Goal: Task Accomplishment & Management: Use online tool/utility

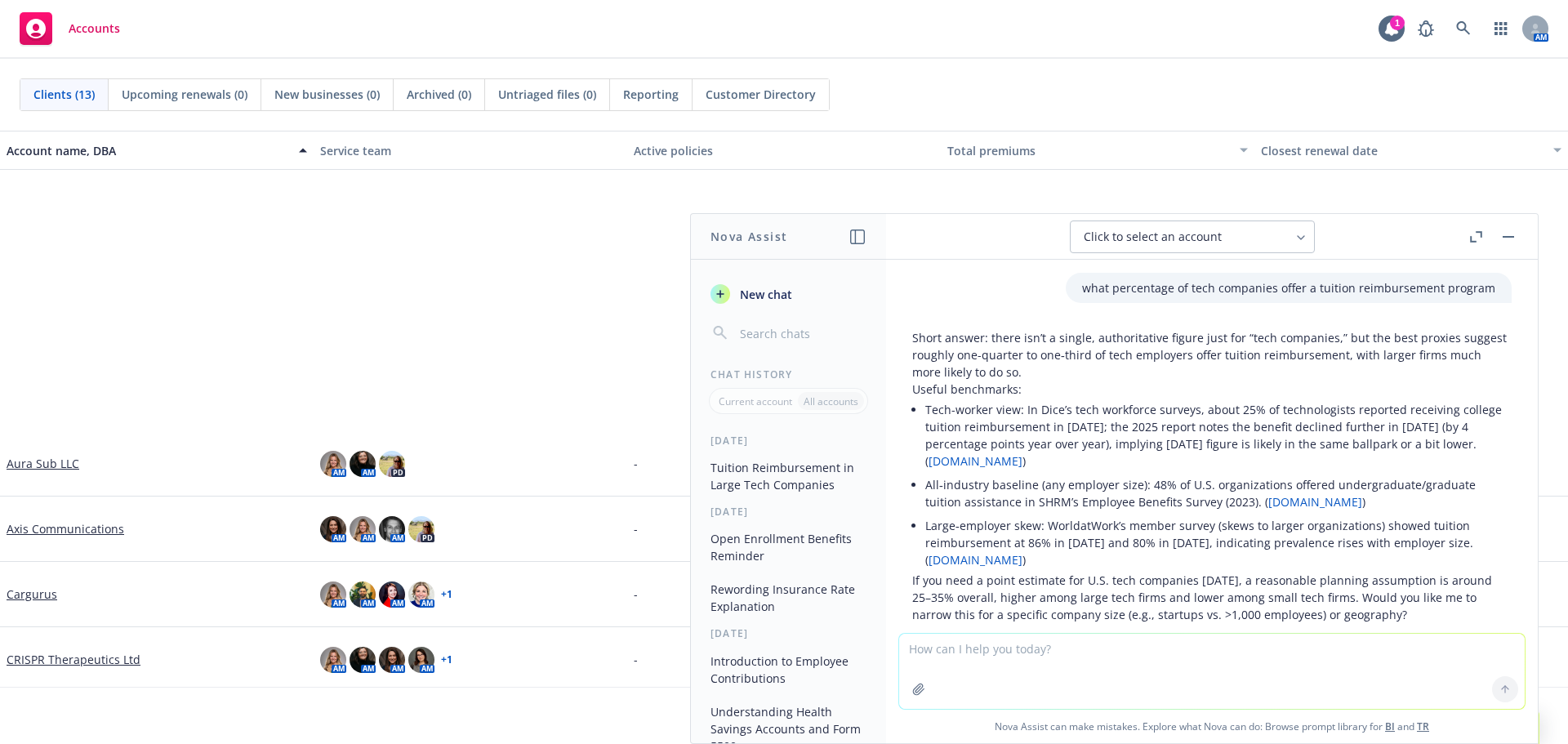
scroll to position [7439, 0]
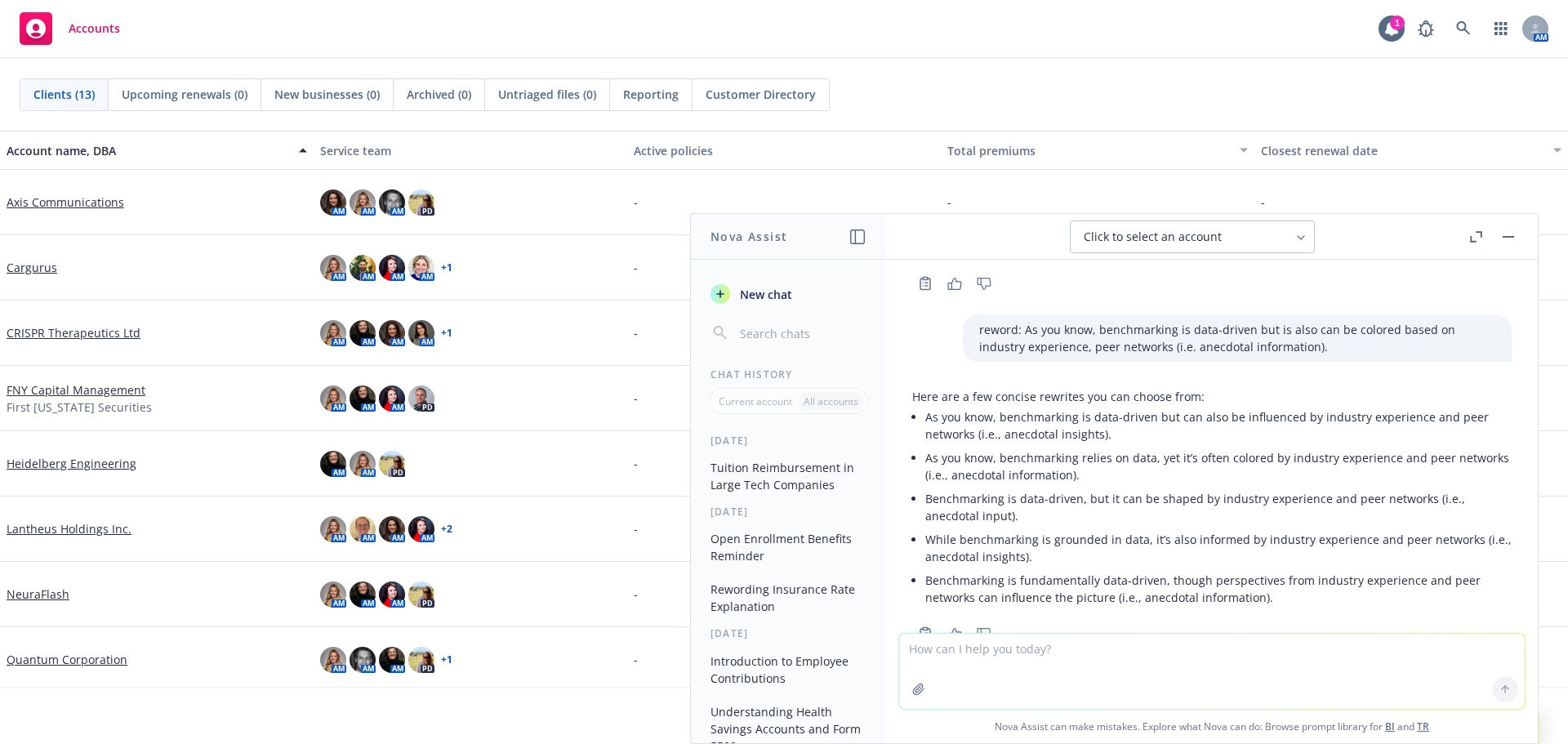
click at [1051, 648] on textarea at bounding box center [1212, 671] width 625 height 75
type textarea "are domestic partners eligible for their expenses to be reimbursed through fsa …"
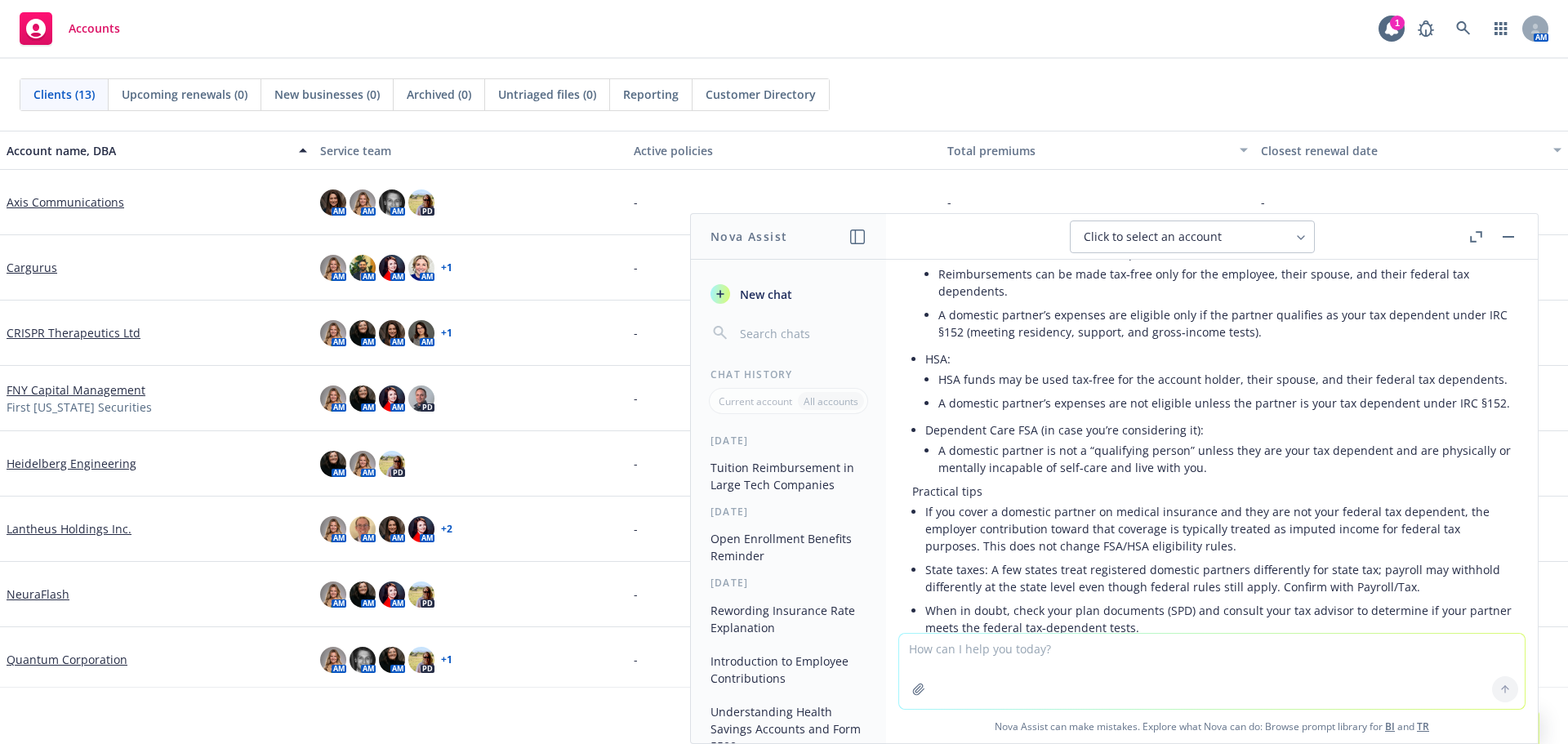
scroll to position [7871, 0]
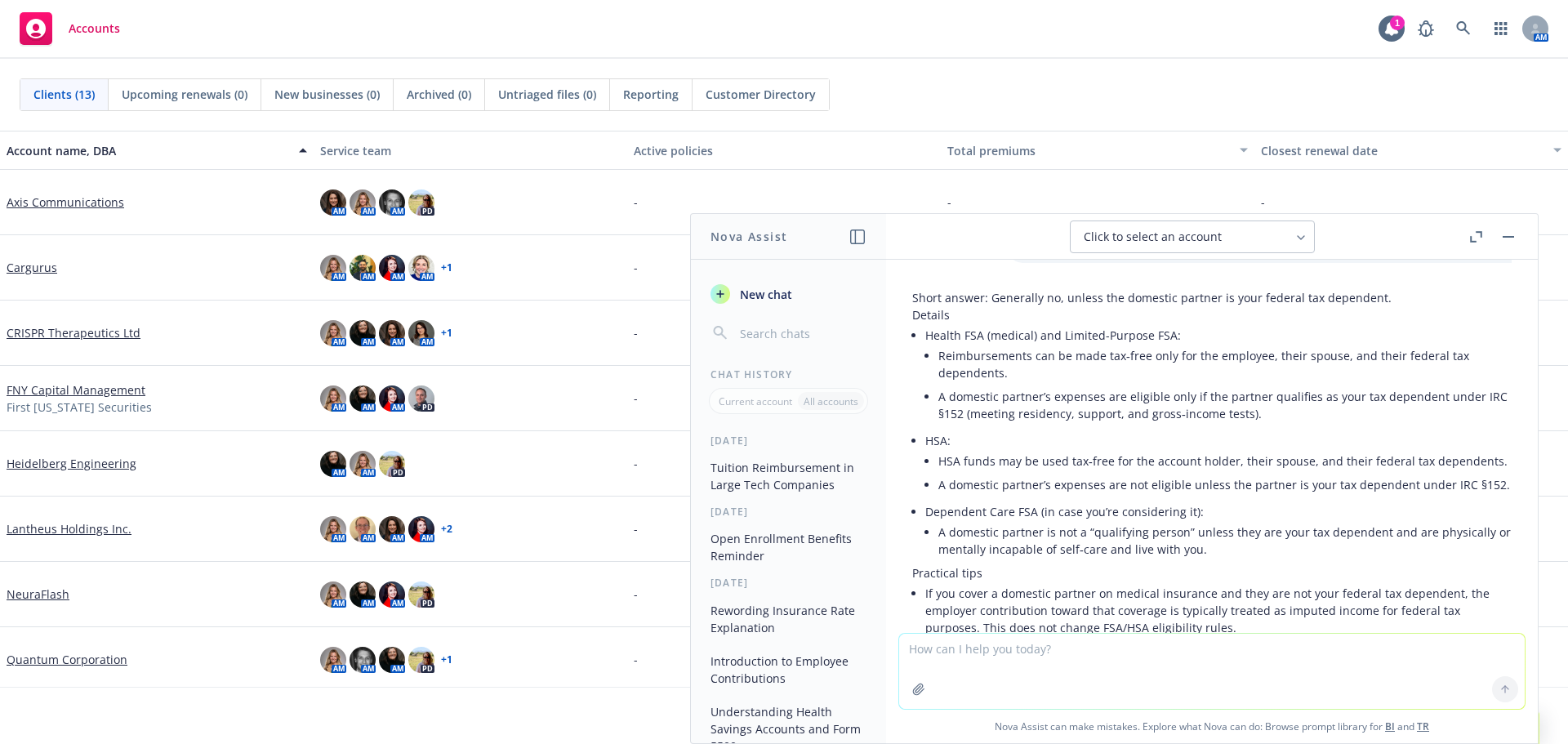
click at [1468, 385] on li "A domestic partner’s expenses are eligible only if the partner qualifies as you…" at bounding box center [1225, 405] width 573 height 41
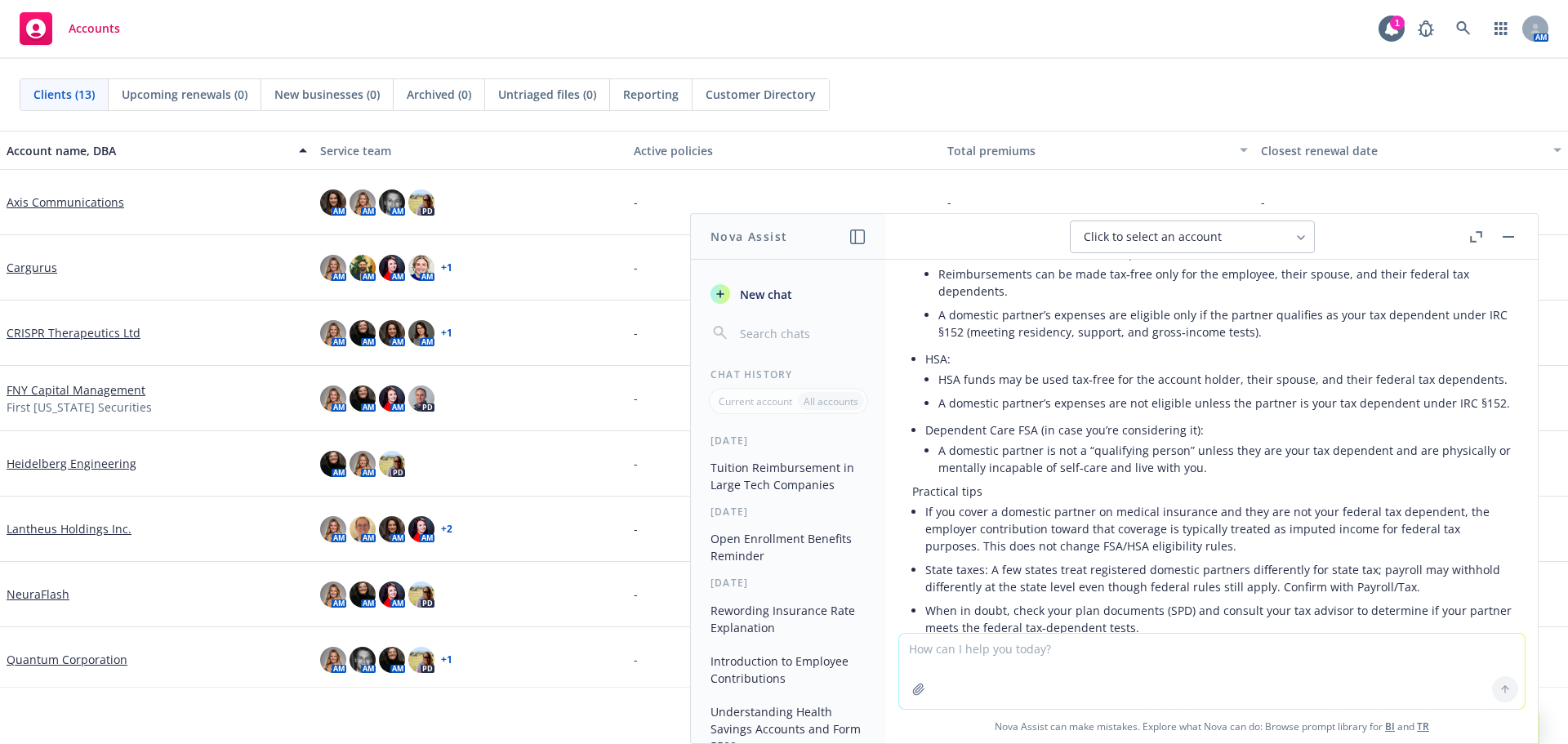
scroll to position [8035, 0]
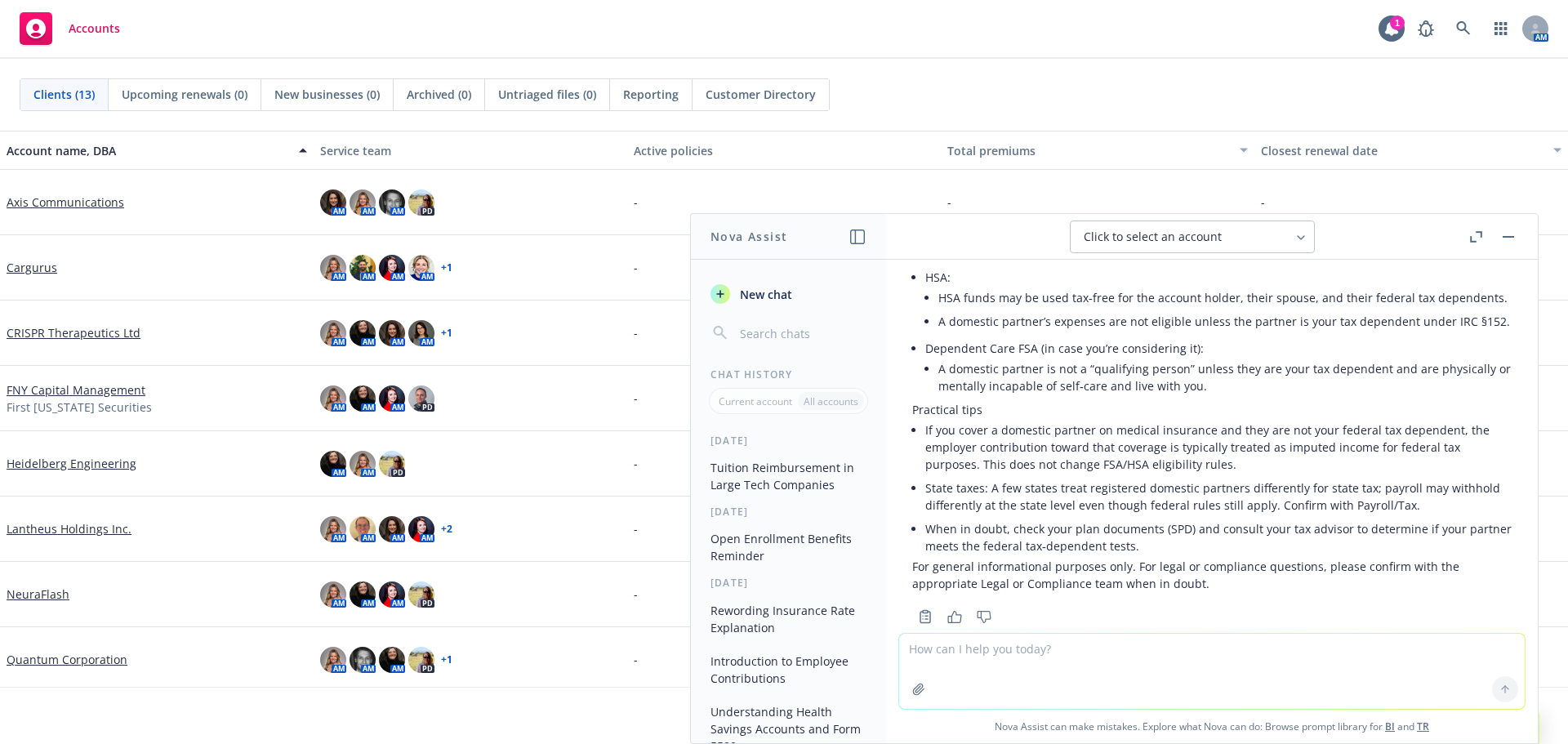
click at [1059, 661] on textarea at bounding box center [1212, 671] width 625 height 75
type textarea "are you supposed to"
click at [1467, 32] on icon at bounding box center [1463, 28] width 15 height 15
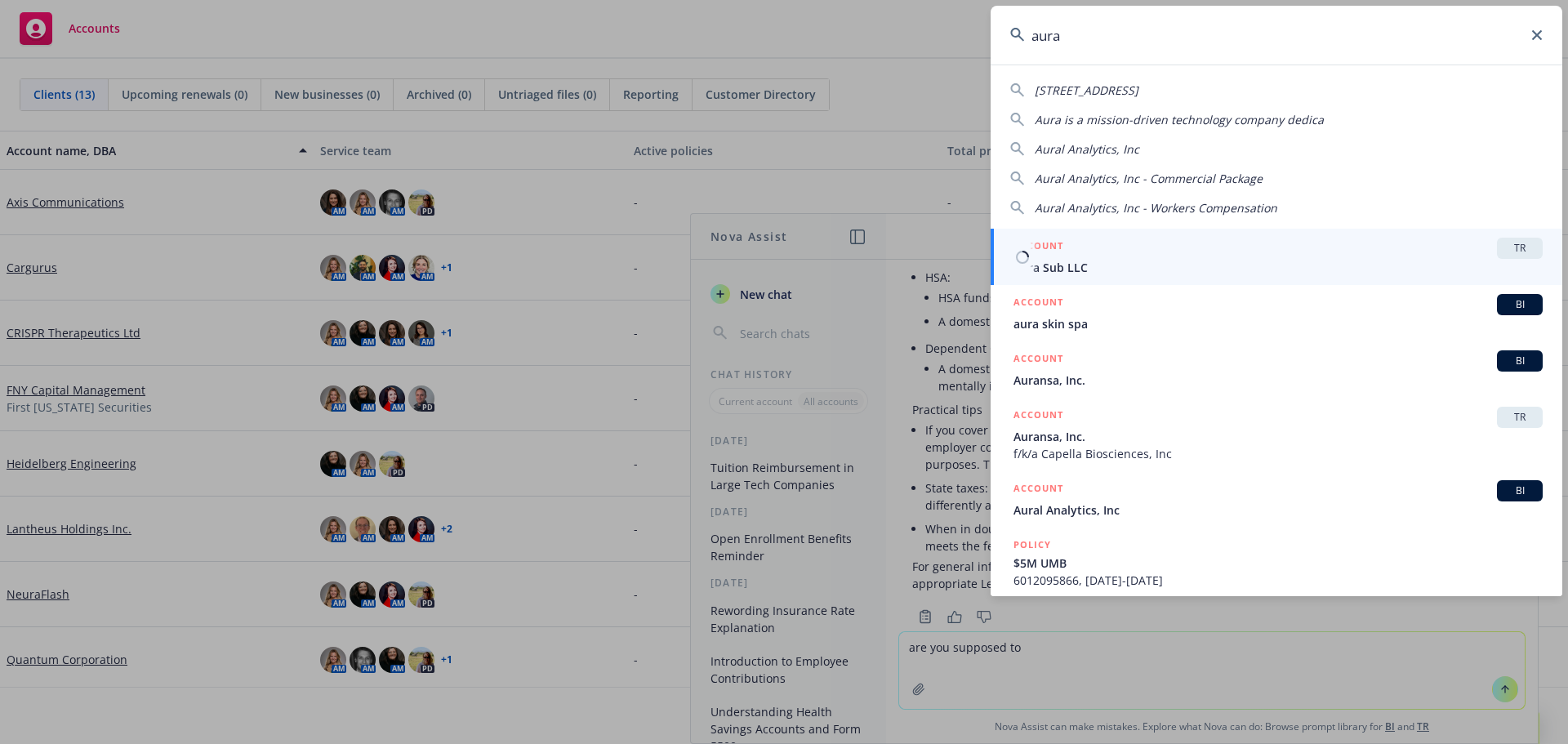
type input "aura"
click at [1051, 264] on span "Aura Sub LLC" at bounding box center [1278, 268] width 529 height 17
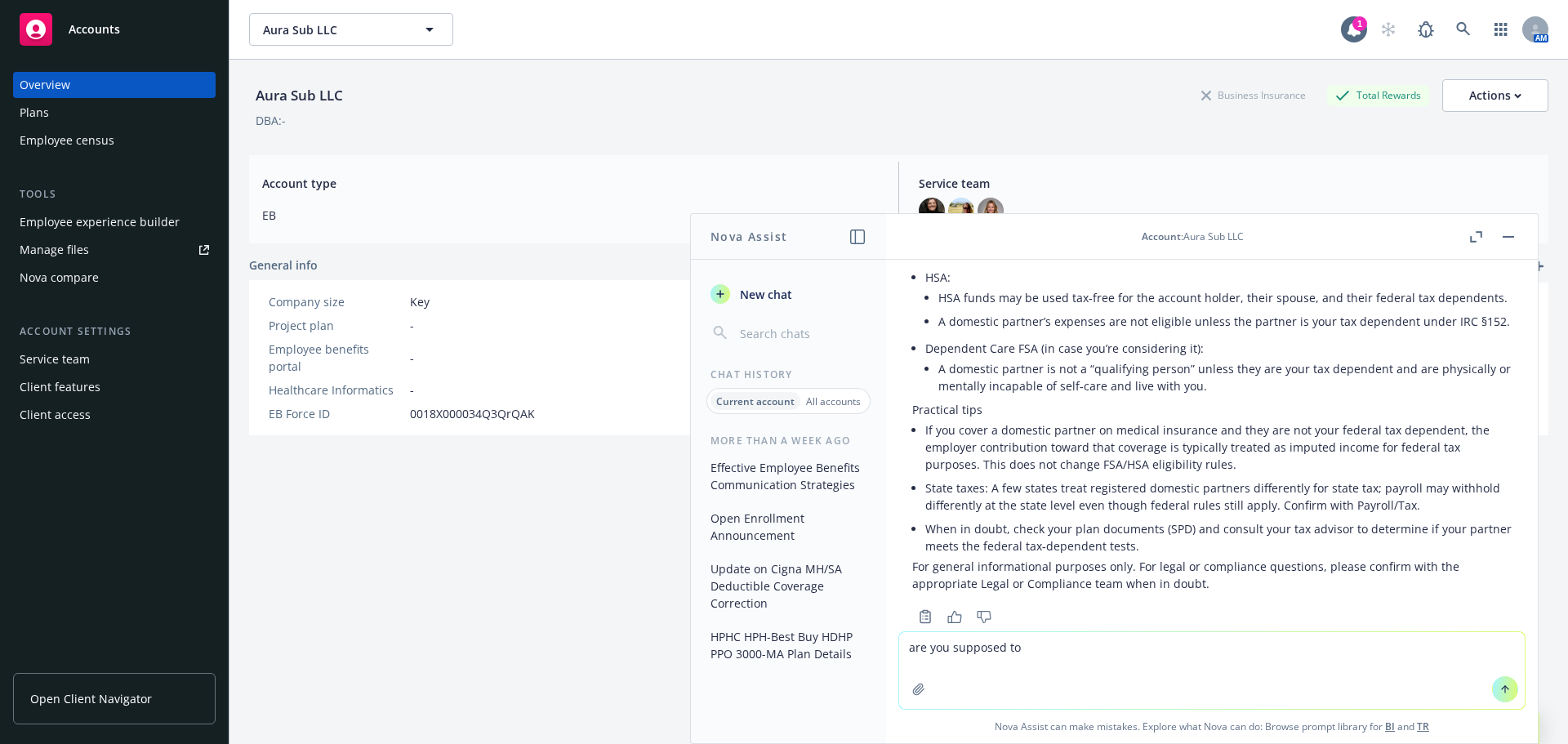
click at [76, 231] on div "Employee experience builder" at bounding box center [100, 222] width 160 height 26
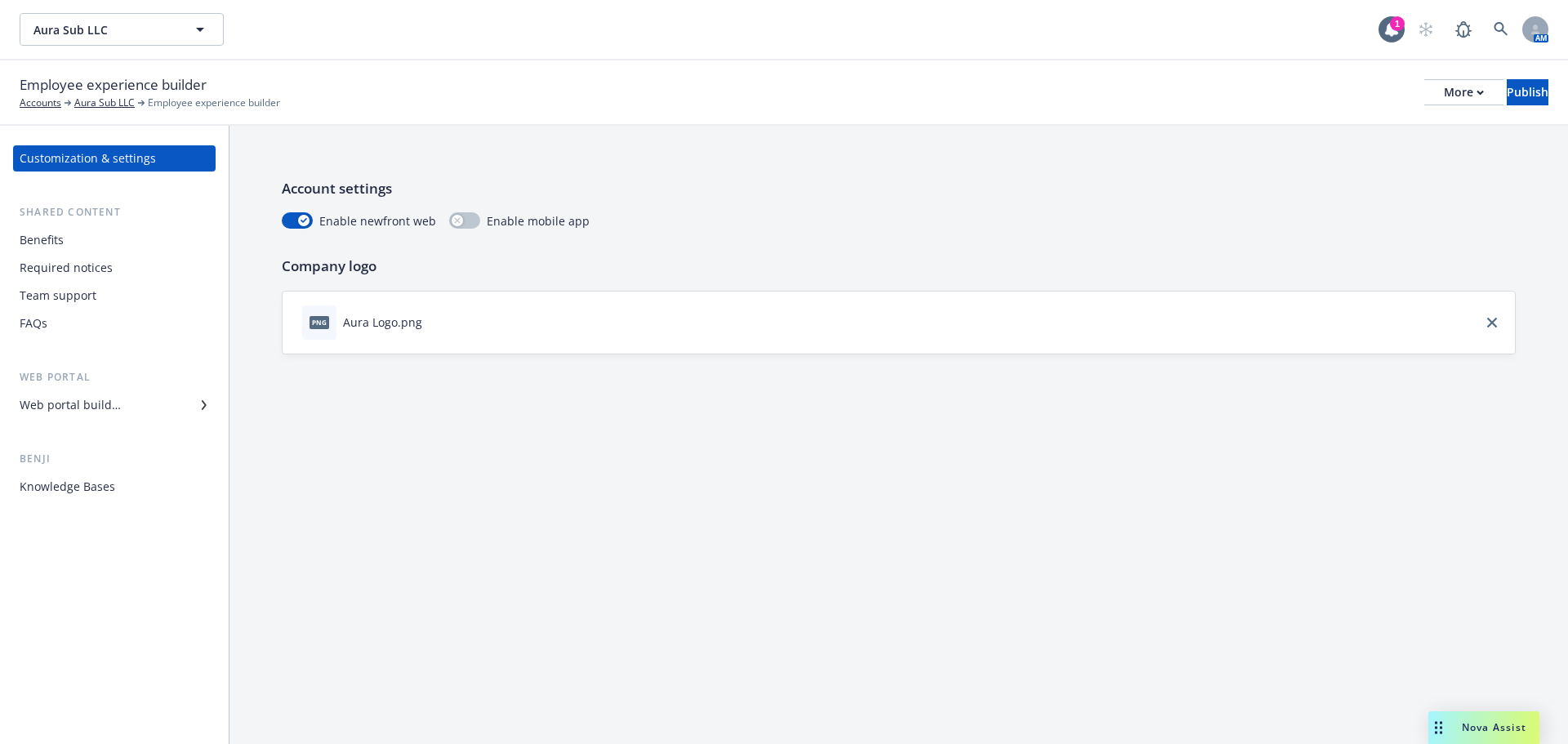
click at [111, 408] on div "Web portal builder" at bounding box center [70, 405] width 101 height 26
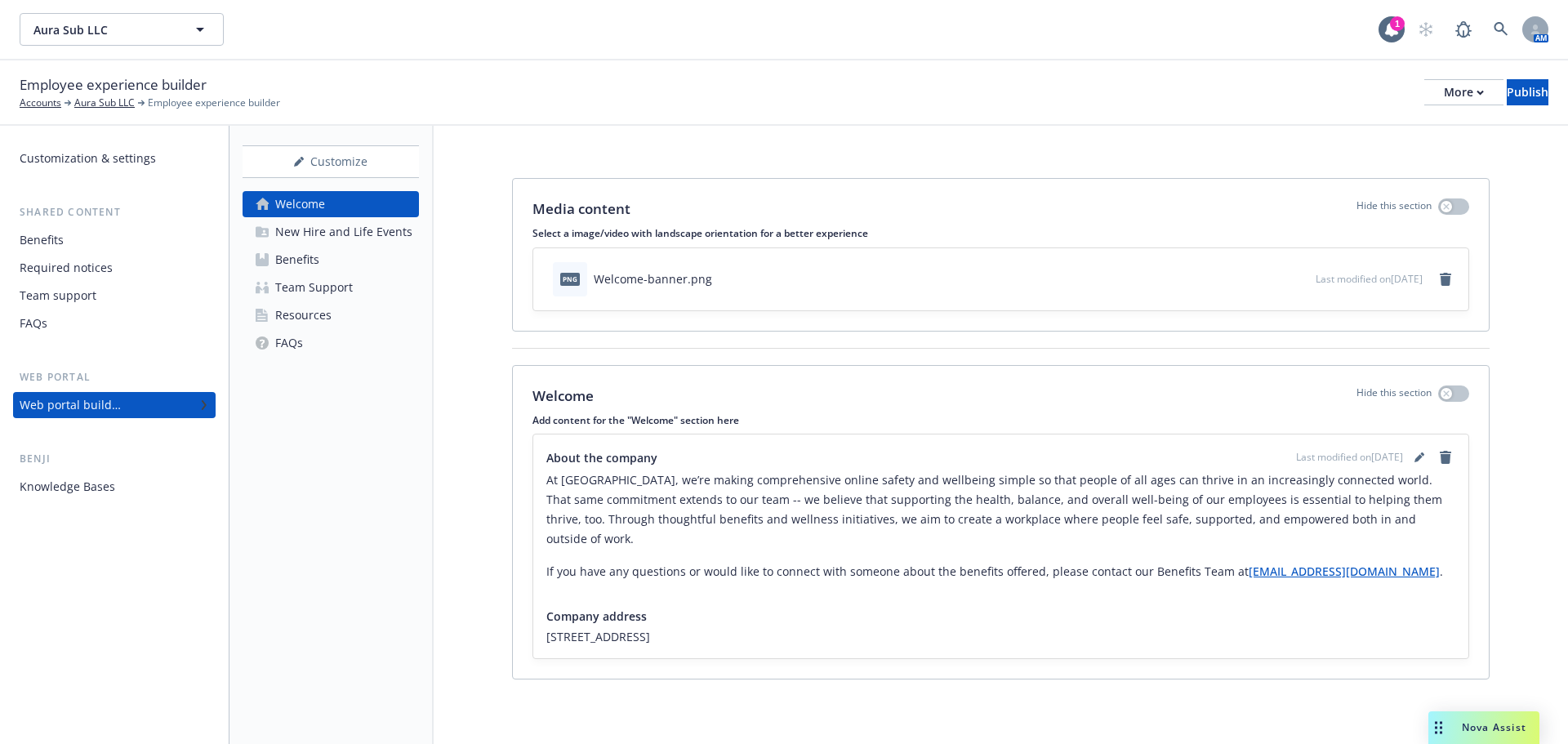
click at [324, 398] on div "Customize Welcome New Hire and Life Events Benefits Team Support Resources FAQs" at bounding box center [331, 434] width 204 height 618
click at [89, 487] on div "Knowledge Bases" at bounding box center [68, 486] width 95 height 26
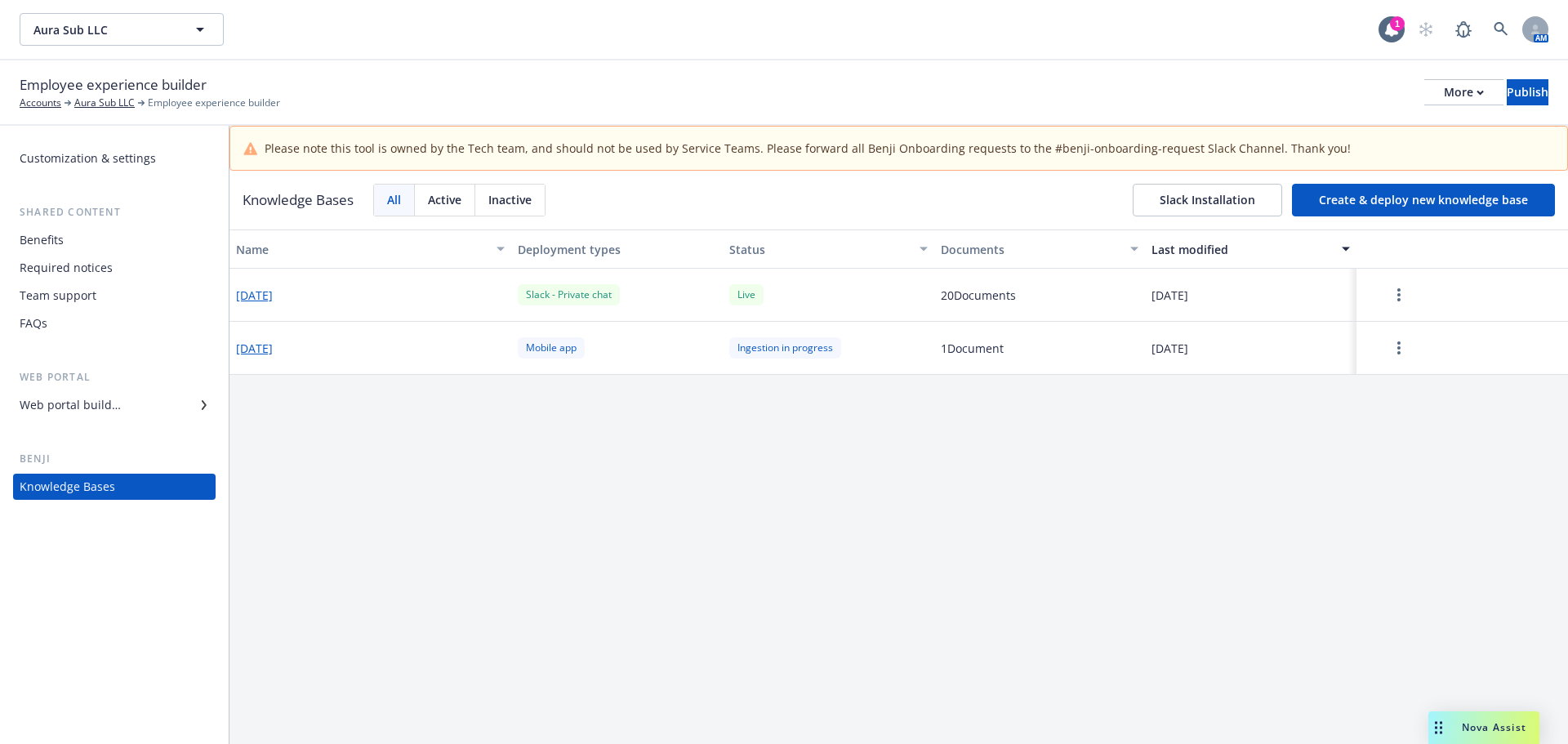
click at [92, 245] on div "Benefits" at bounding box center [114, 240] width 190 height 26
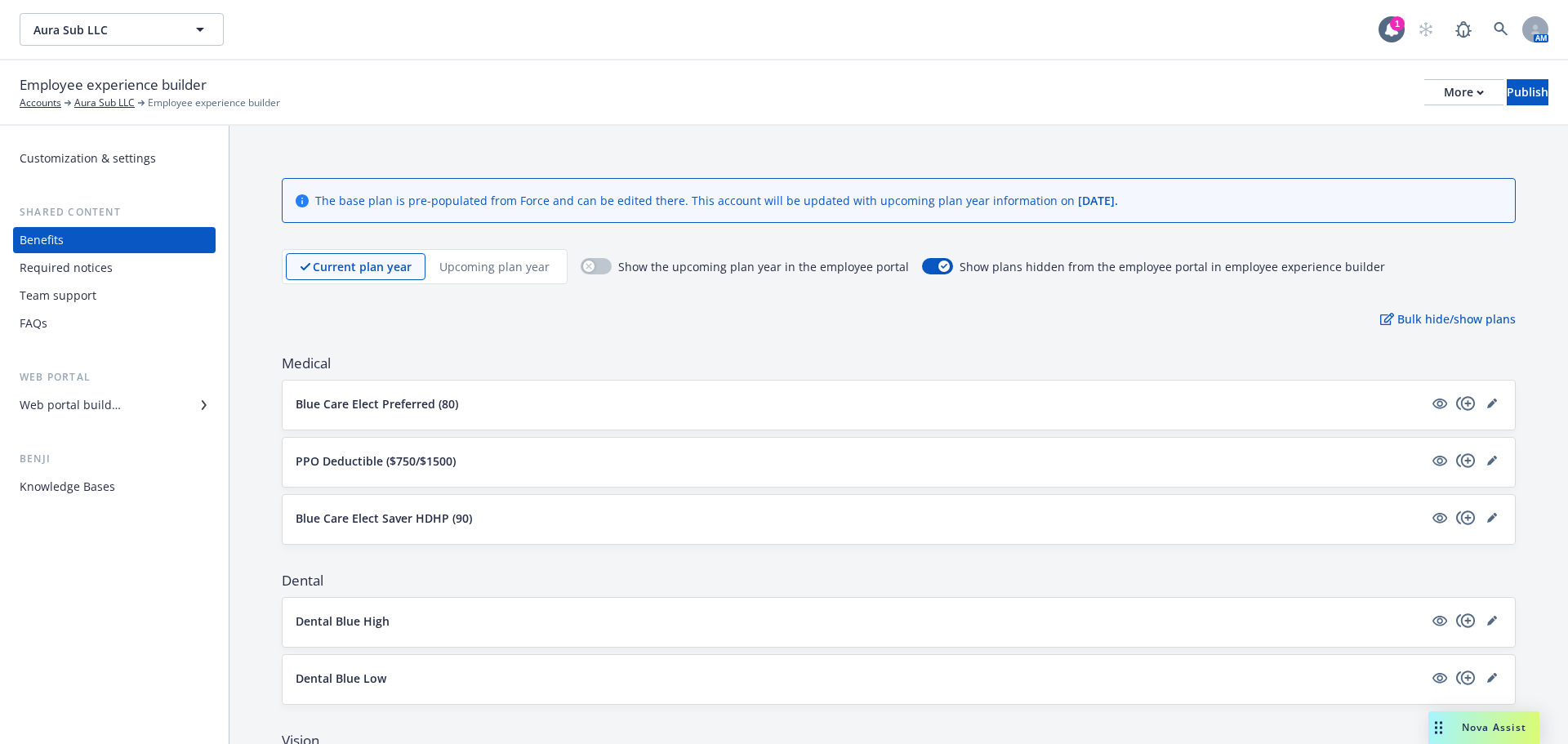
click at [102, 269] on div "Required notices" at bounding box center [66, 268] width 93 height 26
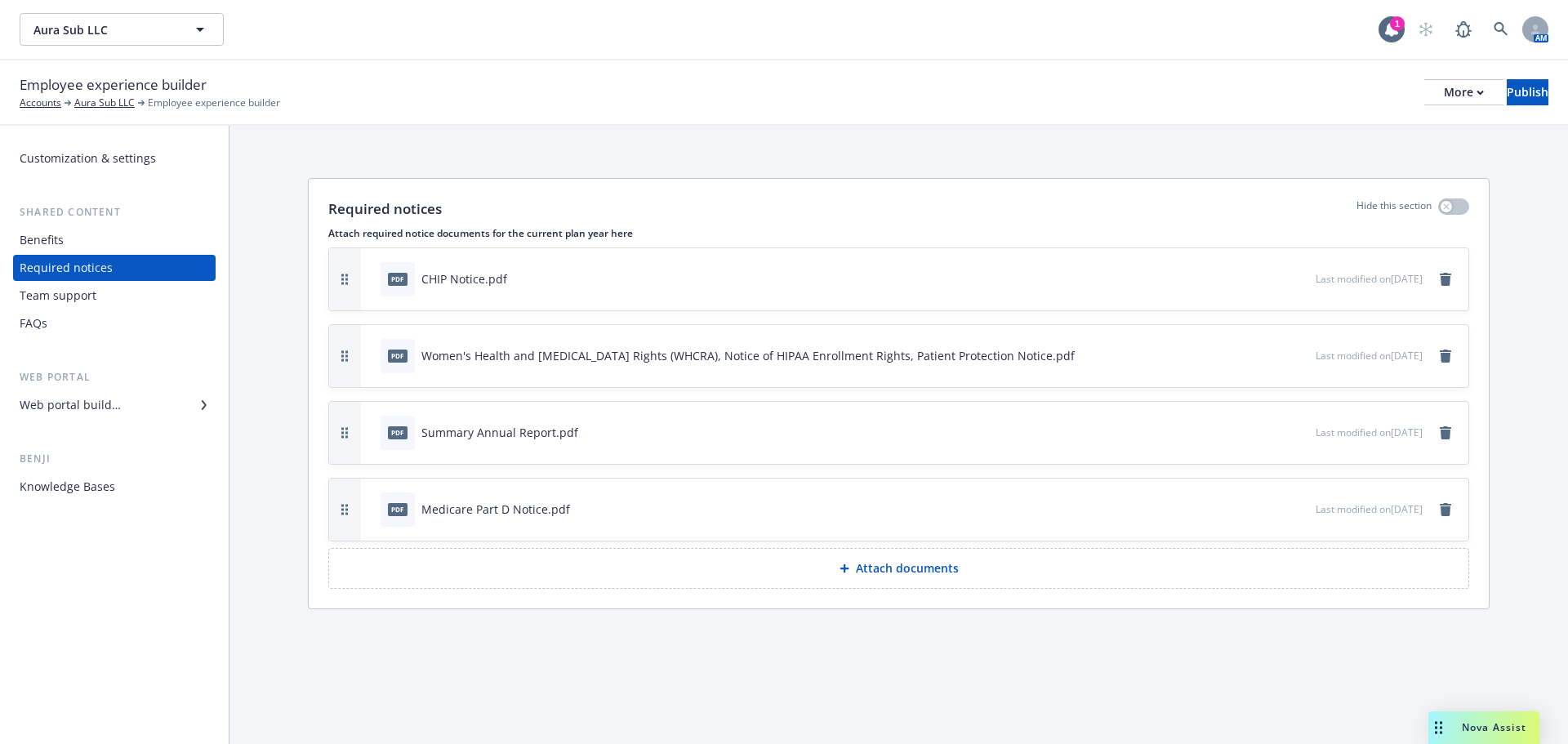
click at [117, 303] on div "Team support" at bounding box center [114, 296] width 190 height 26
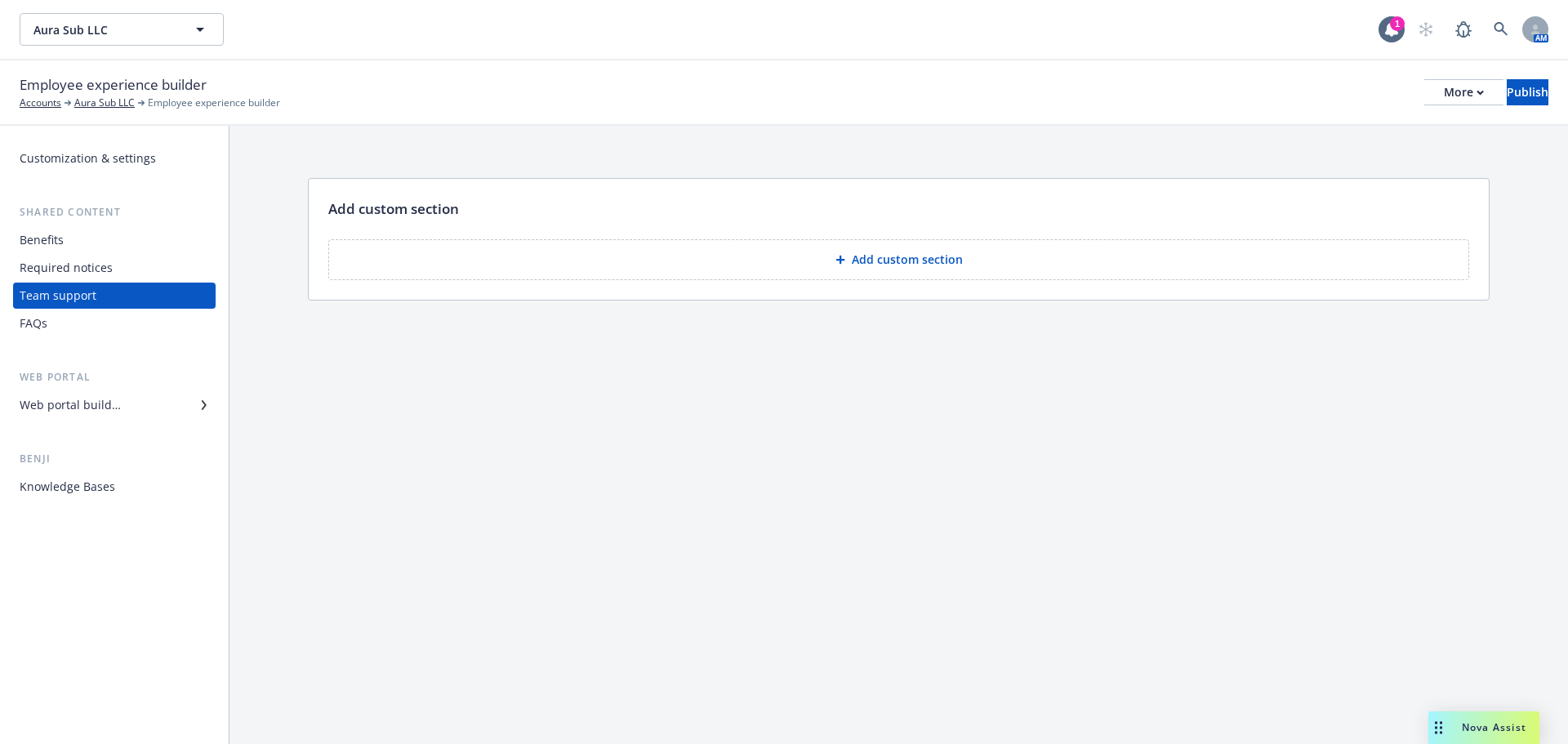
click at [88, 316] on div "FAQs" at bounding box center [114, 323] width 190 height 26
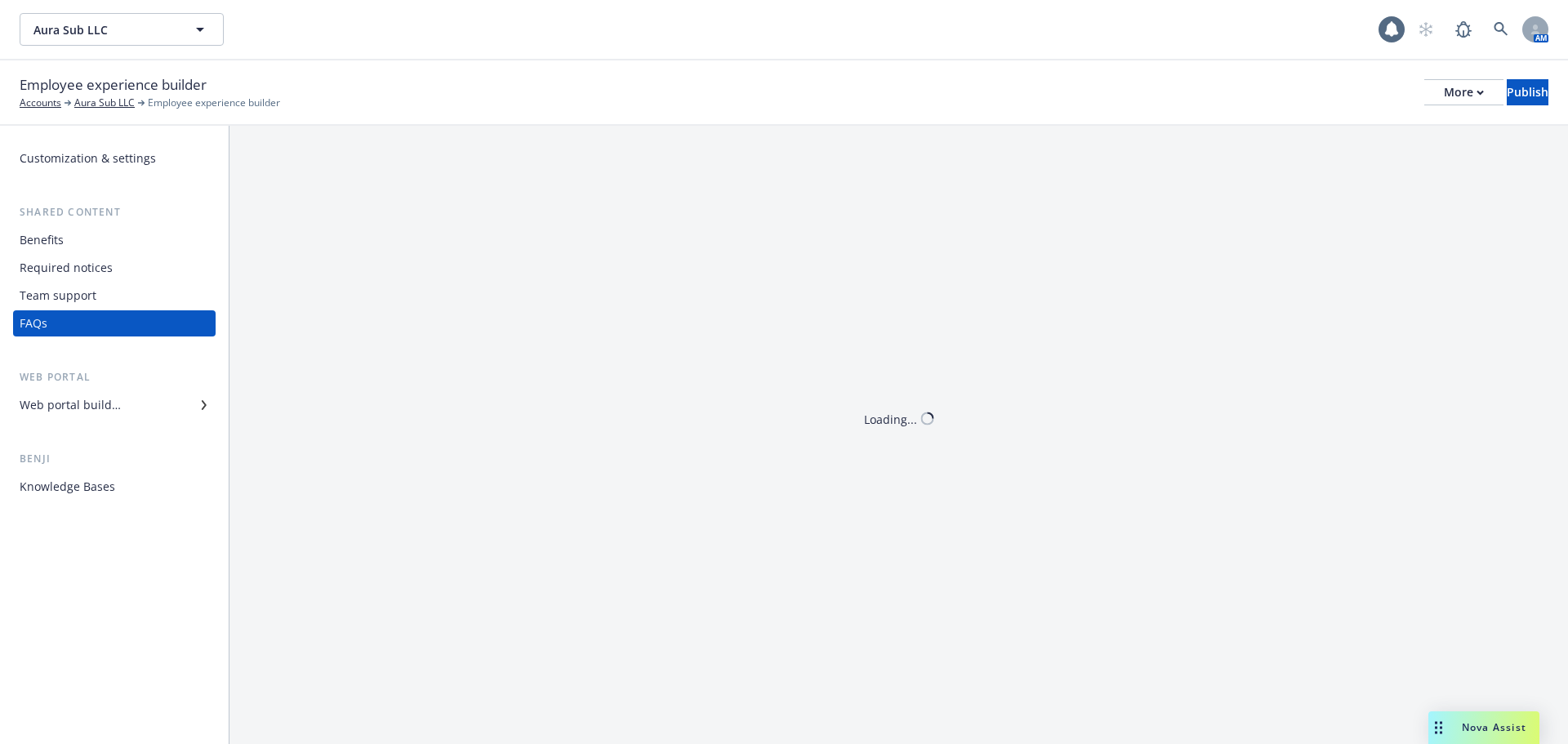
click at [96, 297] on div "Team support" at bounding box center [114, 296] width 190 height 26
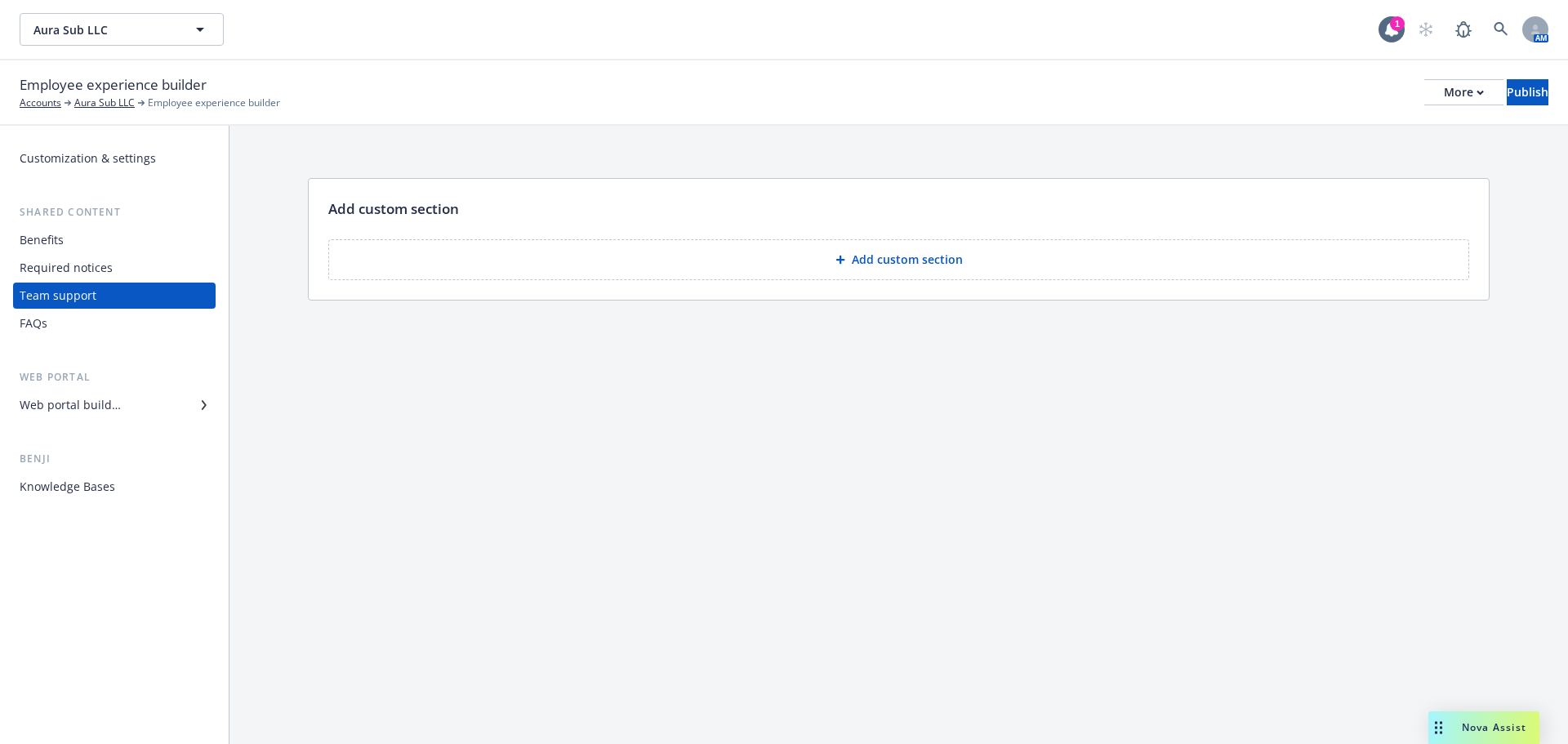
click at [107, 409] on div "Web portal builder" at bounding box center [70, 405] width 101 height 26
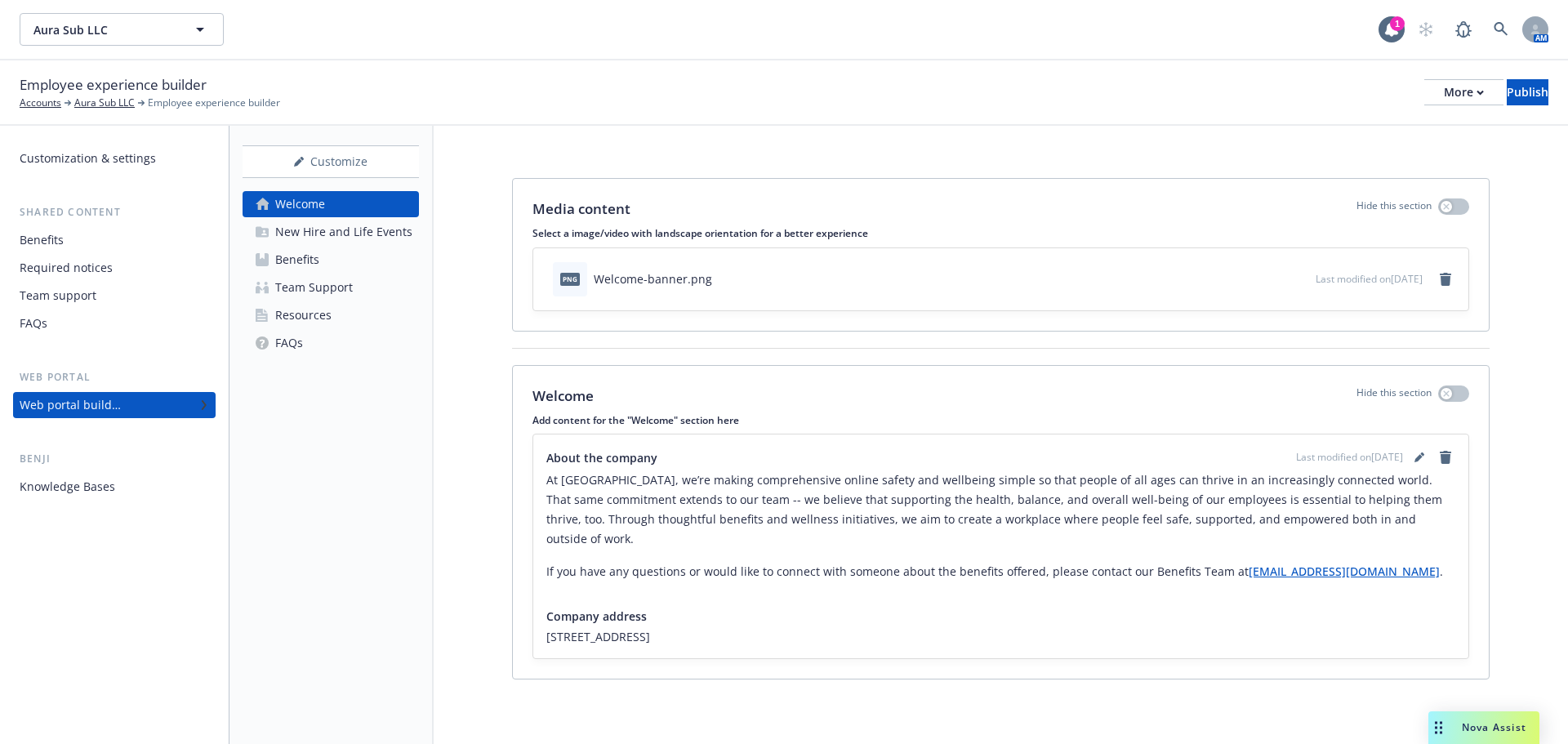
click at [349, 227] on div "New Hire and Life Events" at bounding box center [343, 232] width 137 height 26
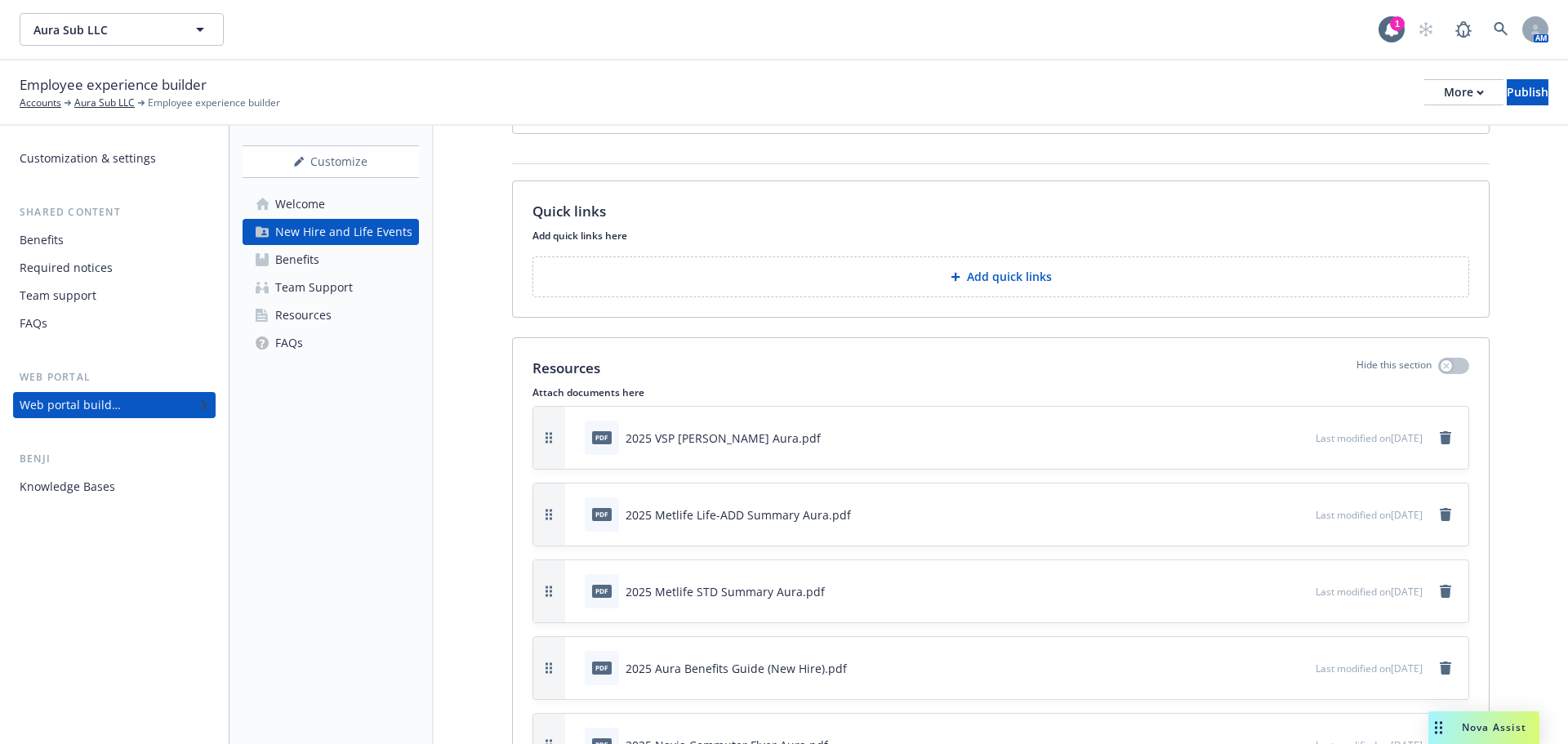
scroll to position [2287, 0]
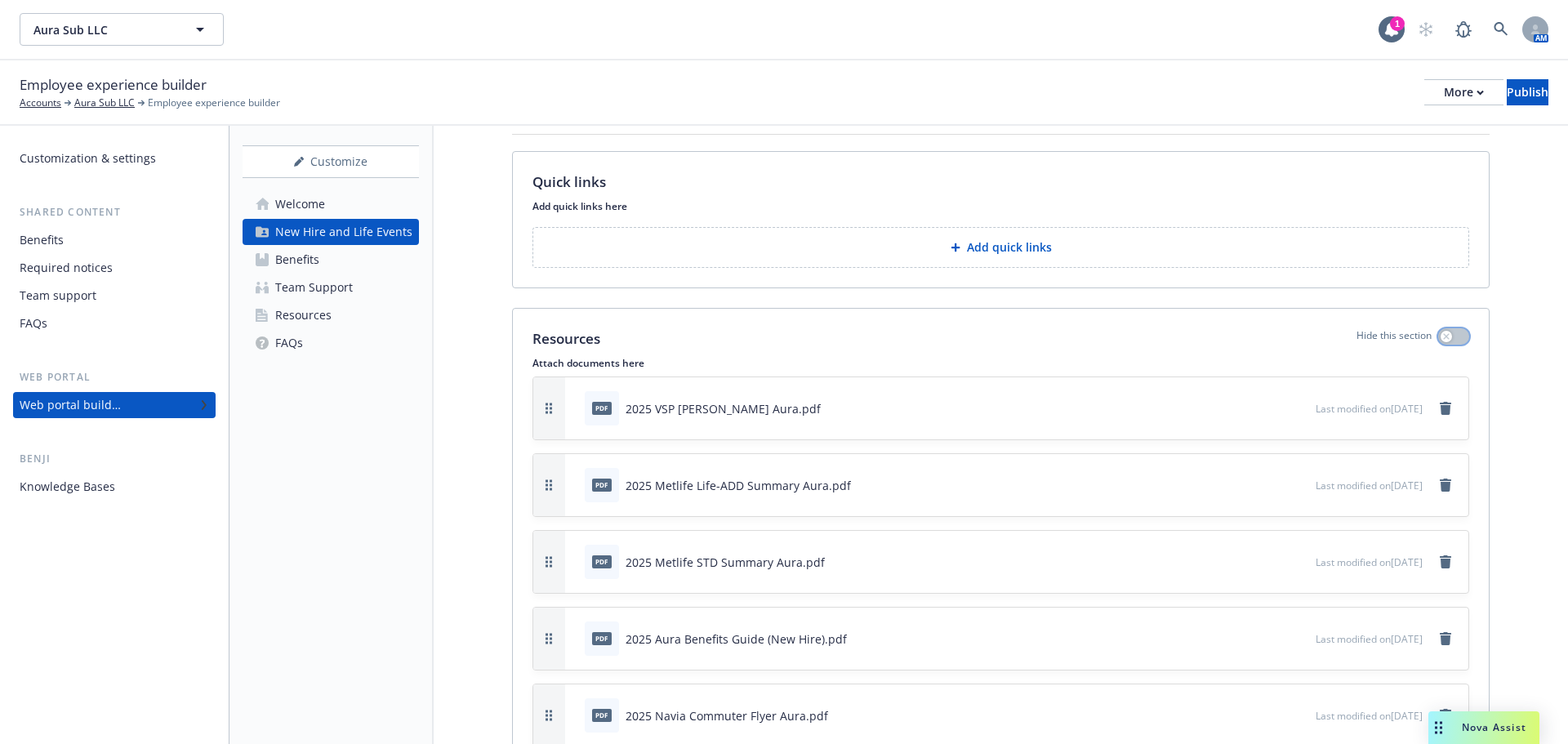
click at [1447, 337] on button "button" at bounding box center [1454, 336] width 31 height 16
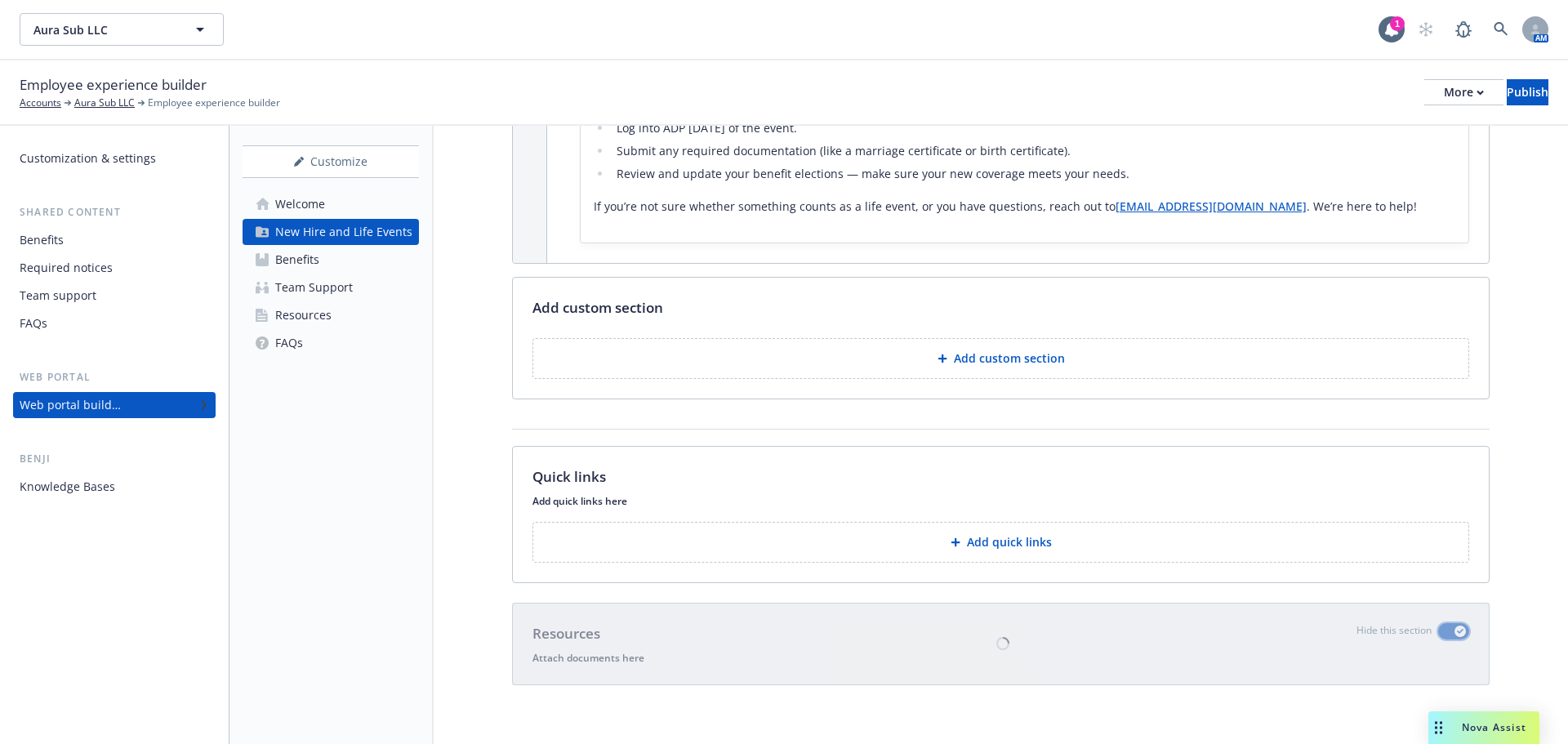
scroll to position [1992, 0]
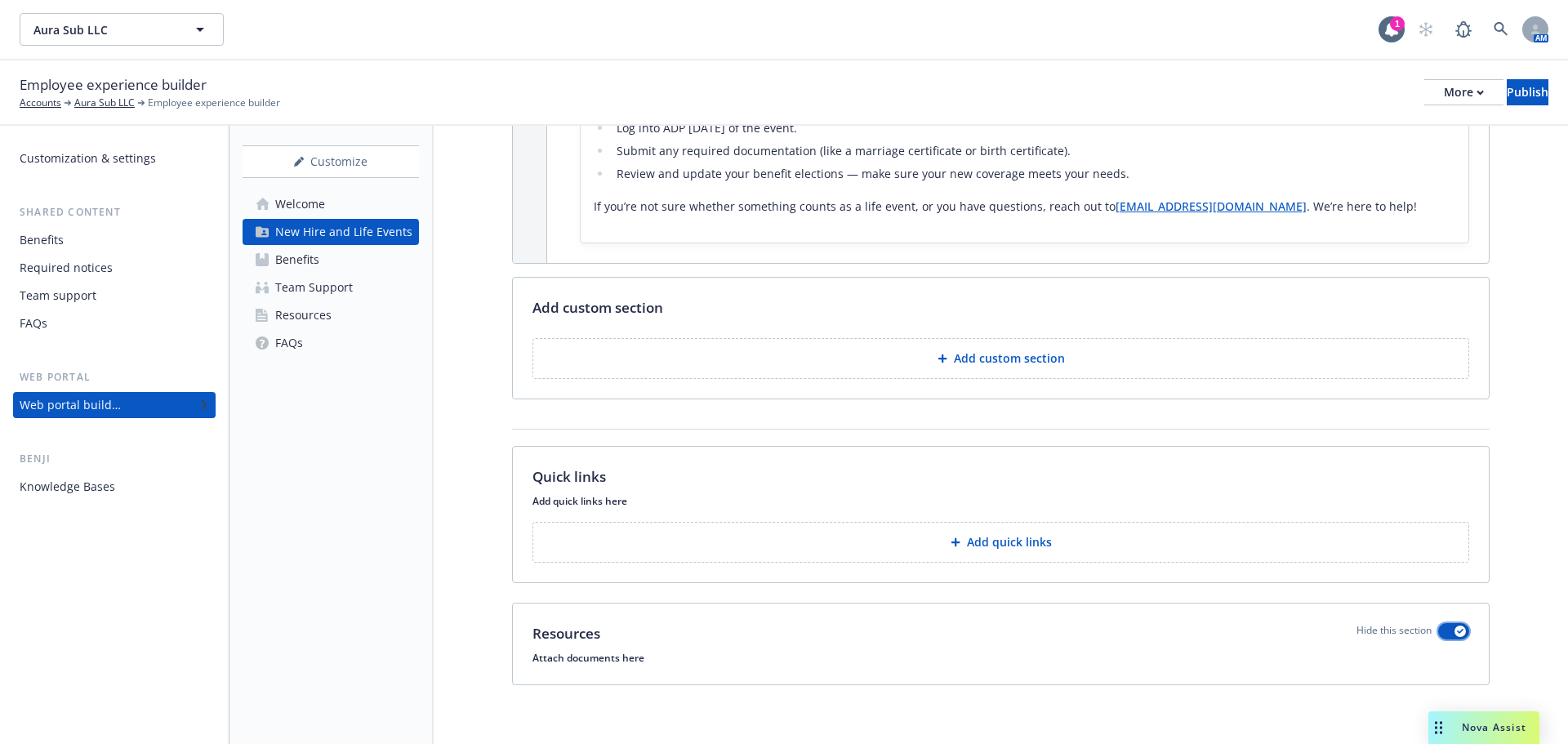
click at [1439, 634] on button "button" at bounding box center [1454, 631] width 31 height 16
click at [304, 237] on div "New Hire and Life Events" at bounding box center [343, 232] width 137 height 26
click at [1439, 633] on button "button" at bounding box center [1454, 631] width 31 height 16
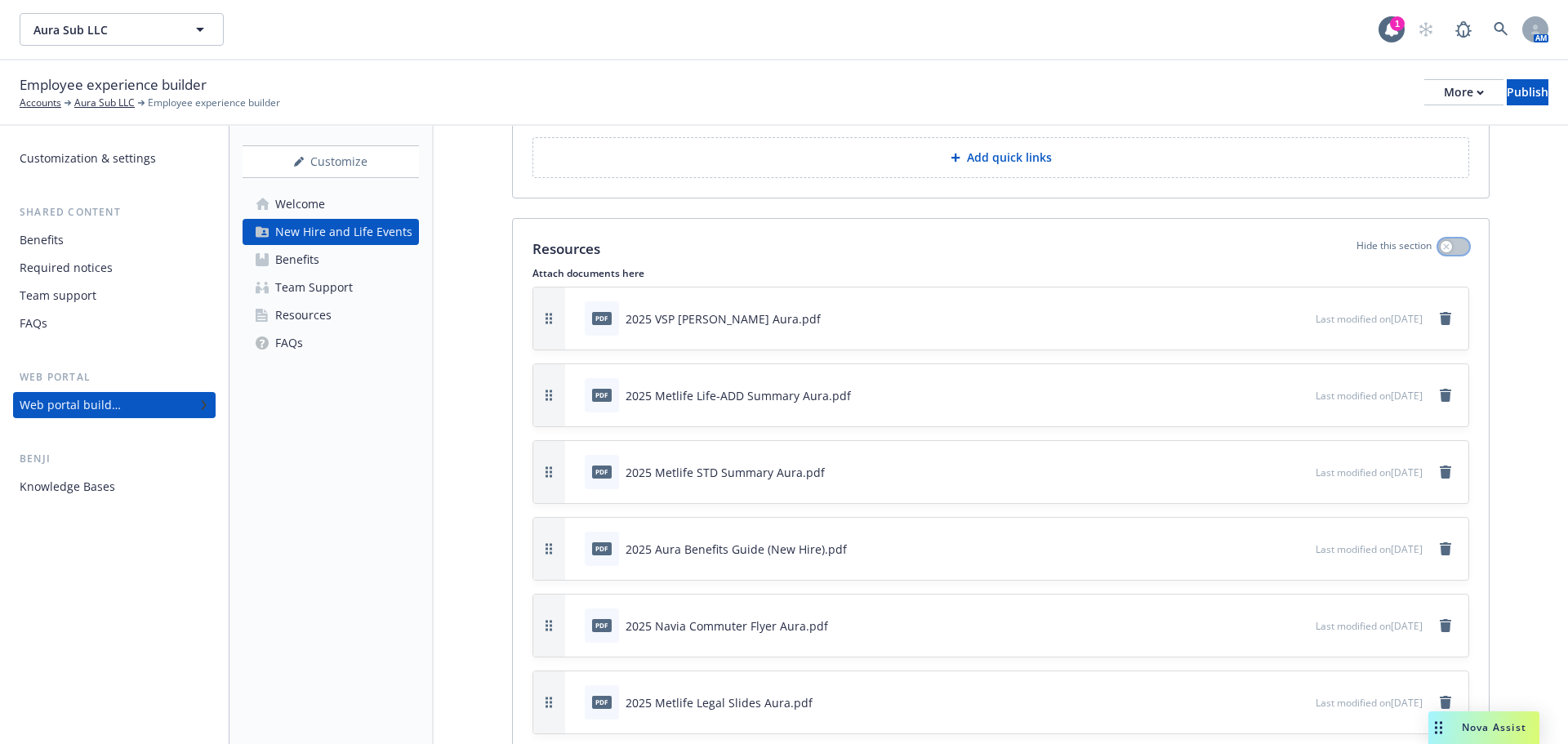
scroll to position [2400, 0]
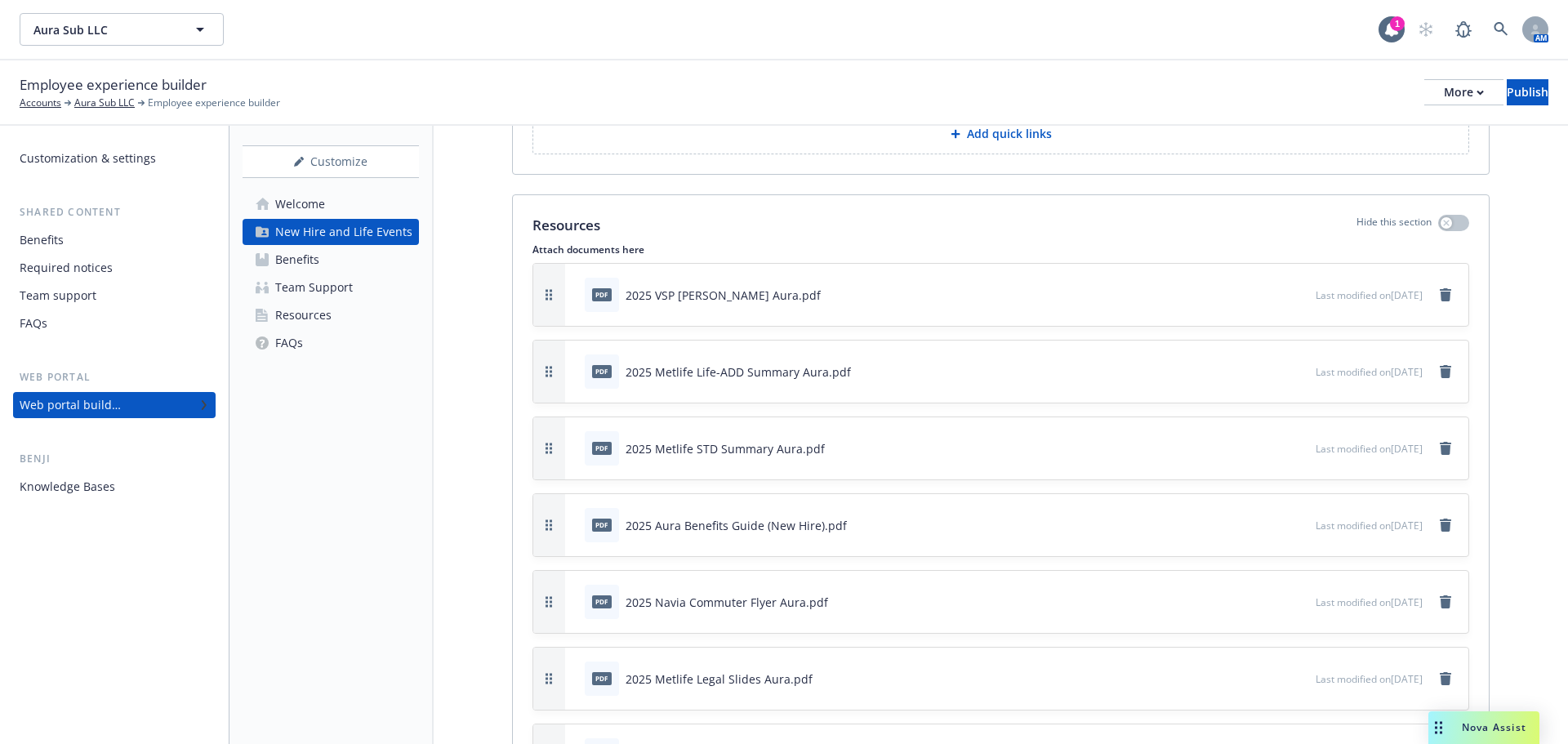
click at [554, 298] on button "button" at bounding box center [549, 295] width 32 height 62
click at [544, 290] on button "button" at bounding box center [549, 295] width 32 height 62
click at [664, 300] on div "2025 VSP Ben Summ Aura.pdf" at bounding box center [722, 296] width 195 height 17
click at [851, 285] on div "pdf 2025 VSP Ben Summ Aura.pdf" at bounding box center [947, 294] width 738 height 36
click at [1243, 297] on button "button" at bounding box center [1249, 294] width 13 height 13
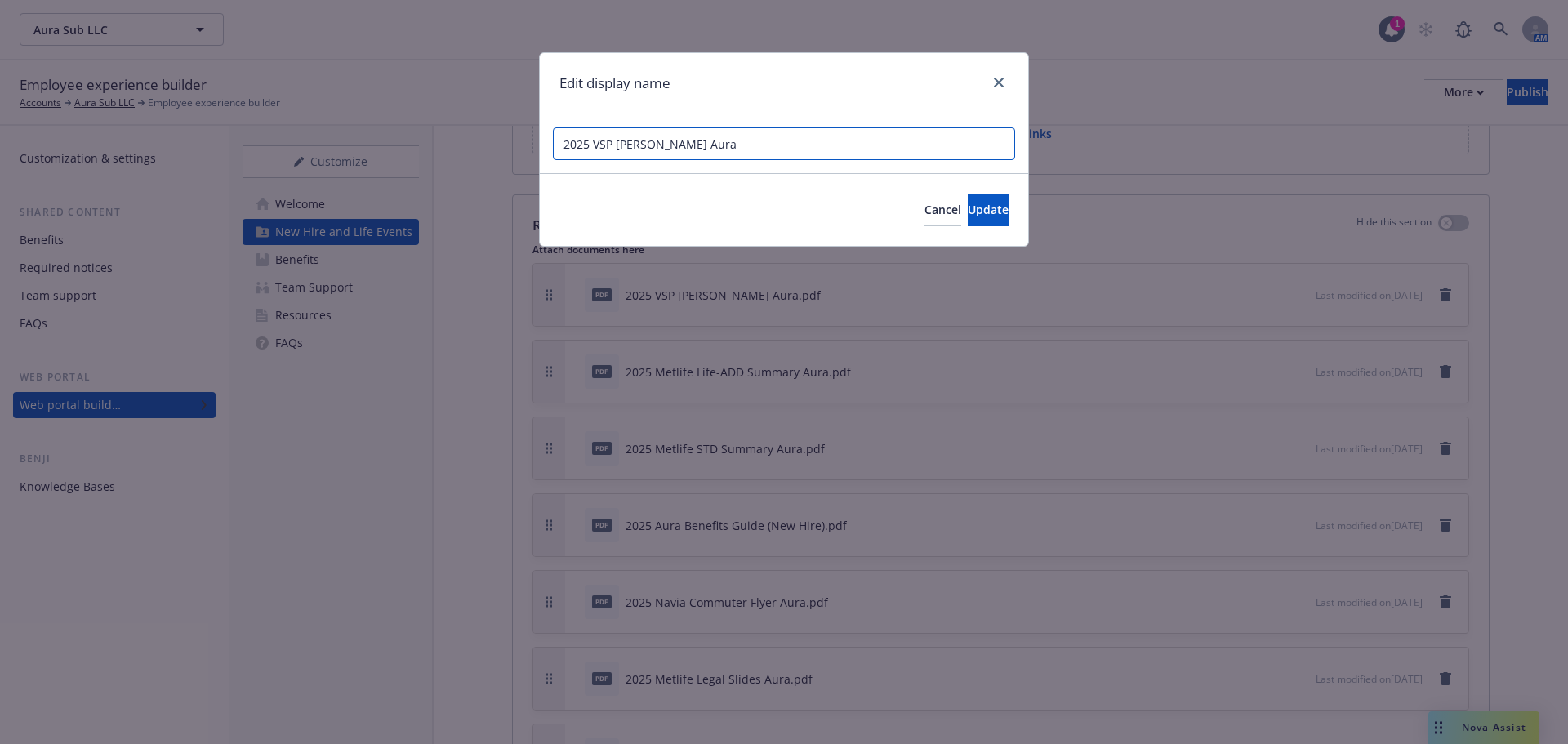
drag, startPoint x: 596, startPoint y: 145, endPoint x: 539, endPoint y: 143, distance: 57.0
click at [541, 143] on div "2025 VSP Ben Summ Aura" at bounding box center [784, 144] width 488 height 59
type input "VSP Ben Summ Aura"
click at [975, 221] on button "Update" at bounding box center [988, 210] width 41 height 33
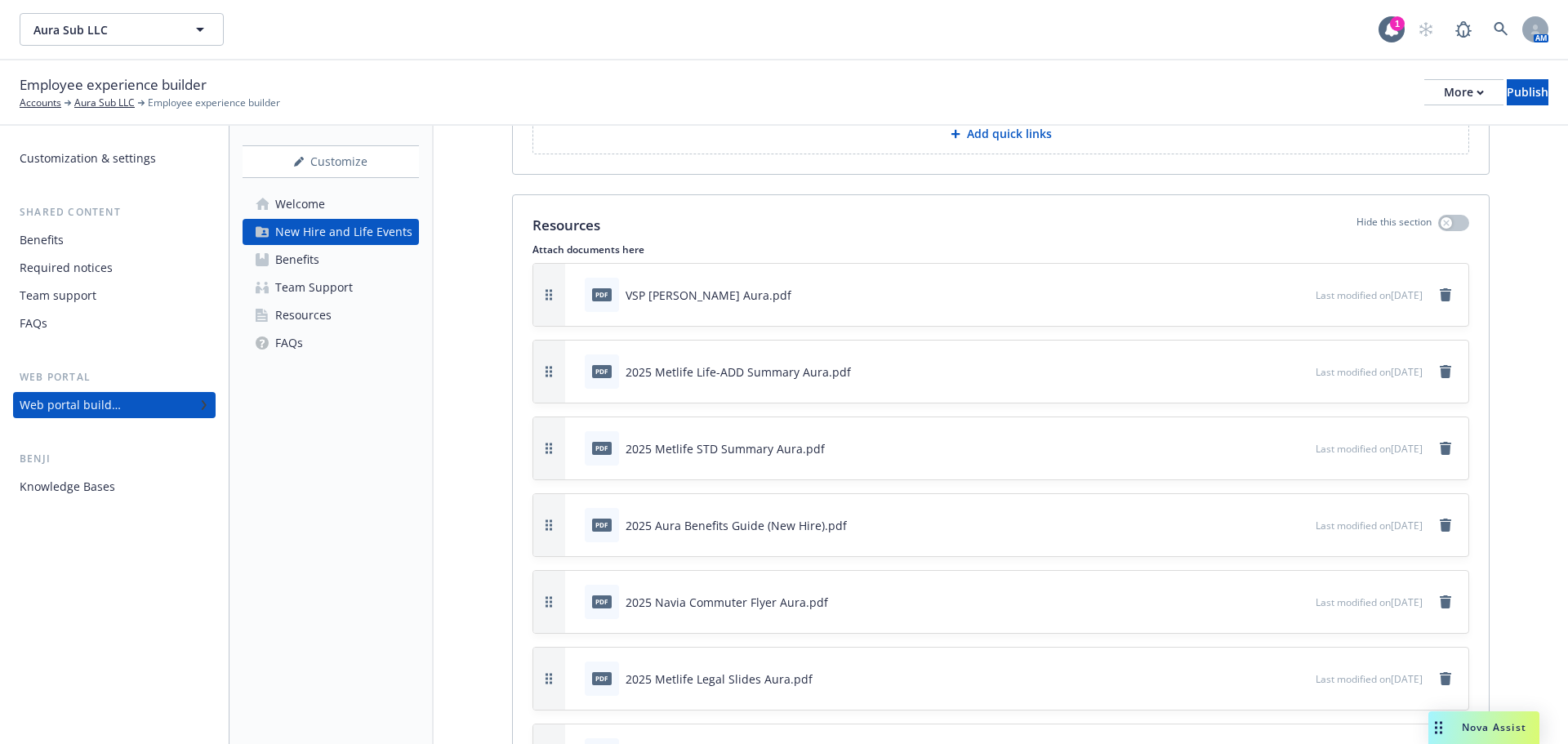
click at [1245, 373] on icon "button" at bounding box center [1249, 371] width 10 height 10
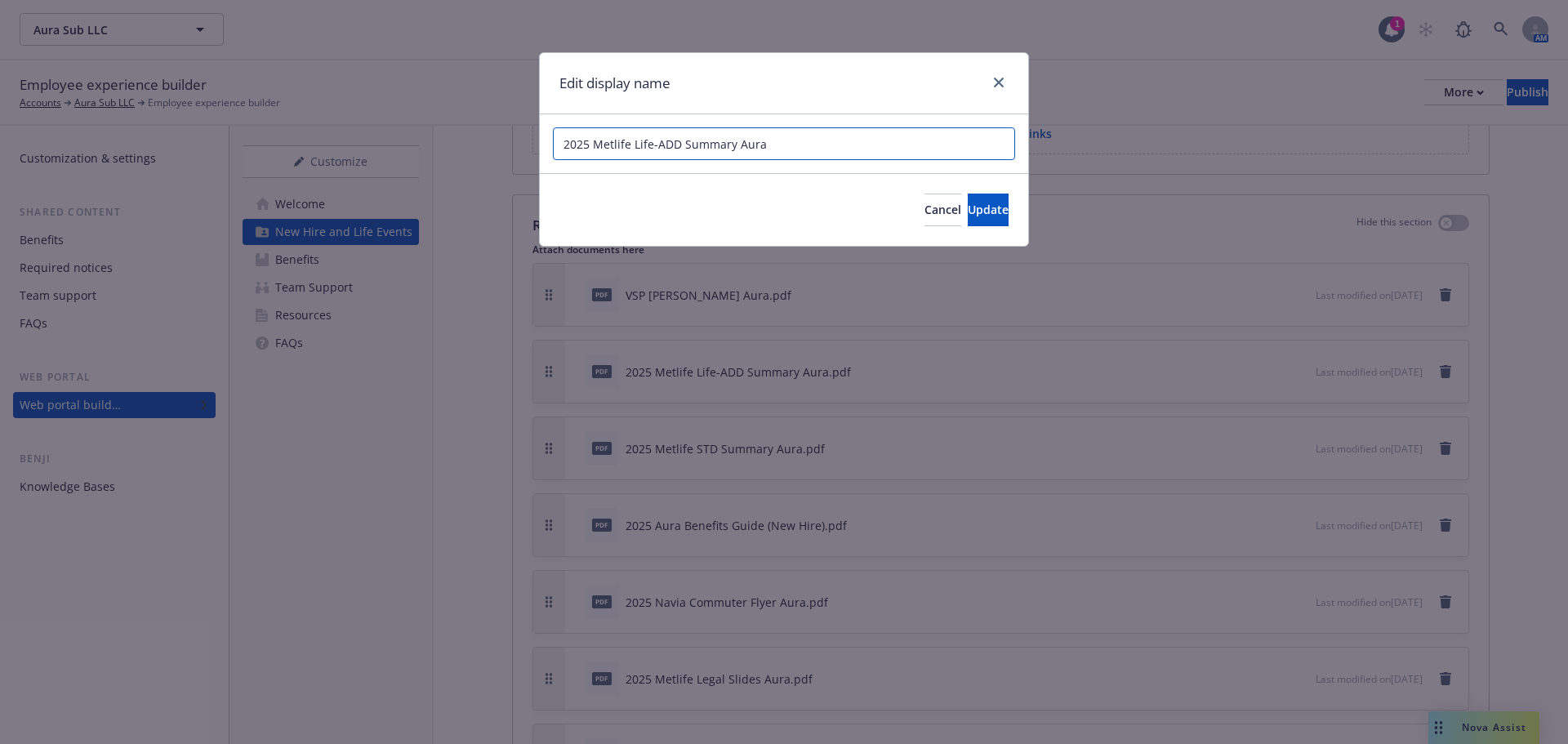
drag, startPoint x: 596, startPoint y: 143, endPoint x: 500, endPoint y: 131, distance: 96.7
click at [500, 131] on div "Edit display name 2025 Metlife Life-ADD Summary Aura Cancel Update" at bounding box center [784, 372] width 1568 height 744
type input "Metlife Life-ADD Summary Aura"
click at [968, 213] on span "Update" at bounding box center [988, 210] width 41 height 16
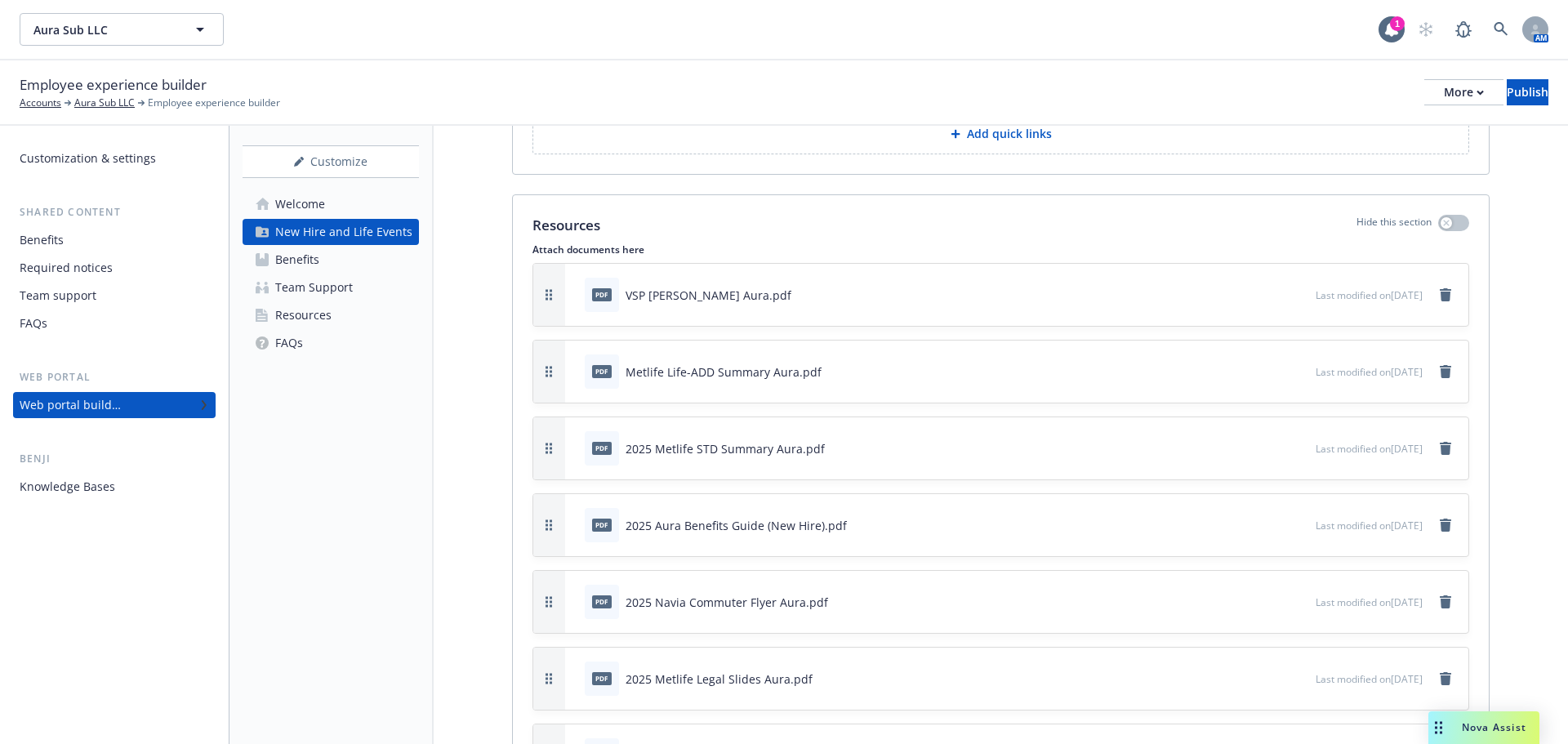
click at [1245, 451] on icon "button" at bounding box center [1248, 448] width 8 height 8
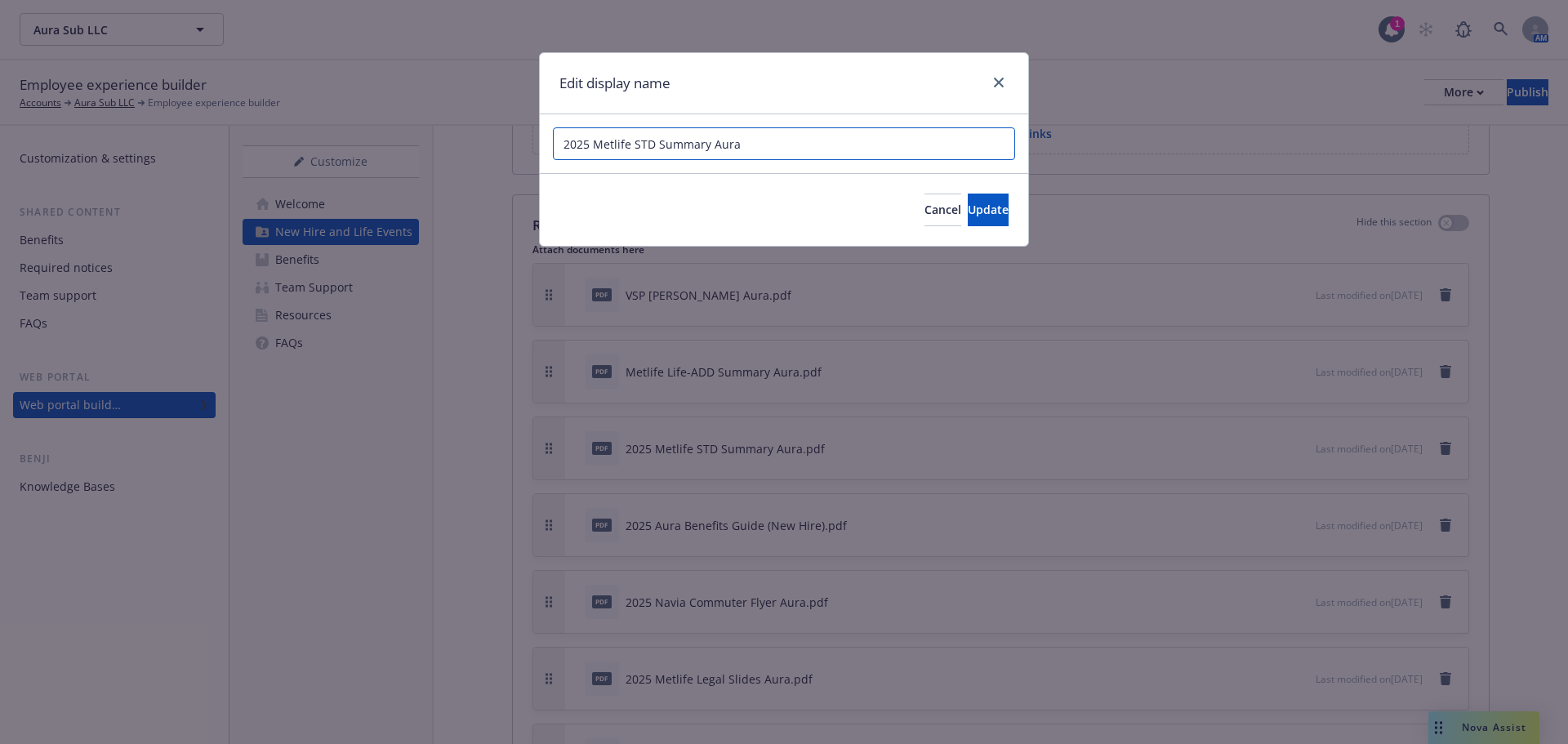
drag, startPoint x: 598, startPoint y: 147, endPoint x: 513, endPoint y: 136, distance: 85.7
click at [513, 136] on div "Edit display name 2025 Metlife STD Summary Aura Cancel Update" at bounding box center [784, 372] width 1568 height 744
type input "Metlife STD Summary Aura"
click at [968, 214] on button "Update" at bounding box center [988, 210] width 41 height 33
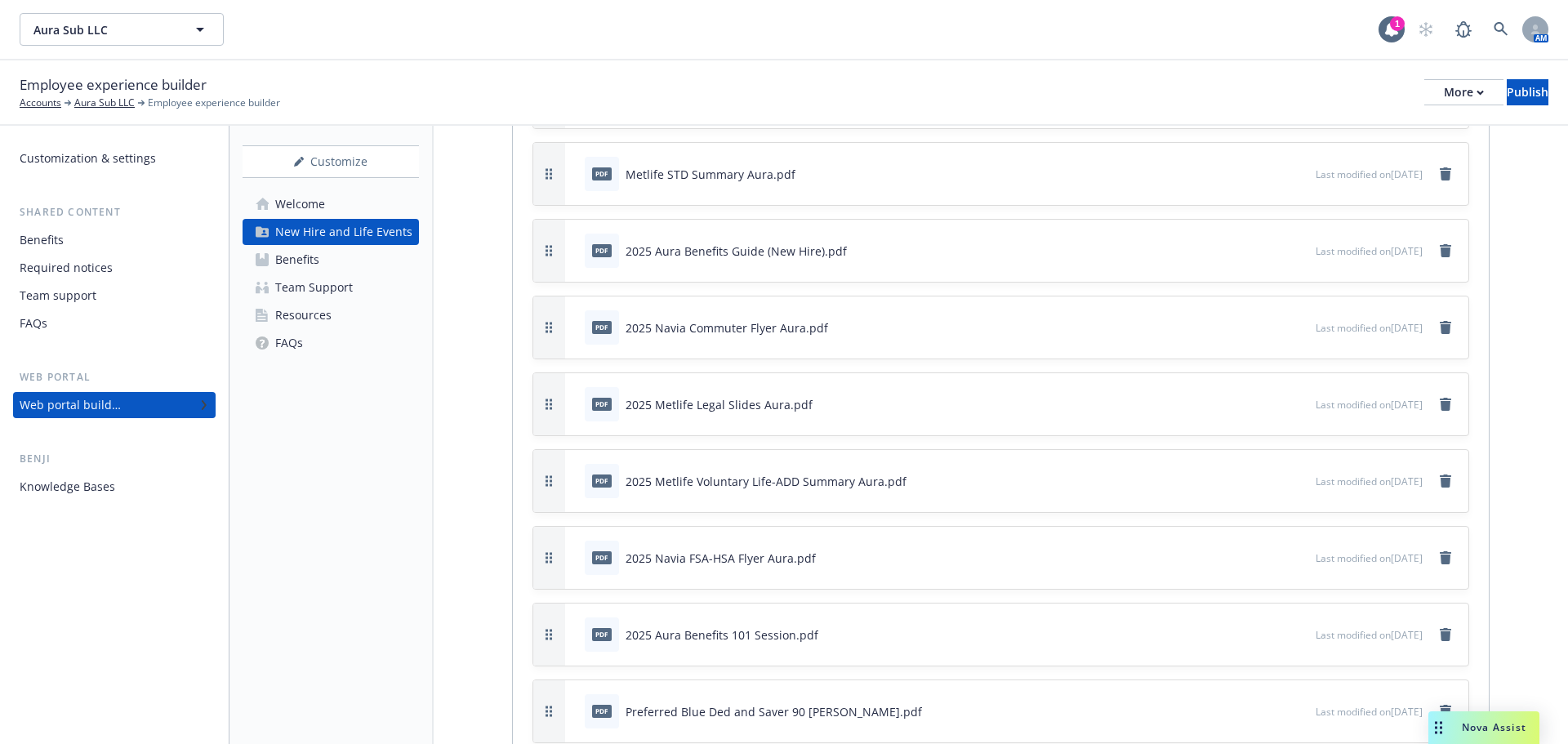
scroll to position [2727, 0]
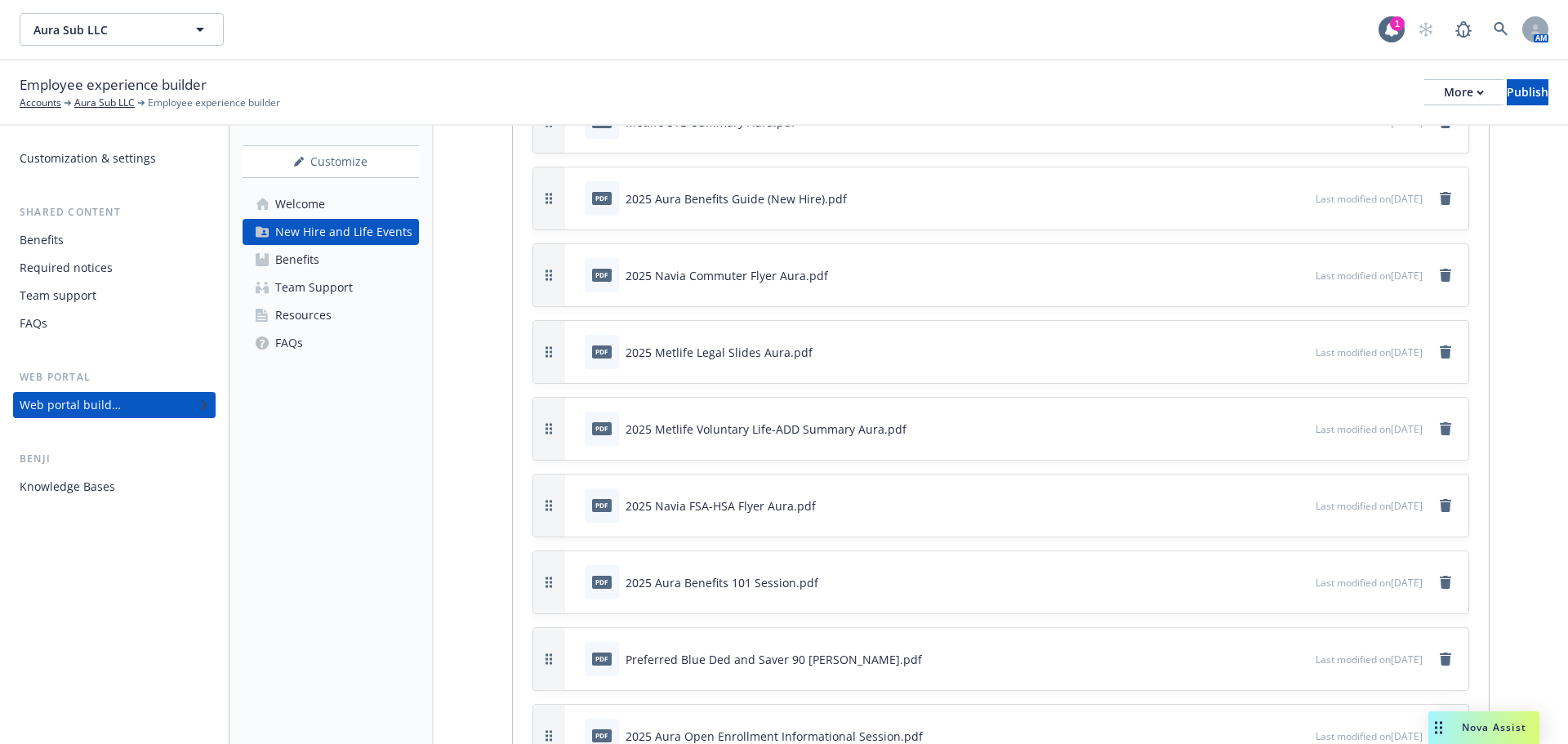
click at [1245, 275] on icon "button" at bounding box center [1248, 276] width 8 height 8
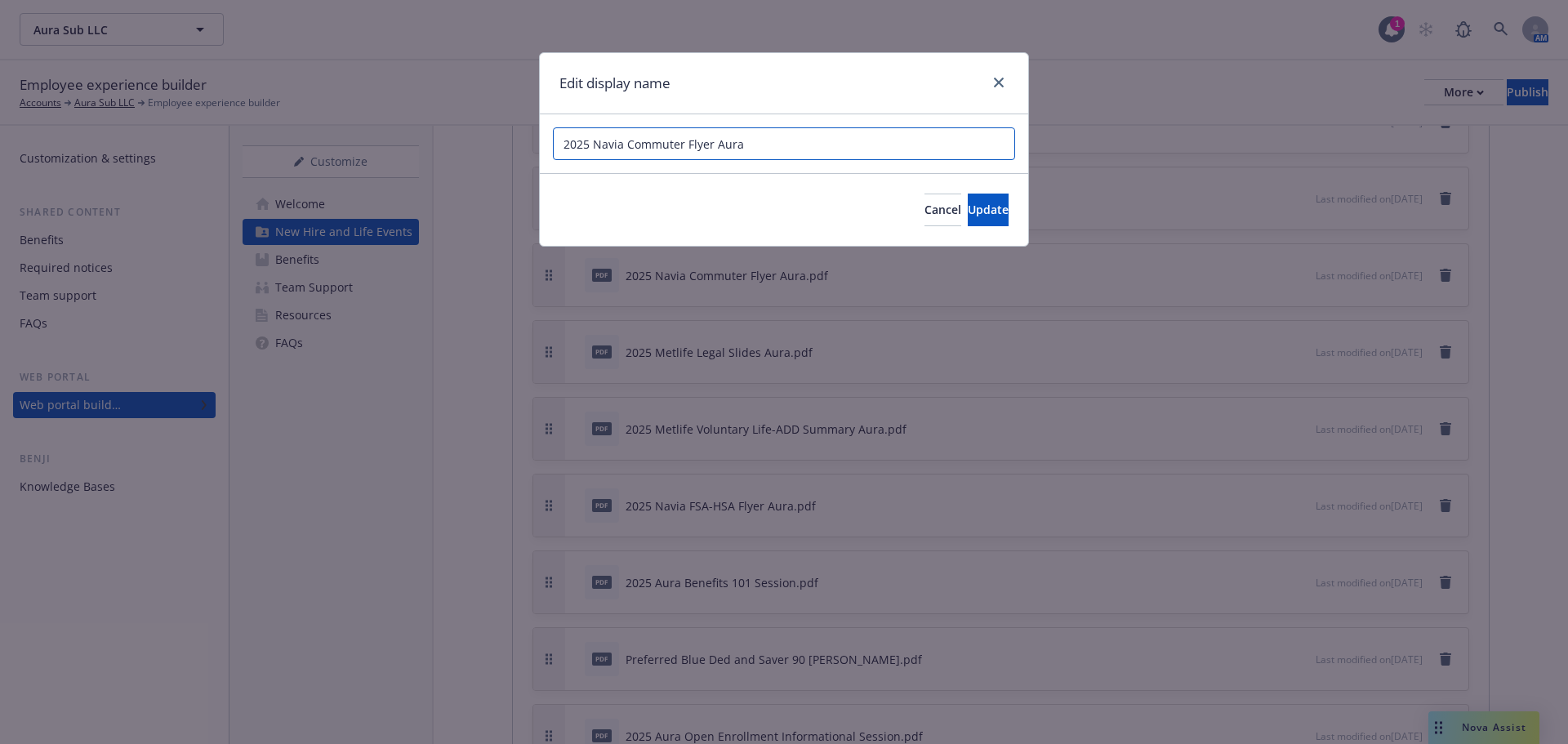
drag, startPoint x: 595, startPoint y: 144, endPoint x: 518, endPoint y: 138, distance: 77.2
click at [518, 138] on div "Edit display name 2025 Navia Commuter Flyer Aura Cancel Update" at bounding box center [784, 372] width 1568 height 744
type input "Navia Commuter Flyer Aura"
click at [968, 212] on button "Update" at bounding box center [988, 210] width 41 height 33
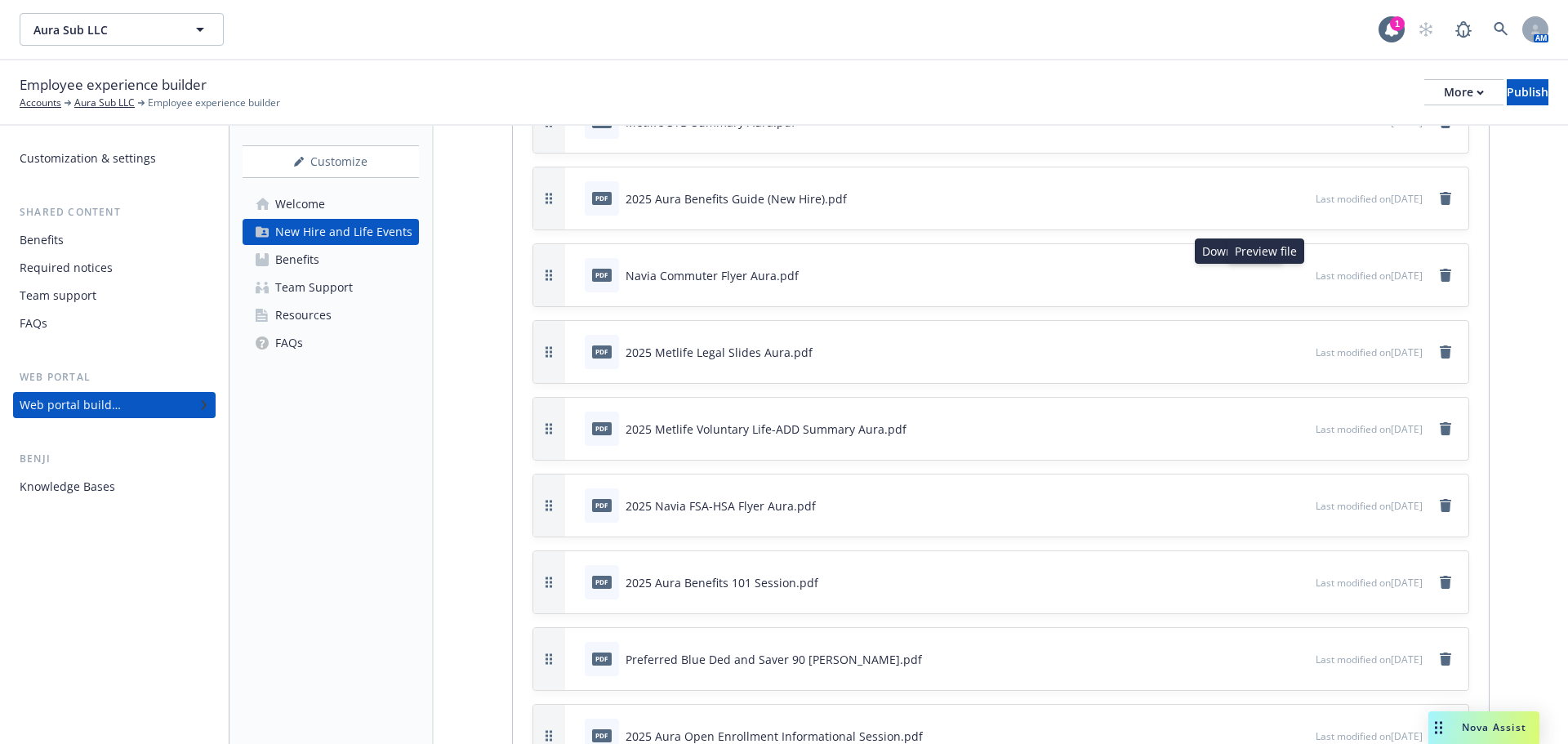
click at [1293, 275] on icon "preview file" at bounding box center [1300, 274] width 15 height 11
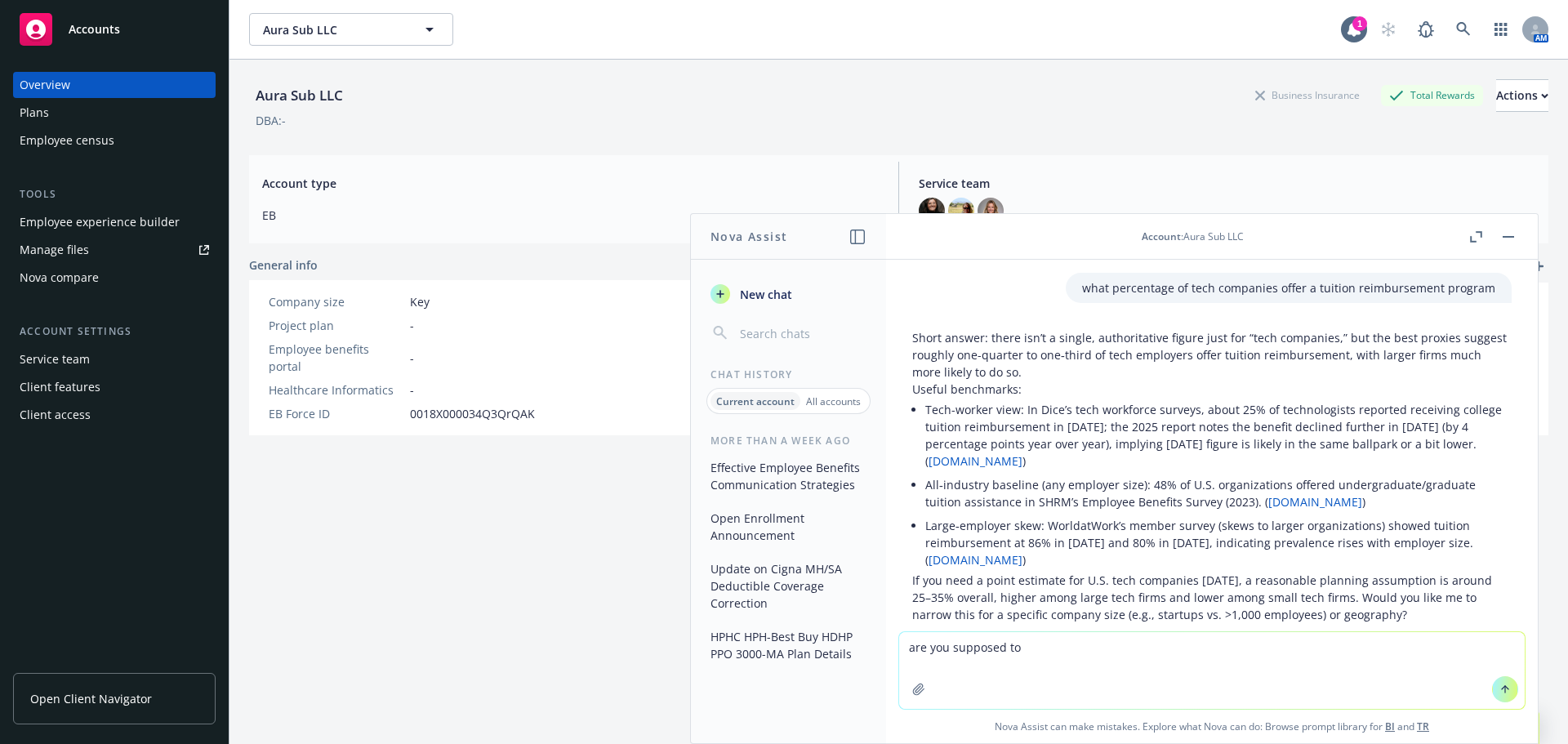
scroll to position [8035, 0]
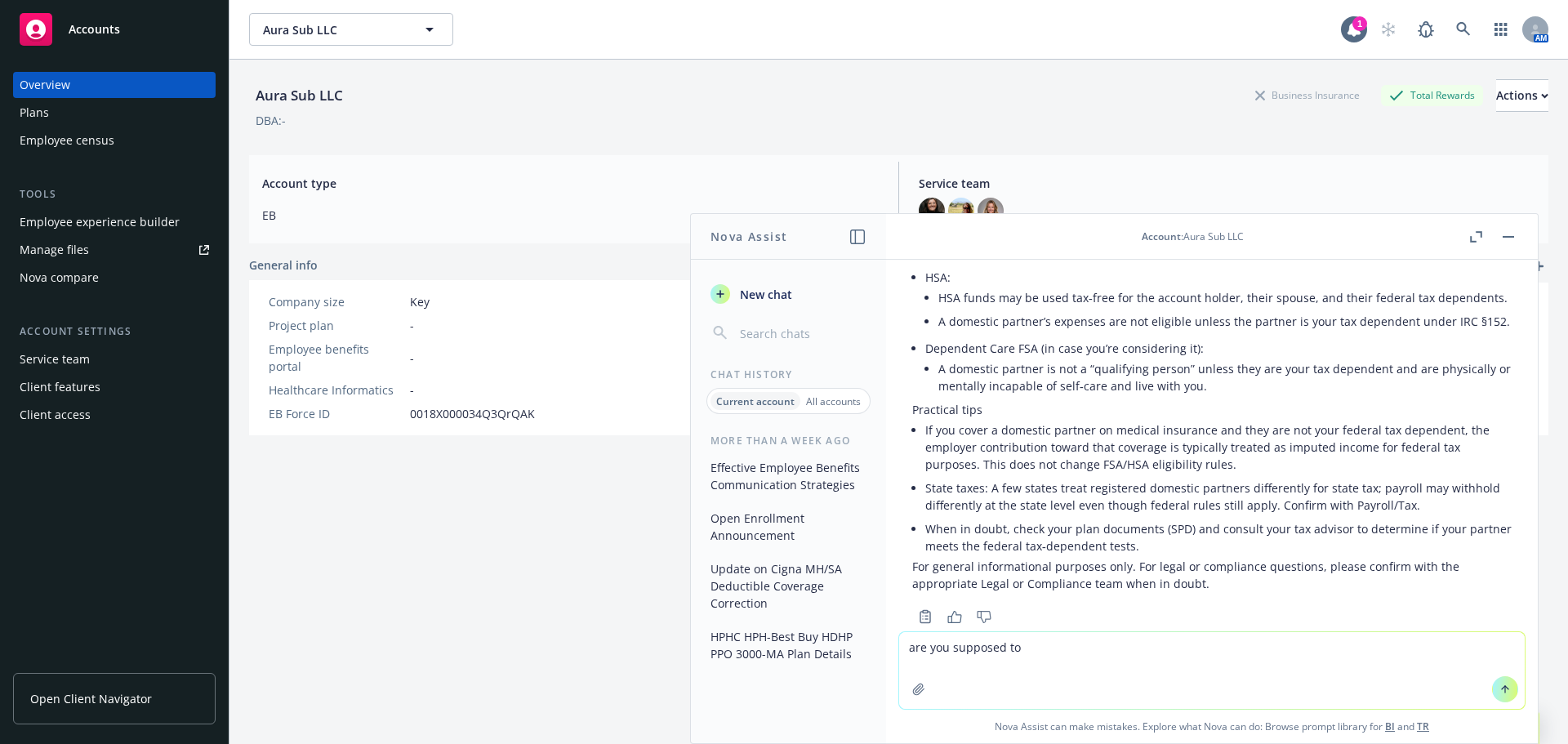
click at [1075, 663] on textarea "are you supposed to" at bounding box center [1212, 670] width 625 height 77
drag, startPoint x: 1075, startPoint y: 659, endPoint x: 787, endPoint y: 625, distance: 290.0
click at [885, 625] on div "Nova Assist New chat Chat History Current account All accounts More than a week…" at bounding box center [1212, 479] width 654 height 531
type textarea "my ltd benefit is 60% to $10,000, what salary does that cover"
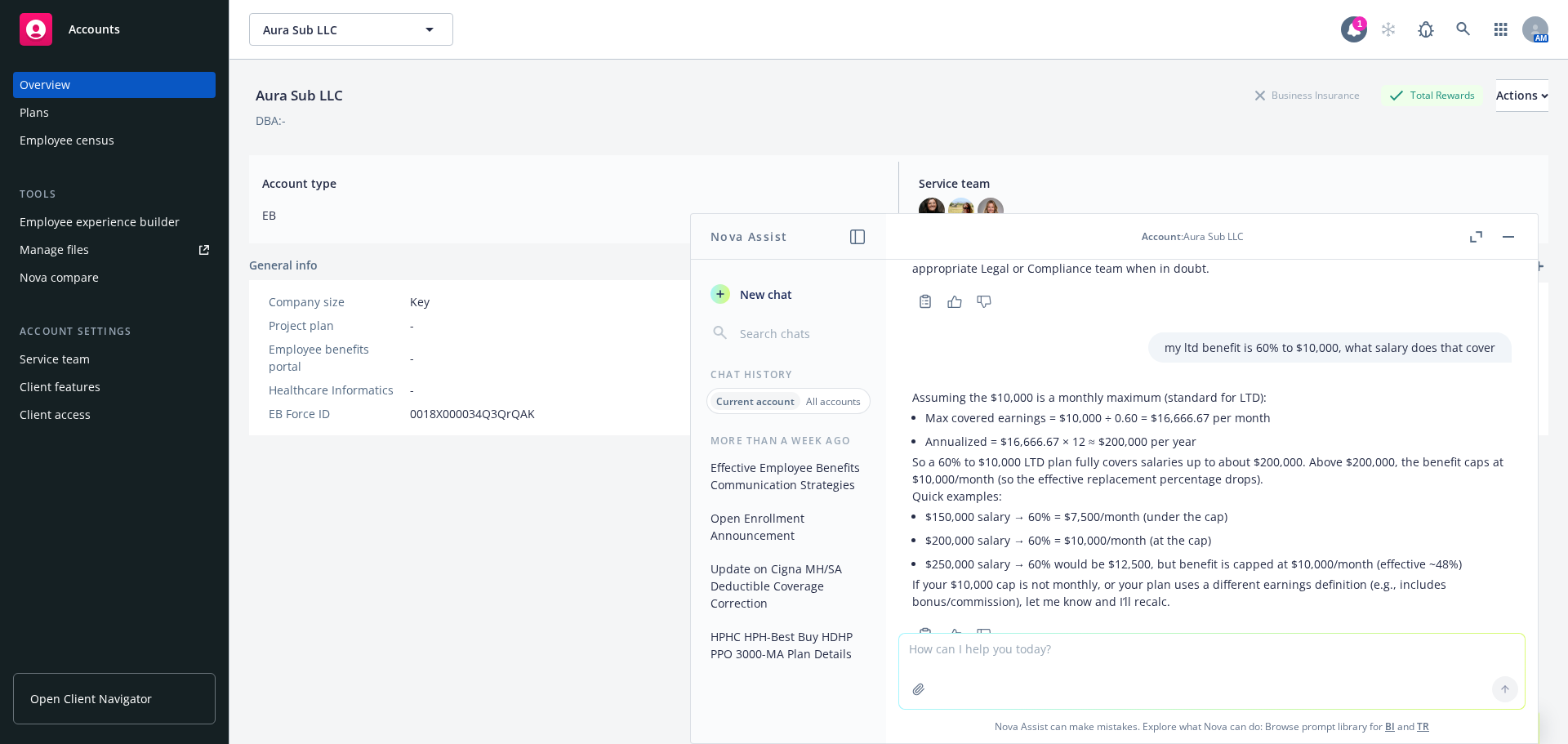
scroll to position [8368, 0]
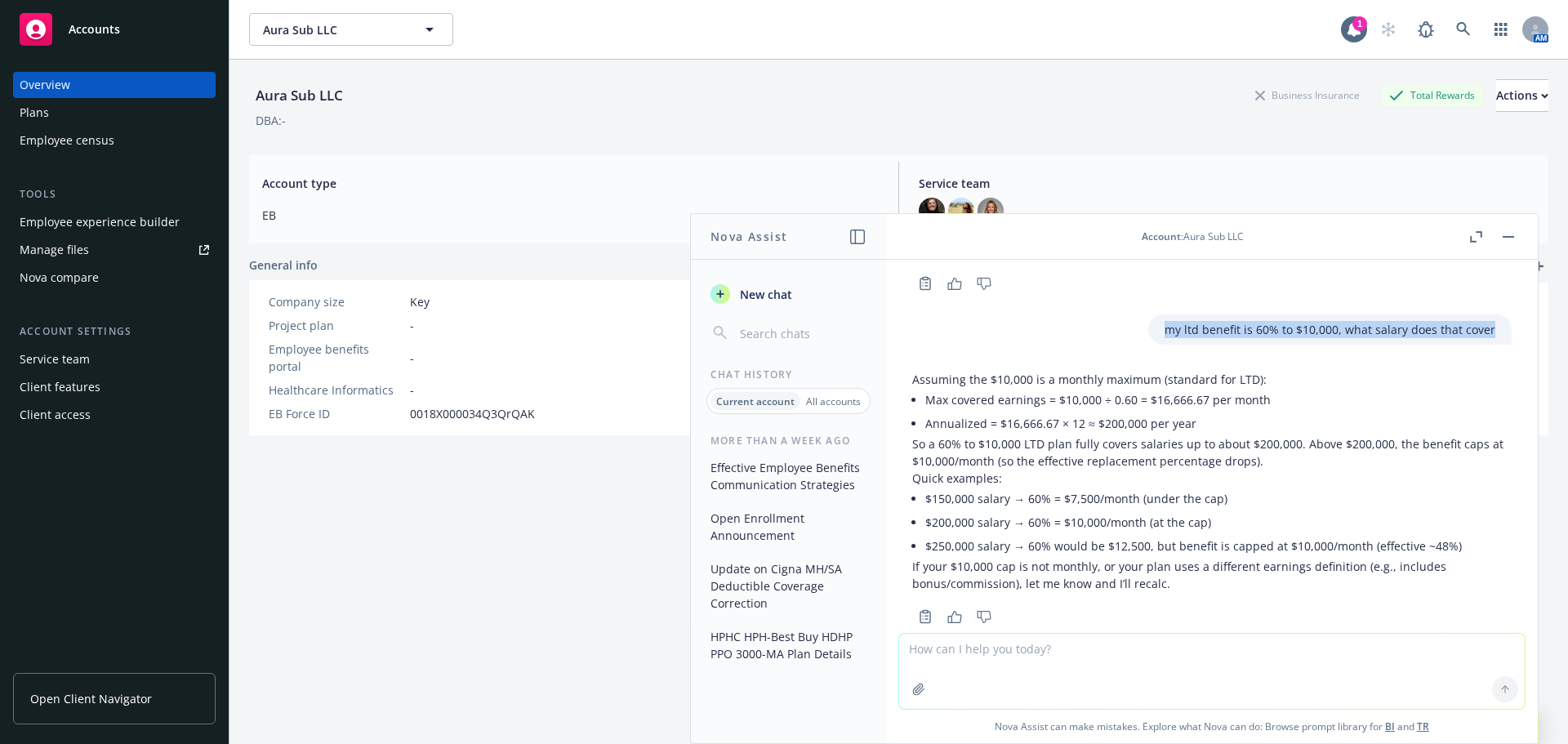
drag, startPoint x: 1153, startPoint y: 295, endPoint x: 1473, endPoint y: 303, distance: 320.1
click at [1473, 315] on div "my ltd benefit is 60% to $10,000, what salary does that cover" at bounding box center [1330, 330] width 363 height 30
copy p "my ltd benefit is 60% to $10,000, what salary does that cover"
click at [1012, 654] on textarea at bounding box center [1212, 671] width 625 height 75
paste textarea "my ltd benefit is 60% to $10,000, what salary does that cover"
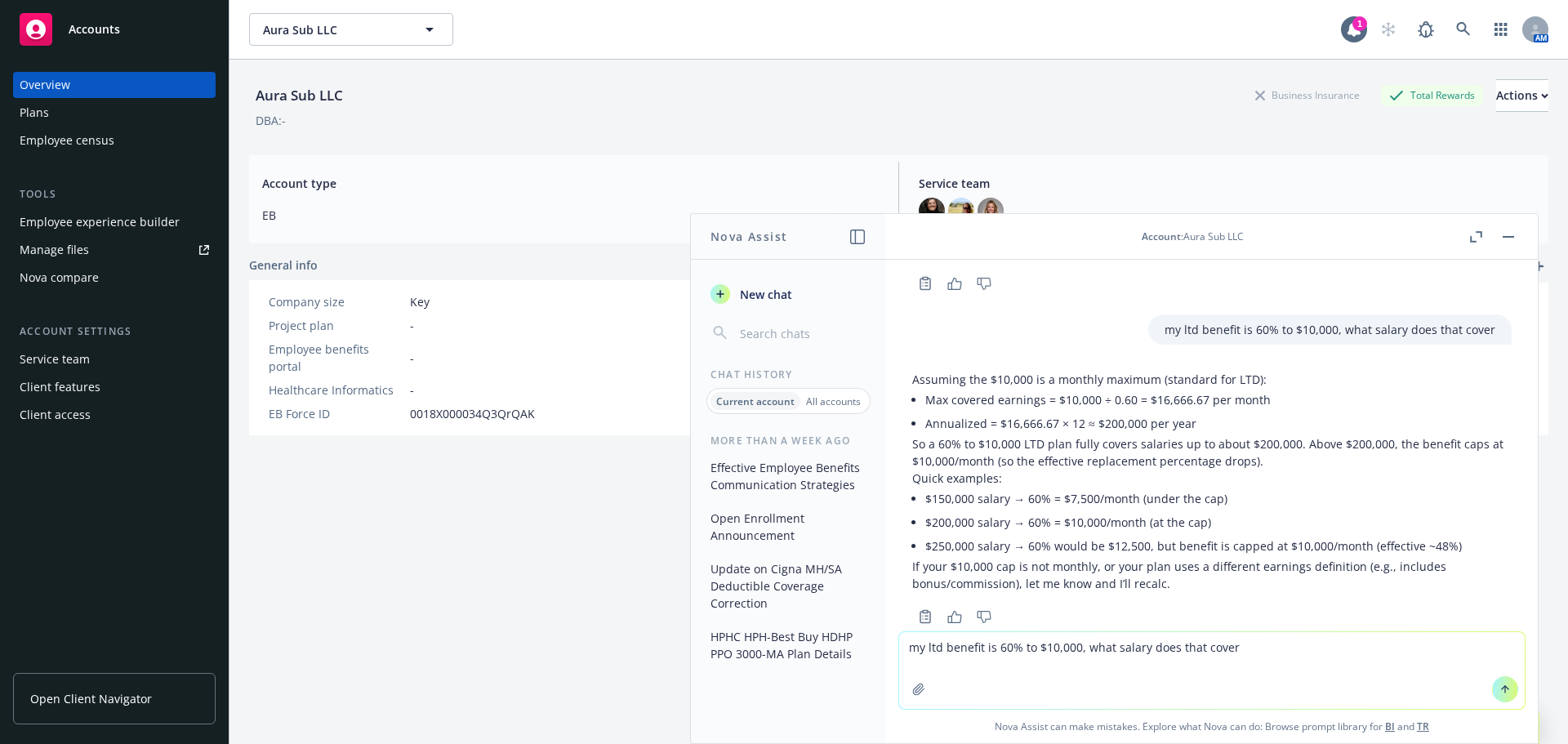
click at [925, 648] on textarea "my ltd benefit is 60% to $10,000, what salary does that cover" at bounding box center [1212, 670] width 625 height 77
click at [1006, 649] on textarea "my std benefit is 60% to $10,000, what salary does that cover" at bounding box center [1212, 670] width 625 height 77
drag, startPoint x: 1058, startPoint y: 649, endPoint x: 1089, endPoint y: 651, distance: 31.1
click at [1089, 651] on textarea "my std benefit is 66.67% to $10,000, what salary does that cover" at bounding box center [1212, 670] width 625 height 77
type textarea "my std benefit is 66.67% to $2,500, what salary does that cover"
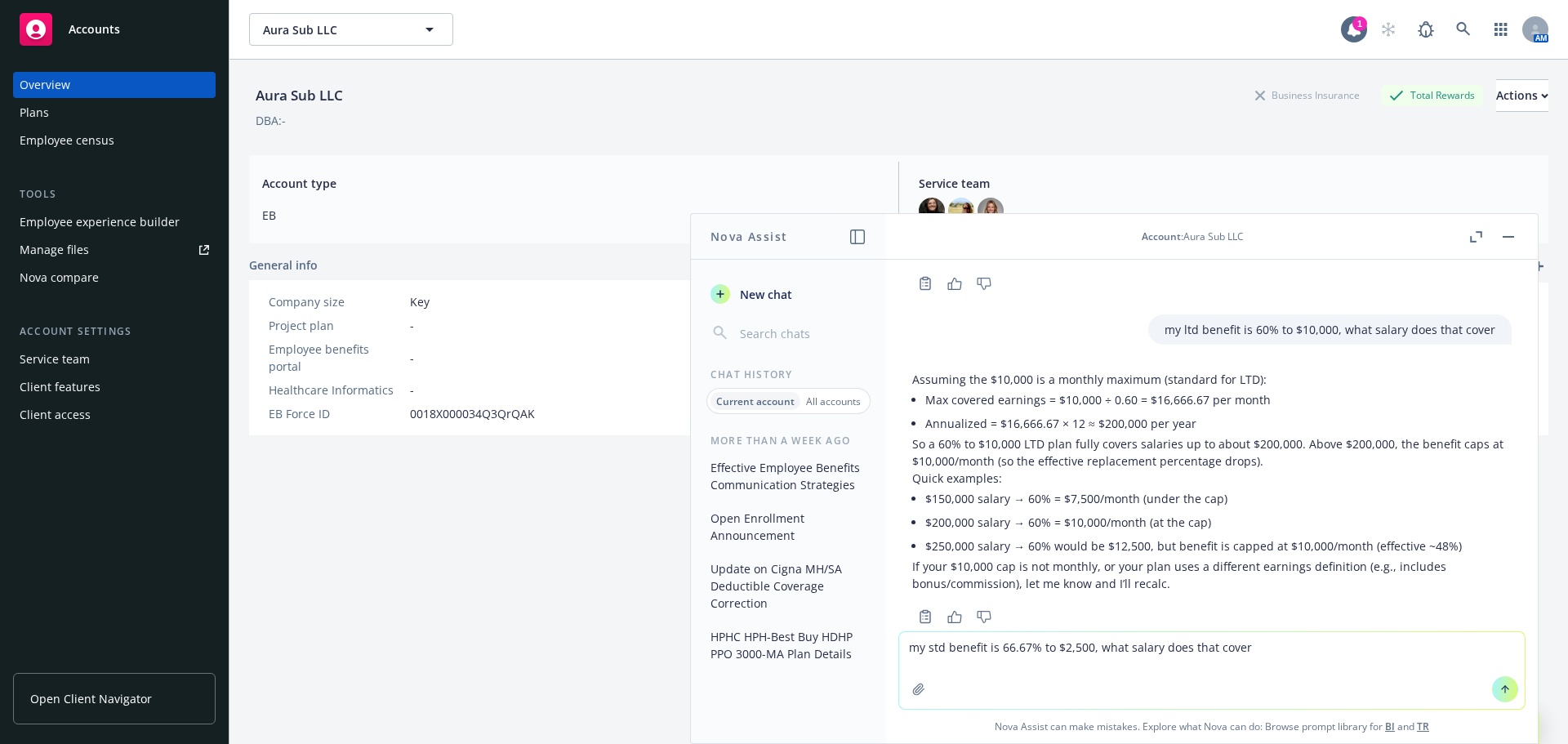
click at [1499, 683] on icon at bounding box center [1505, 689] width 11 height 11
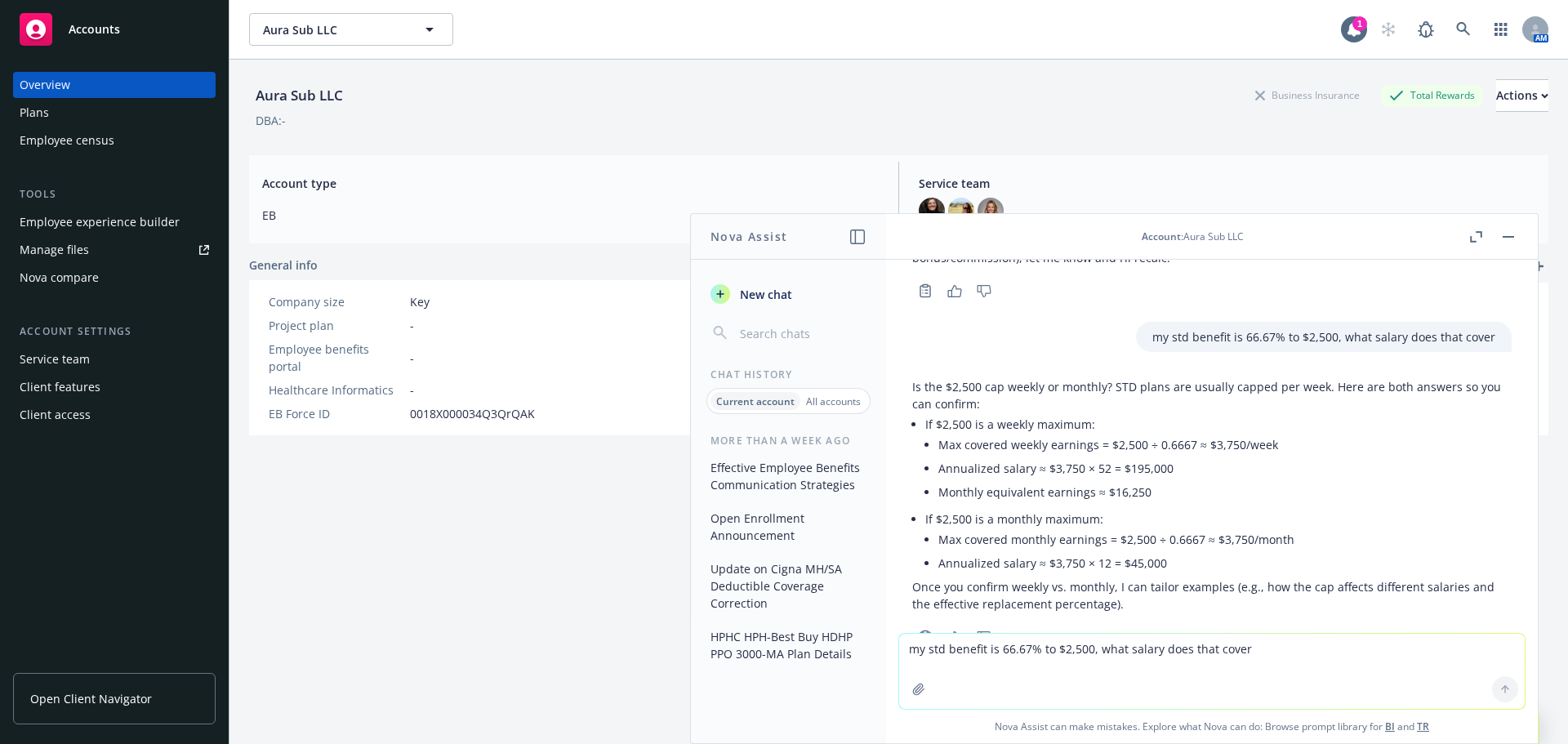
scroll to position [8714, 0]
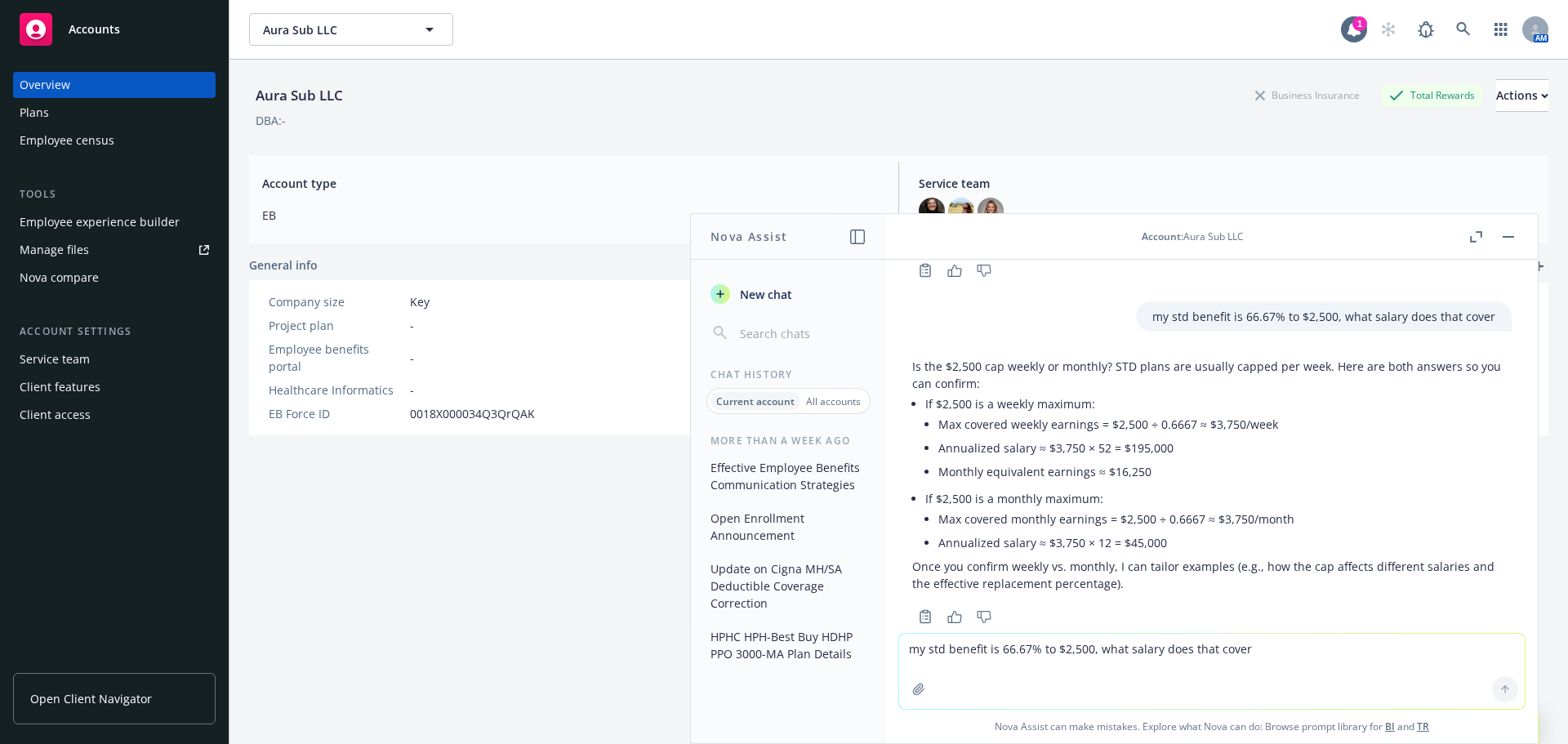
click at [1140, 656] on textarea "my std benefit is 66.67% to $2,500, what salary does that cover" at bounding box center [1212, 671] width 625 height 75
type textarea "can a company have both a grace period provision and a rollover on a health FSA"
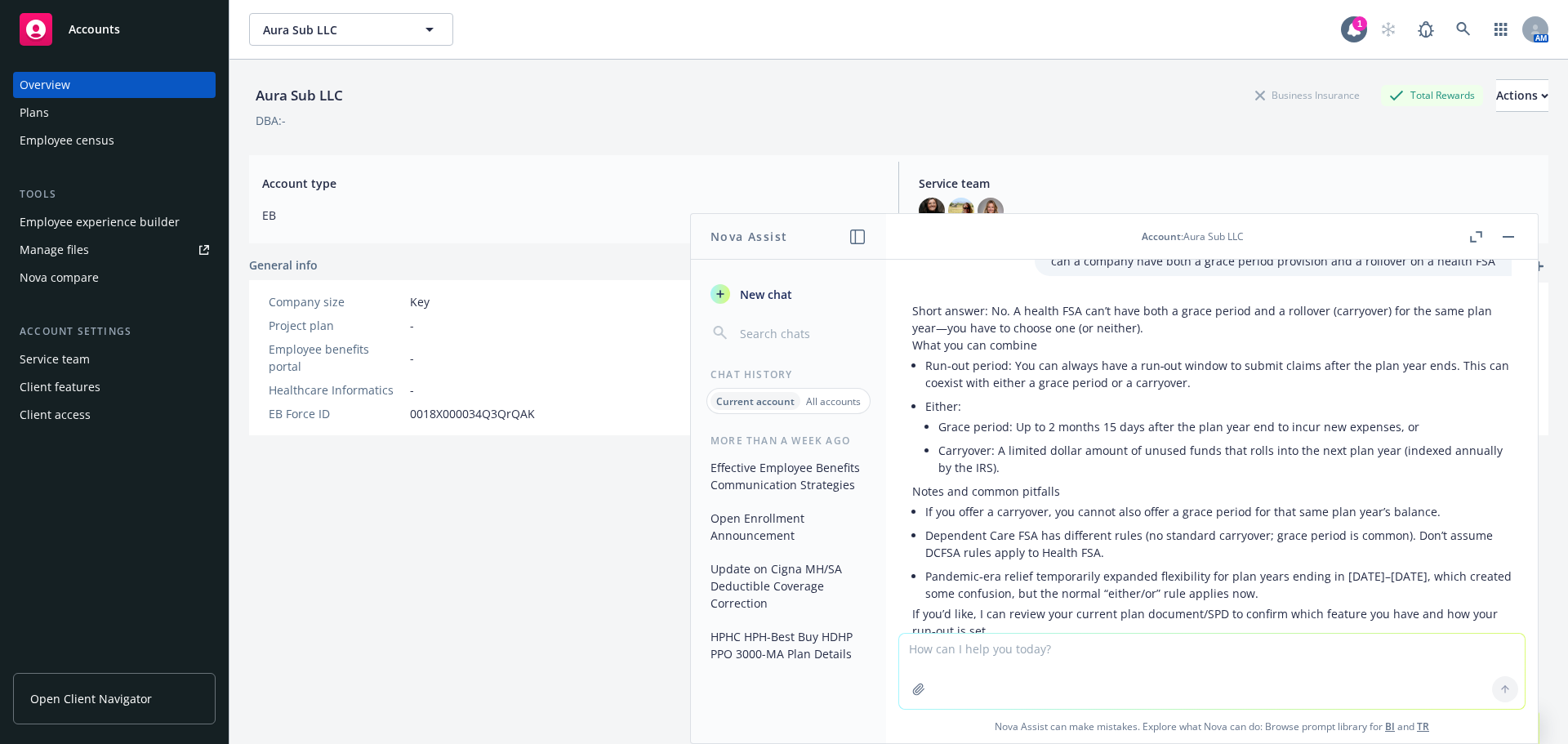
scroll to position [9198, 0]
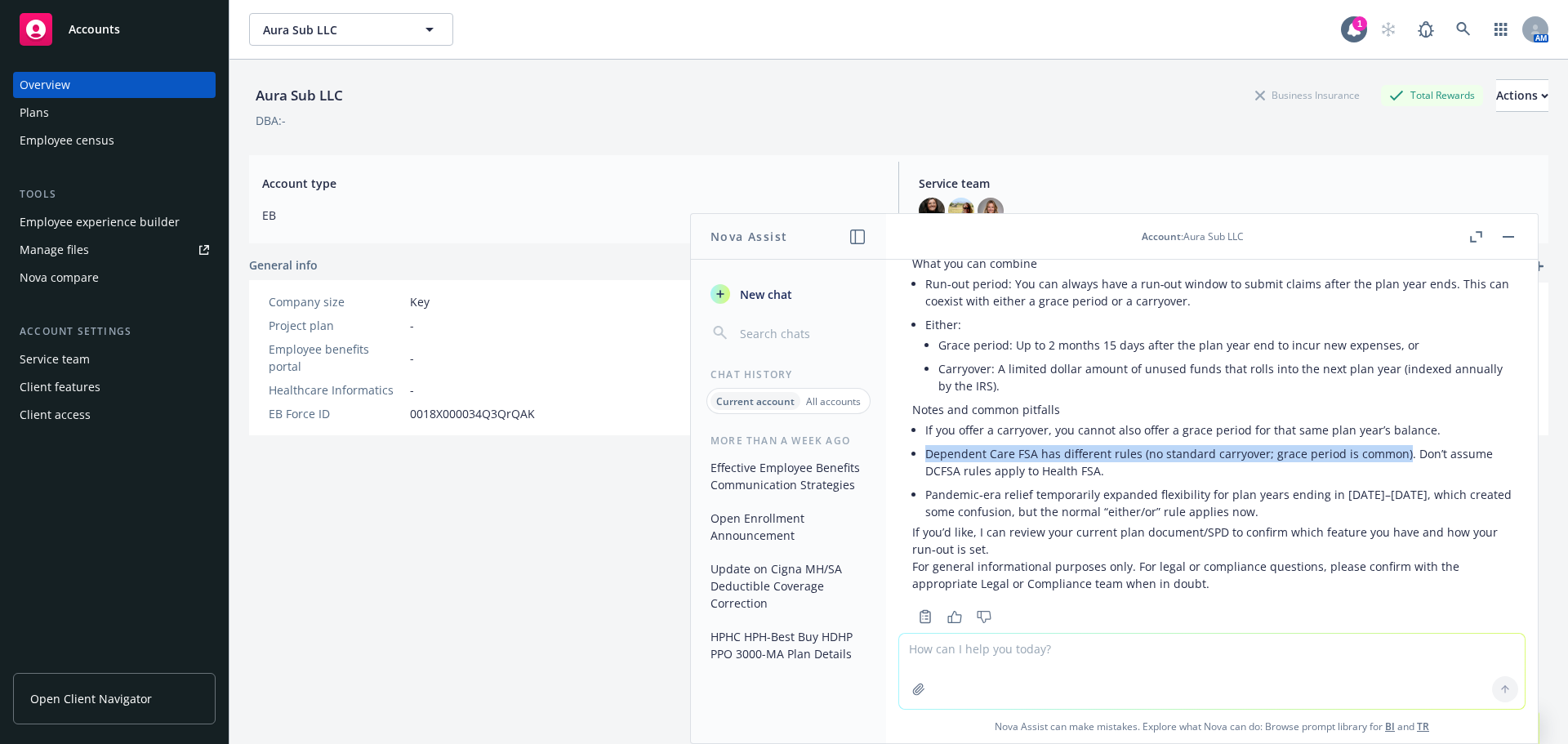
drag, startPoint x: 924, startPoint y: 418, endPoint x: 1399, endPoint y: 427, distance: 475.1
click at [1399, 427] on div "Short answer: No. A health FSA can’t have both a grace period and a rollover (c…" at bounding box center [1212, 406] width 599 height 372
copy li "Dependent Care FSA has different rules (no standard carryover; grace period is …"
click at [1186, 642] on textarea at bounding box center [1212, 671] width 625 height 75
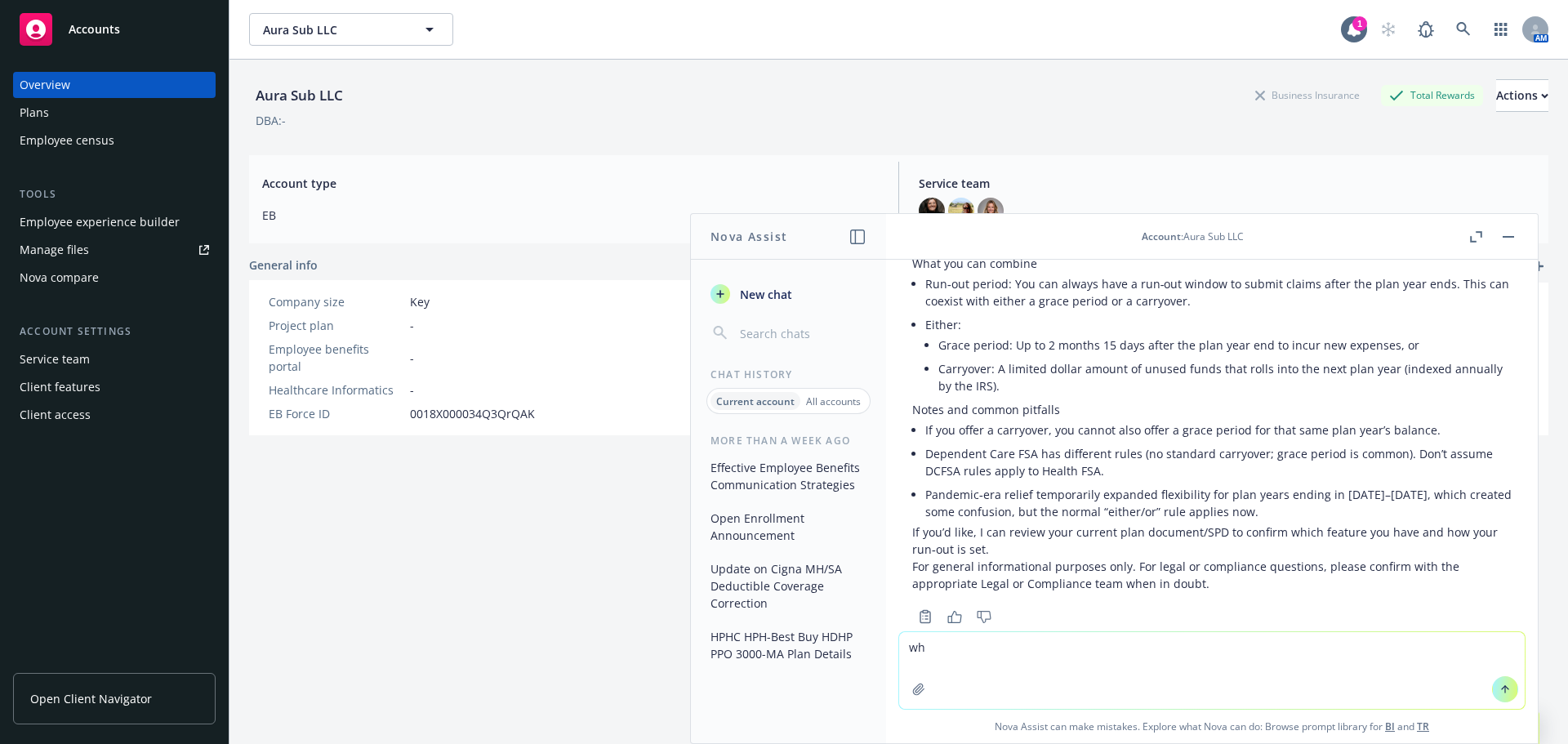
type textarea "w"
type textarea "how does the rollover work and what's the maximum for 2026"
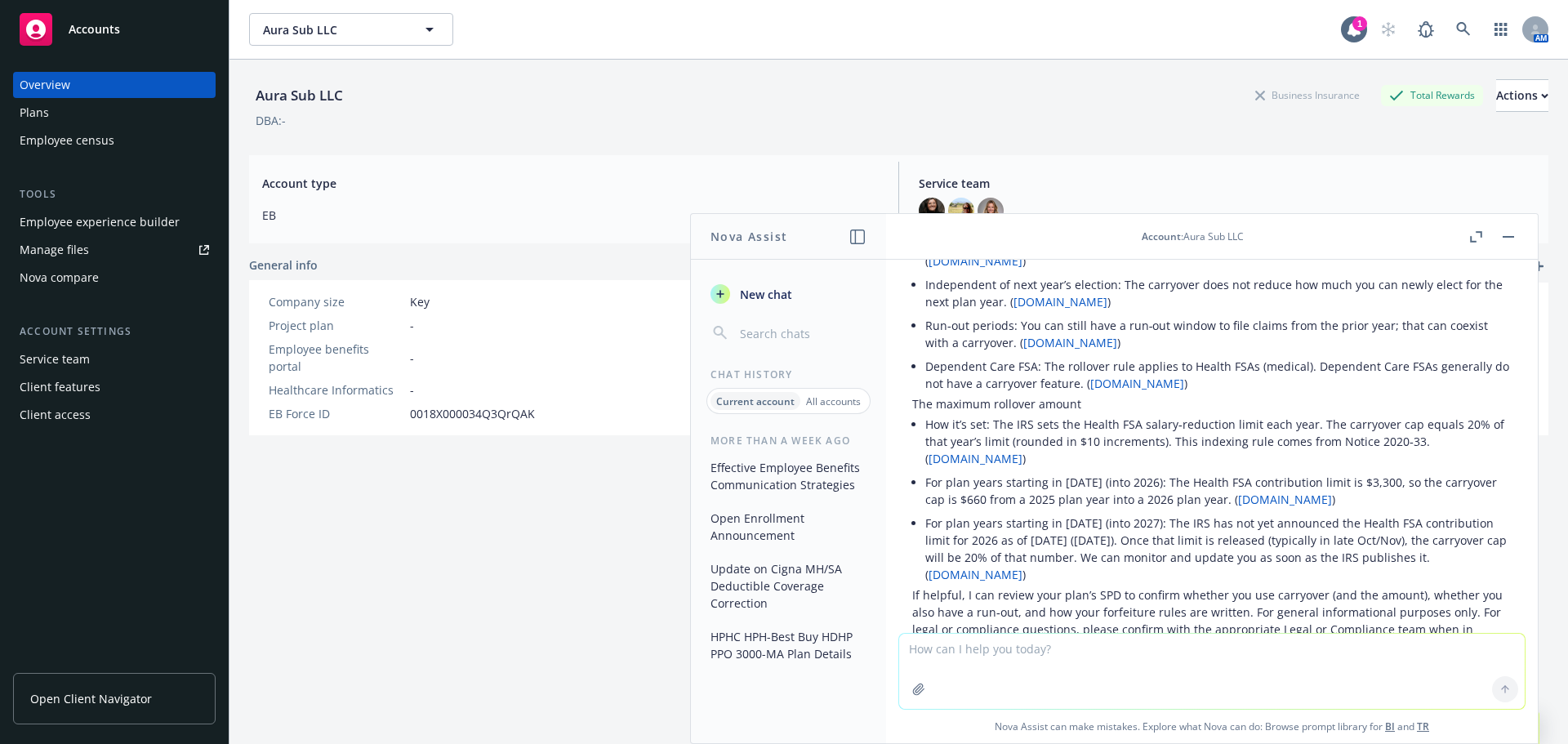
scroll to position [9767, 0]
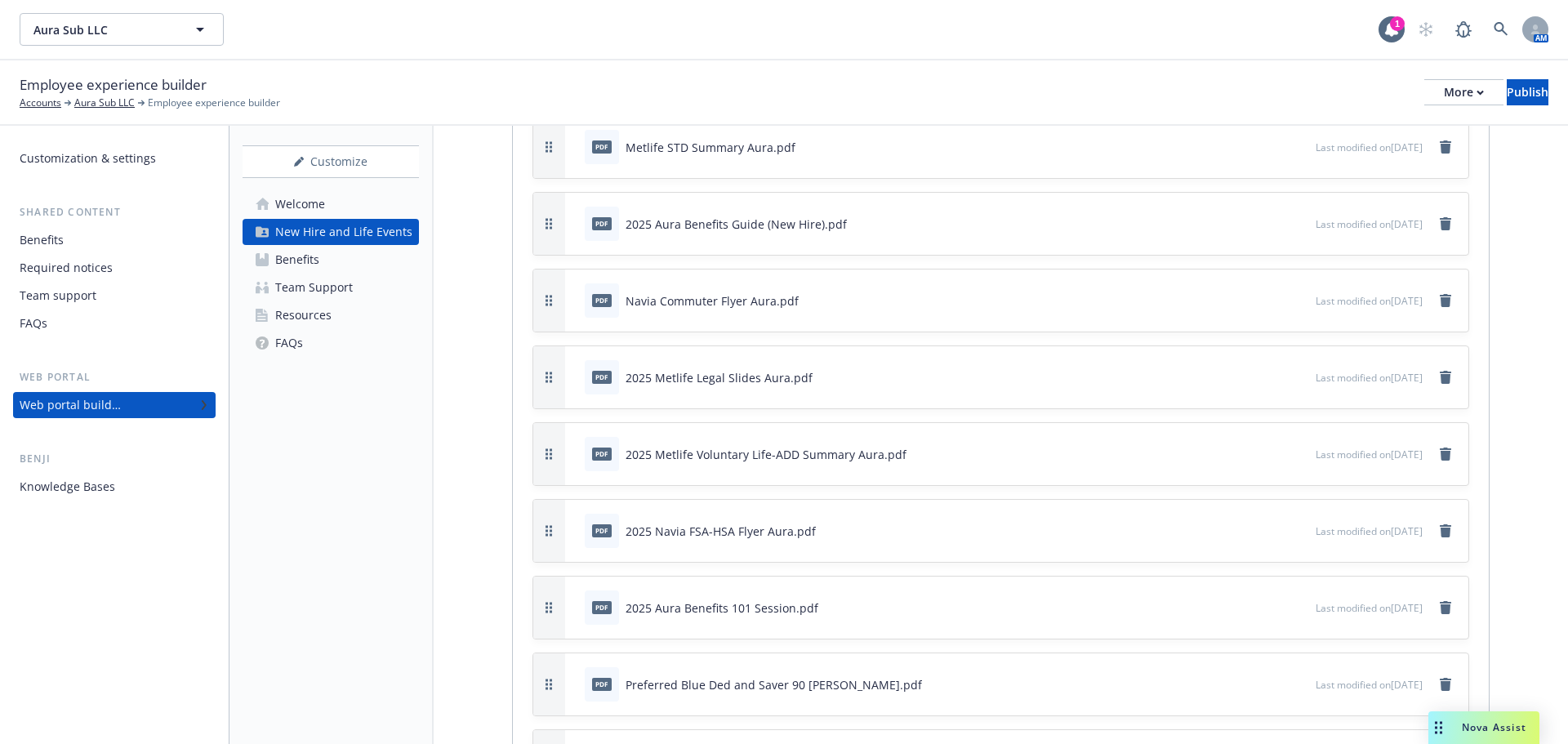
scroll to position [2809, 0]
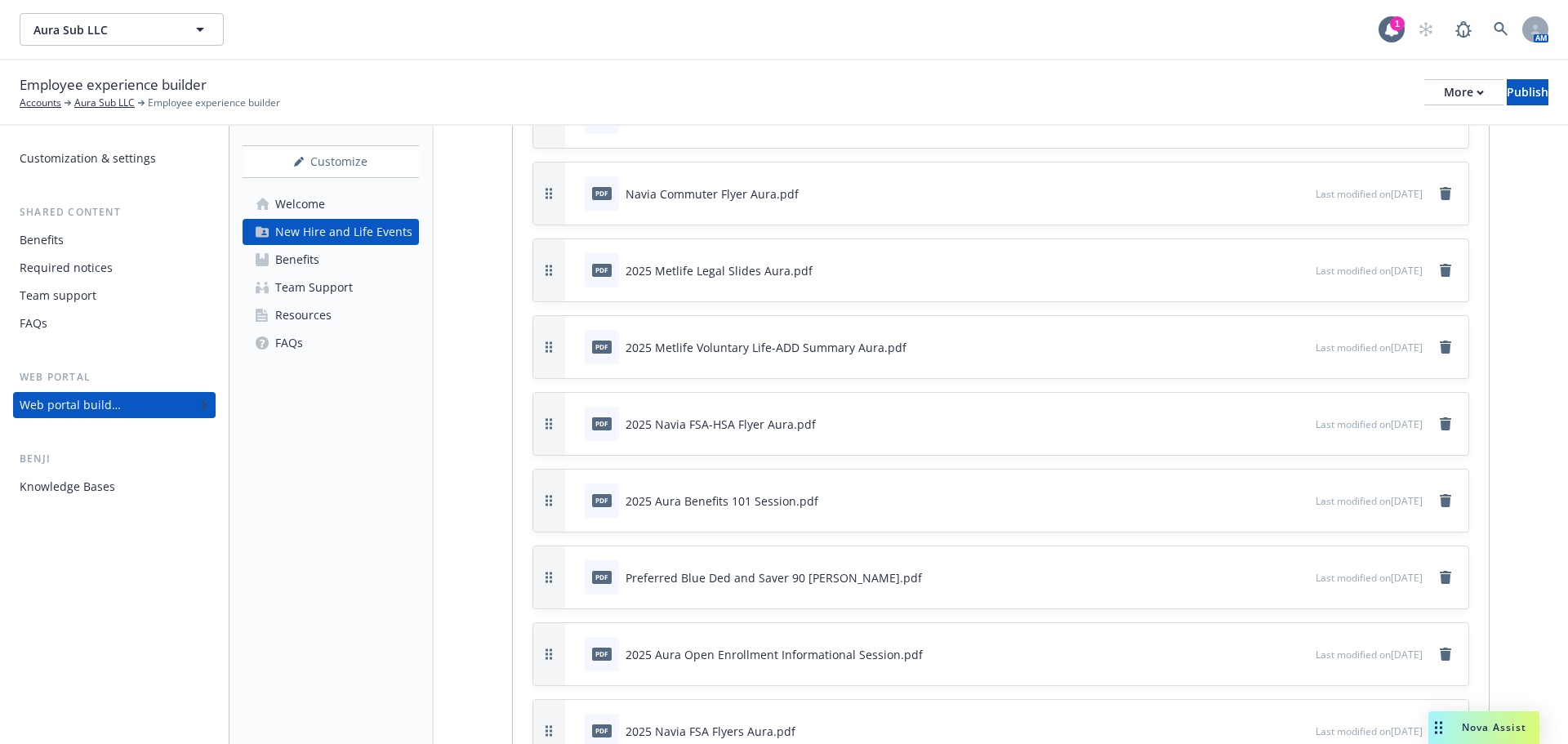
click at [1293, 271] on icon "preview file" at bounding box center [1300, 269] width 15 height 11
click at [1243, 272] on button "button" at bounding box center [1249, 270] width 13 height 13
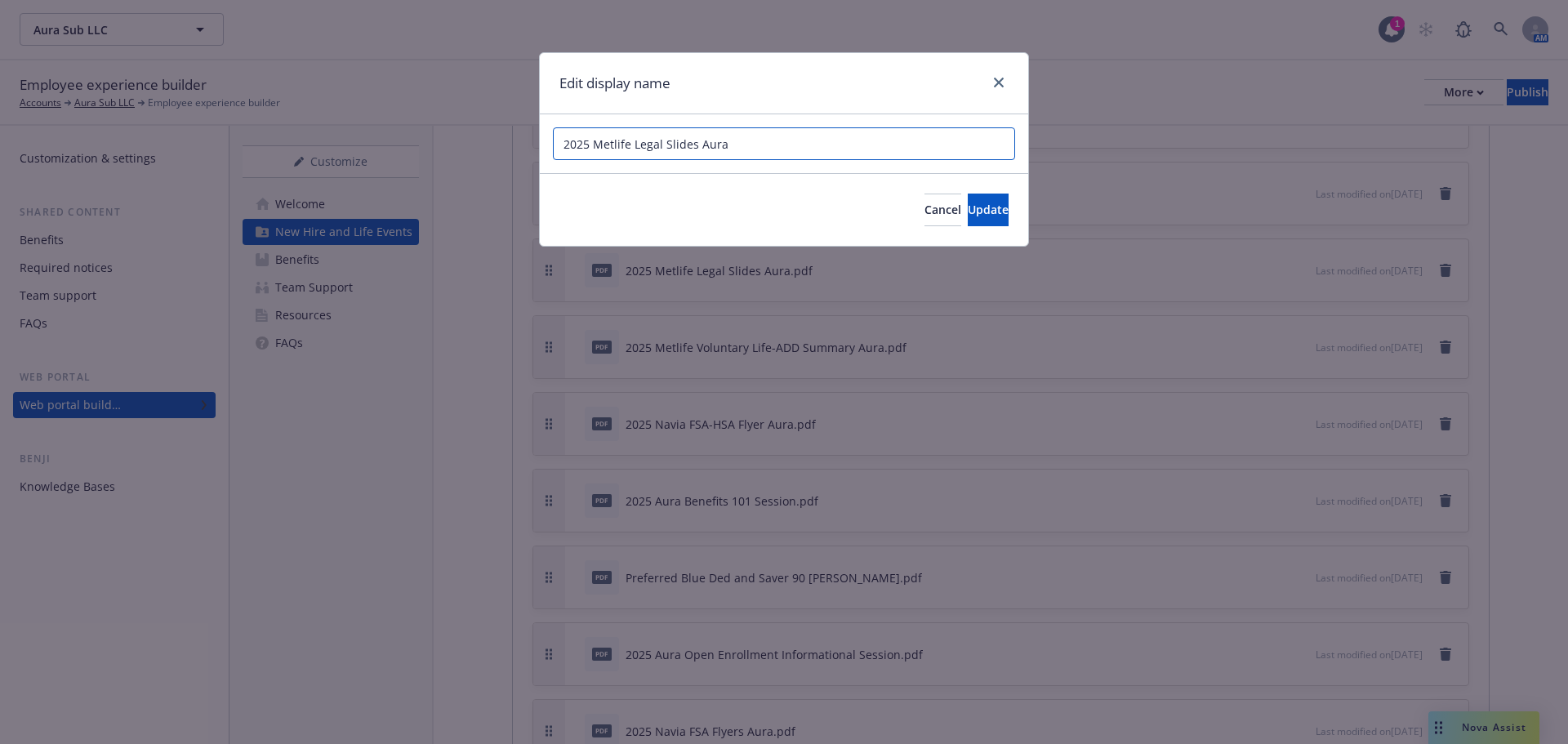
drag, startPoint x: 598, startPoint y: 143, endPoint x: 500, endPoint y: 145, distance: 98.0
click at [500, 145] on div "Edit display name 2025 Metlife Legal Slides Aura Cancel Update" at bounding box center [784, 372] width 1568 height 744
type input "Metlife Legal Slides Aura"
click at [968, 219] on button "Update" at bounding box center [988, 210] width 41 height 33
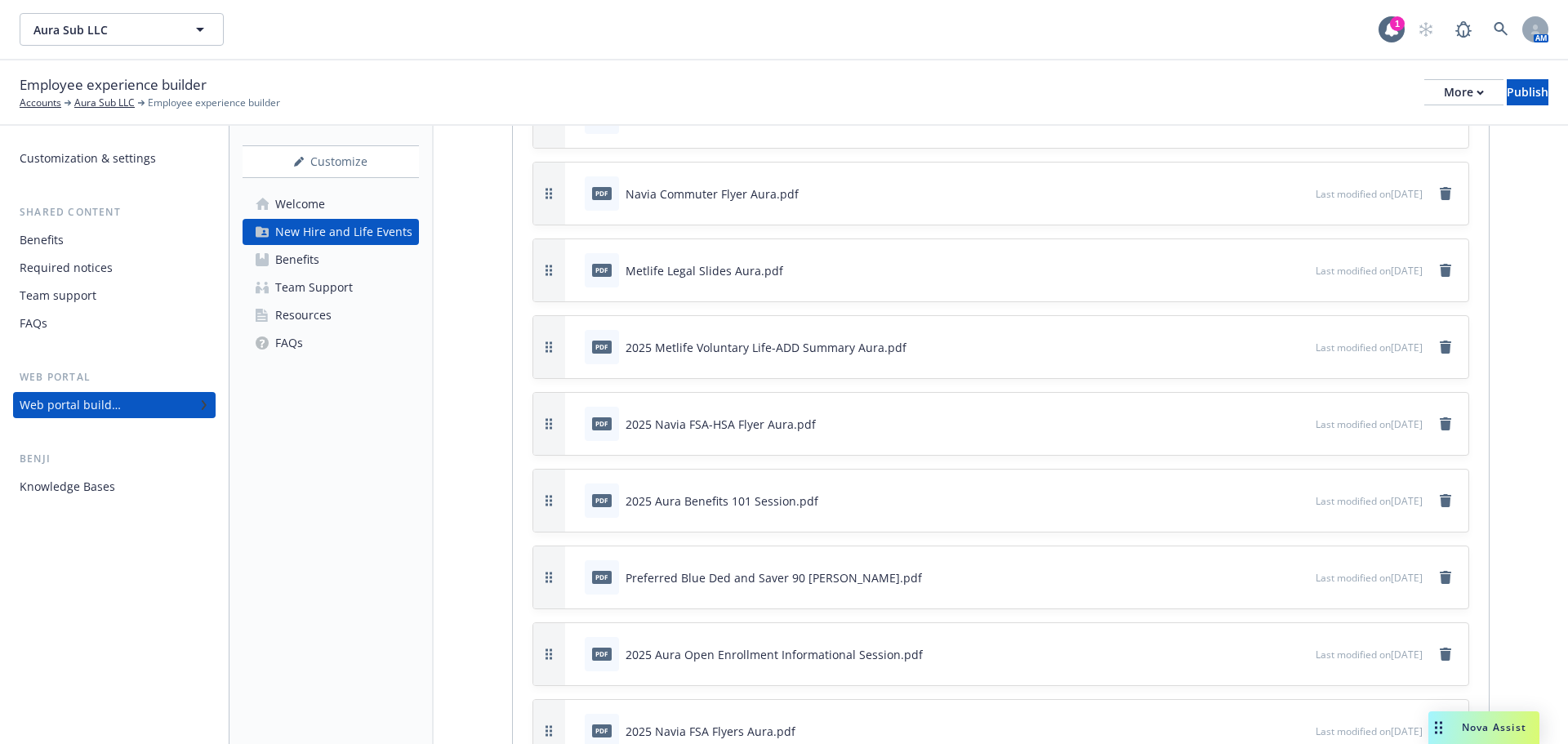
click at [1245, 346] on icon "button" at bounding box center [1248, 348] width 8 height 8
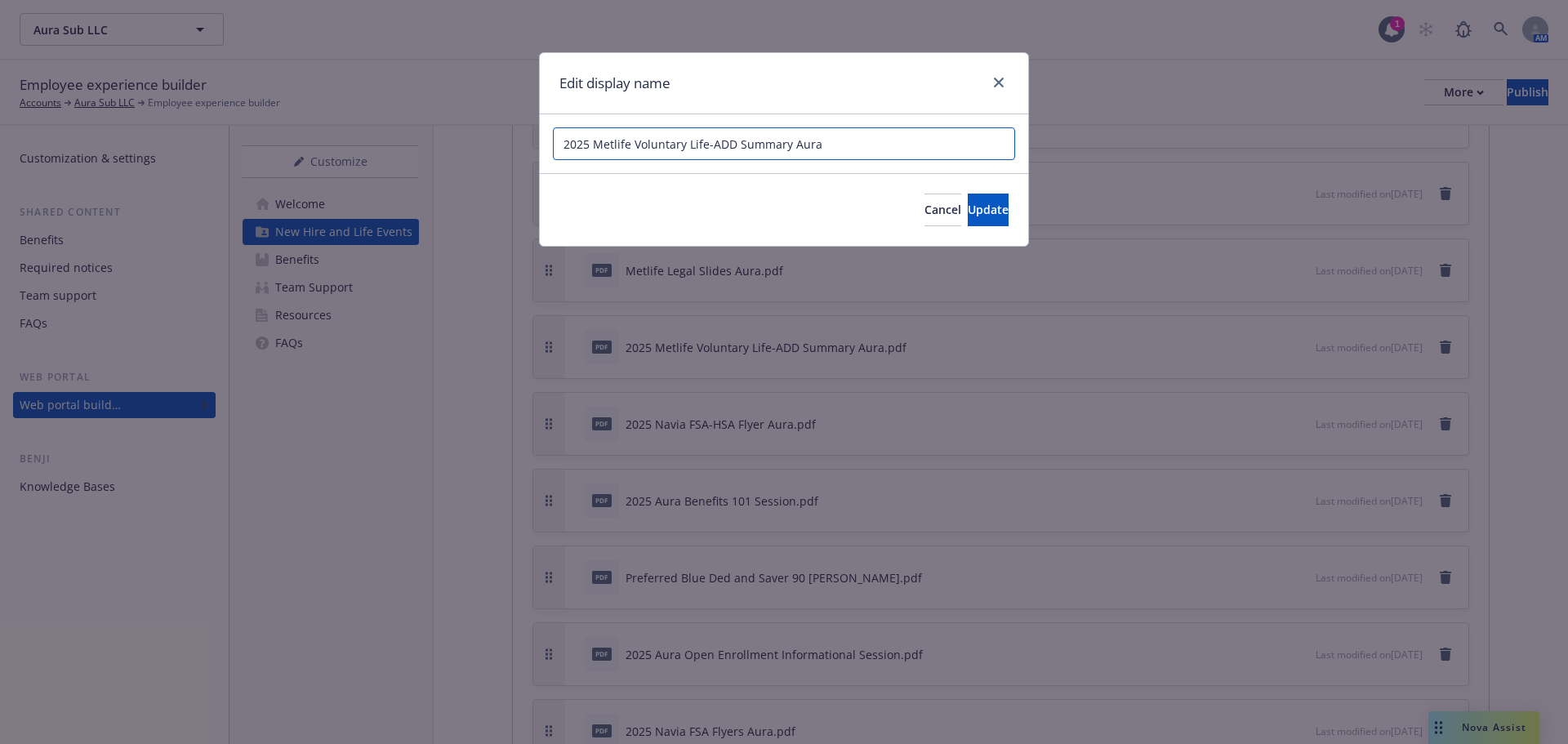
drag, startPoint x: 594, startPoint y: 146, endPoint x: 525, endPoint y: 146, distance: 69.0
click at [525, 146] on div "Edit display name 2025 Metlife Voluntary Life-ADD Summary Aura Cancel Update" at bounding box center [784, 372] width 1568 height 744
type input "Metlife Voluntary Life-ADD Summary Aura"
click at [968, 206] on button "Update" at bounding box center [988, 210] width 41 height 33
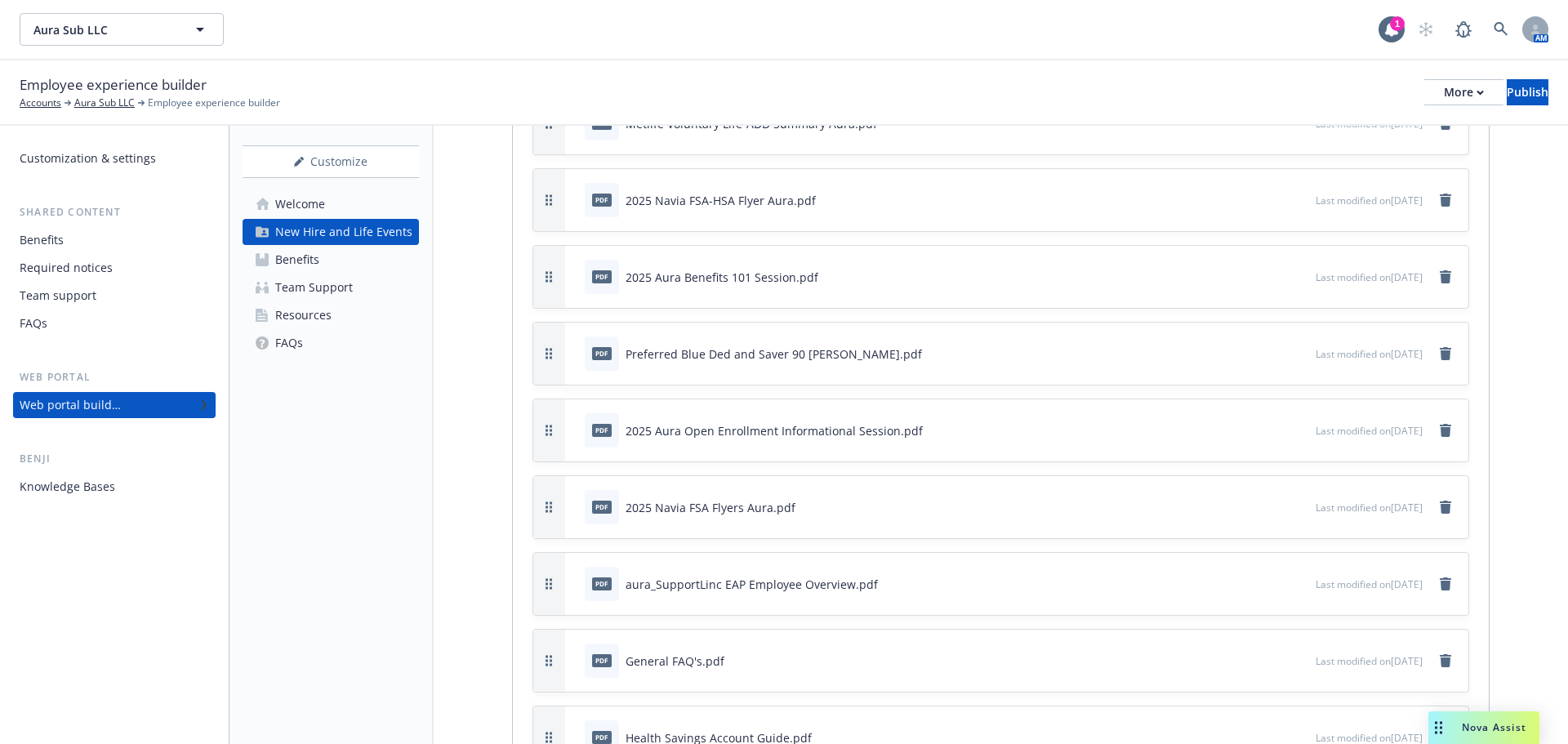
scroll to position [3054, 0]
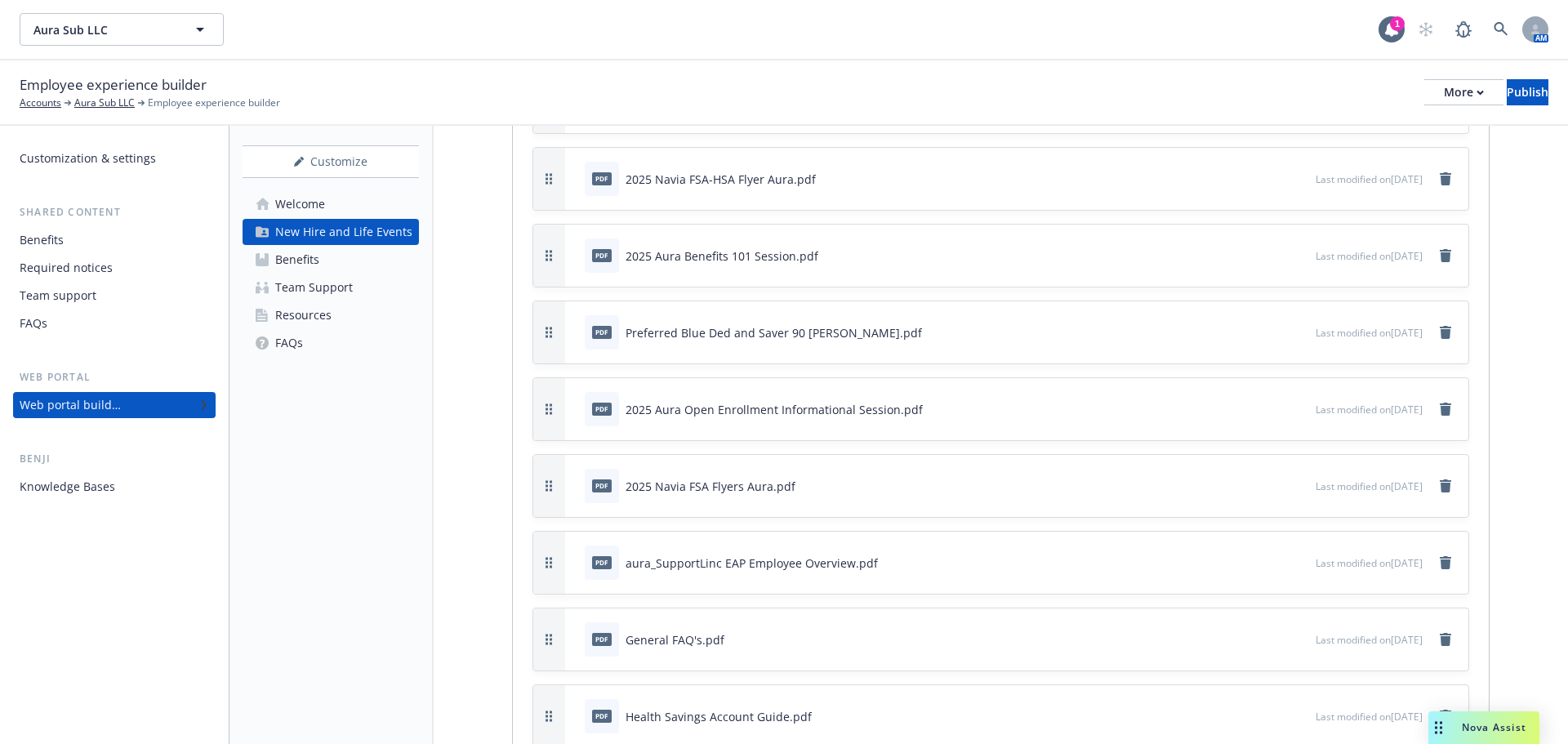
click at [1245, 179] on icon "button" at bounding box center [1248, 179] width 8 height 8
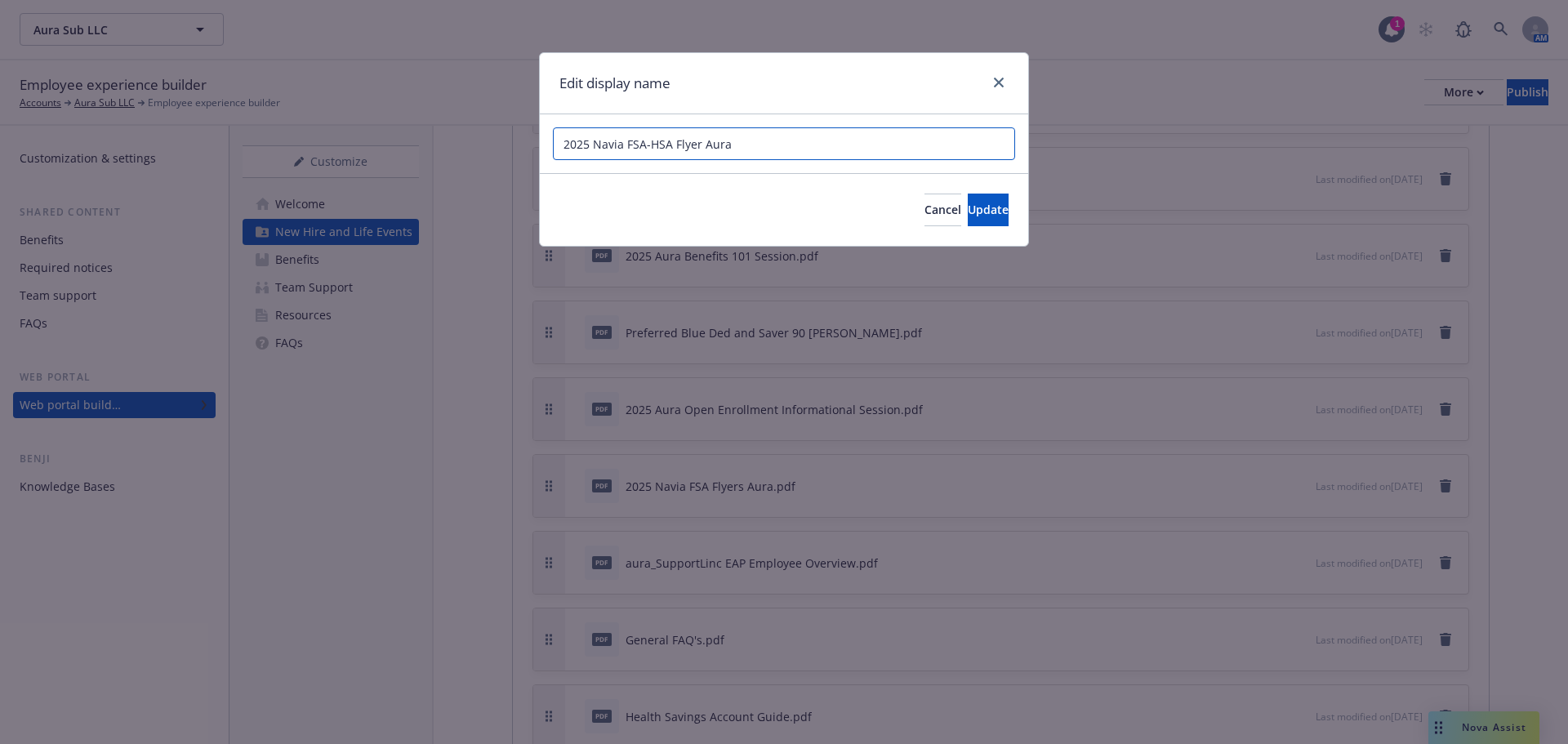
drag, startPoint x: 592, startPoint y: 141, endPoint x: 508, endPoint y: 141, distance: 84.0
click at [508, 141] on div "Edit display name 2025 Navia FSA-HSA Flyer Aura Cancel Update" at bounding box center [784, 372] width 1568 height 744
type input "Navia FSA-HSA Flyer Aura"
click at [977, 213] on span "Update" at bounding box center [988, 210] width 41 height 16
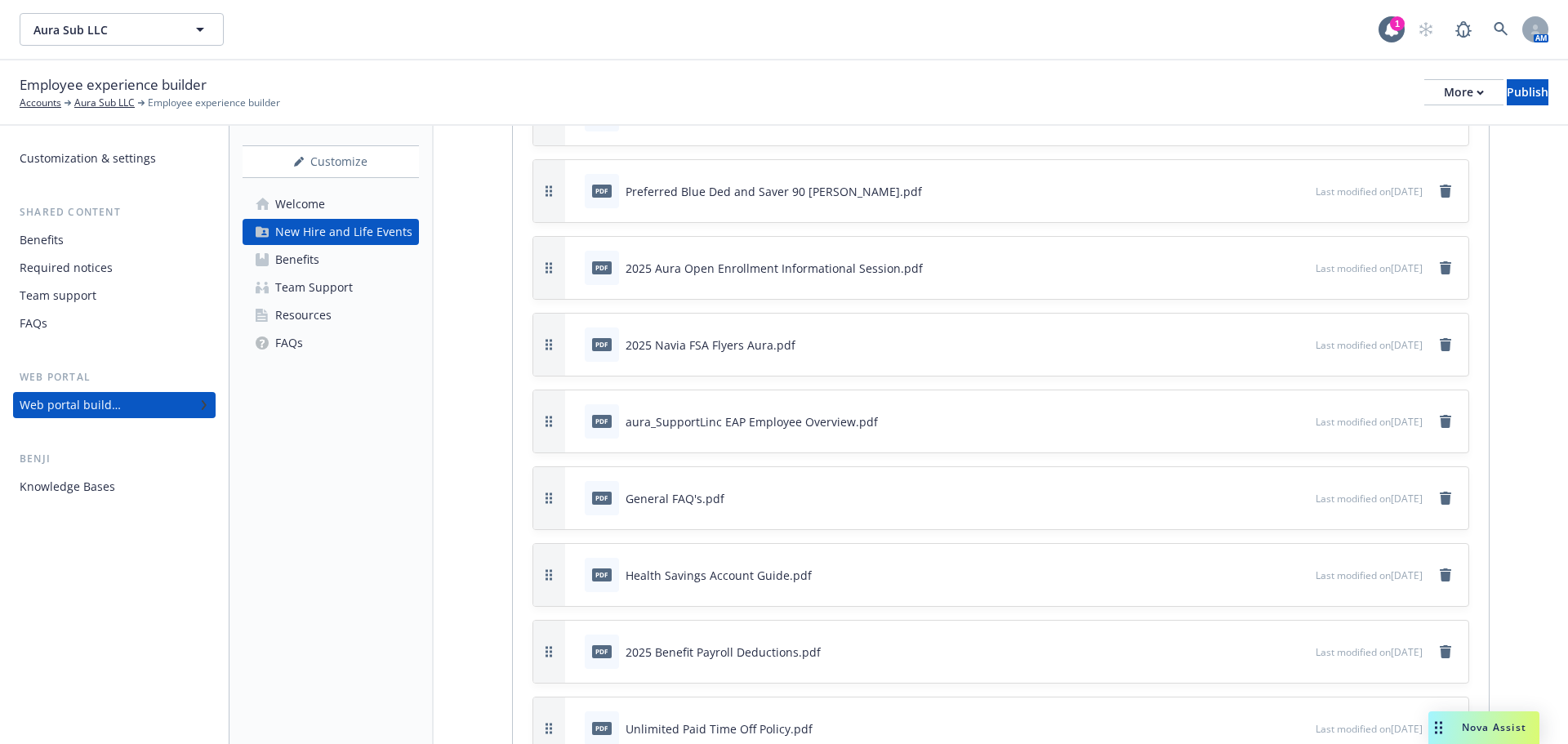
scroll to position [3217, 0]
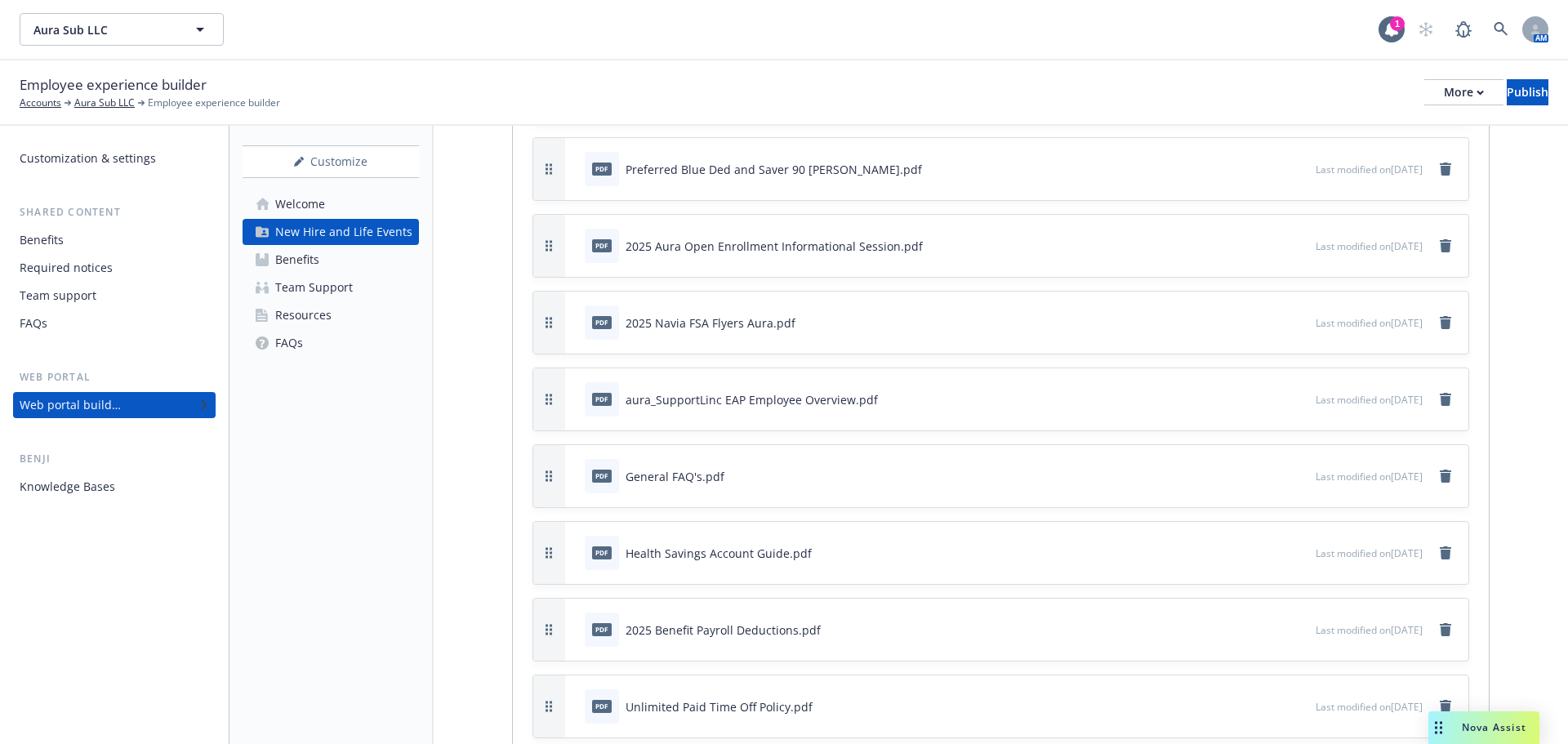
click at [1245, 322] on icon "button" at bounding box center [1249, 322] width 10 height 10
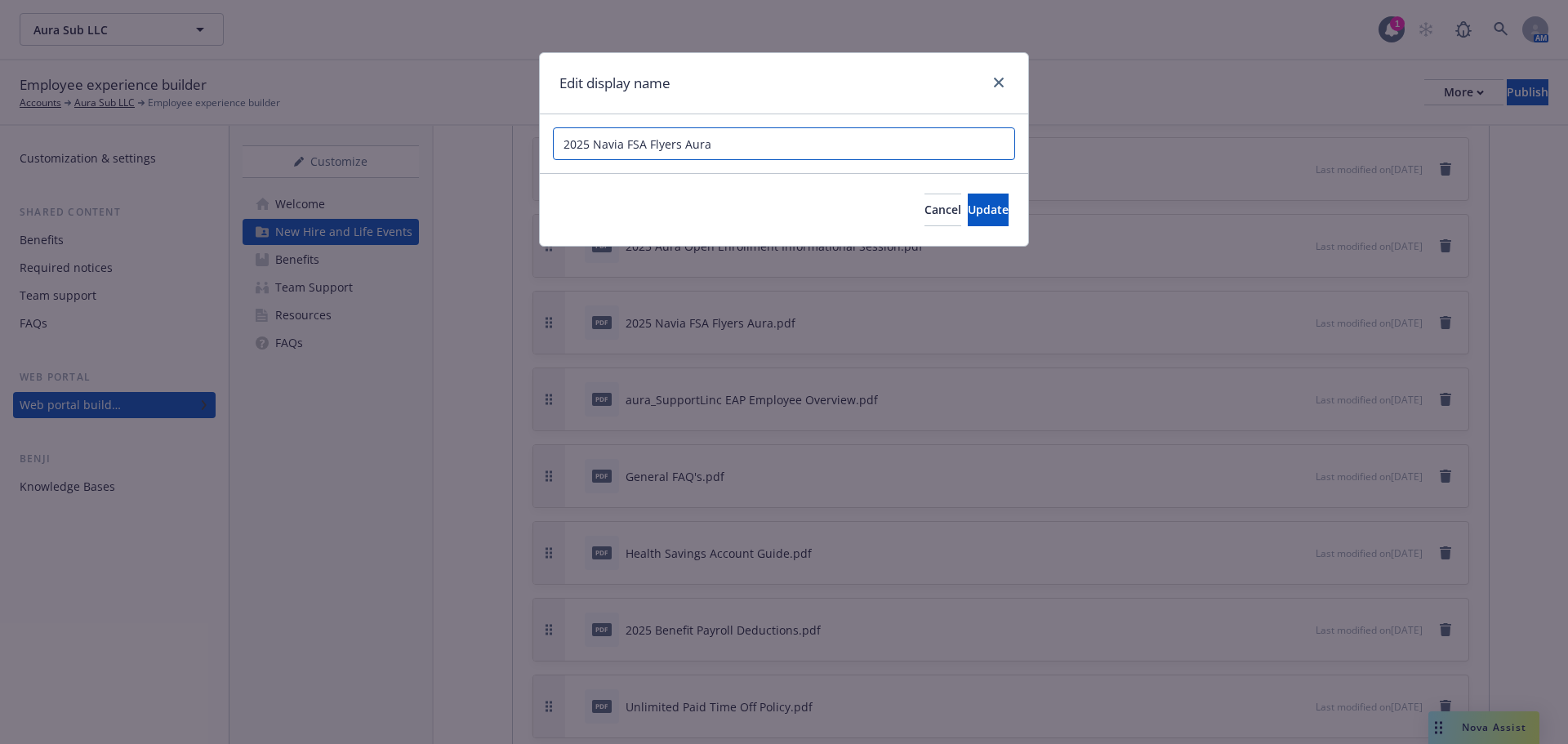
drag, startPoint x: 594, startPoint y: 147, endPoint x: 531, endPoint y: 147, distance: 63.0
click at [531, 147] on div "Edit display name 2025 Navia FSA Flyers Aura Cancel Update" at bounding box center [784, 372] width 1568 height 744
type input "Navia FSA Flyers Aura"
click at [968, 216] on button "Update" at bounding box center [988, 210] width 41 height 33
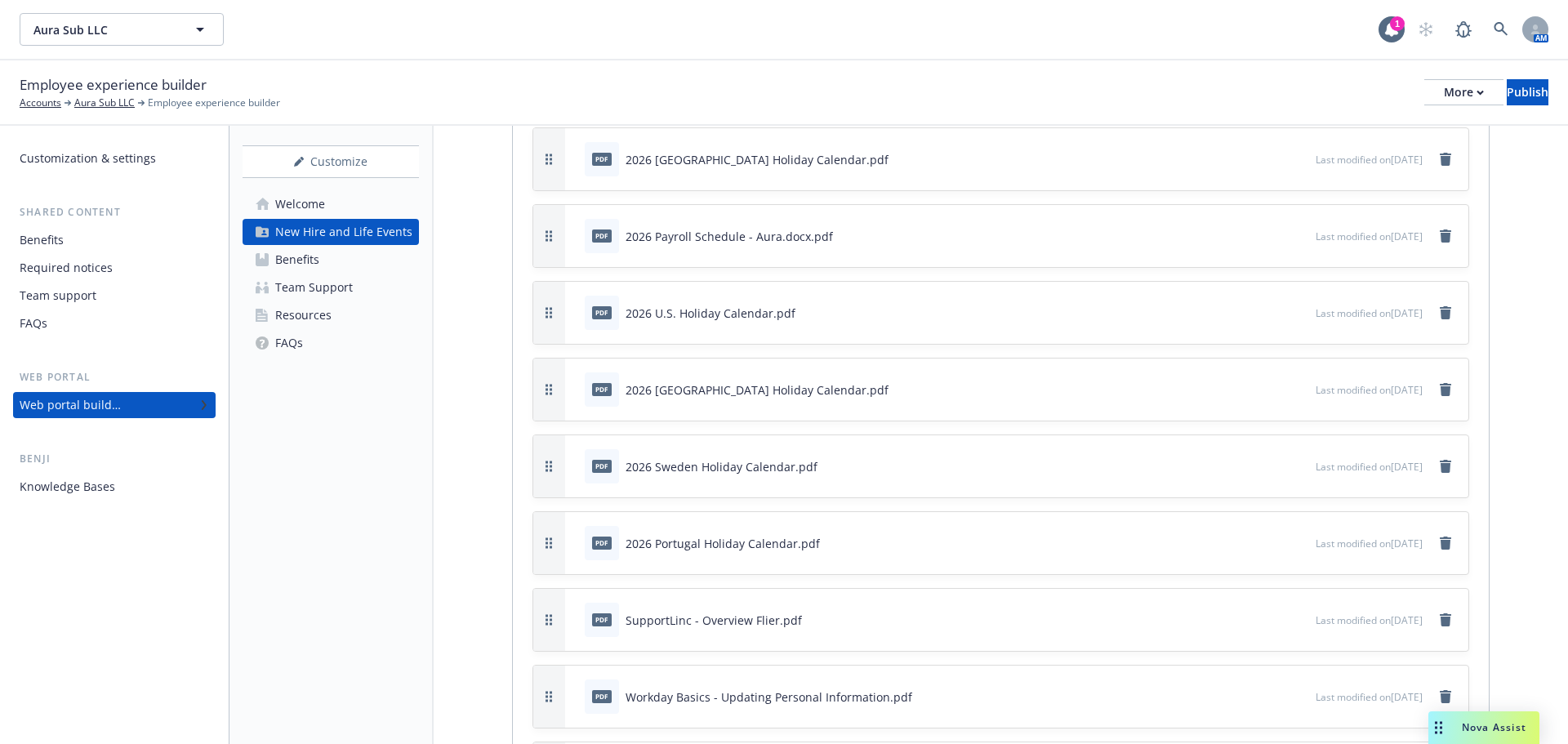
scroll to position [5642, 0]
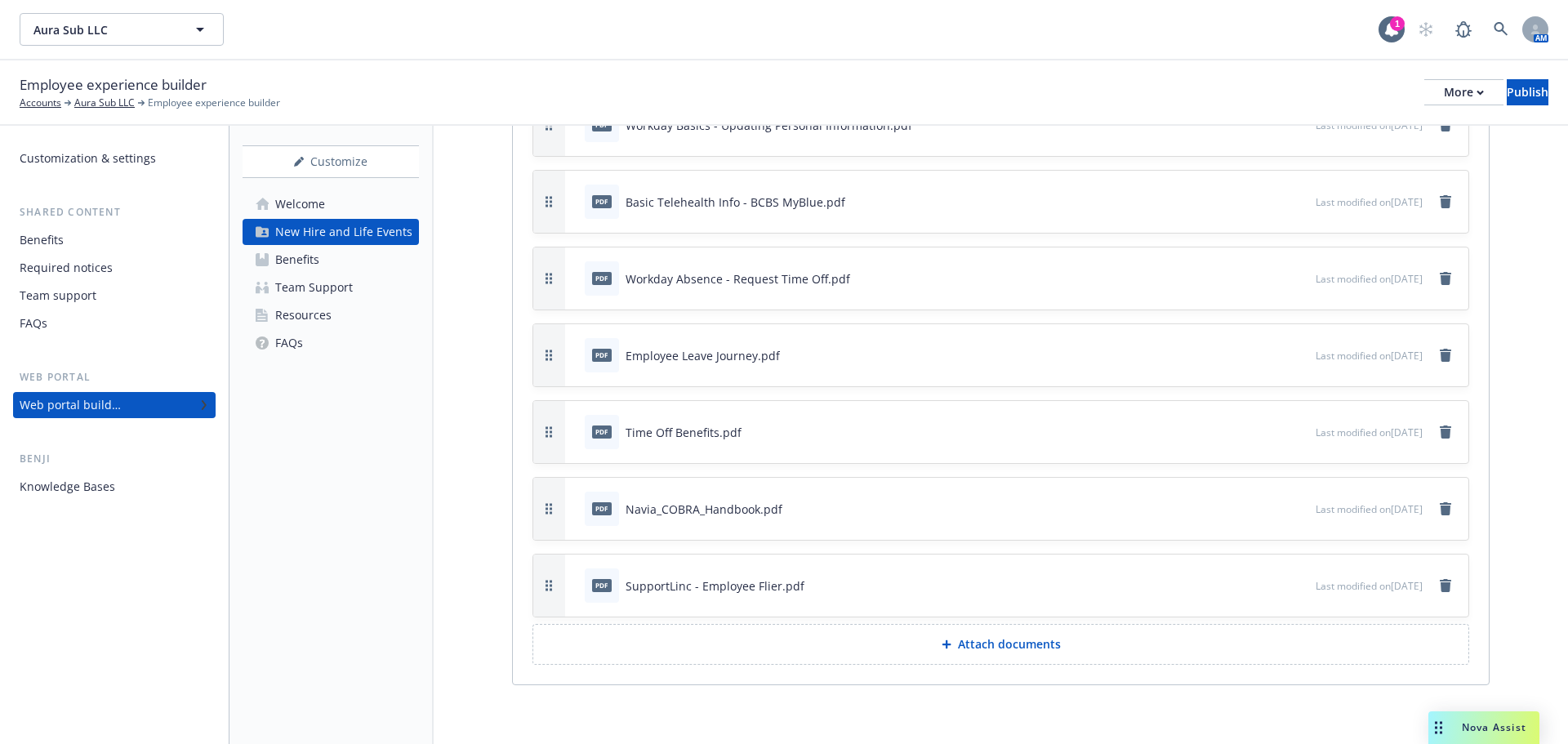
click at [942, 645] on icon at bounding box center [946, 644] width 9 height 9
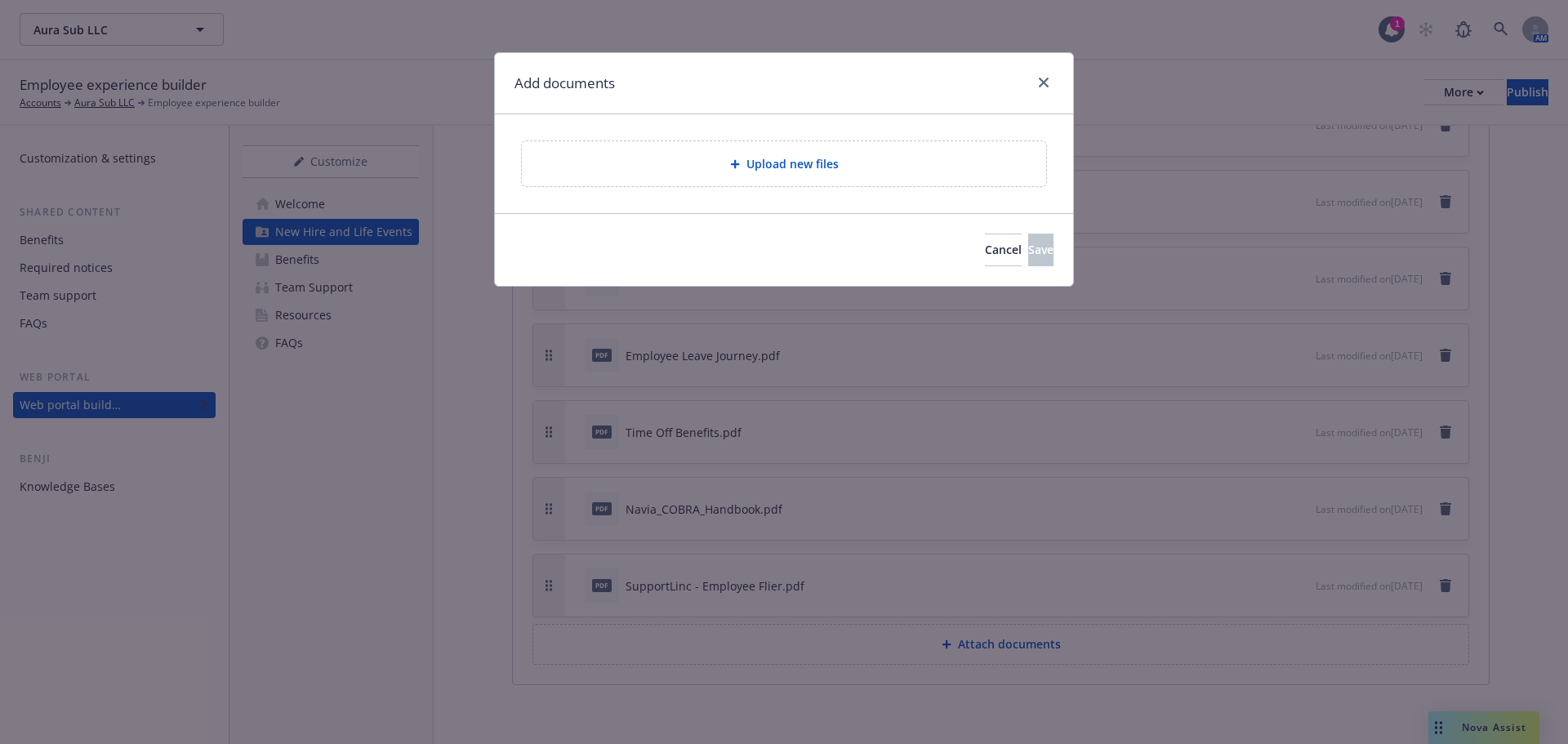
click at [790, 162] on span "Upload new files" at bounding box center [793, 164] width 92 height 17
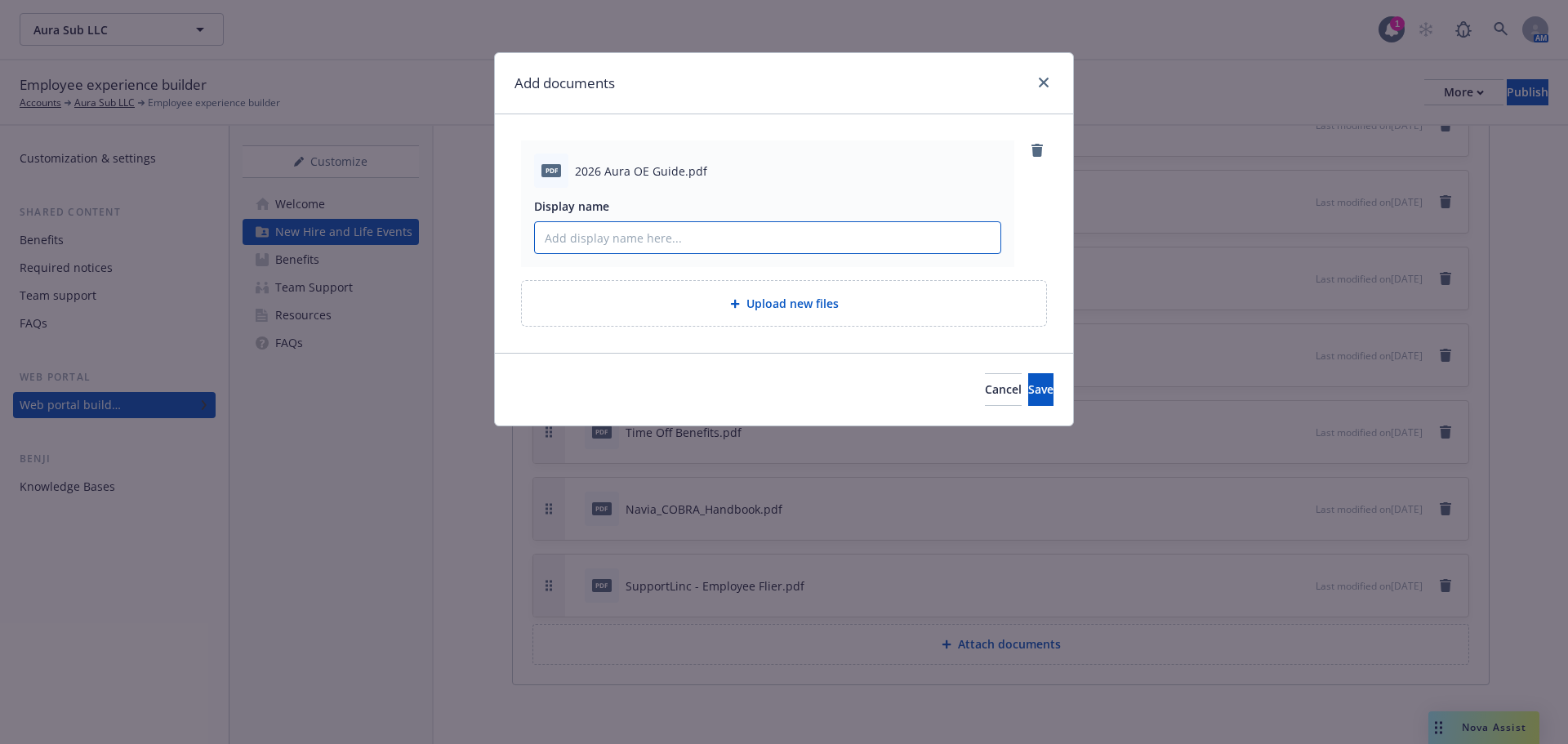
click at [652, 233] on input "Display name" at bounding box center [768, 238] width 466 height 31
type input "2026 Aura OE Guide"
click at [1029, 395] on span "Save" at bounding box center [1041, 389] width 25 height 16
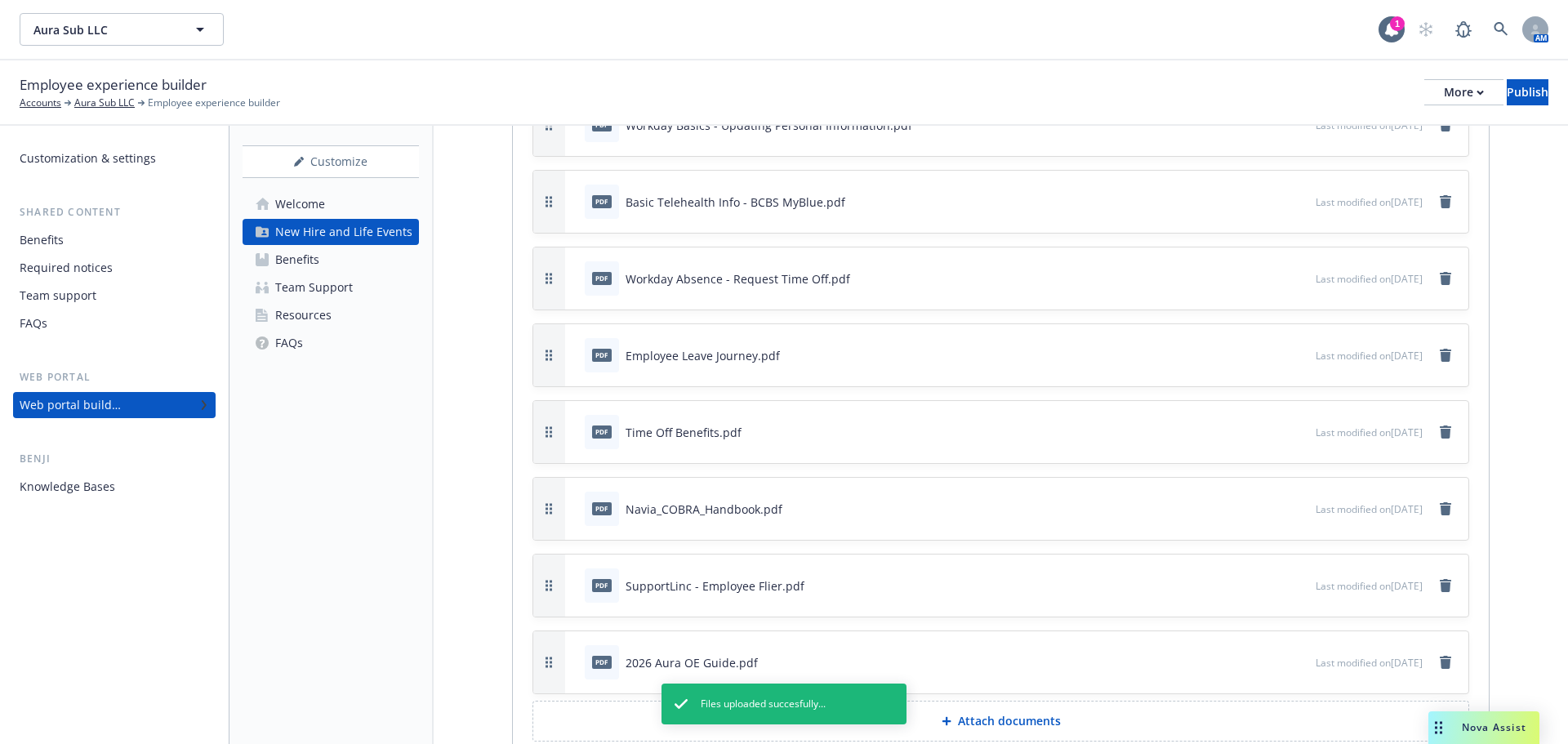
click at [998, 726] on p "Attach documents" at bounding box center [1009, 721] width 103 height 16
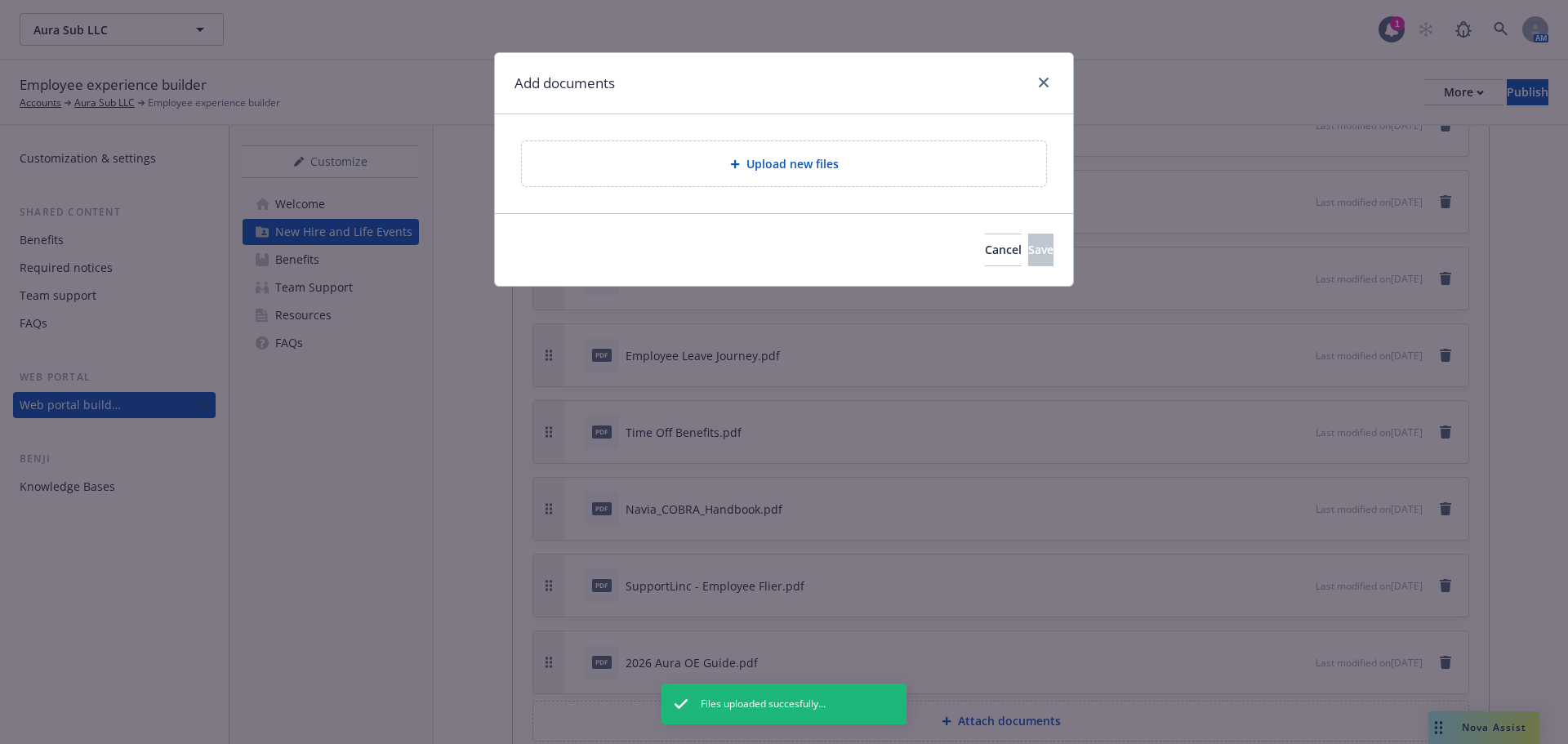
click at [734, 163] on icon at bounding box center [735, 165] width 9 height 9
click at [985, 245] on button "Cancel" at bounding box center [1003, 250] width 36 height 33
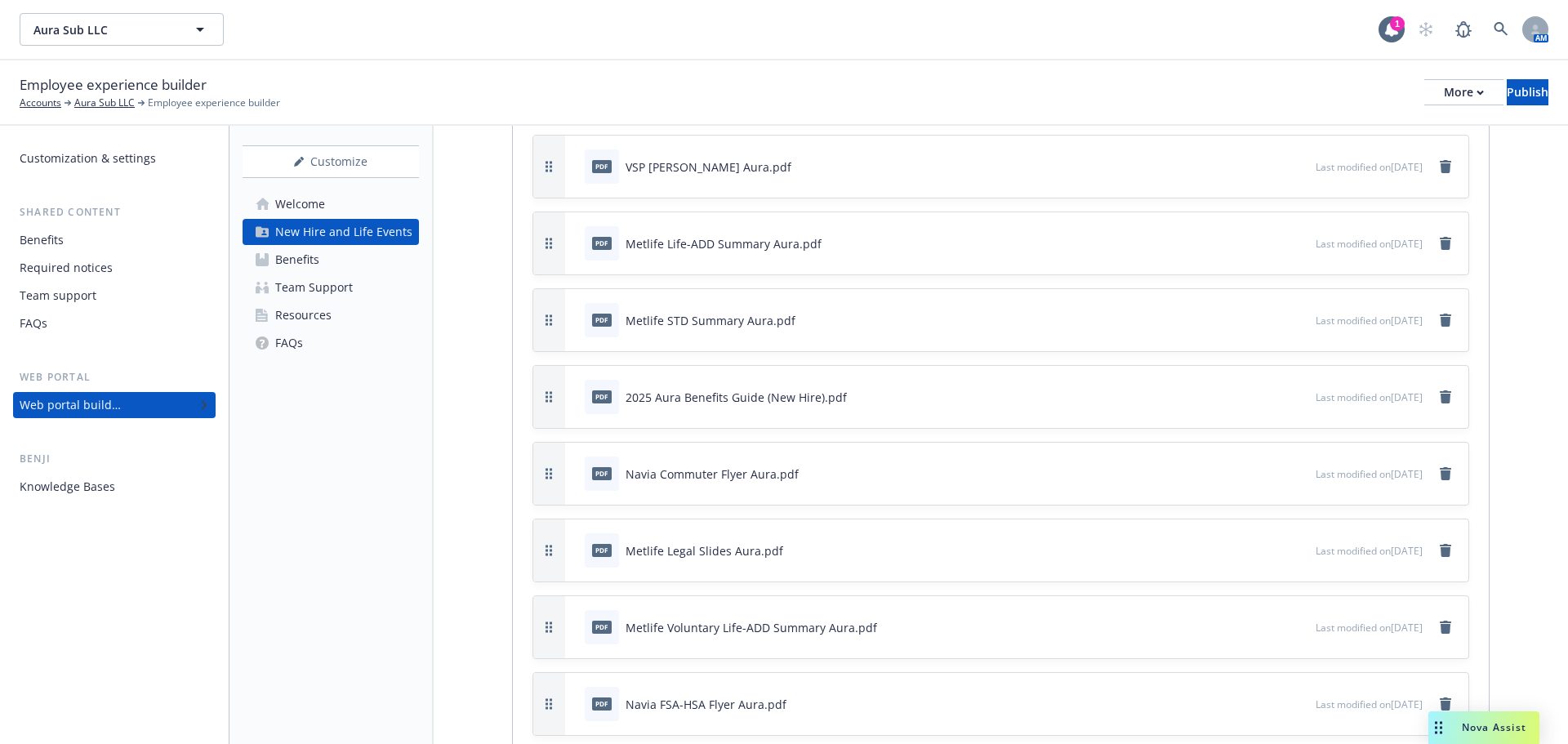
scroll to position [2532, 0]
click at [1295, 168] on button at bounding box center [1302, 164] width 15 height 17
click at [1293, 160] on icon "preview file" at bounding box center [1300, 162] width 15 height 11
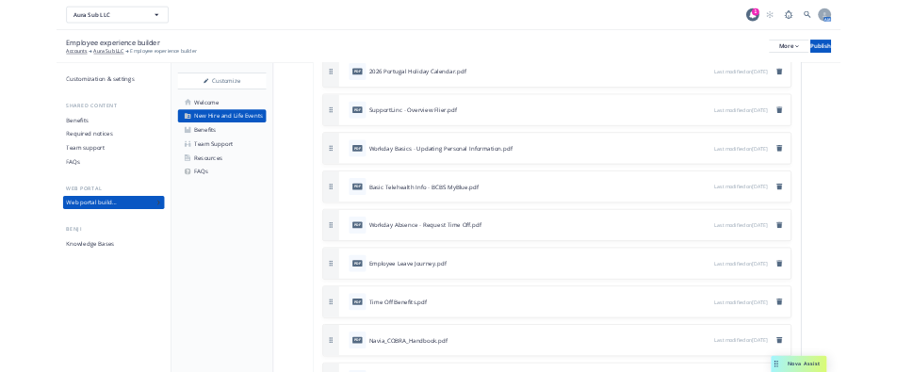
scroll to position [6594, 0]
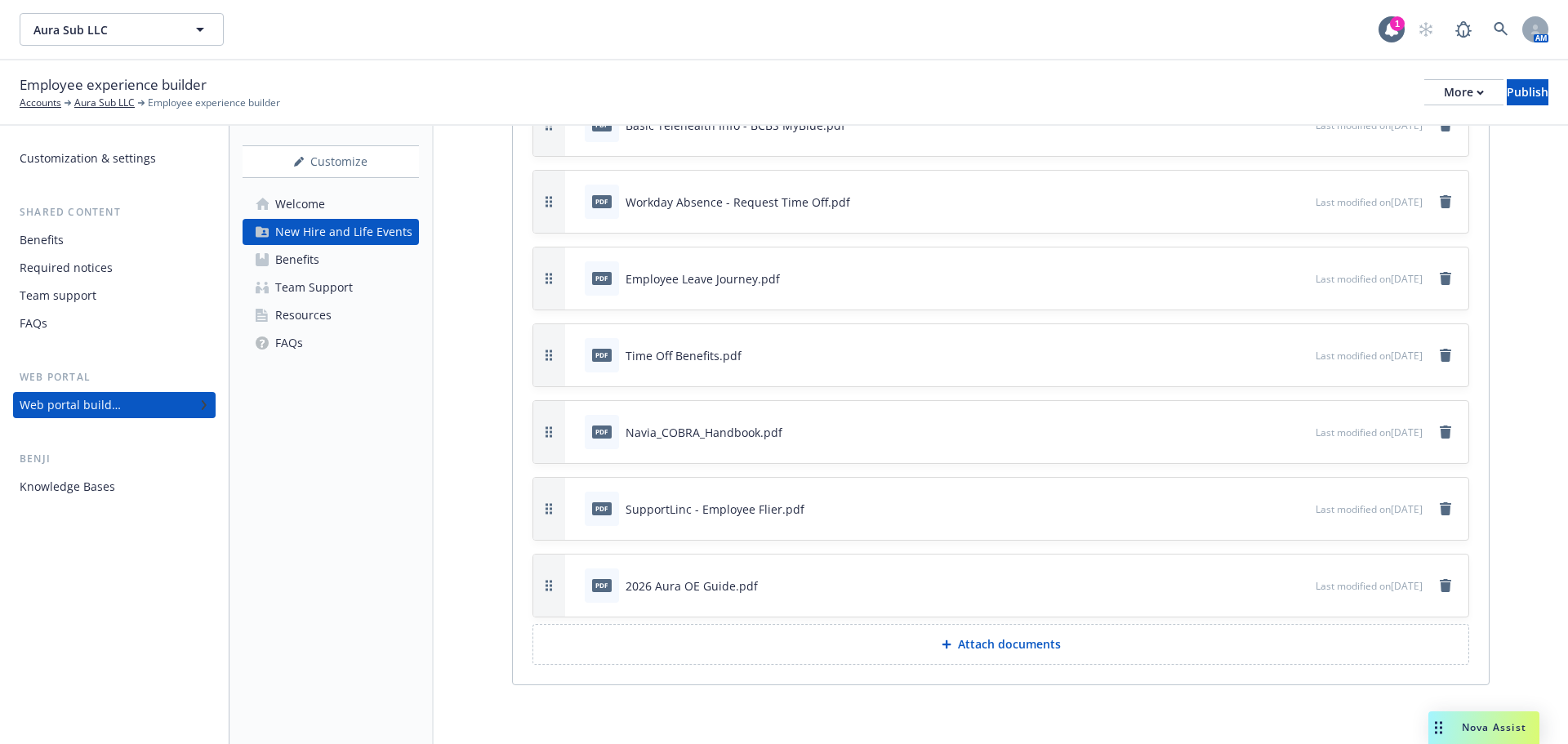
click at [991, 641] on p "Attach documents" at bounding box center [1009, 644] width 103 height 16
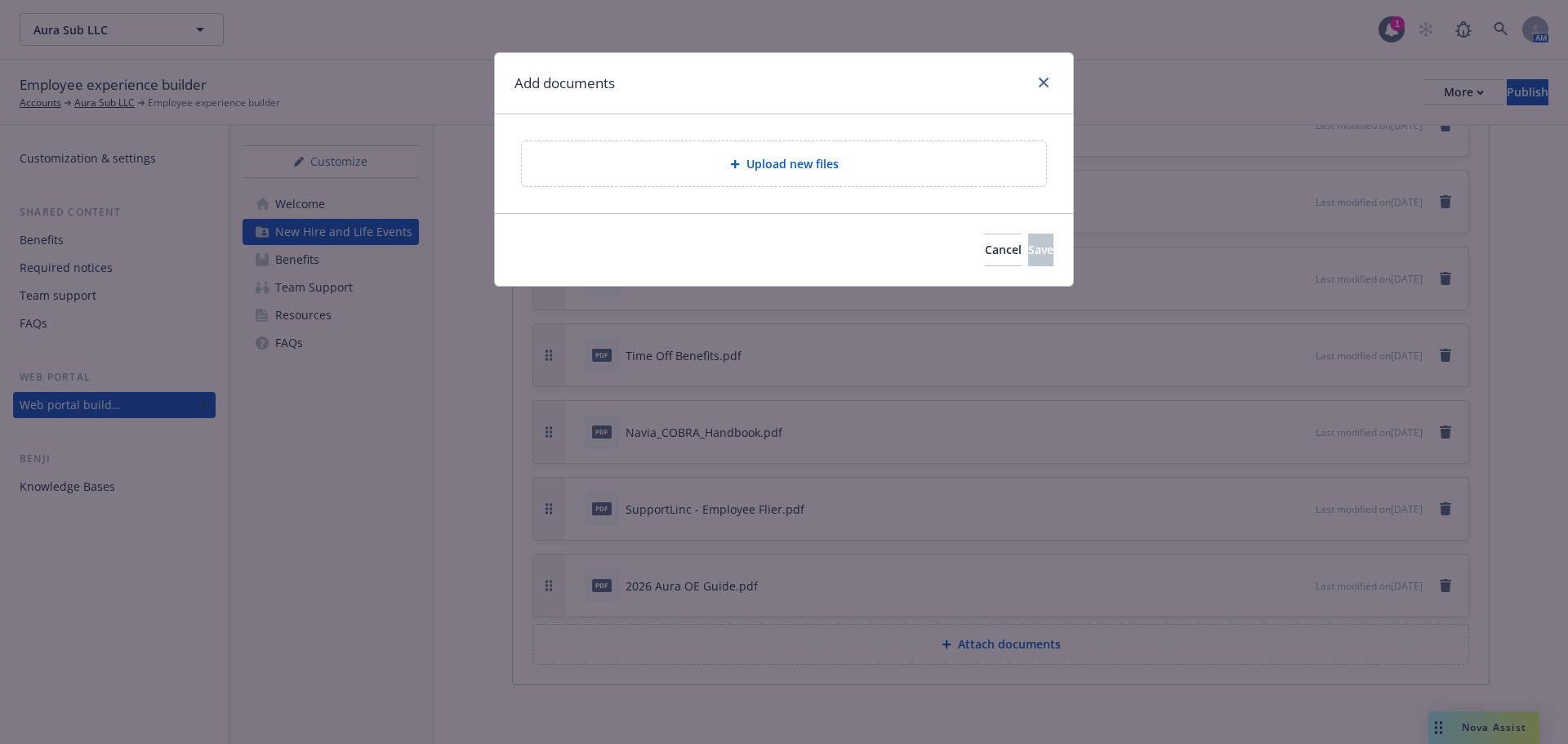
click at [790, 163] on span "Upload new files" at bounding box center [793, 164] width 92 height 17
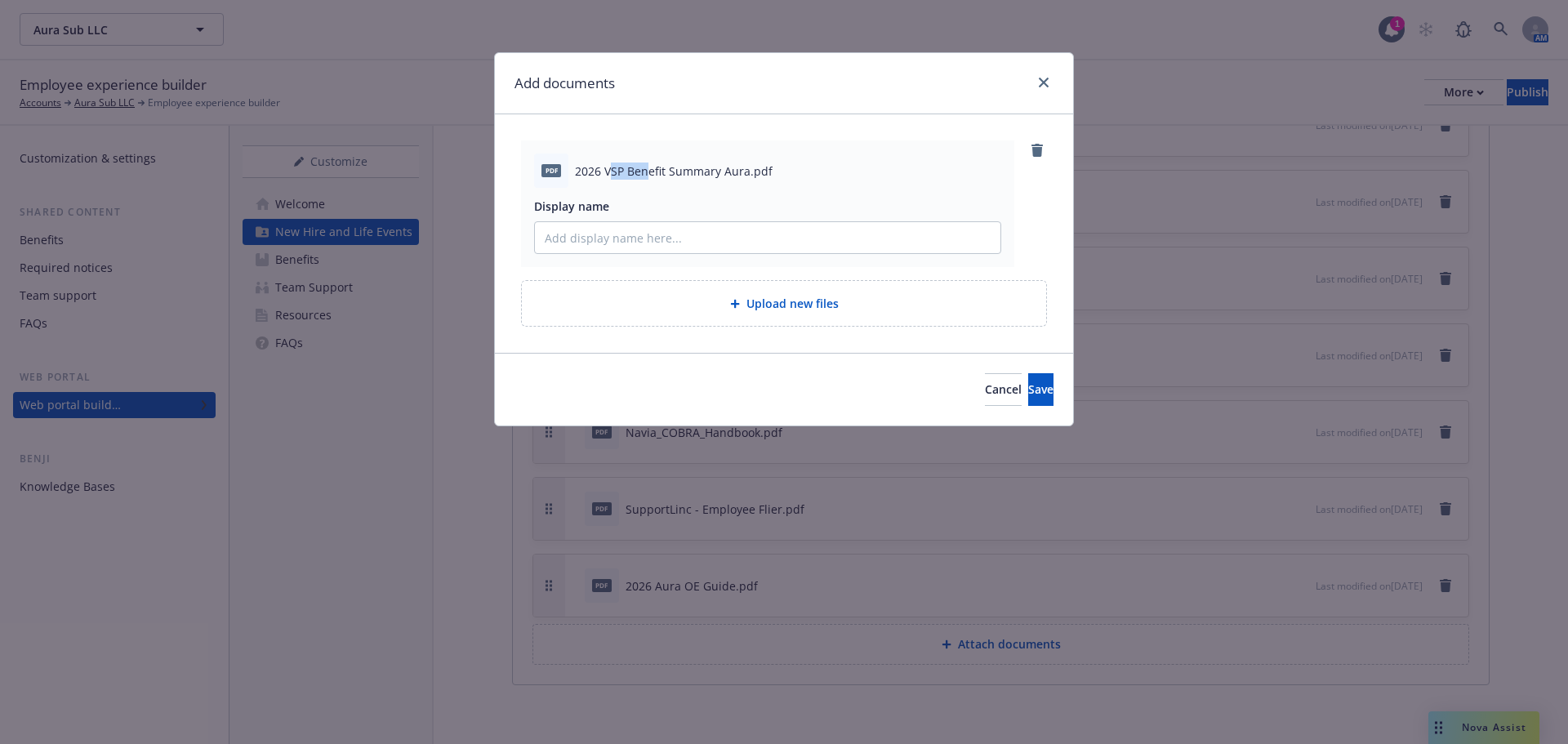
drag, startPoint x: 609, startPoint y: 174, endPoint x: 648, endPoint y: 174, distance: 39.0
click at [648, 174] on span "2026 VSP Benefit Summary Aura.pdf" at bounding box center [674, 171] width 198 height 17
drag, startPoint x: 605, startPoint y: 172, endPoint x: 746, endPoint y: 174, distance: 141.0
click at [746, 174] on span "2026 VSP Benefit Summary Aura.pdf" at bounding box center [674, 171] width 198 height 17
copy span "VSP Benefit Summary Aura"
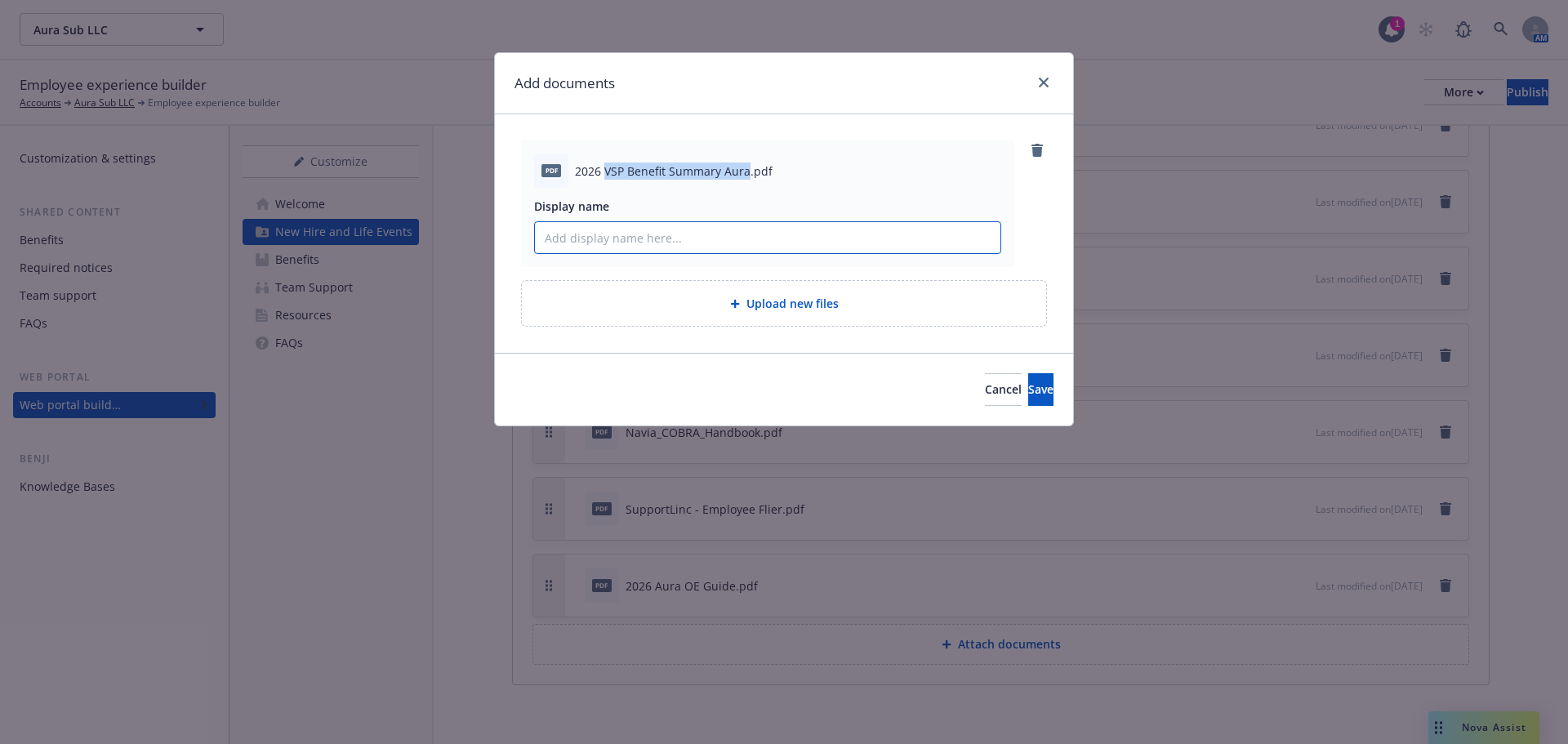
click at [720, 240] on input "Display name" at bounding box center [768, 238] width 466 height 31
paste input "VSP Benefit Summary Aura"
click at [541, 236] on input "VSP Benefit Summary Aura" at bounding box center [768, 238] width 466 height 31
type input "2026 VSP Benefit Summary Aura"
click at [1029, 381] on button "Save" at bounding box center [1041, 389] width 25 height 33
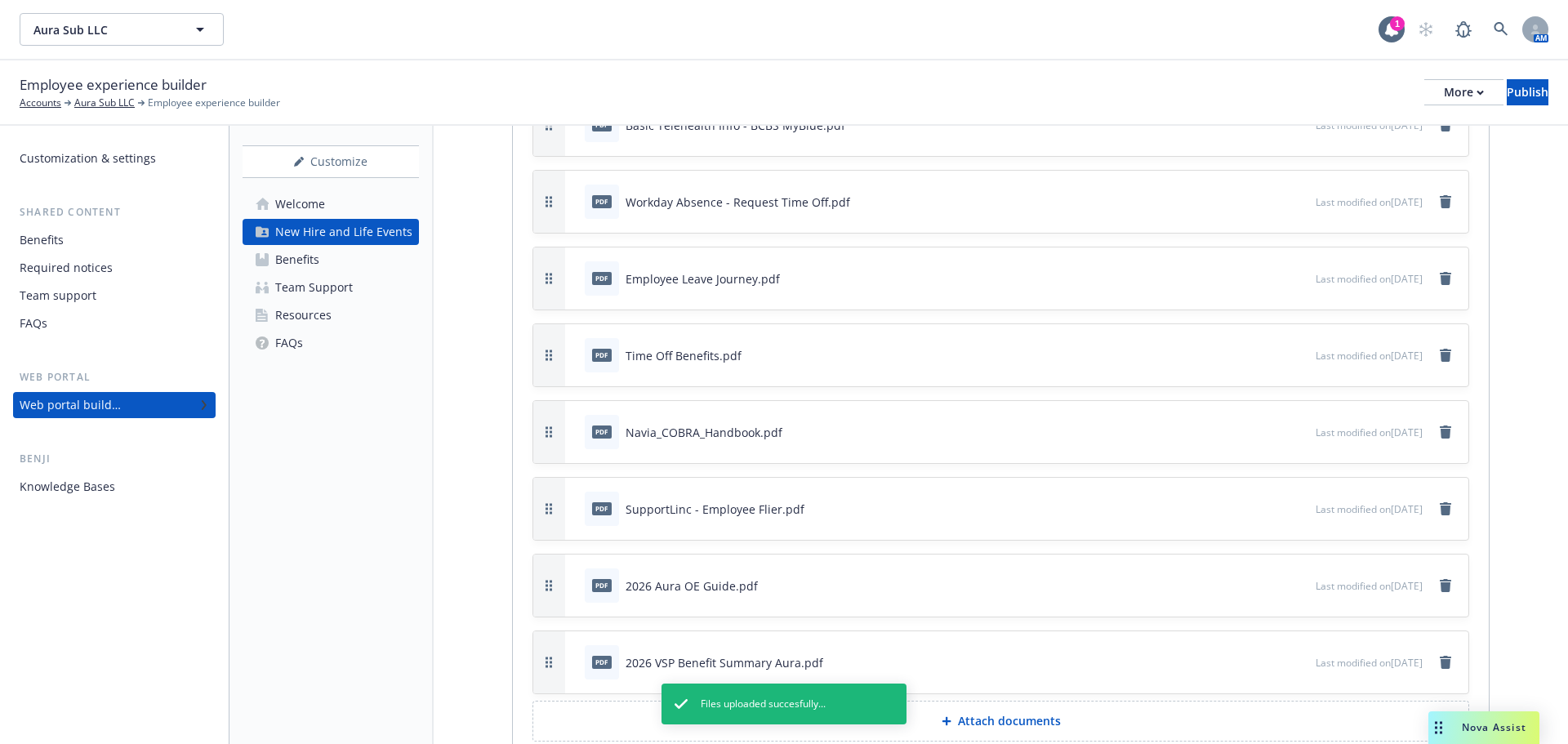
click at [1023, 728] on p "Attach documents" at bounding box center [1009, 721] width 103 height 16
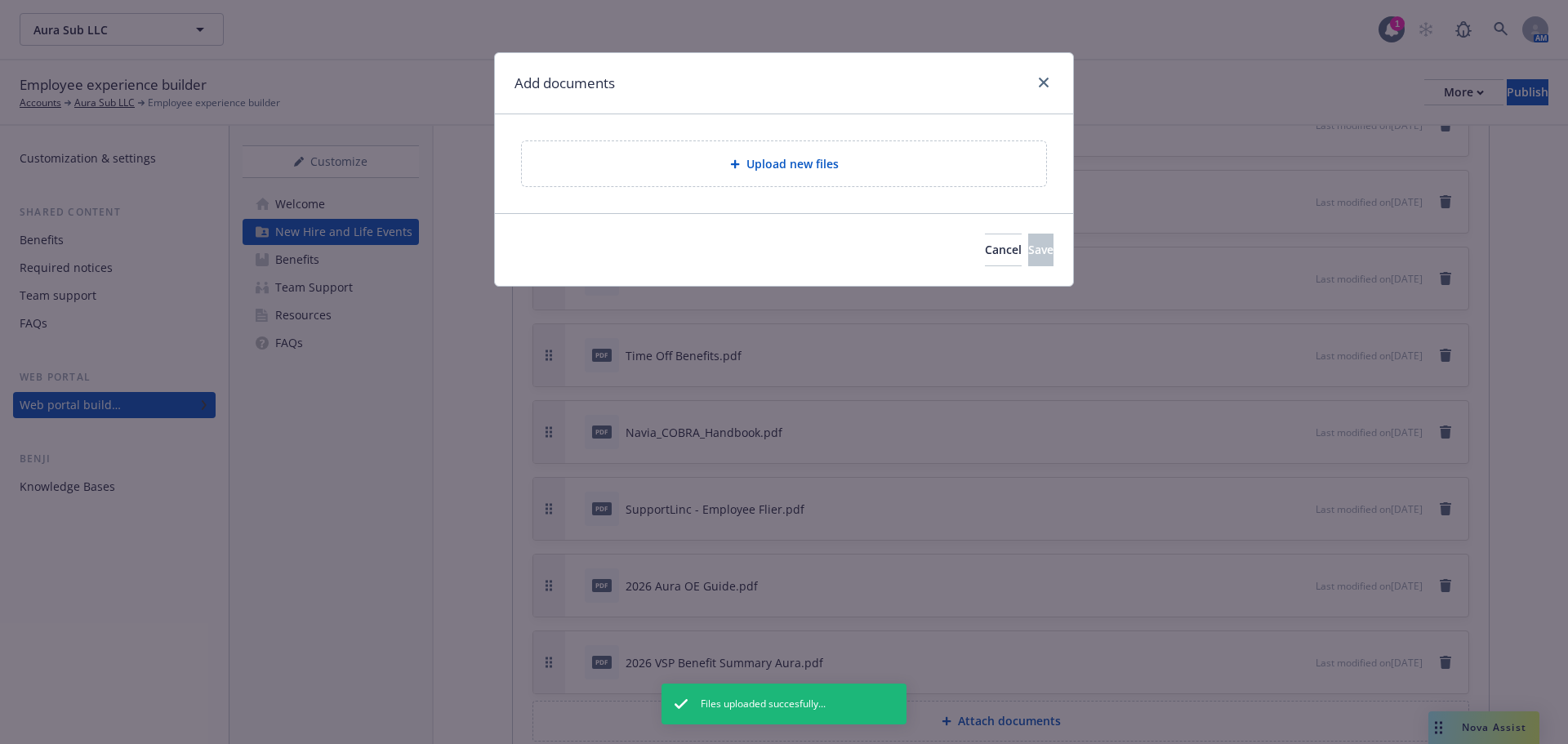
click at [778, 174] on div "Upload new files" at bounding box center [784, 164] width 525 height 45
click at [985, 250] on span "Cancel" at bounding box center [1003, 250] width 36 height 16
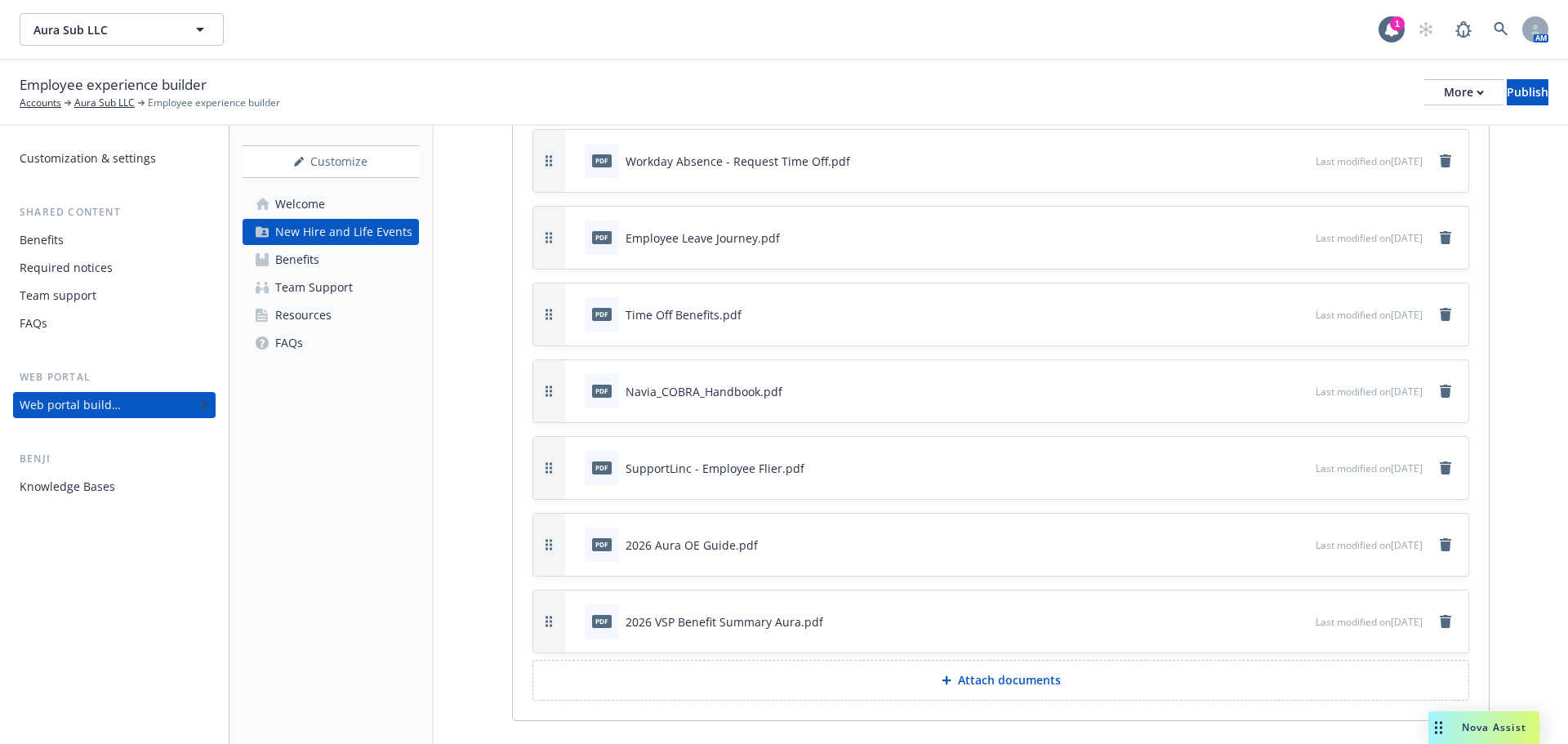
scroll to position [5795, 0]
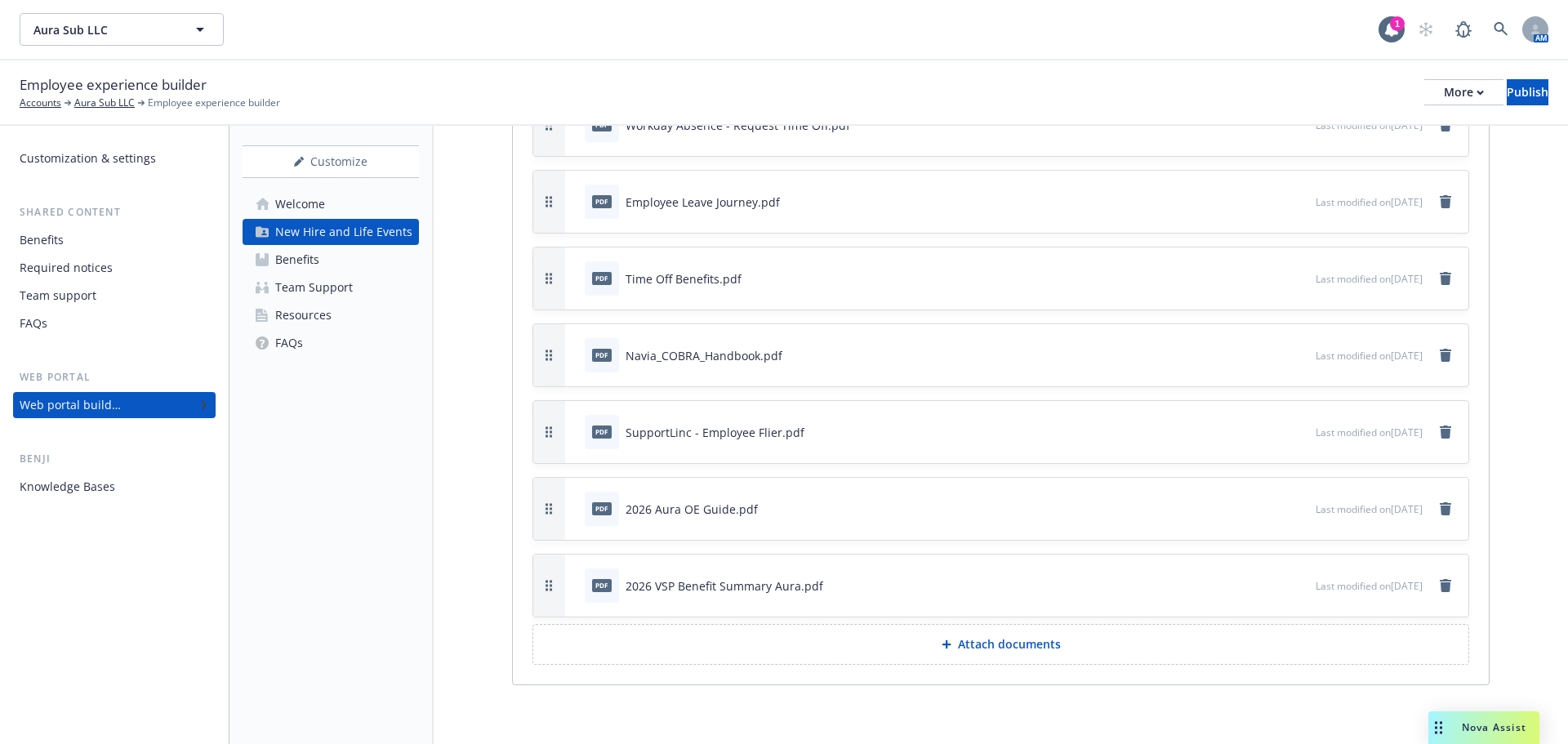
click at [974, 655] on button "Attach documents" at bounding box center [1001, 644] width 937 height 41
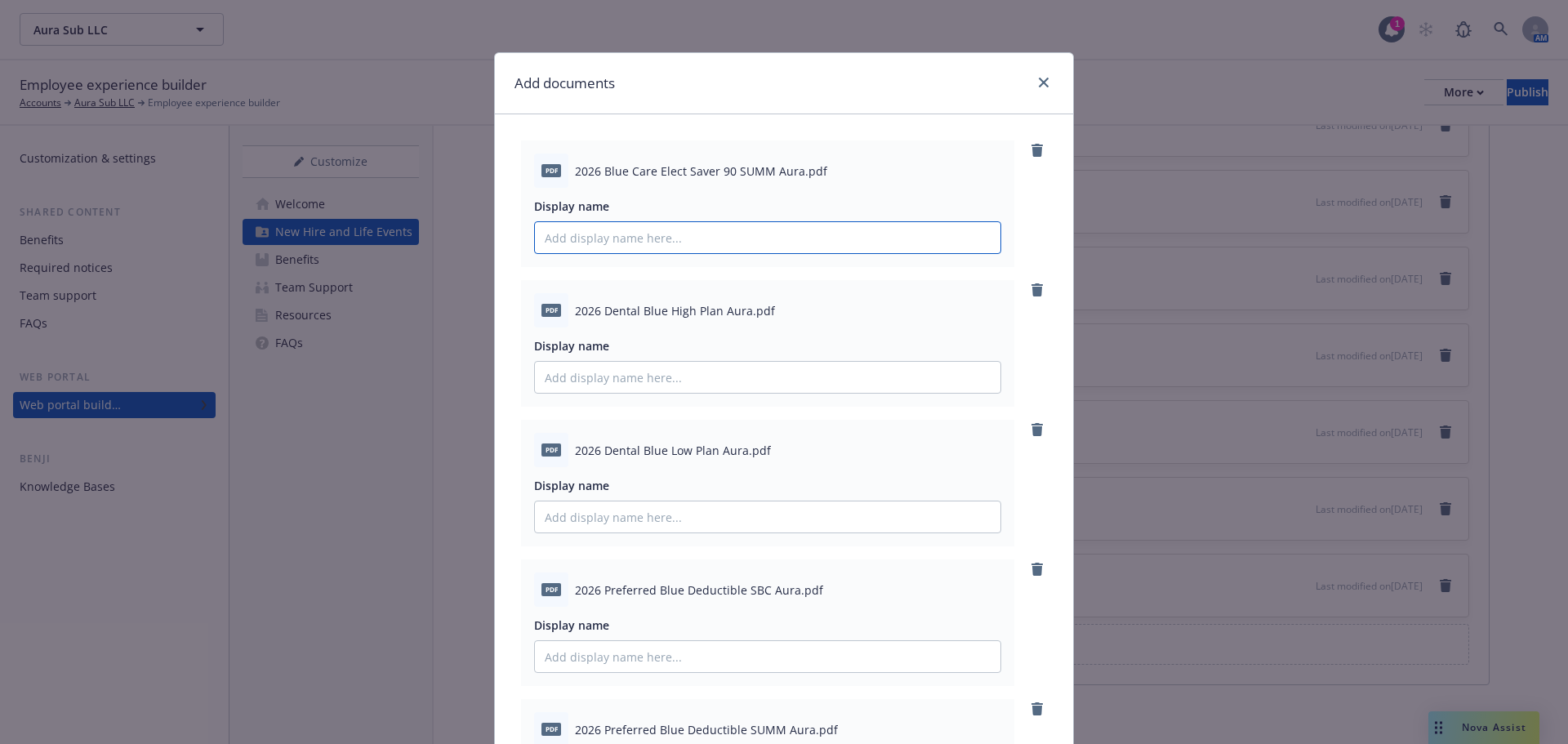
click at [659, 244] on input "Display name" at bounding box center [768, 238] width 466 height 31
drag, startPoint x: 569, startPoint y: 173, endPoint x: 764, endPoint y: 170, distance: 195.0
click at [764, 170] on span "2026 Blue Care Elect Saver 90 SUMM Aura.pdf" at bounding box center [701, 171] width 252 height 17
copy span "2026 Blue Care Elect Saver 90 SUMM"
click at [624, 238] on input "Display name" at bounding box center [768, 238] width 466 height 31
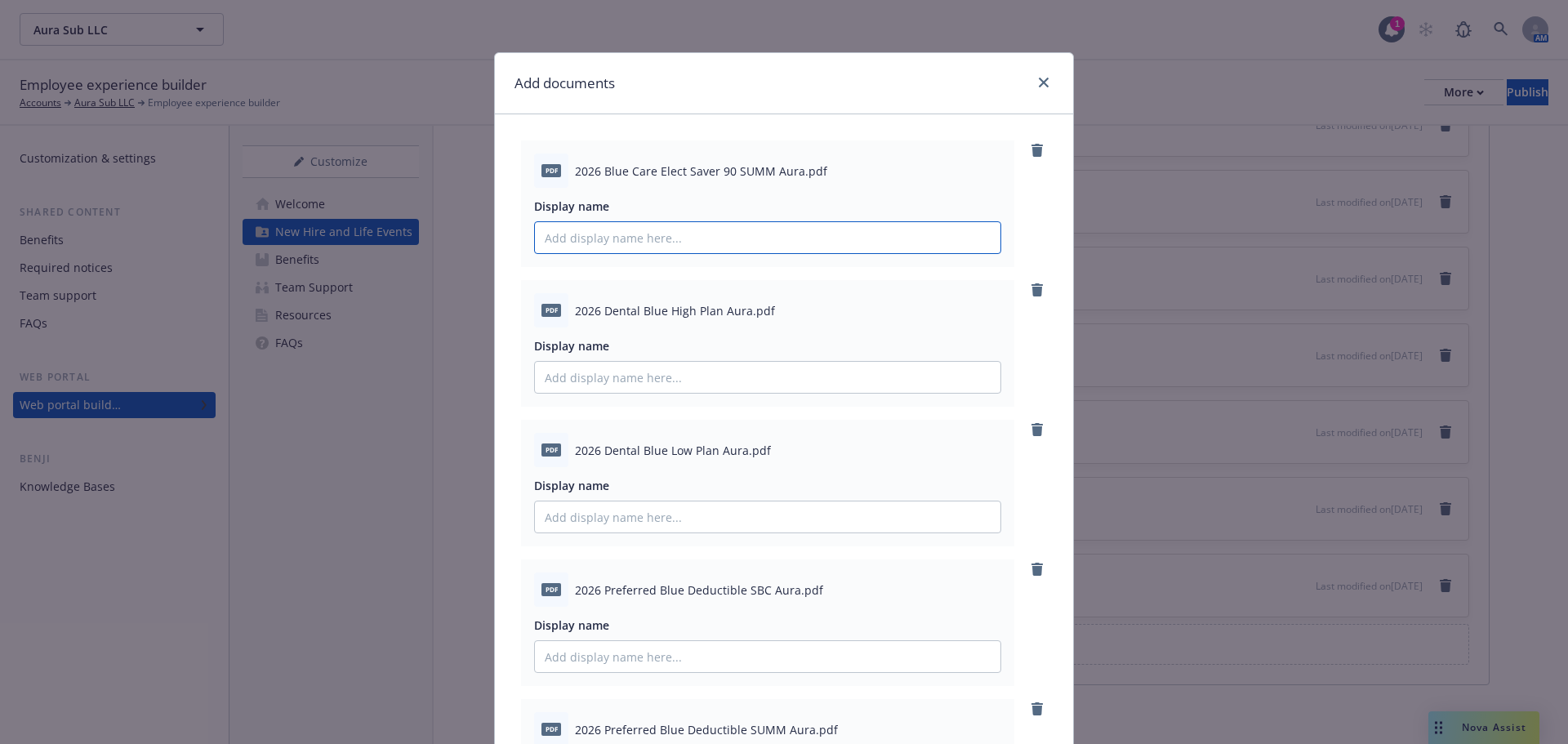
paste input "2026 Blue Care Elect Saver 90 SUMM"
type input "2026 Blue Care Elect Saver 90 SUMM"
drag, startPoint x: 569, startPoint y: 312, endPoint x: 711, endPoint y: 310, distance: 142.0
click at [711, 310] on span "2026 Dental Blue High Plan Aura.pdf" at bounding box center [675, 311] width 200 height 17
copy span "2026 Dental Blue High Plan"
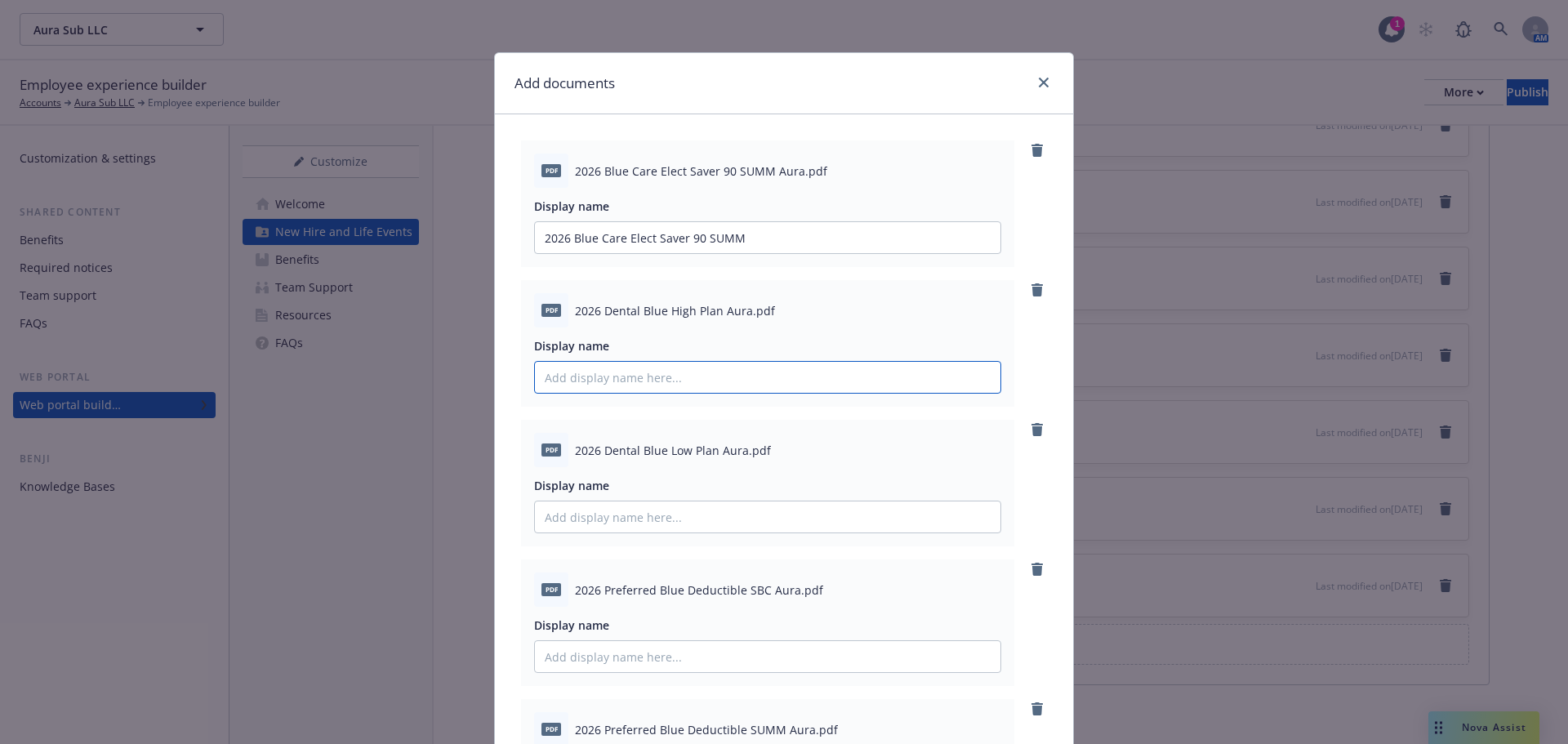
click at [656, 378] on input "Display name" at bounding box center [768, 377] width 466 height 31
paste input "2026 Dental Blue High Plan"
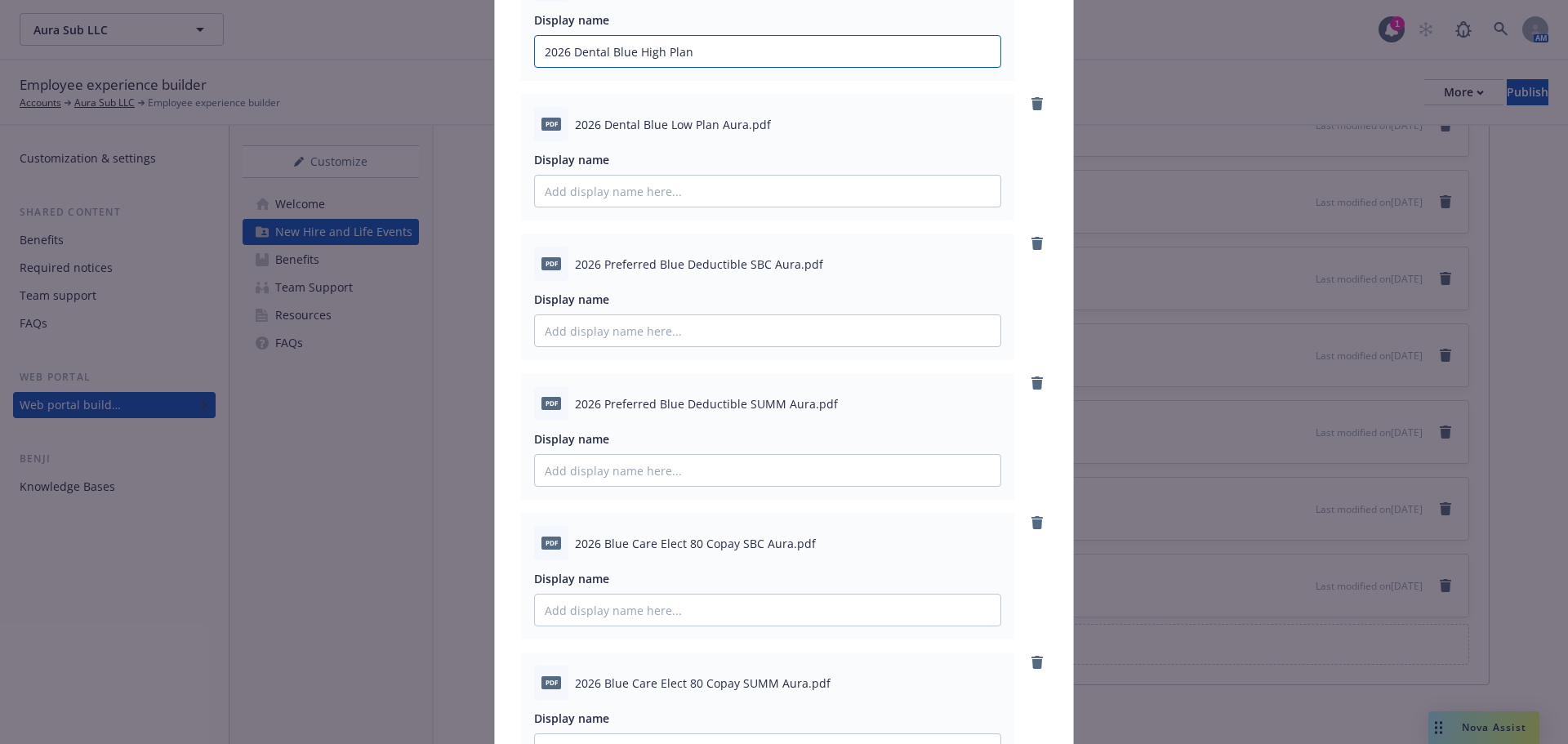
scroll to position [327, 0]
type input "2026 Dental Blue High Plan"
drag, startPoint x: 570, startPoint y: 122, endPoint x: 709, endPoint y: 133, distance: 139.4
click at [709, 133] on div "pdf 2026 Dental Blue Low Plan Aura.pdf" at bounding box center [768, 123] width 467 height 35
copy span "2026 Dental Blue Low Plan"
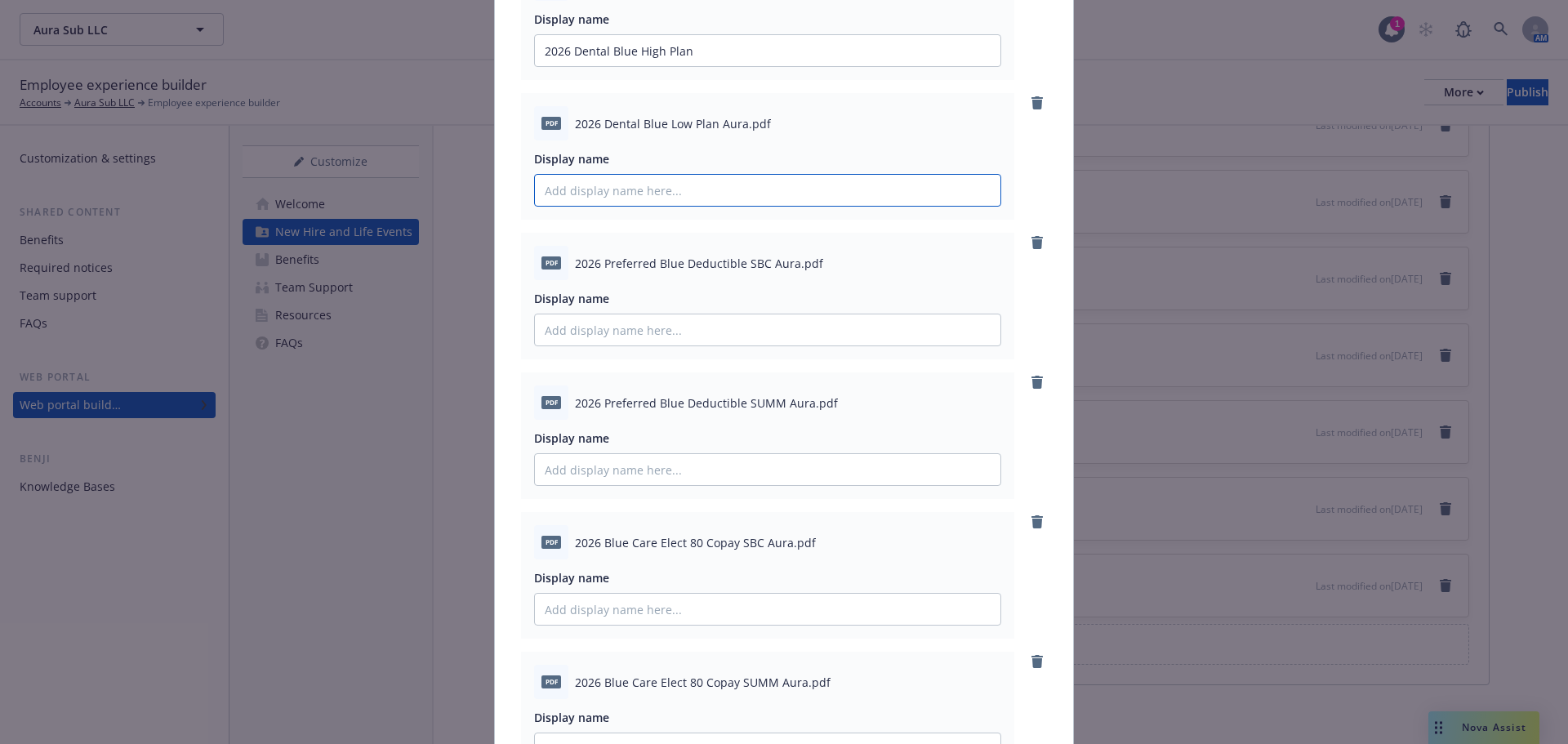
click at [650, 194] on input "Display name" at bounding box center [768, 191] width 466 height 31
paste input "2026 Dental Blue Low Plan"
type input "2026 Dental Blue Low Plan"
drag, startPoint x: 570, startPoint y: 264, endPoint x: 758, endPoint y: 264, distance: 188.0
click at [758, 264] on span "2026 Preferred Blue Deductible SBC Aura.pdf" at bounding box center [699, 264] width 248 height 17
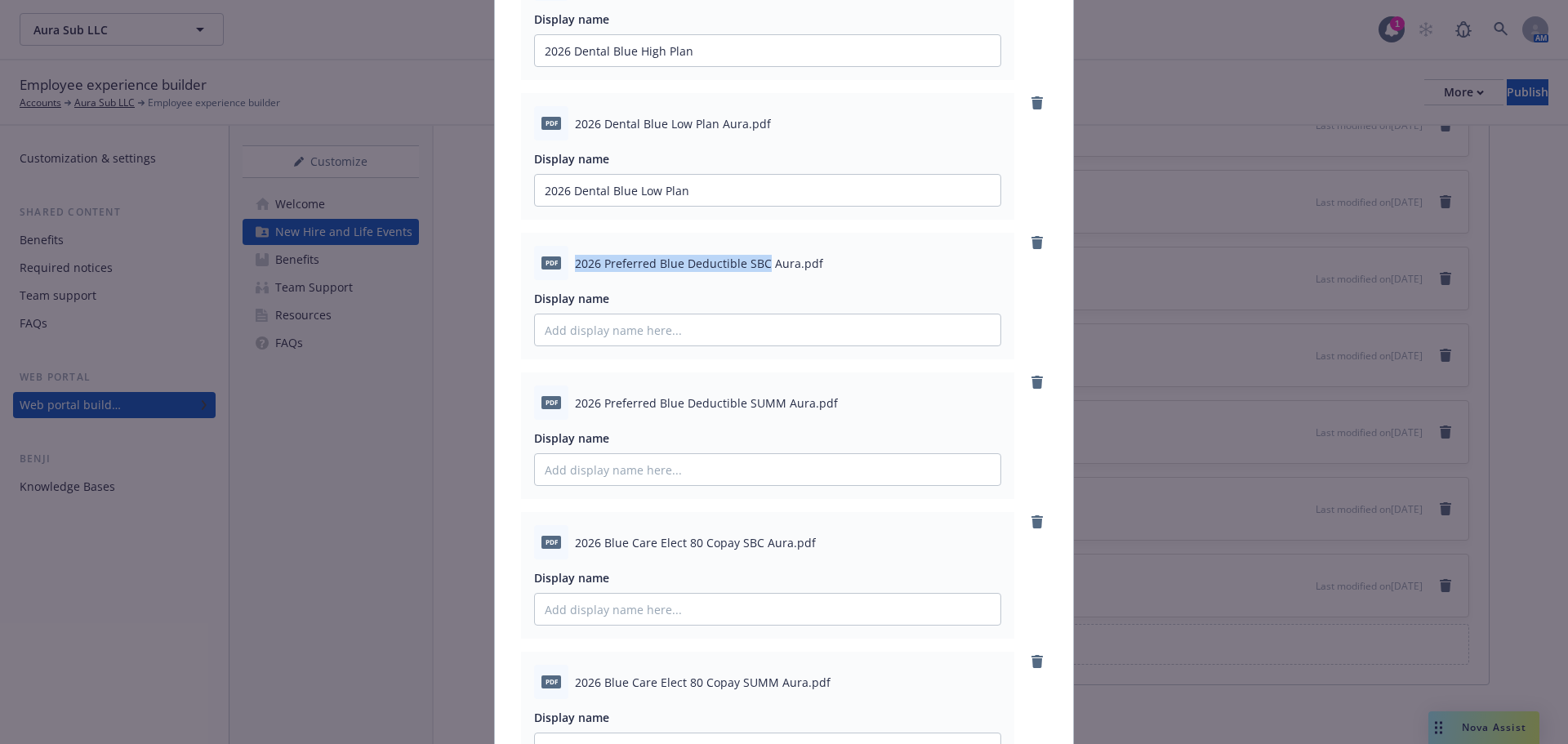
copy span "2026 Preferred Blue Deductible SBC"
click at [674, 331] on input "Display name" at bounding box center [768, 330] width 466 height 31
paste input "2026 Preferred Blue Deductible SBC"
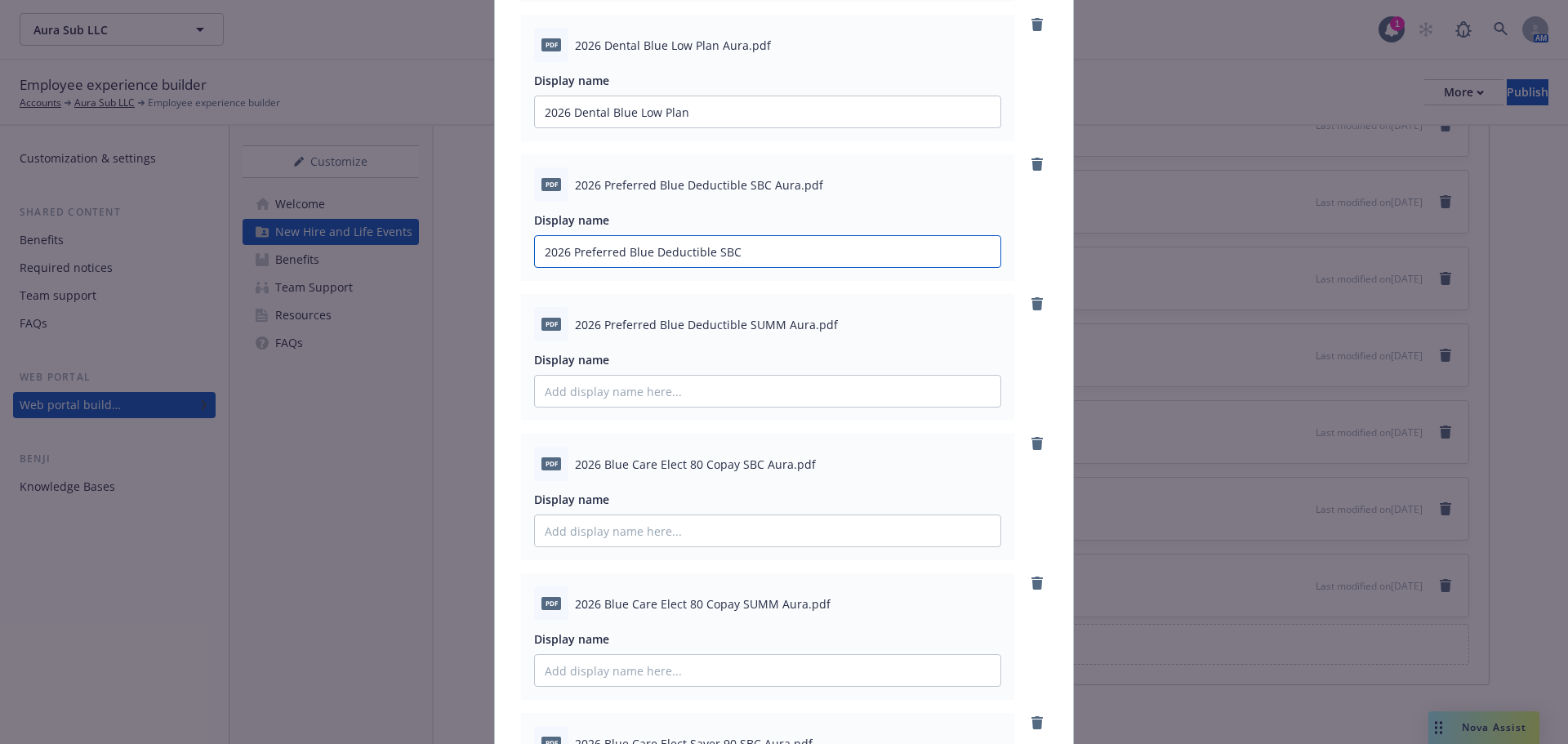
scroll to position [654, 0]
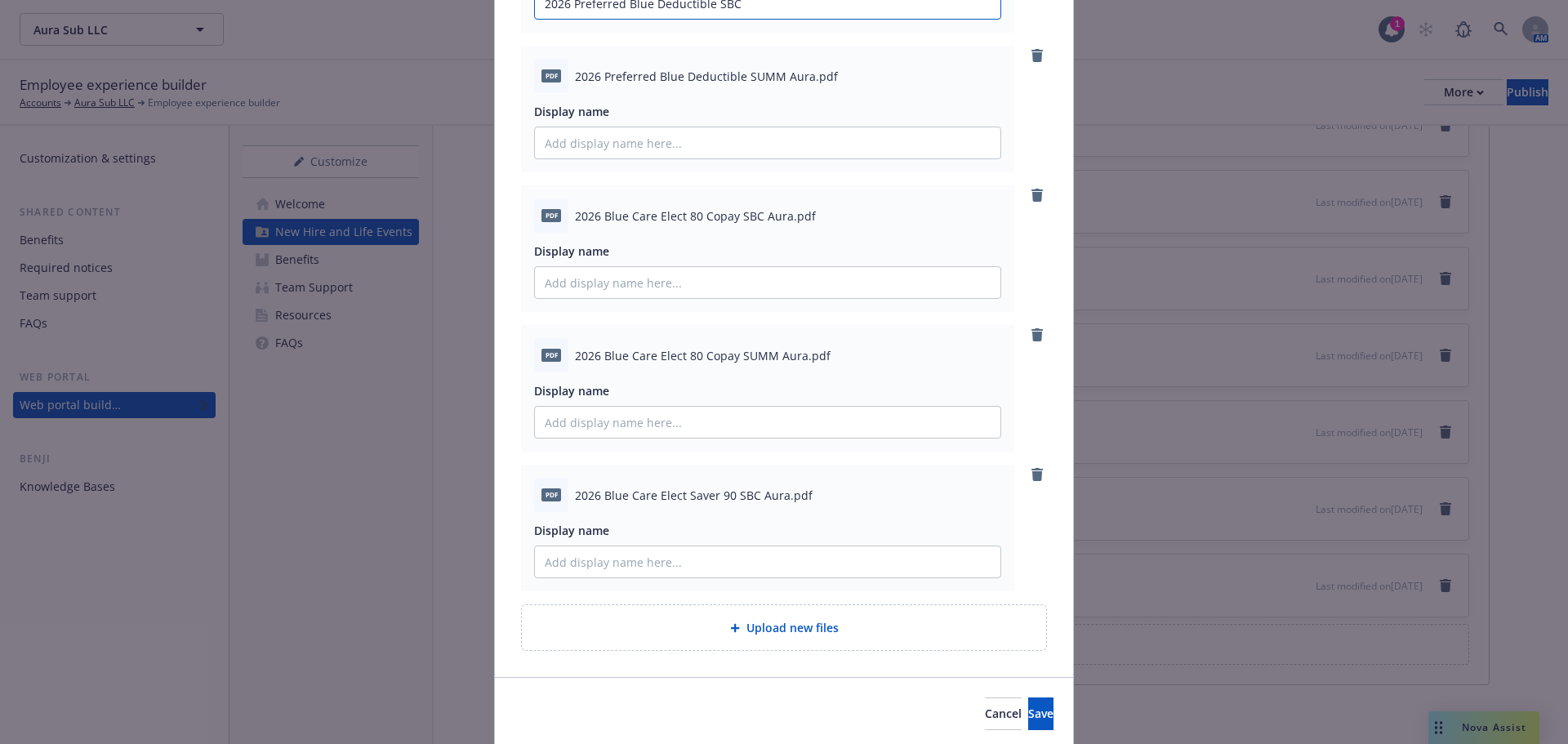
type input "2026 Preferred Blue Deductible SBC"
drag, startPoint x: 571, startPoint y: 78, endPoint x: 772, endPoint y: 84, distance: 201.1
click at [772, 84] on span "2026 Preferred Blue Deductible SUMM Aura.pdf" at bounding box center [706, 76] width 263 height 17
copy span "2026 Preferred Blue Deductible SUMM"
click at [668, 147] on input "Display name" at bounding box center [768, 143] width 466 height 31
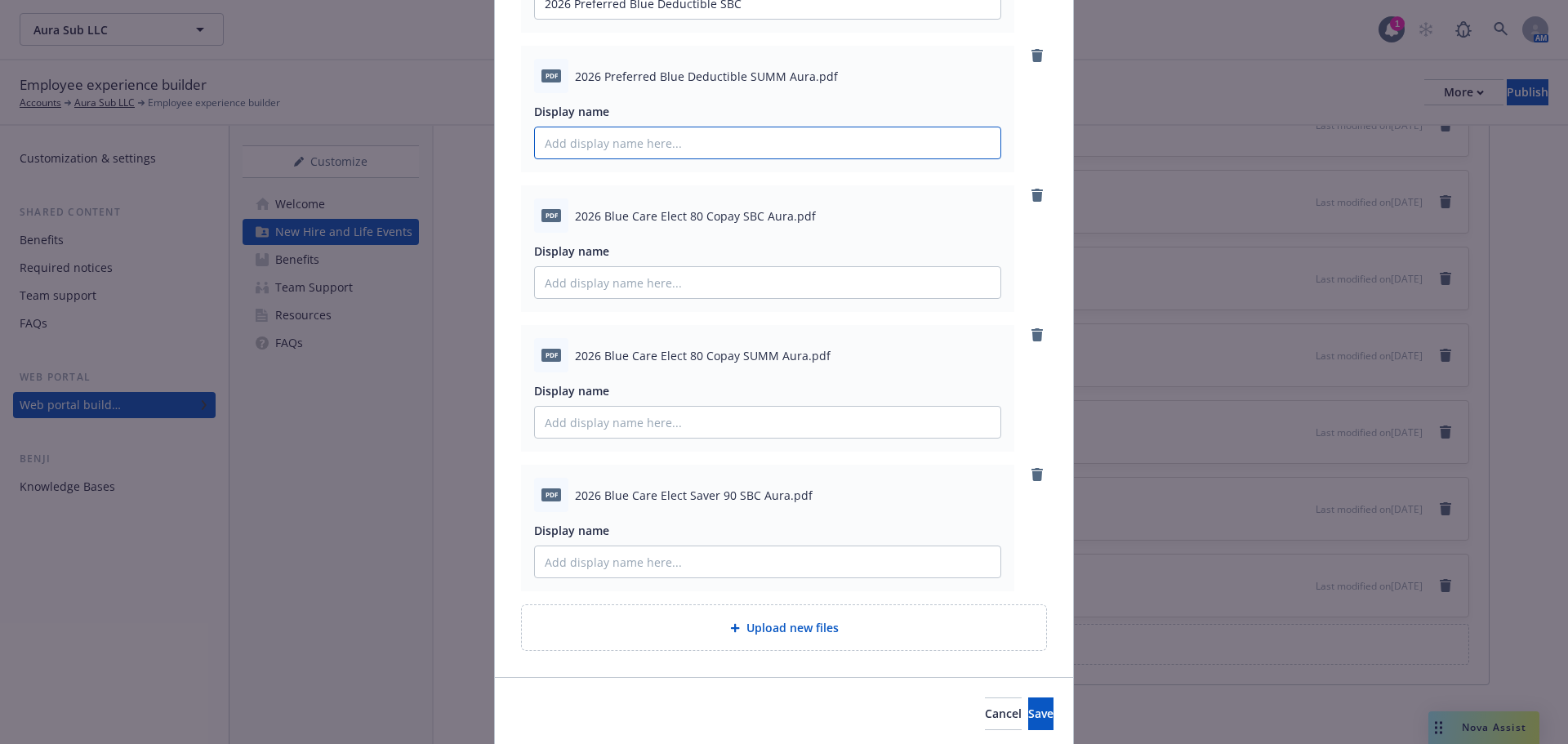
paste input "2026 Preferred Blue Deductible SUMM"
type input "2026 Preferred Blue Deductible SUMM"
drag, startPoint x: 570, startPoint y: 218, endPoint x: 752, endPoint y: 212, distance: 182.1
click at [752, 212] on span "2026 Blue Care Elect 80 Copay SBC Aura.pdf" at bounding box center [696, 216] width 241 height 17
copy span "2026 Blue Care Elect 80 Copay SBC"
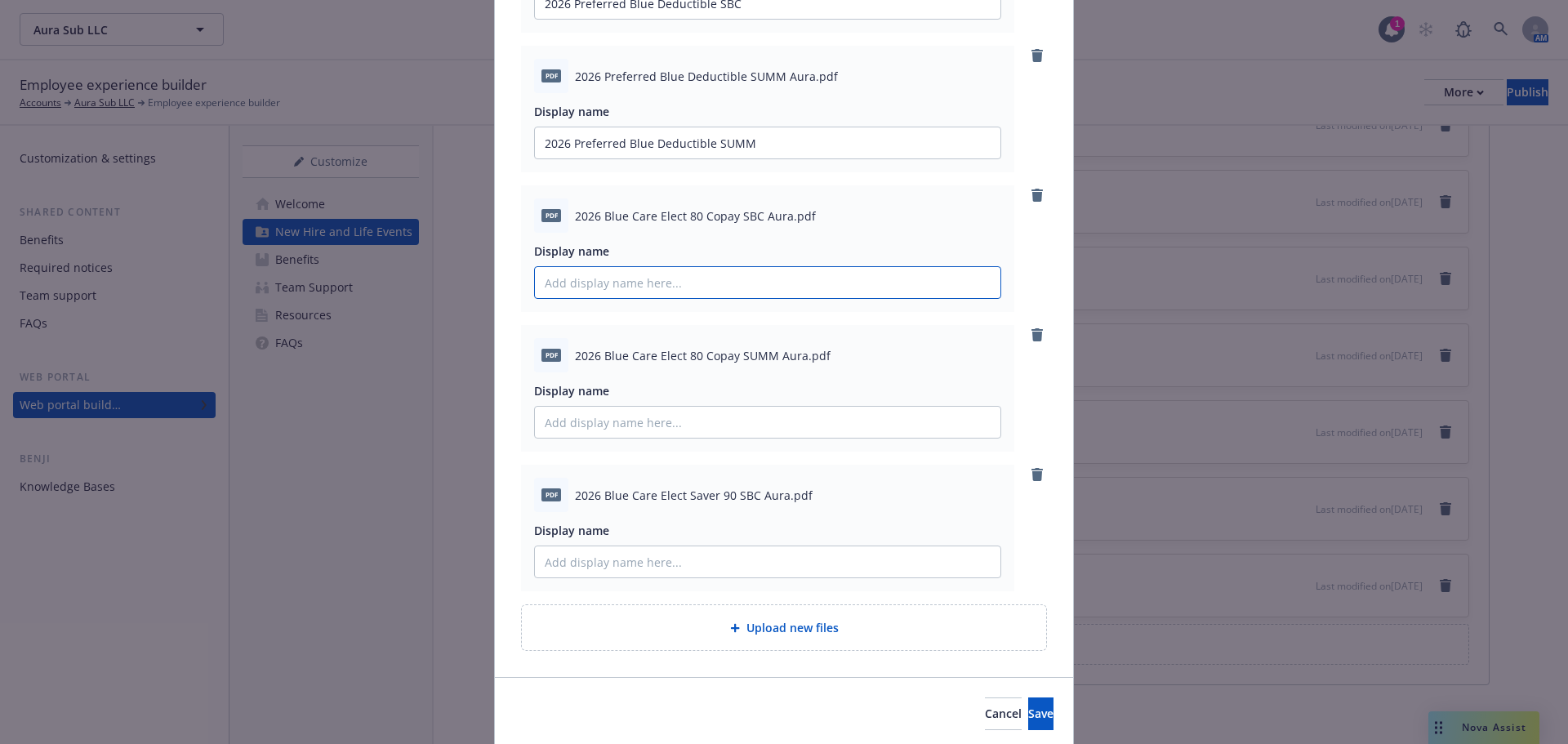
click at [657, 286] on input "Display name" at bounding box center [768, 283] width 466 height 31
paste input "2026 Blue Care Elect 80 Copay SBC"
type input "2026 Blue Care Elect 80 Copay SBC"
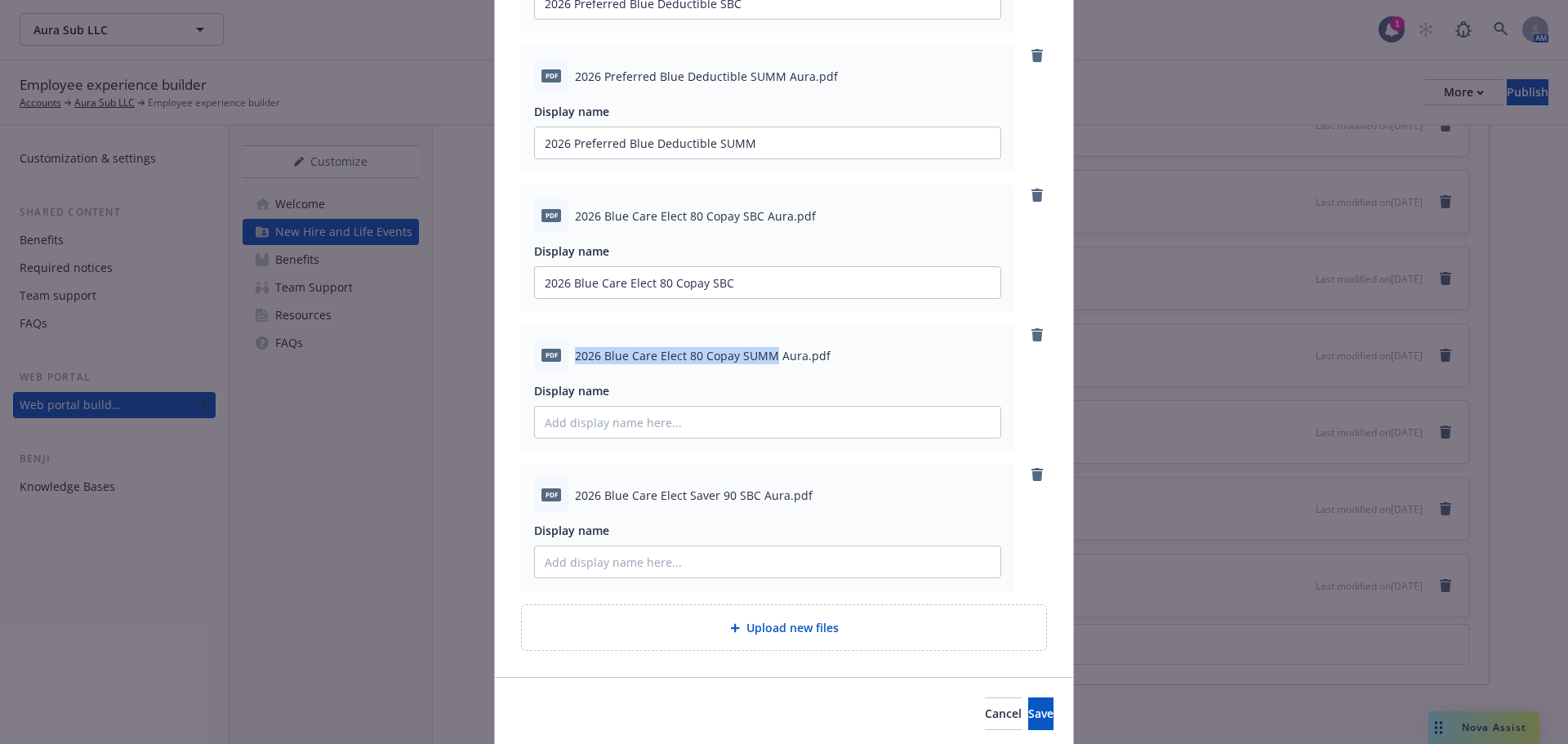
drag, startPoint x: 570, startPoint y: 360, endPoint x: 768, endPoint y: 358, distance: 198.0
click at [768, 358] on span "2026 Blue Care Elect 80 Copay SUMM Aura.pdf" at bounding box center [702, 356] width 256 height 17
copy span "2026 Blue Care Elect 80 Copay SUMM"
click at [706, 414] on input "Display name" at bounding box center [768, 422] width 466 height 31
paste input "2026 Blue Care Elect 80 Copay SUMM"
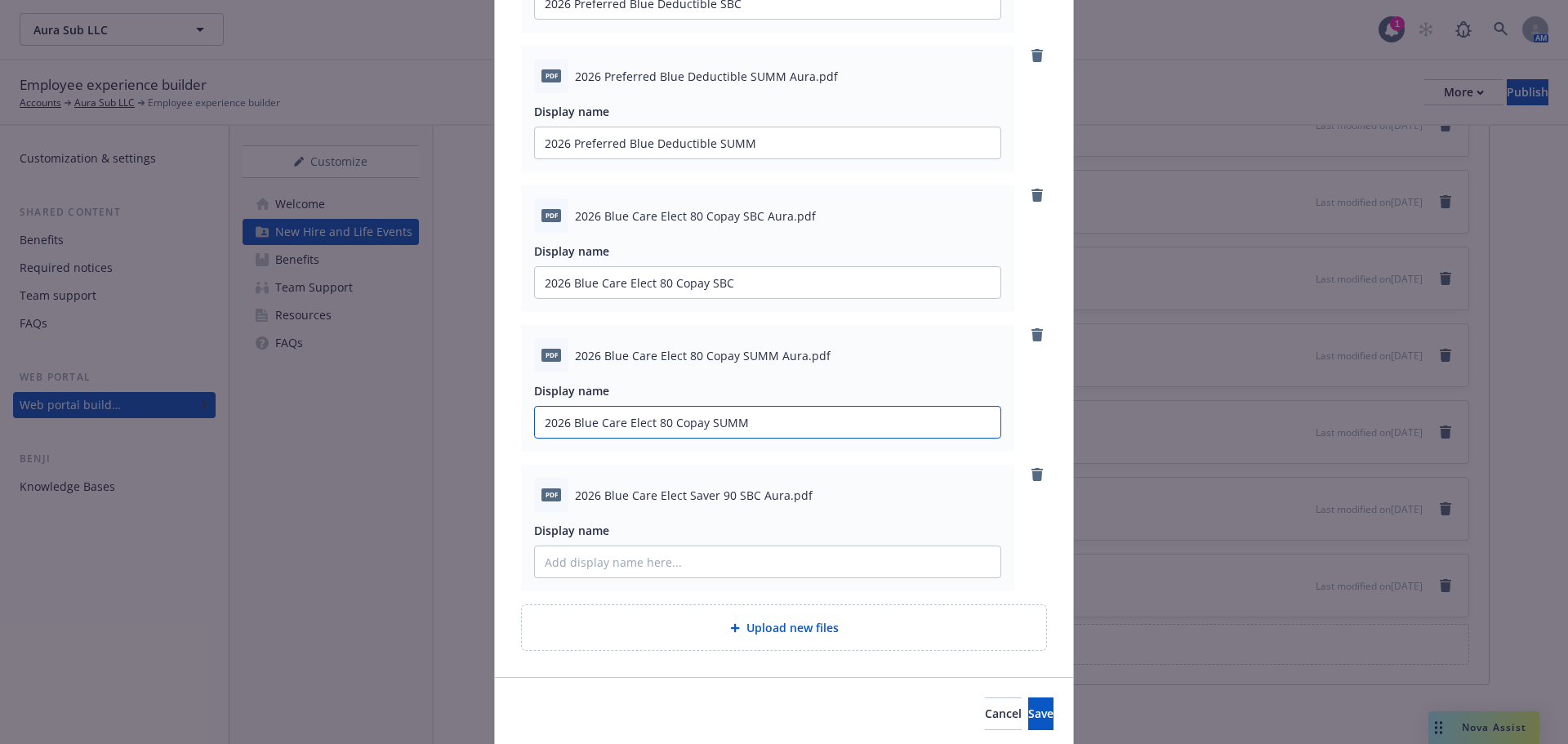
type input "2026 Blue Care Elect 80 Copay SUMM"
drag, startPoint x: 569, startPoint y: 499, endPoint x: 750, endPoint y: 501, distance: 181.0
click at [750, 501] on span "2026 Blue Care Elect Saver 90 SBC Aura.pdf" at bounding box center [694, 495] width 238 height 17
copy span "2026 Blue Care Elect Saver 90 SBC"
click at [675, 557] on input "Display name" at bounding box center [768, 562] width 466 height 31
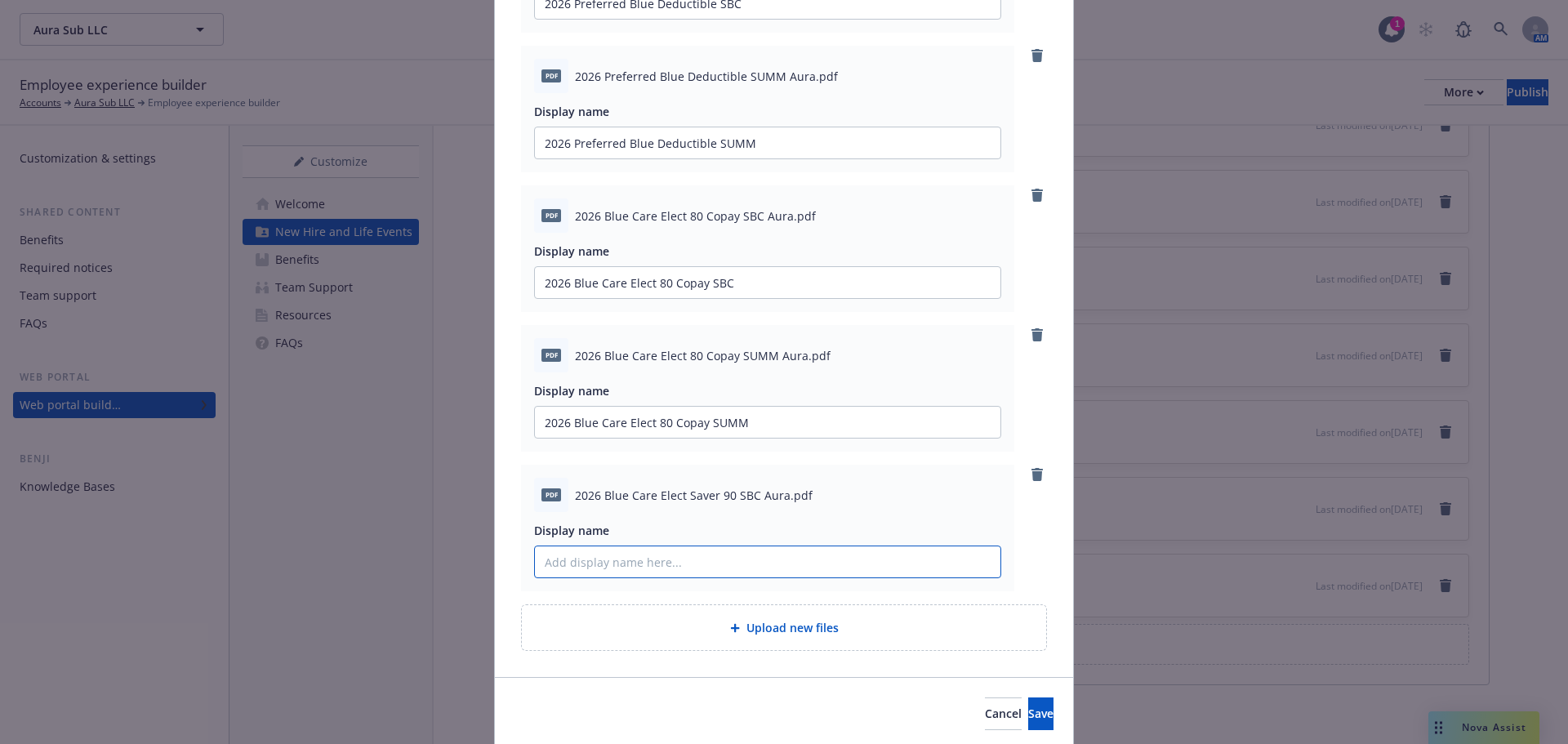
paste input "2026 Blue Care Elect Saver 90 SBC"
type input "2026 Blue Care Elect Saver 90 SBC"
click at [1029, 714] on button "Save" at bounding box center [1041, 714] width 25 height 33
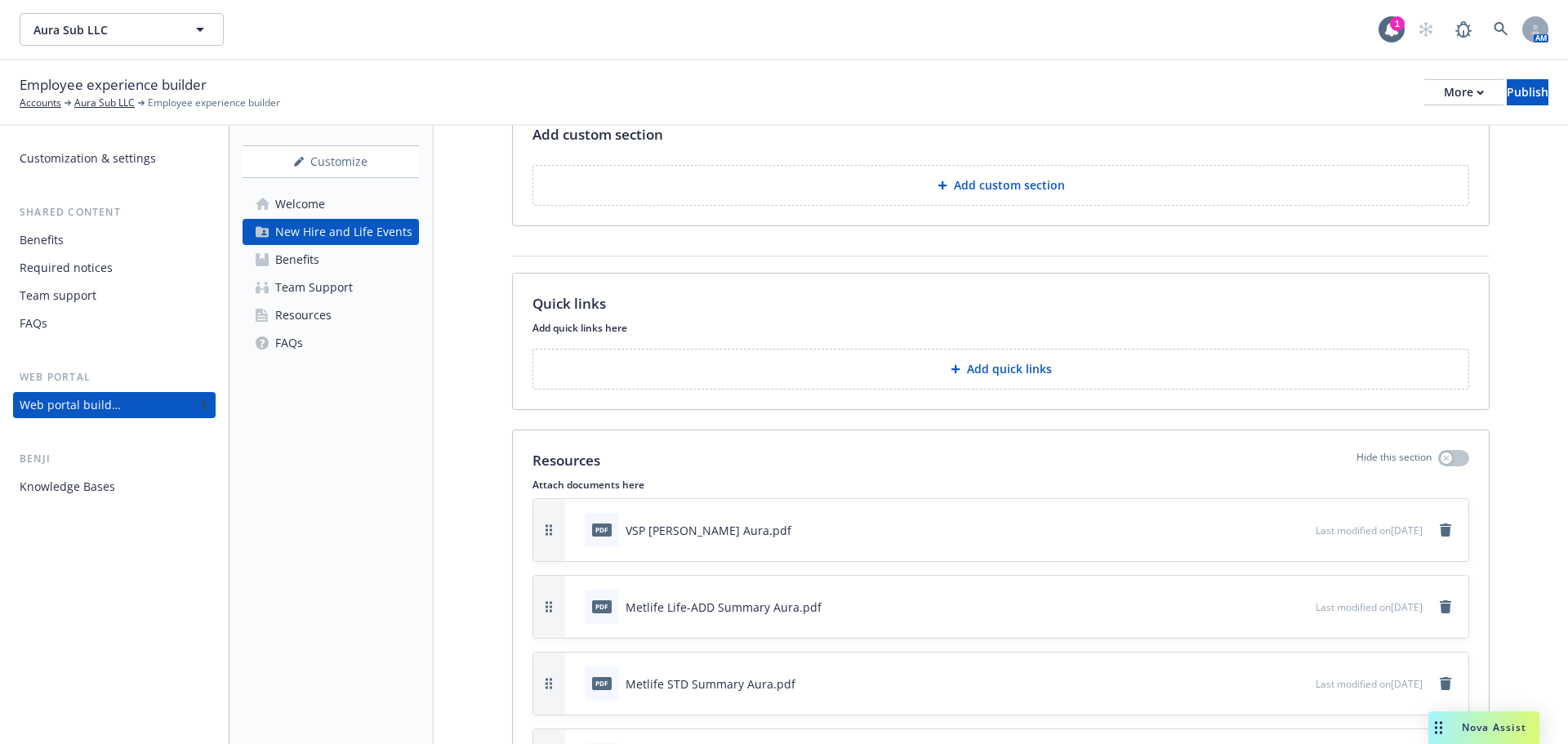
scroll to position [2365, 0]
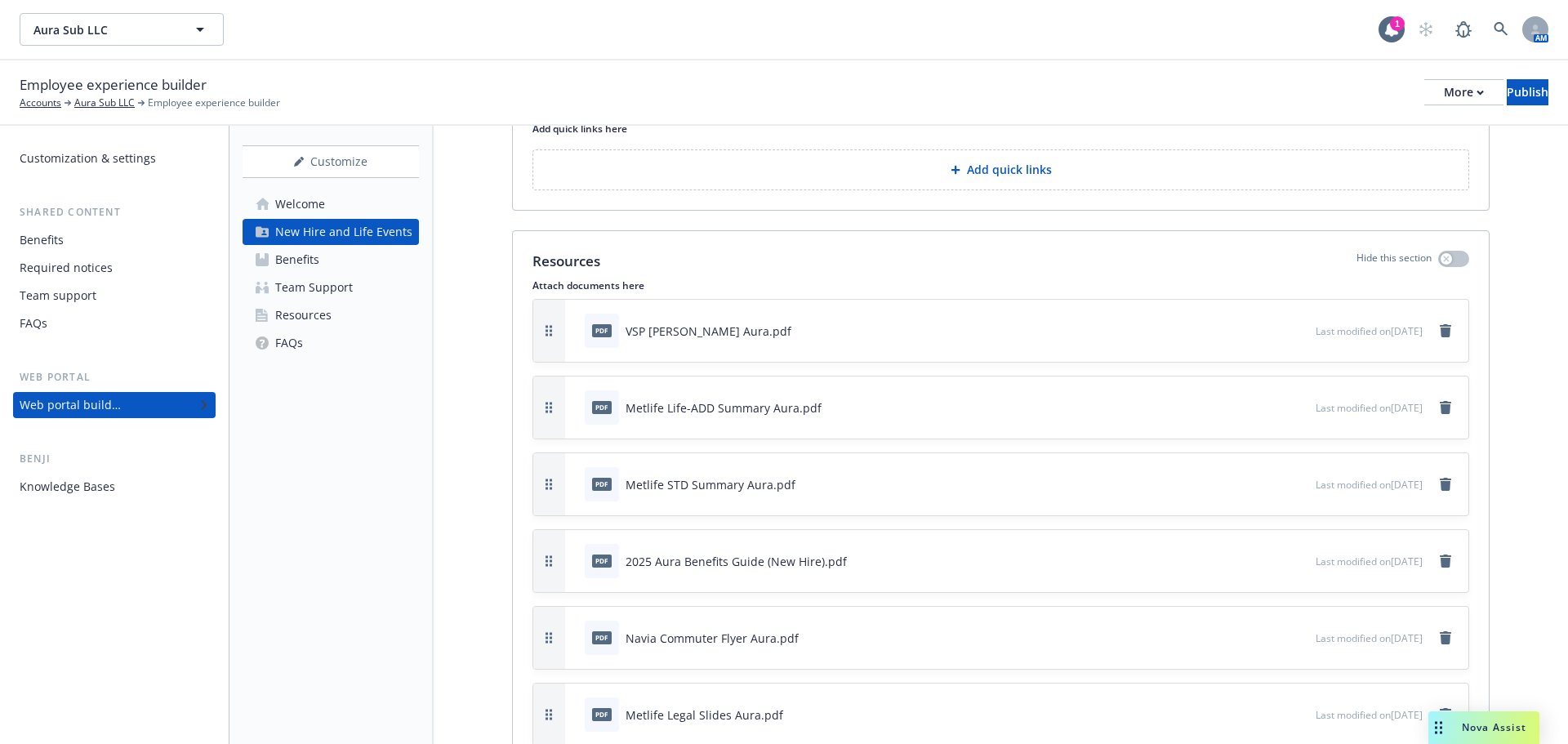
click at [308, 231] on div "New Hire and Life Events" at bounding box center [343, 232] width 137 height 26
click at [87, 482] on div "Knowledge Bases" at bounding box center [68, 486] width 95 height 26
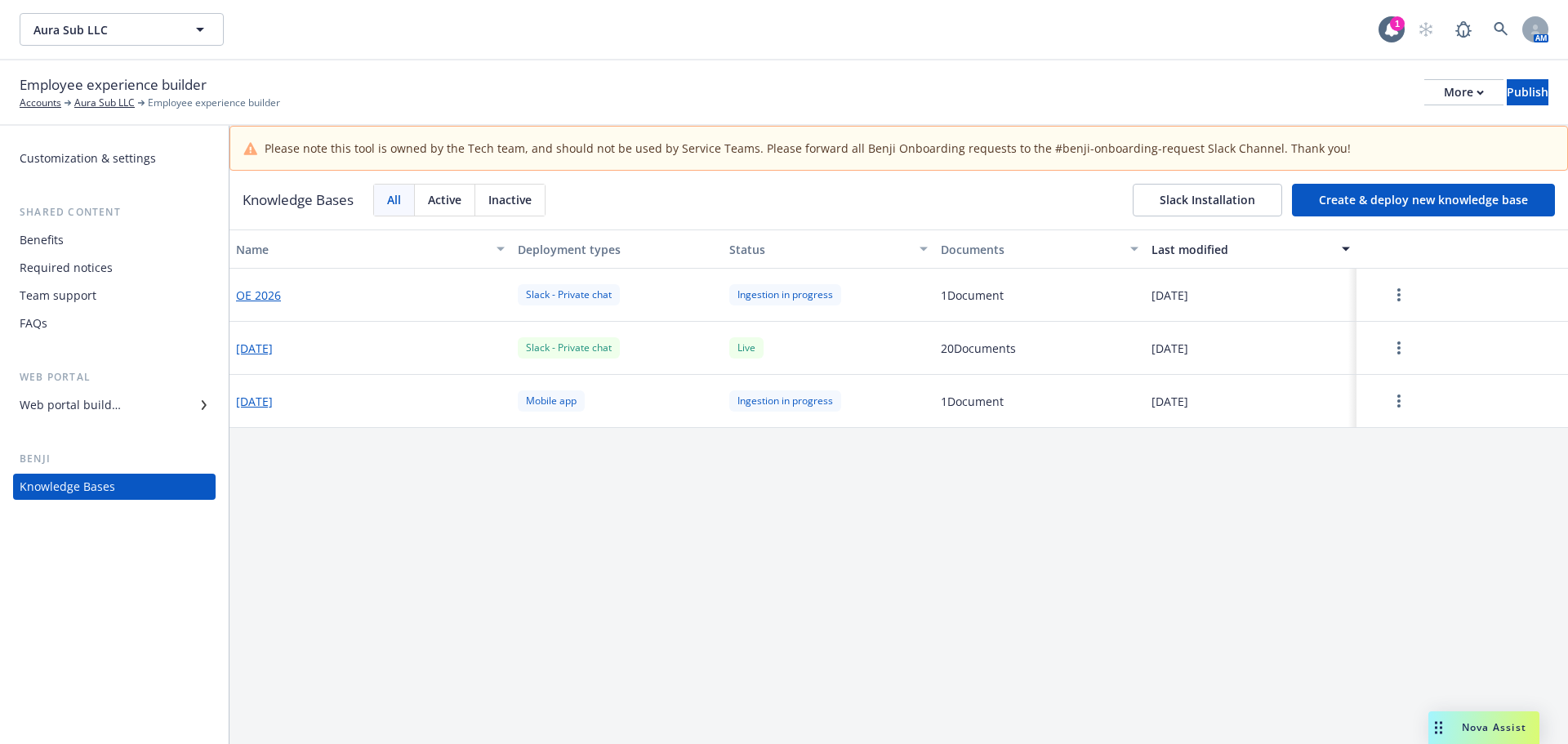
click at [1329, 200] on button "Create & deploy new knowledge base" at bounding box center [1423, 200] width 263 height 33
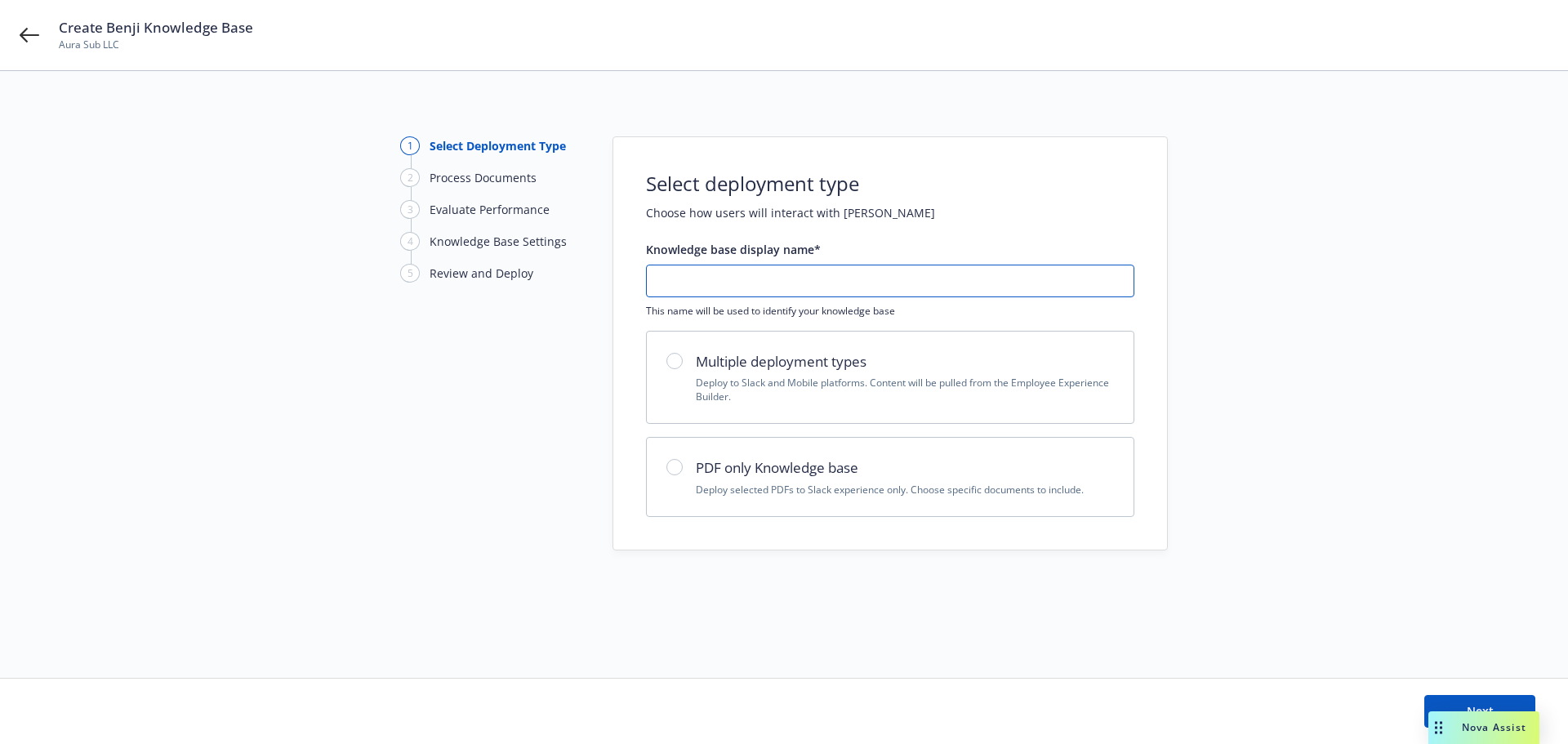
click at [828, 282] on input "text" at bounding box center [890, 281] width 487 height 31
type input "OE 2026 Launch"
click at [811, 469] on h2 "PDF only Knowledge base" at bounding box center [905, 467] width 418 height 21
radio input "true"
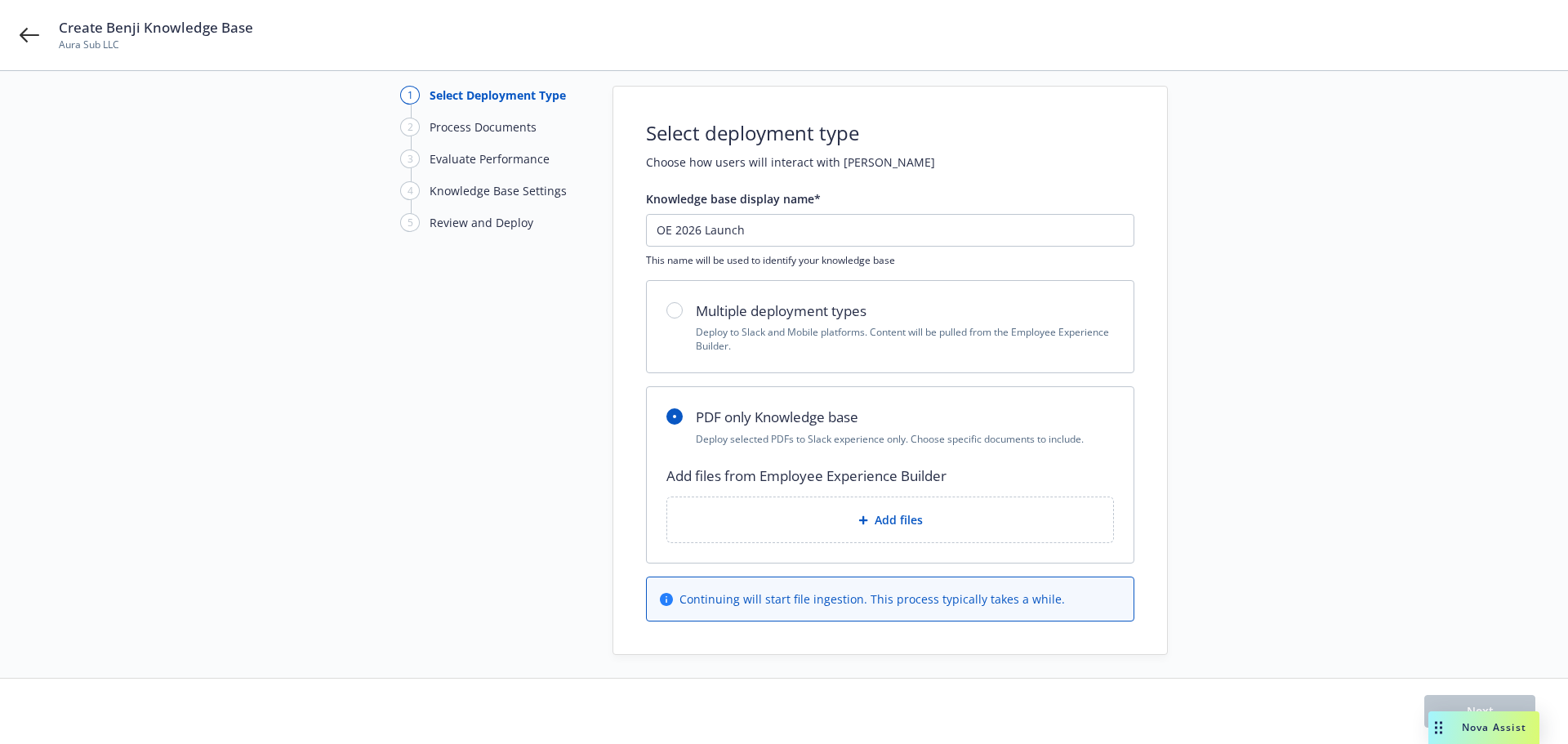
scroll to position [78, 0]
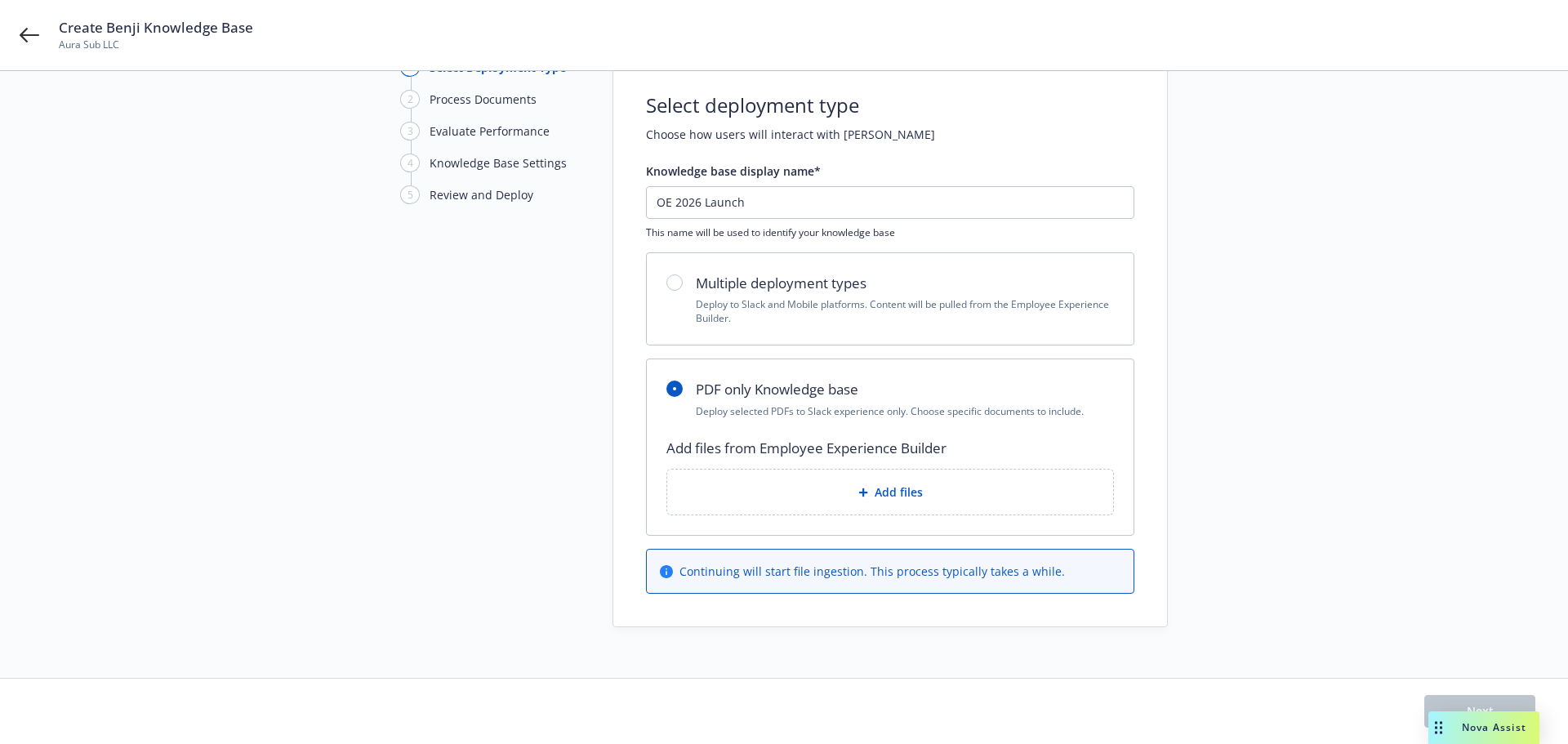
click at [859, 487] on icon at bounding box center [863, 492] width 10 height 10
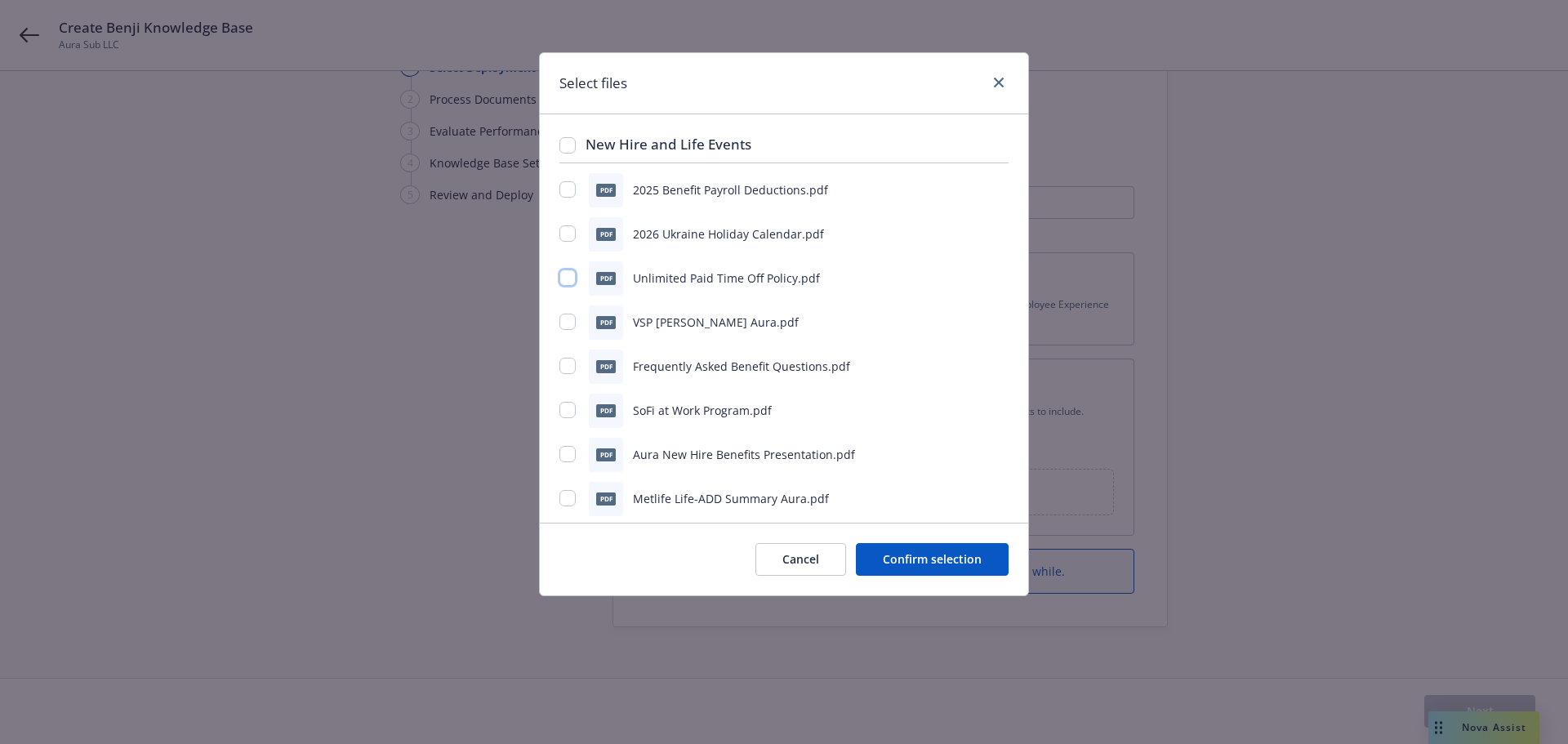
click at [565, 274] on input "checkbox" at bounding box center [567, 277] width 16 height 16
checkbox input "true"
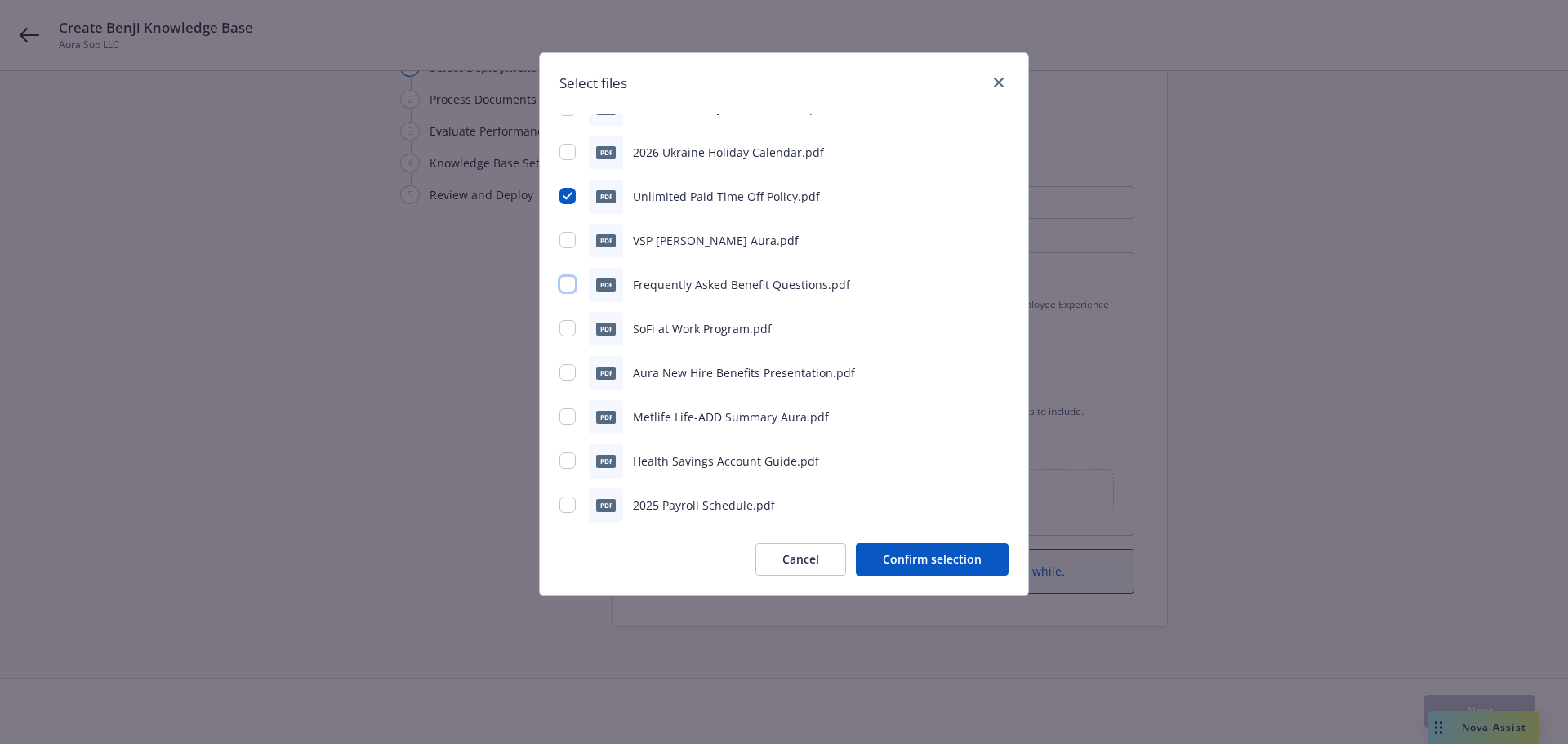
click at [568, 288] on input "checkbox" at bounding box center [567, 284] width 16 height 16
checkbox input "true"
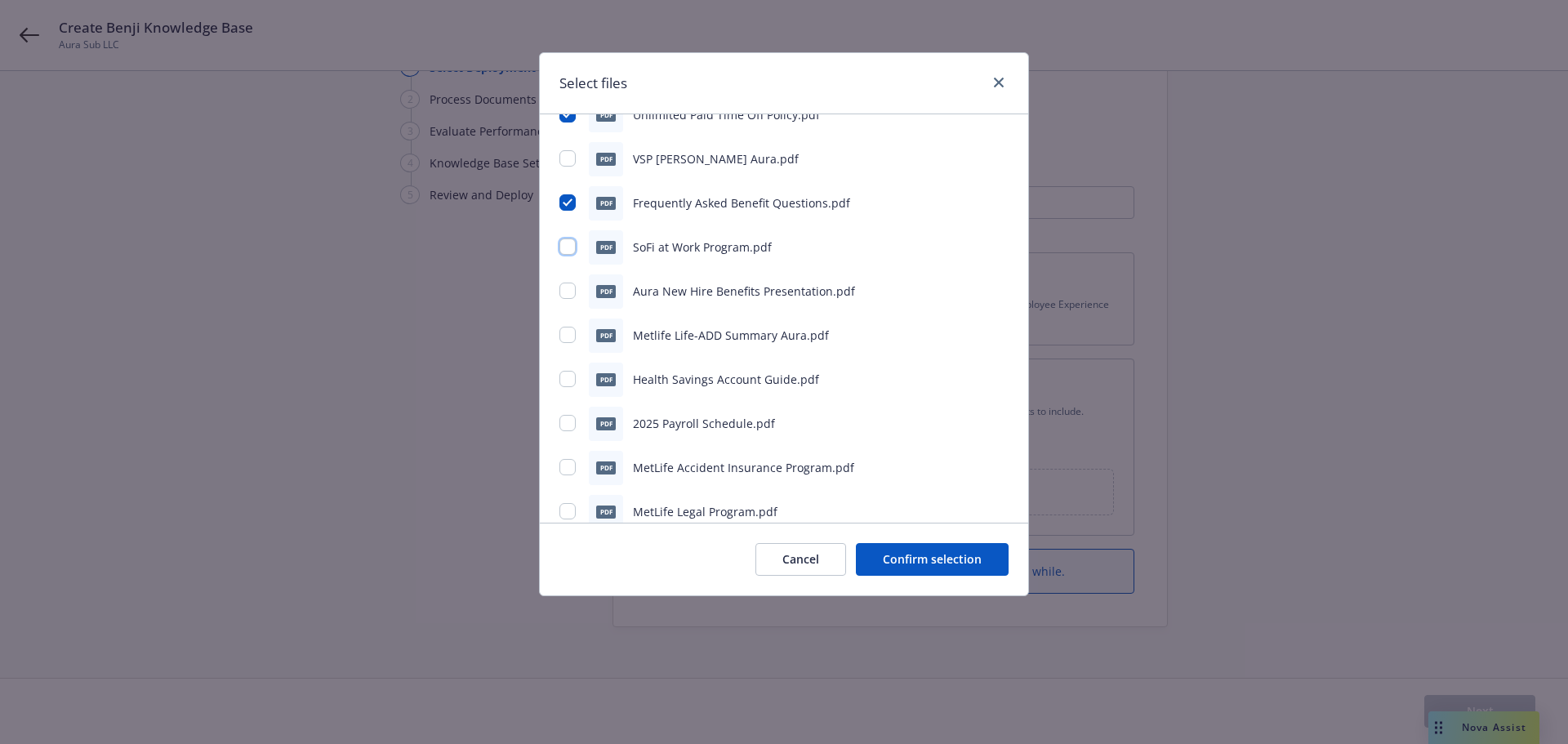
click at [569, 245] on input "checkbox" at bounding box center [567, 246] width 16 height 16
checkbox input "true"
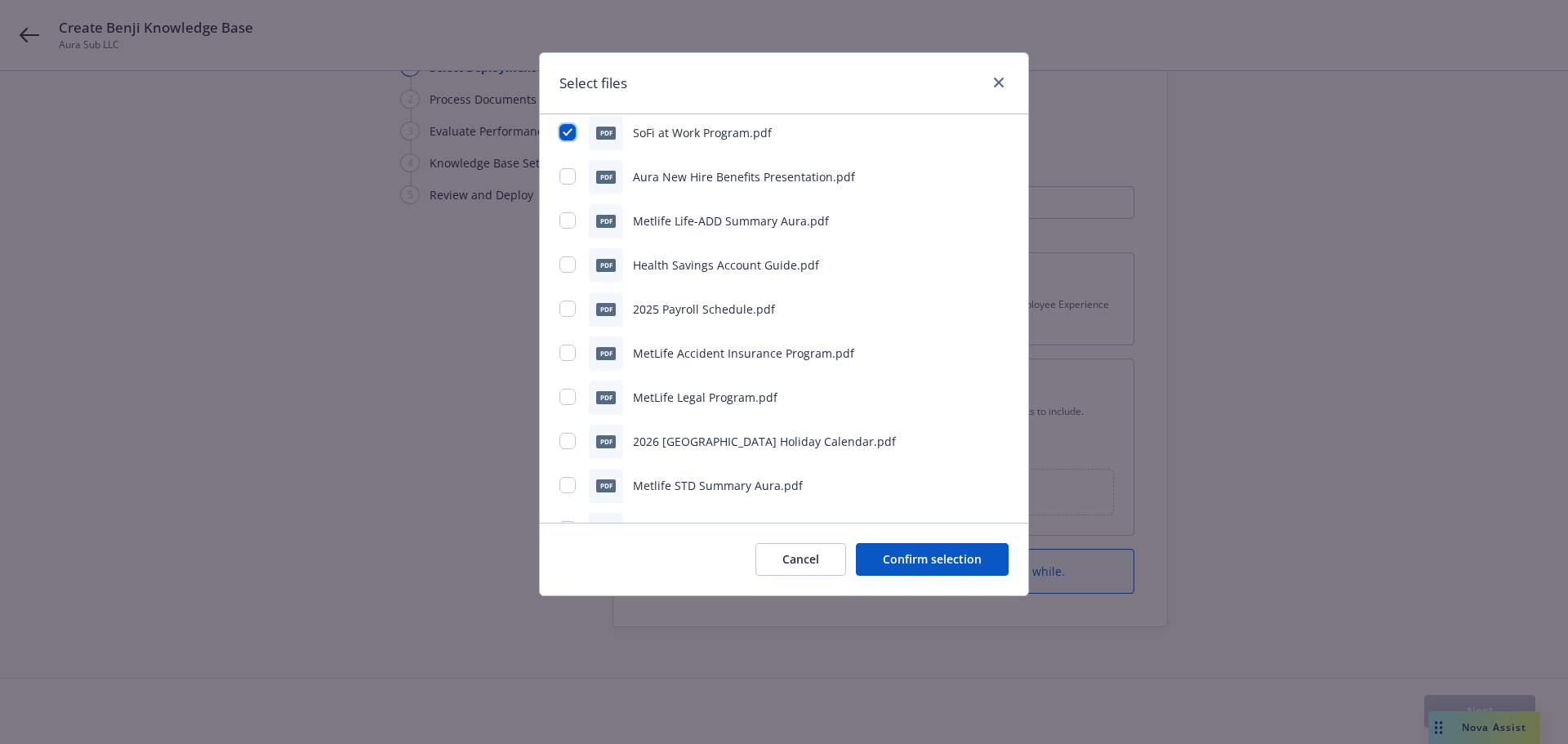
scroll to position [327, 0]
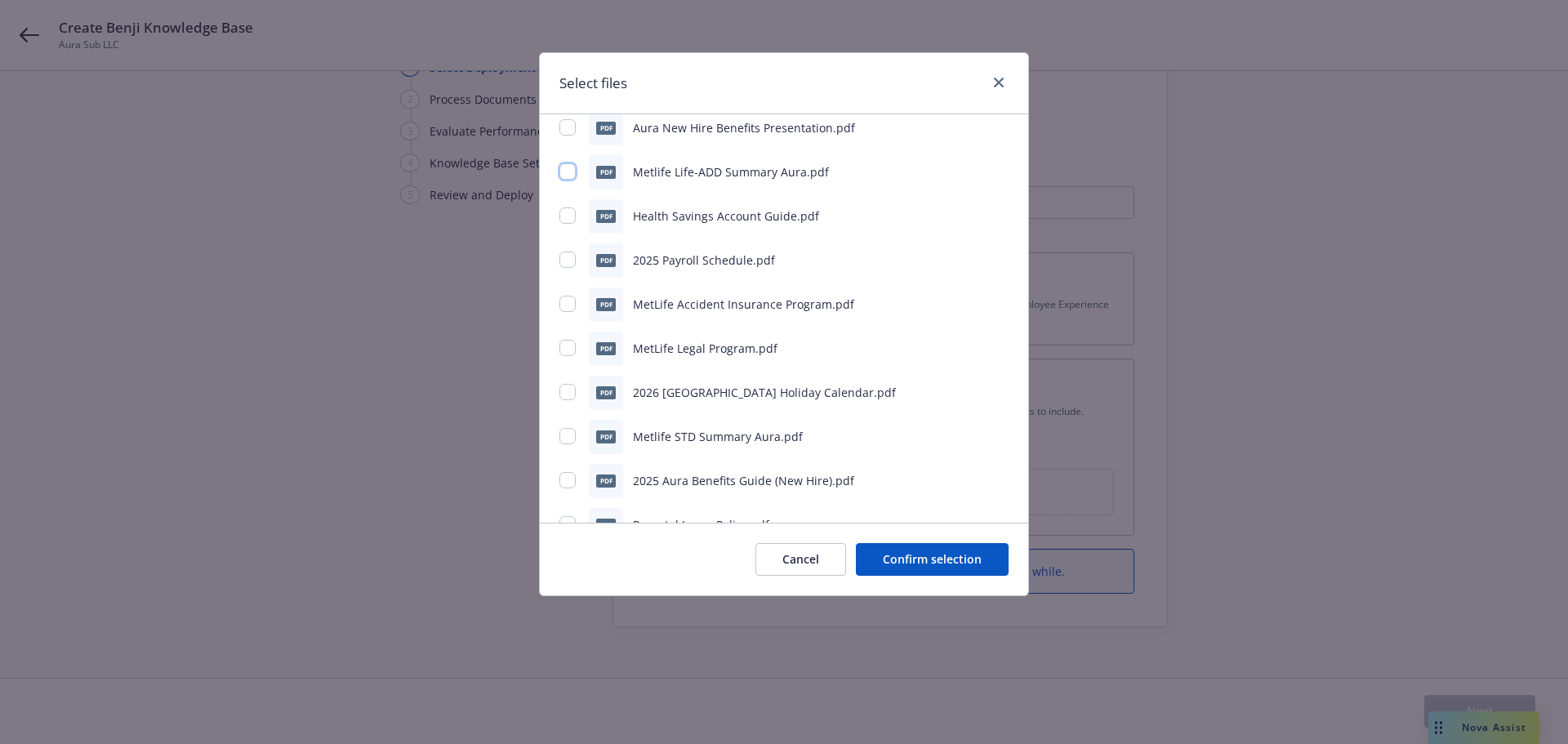
click at [567, 173] on input "checkbox" at bounding box center [567, 171] width 16 height 16
checkbox input "true"
click at [567, 216] on input "checkbox" at bounding box center [567, 215] width 16 height 16
checkbox input "true"
click at [565, 305] on input "checkbox" at bounding box center [567, 303] width 16 height 16
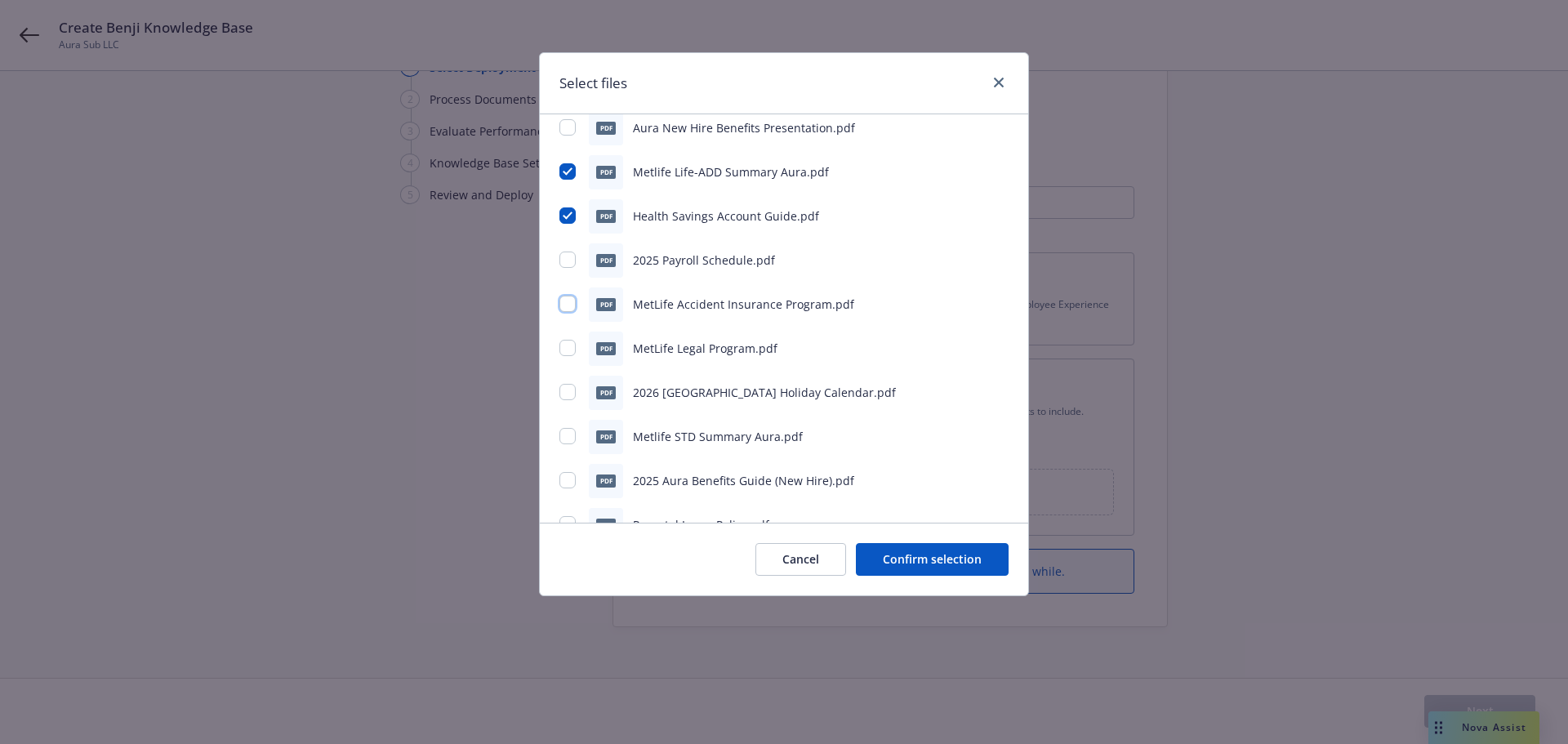
checkbox input "true"
click at [566, 349] on input "checkbox" at bounding box center [567, 348] width 16 height 16
checkbox input "true"
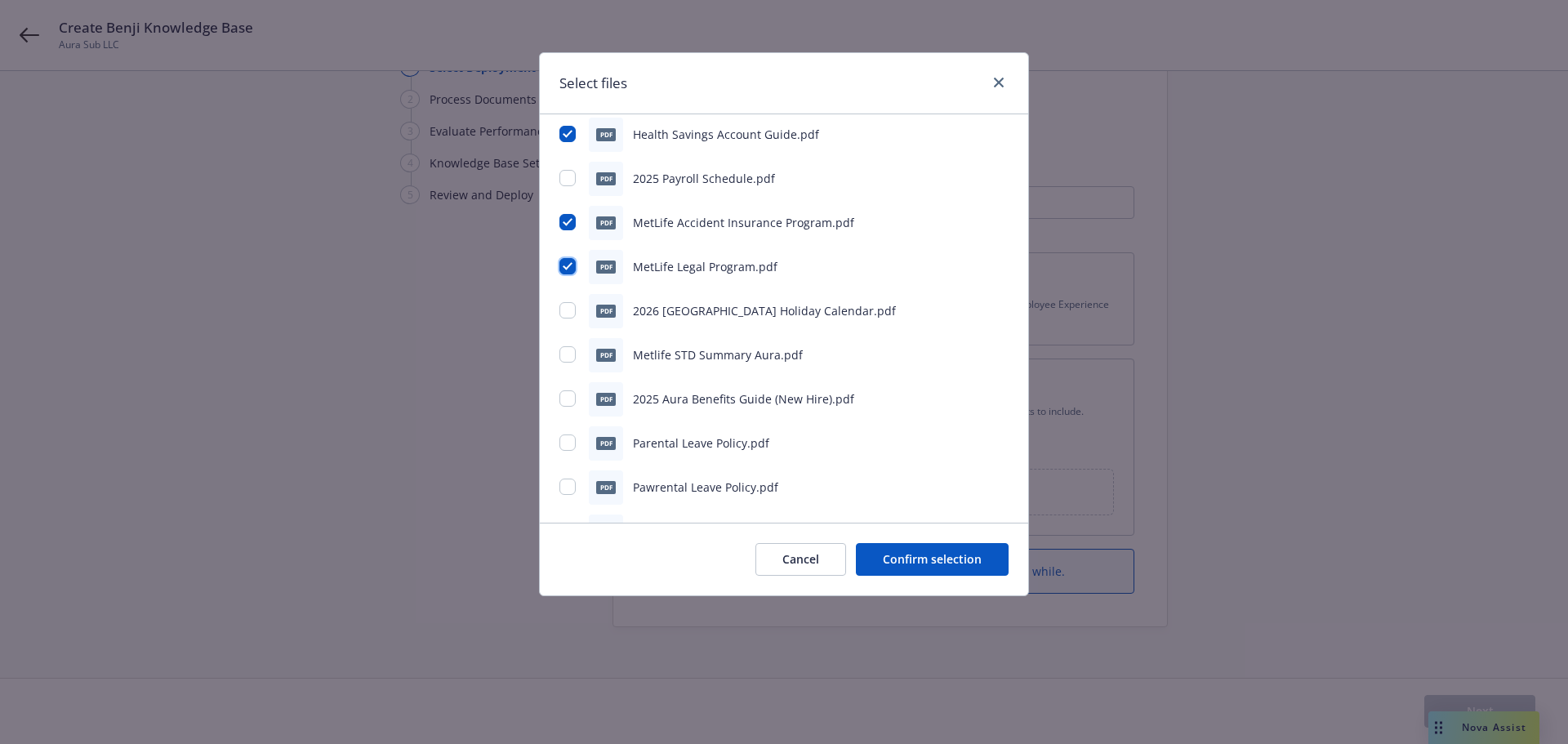
scroll to position [490, 0]
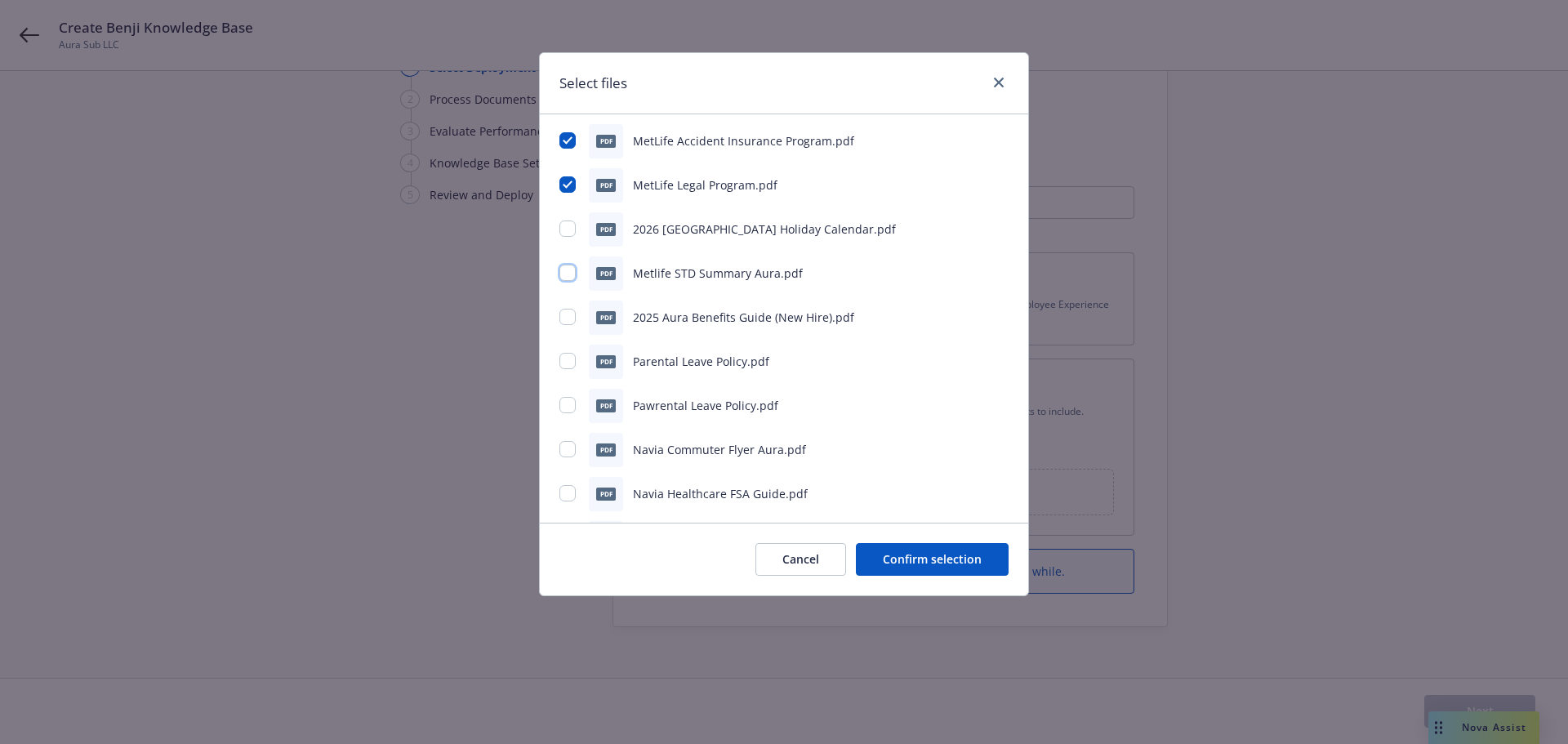
click at [565, 277] on input "checkbox" at bounding box center [567, 272] width 16 height 16
checkbox input "true"
click at [567, 358] on input "checkbox" at bounding box center [567, 361] width 16 height 16
checkbox input "true"
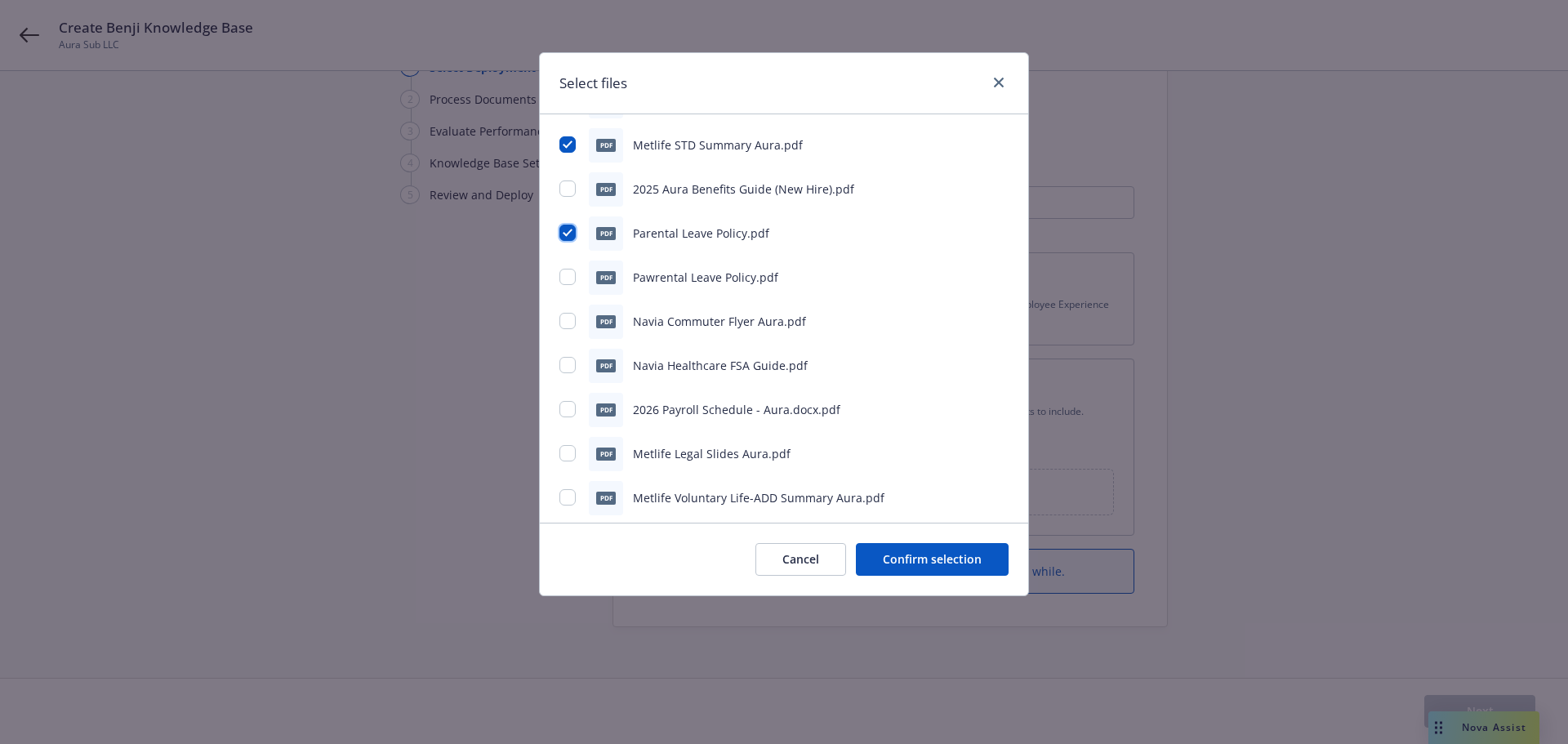
scroll to position [654, 0]
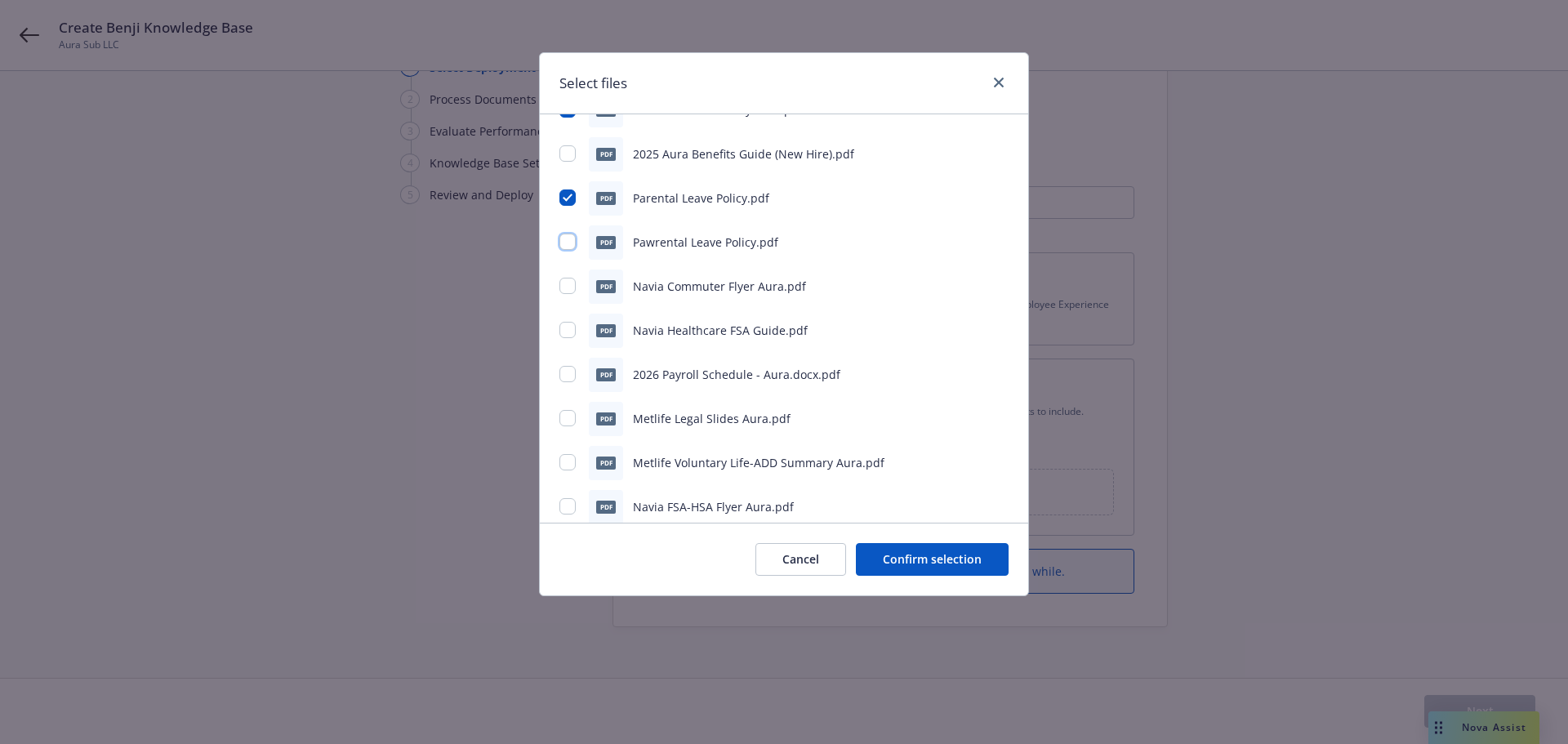
click at [566, 246] on input "checkbox" at bounding box center [567, 241] width 16 height 16
checkbox input "true"
click at [570, 284] on input "checkbox" at bounding box center [567, 285] width 16 height 16
checkbox input "true"
click at [566, 330] on input "checkbox" at bounding box center [567, 330] width 16 height 16
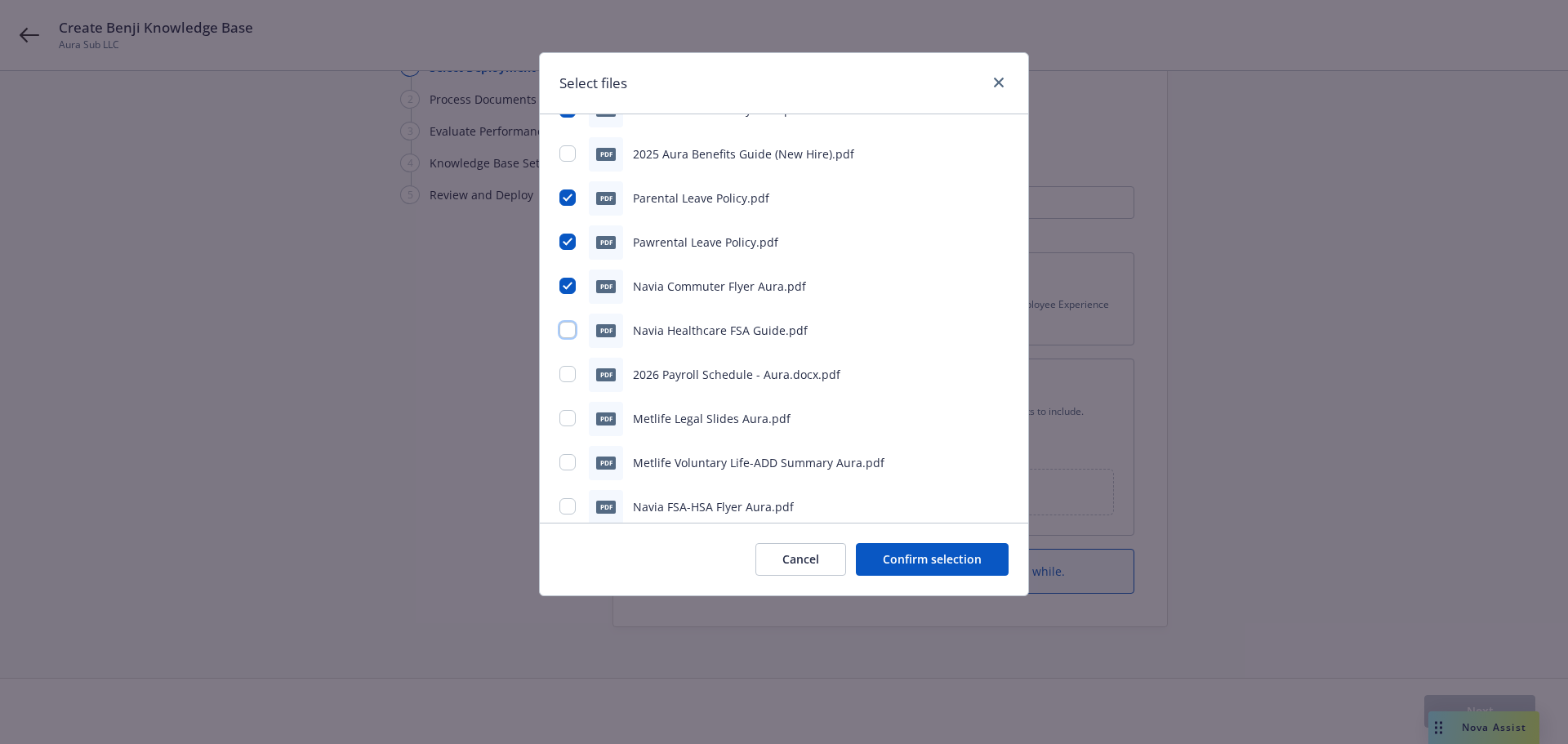
checkbox input "true"
click at [564, 373] on input "checkbox" at bounding box center [567, 374] width 16 height 16
checkbox input "true"
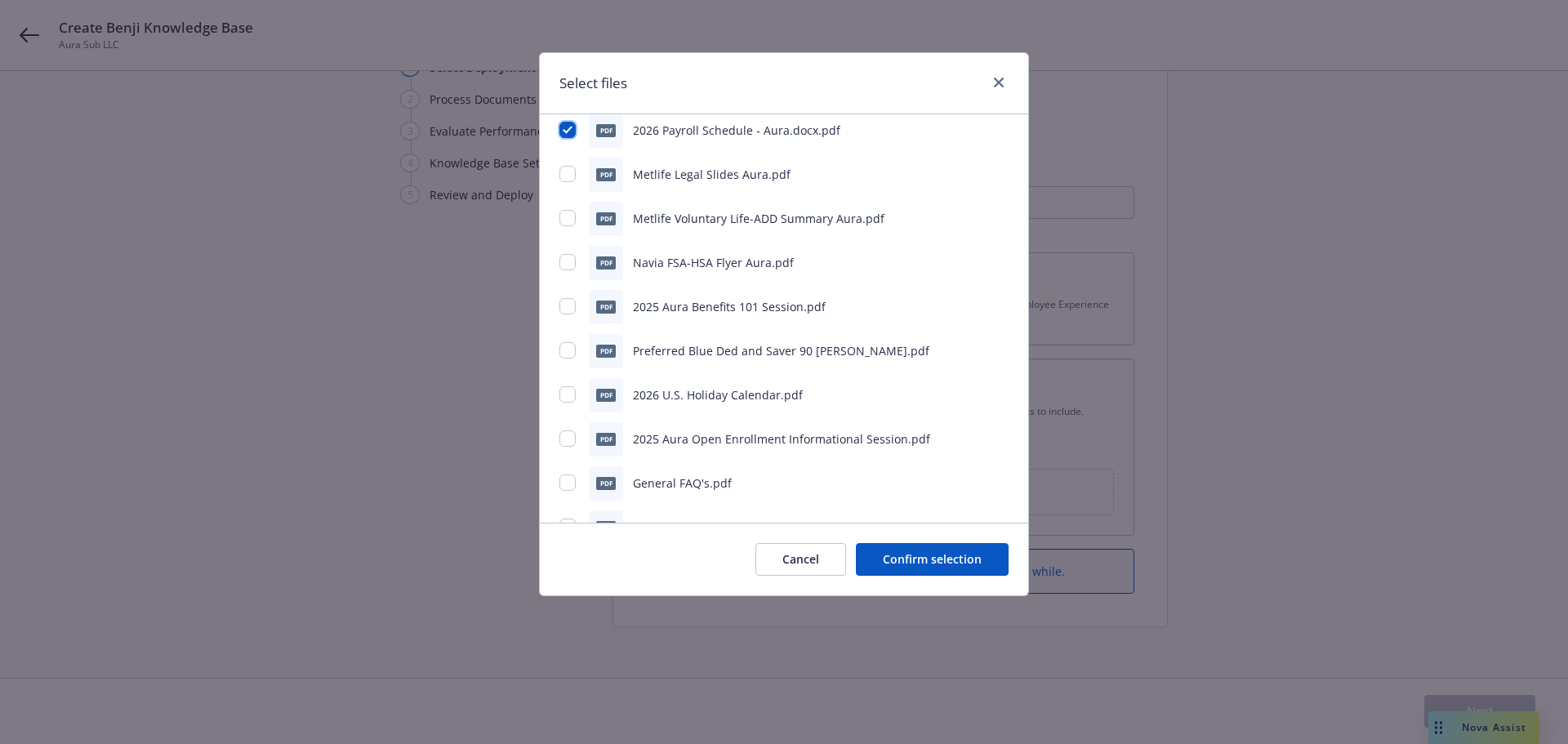
scroll to position [898, 0]
click at [568, 174] on input "checkbox" at bounding box center [567, 173] width 16 height 16
checkbox input "true"
click at [564, 215] on input "checkbox" at bounding box center [567, 217] width 16 height 16
checkbox input "true"
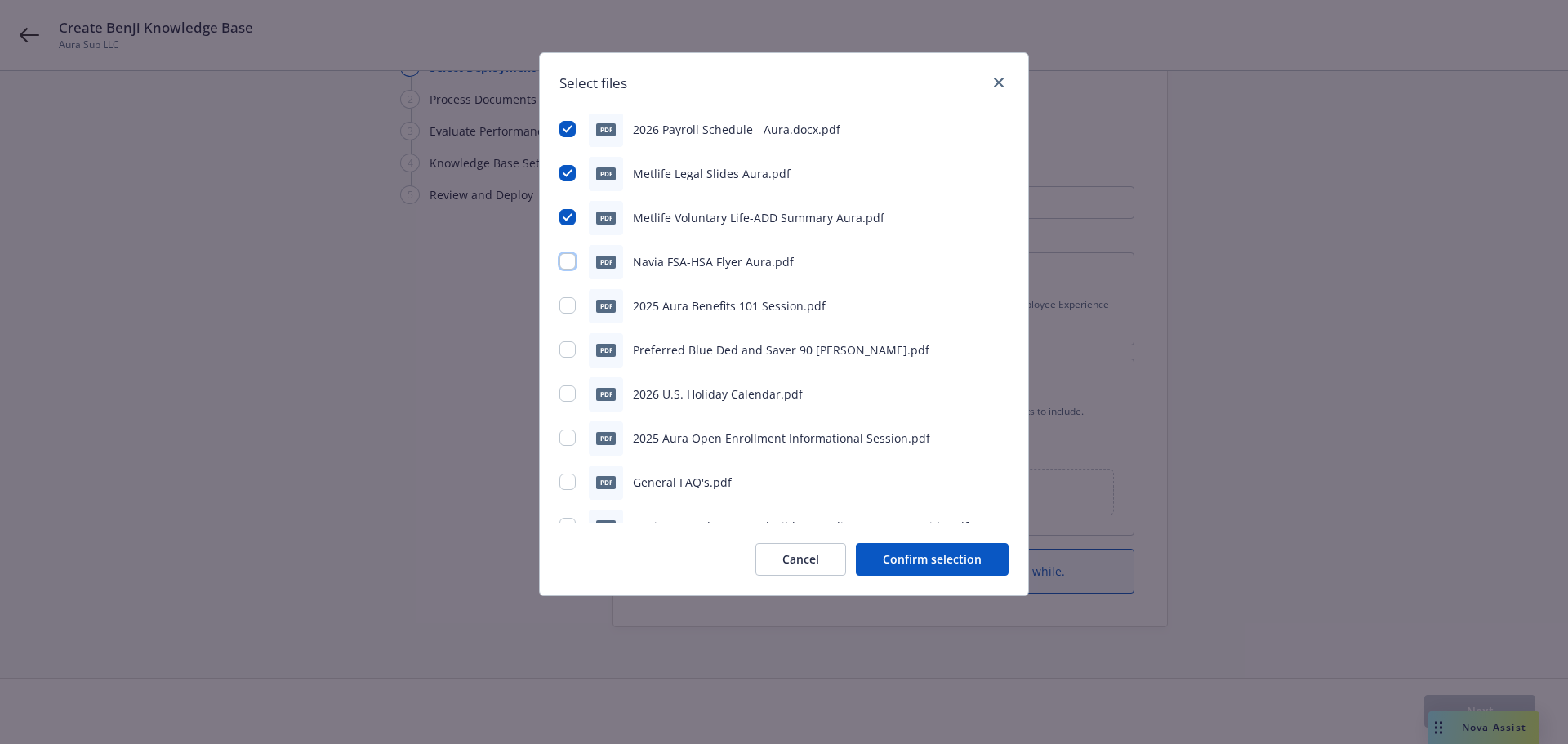
click at [570, 260] on input "checkbox" at bounding box center [567, 261] width 16 height 16
checkbox input "true"
click at [569, 350] on input "checkbox" at bounding box center [567, 349] width 16 height 16
checkbox input "true"
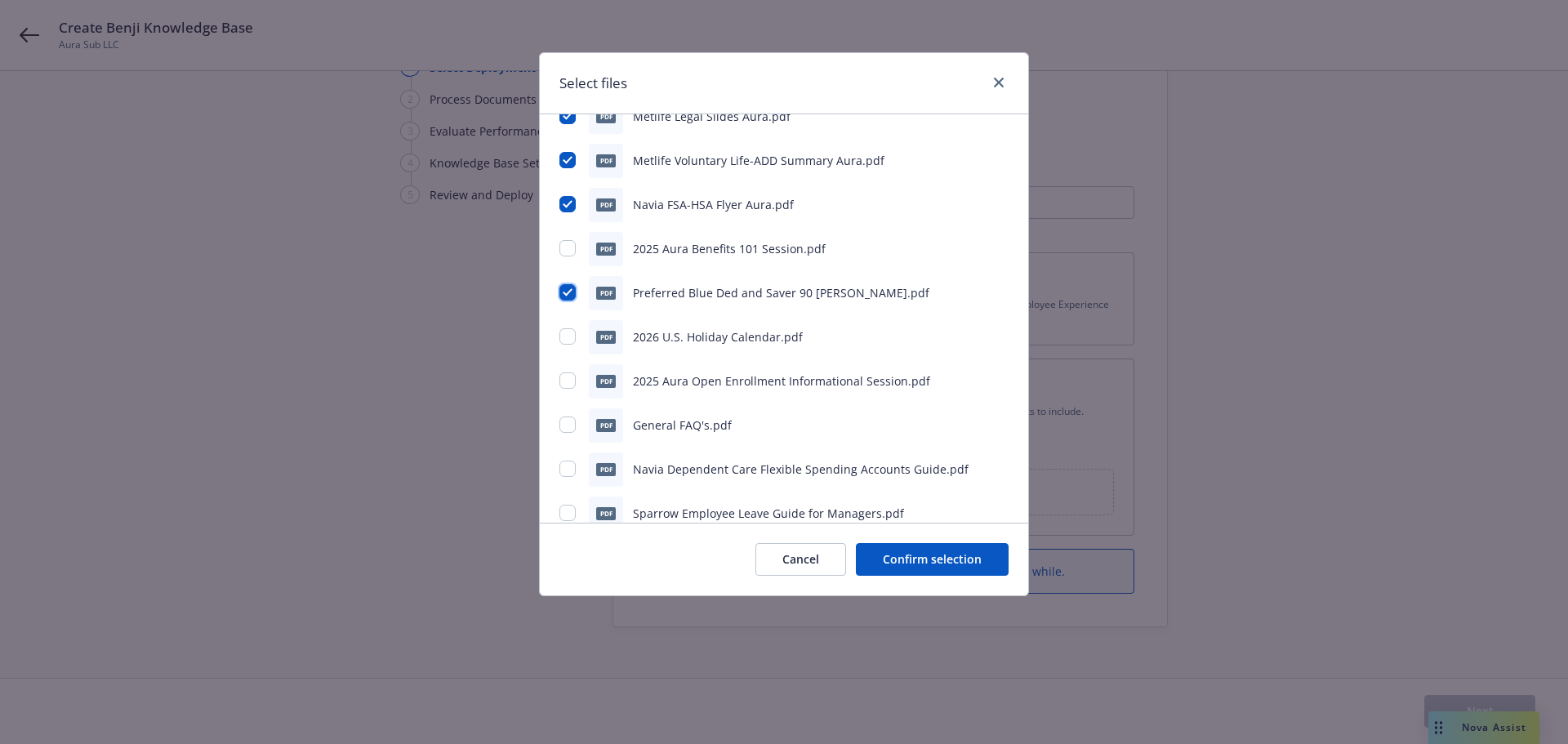
scroll to position [980, 0]
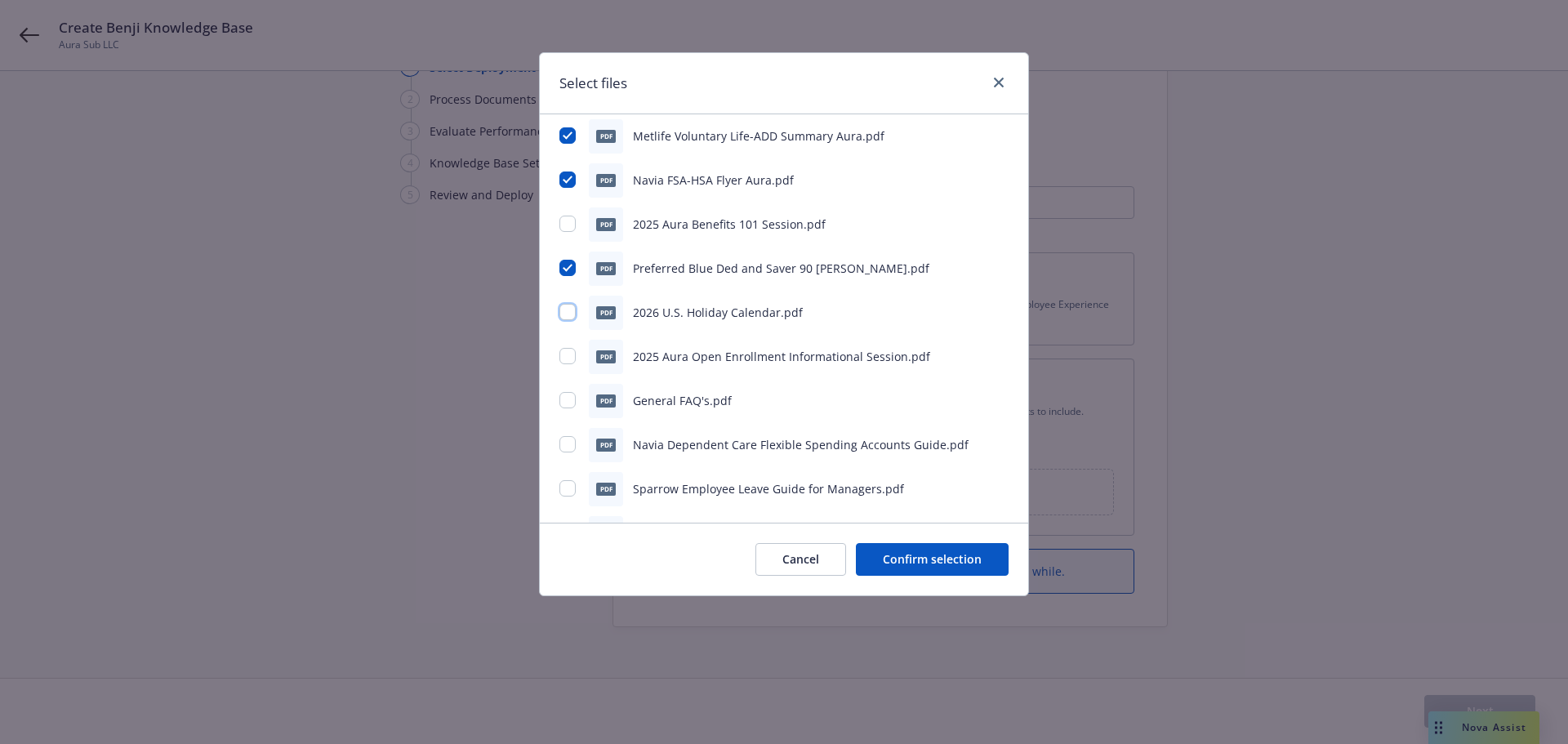
click at [565, 316] on input "checkbox" at bounding box center [567, 311] width 16 height 16
checkbox input "true"
click at [567, 404] on input "checkbox" at bounding box center [567, 400] width 16 height 16
checkbox input "true"
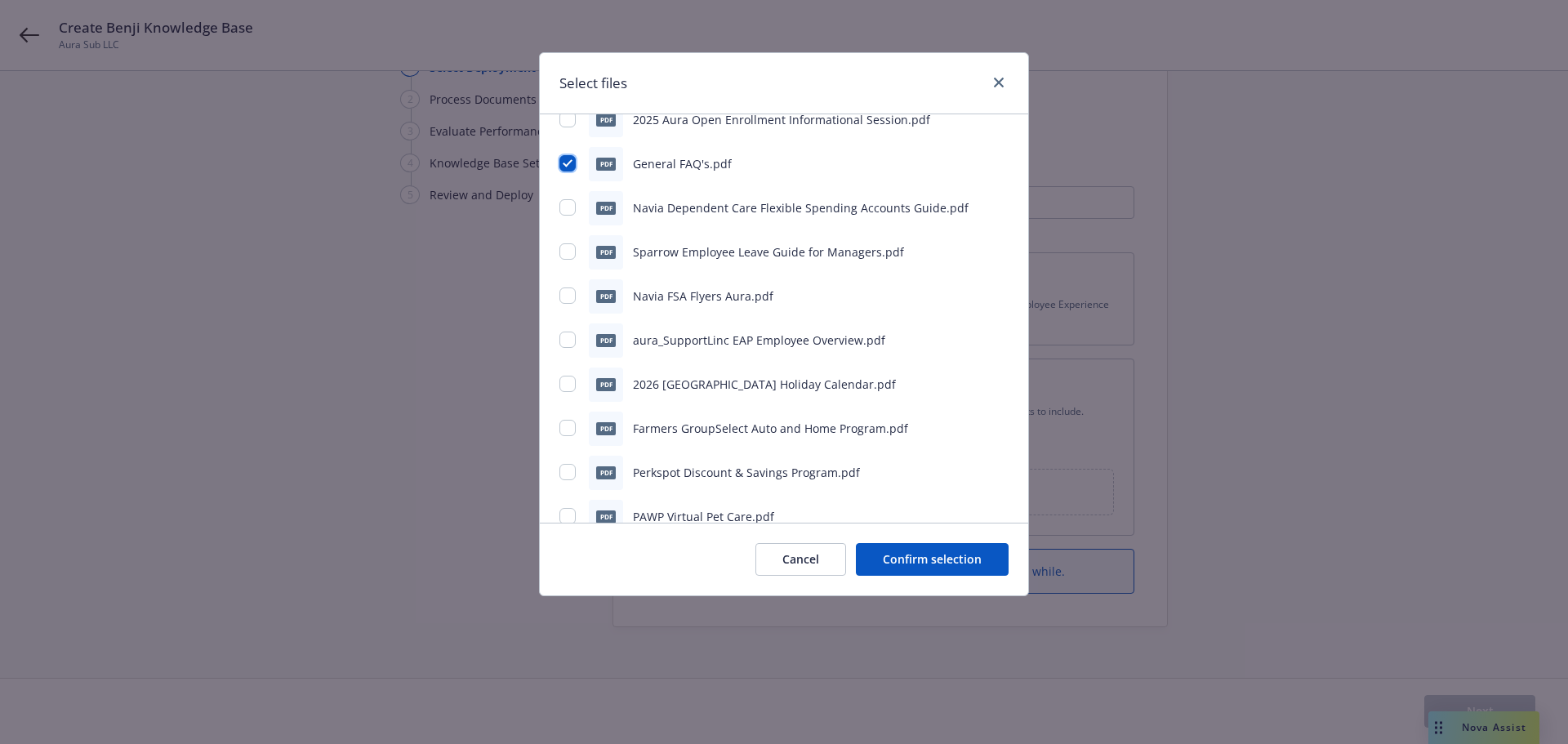
scroll to position [1225, 0]
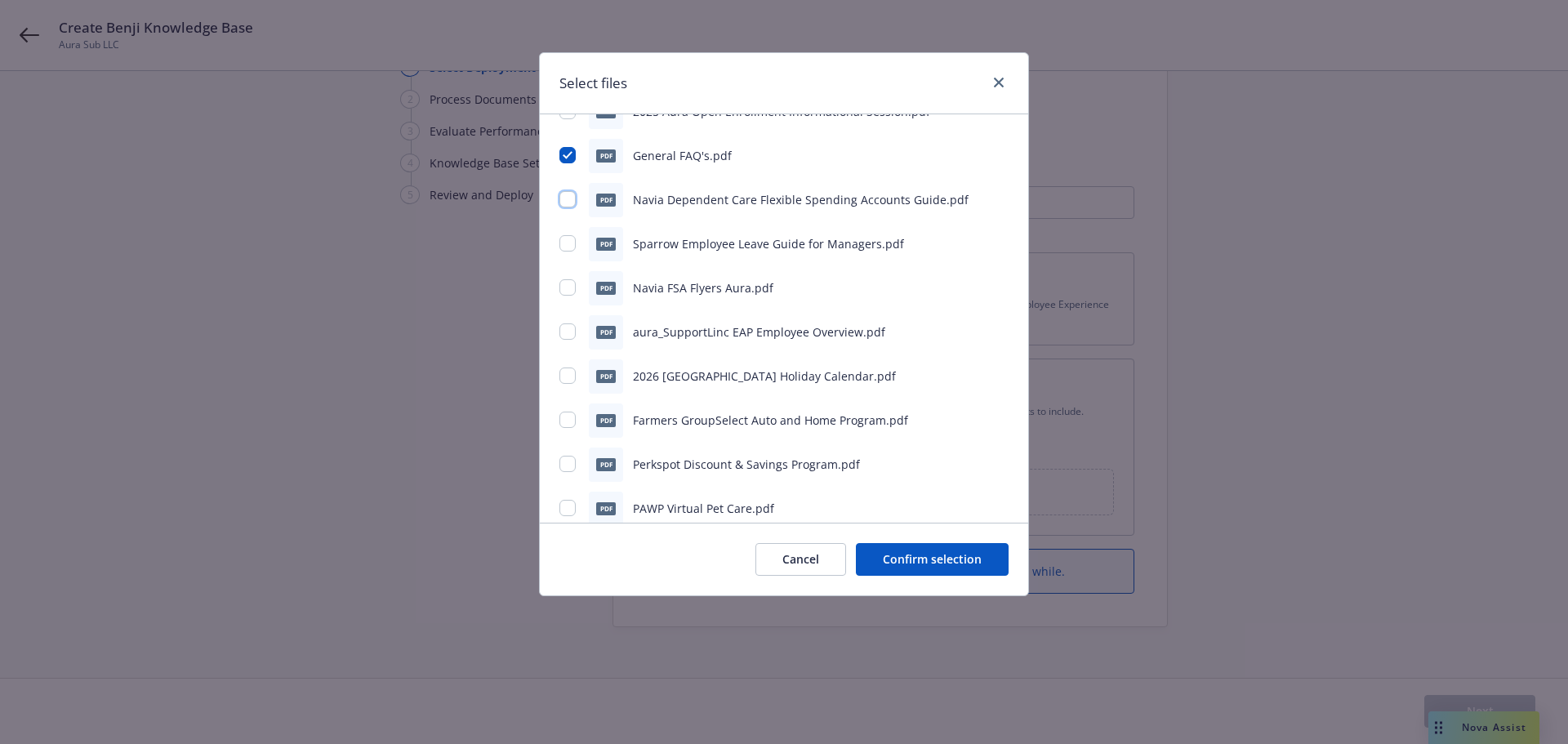
click at [564, 200] on input "checkbox" at bounding box center [567, 199] width 16 height 16
checkbox input "true"
click at [564, 242] on input "checkbox" at bounding box center [567, 243] width 16 height 16
checkbox input "true"
click at [568, 287] on input "checkbox" at bounding box center [567, 287] width 16 height 16
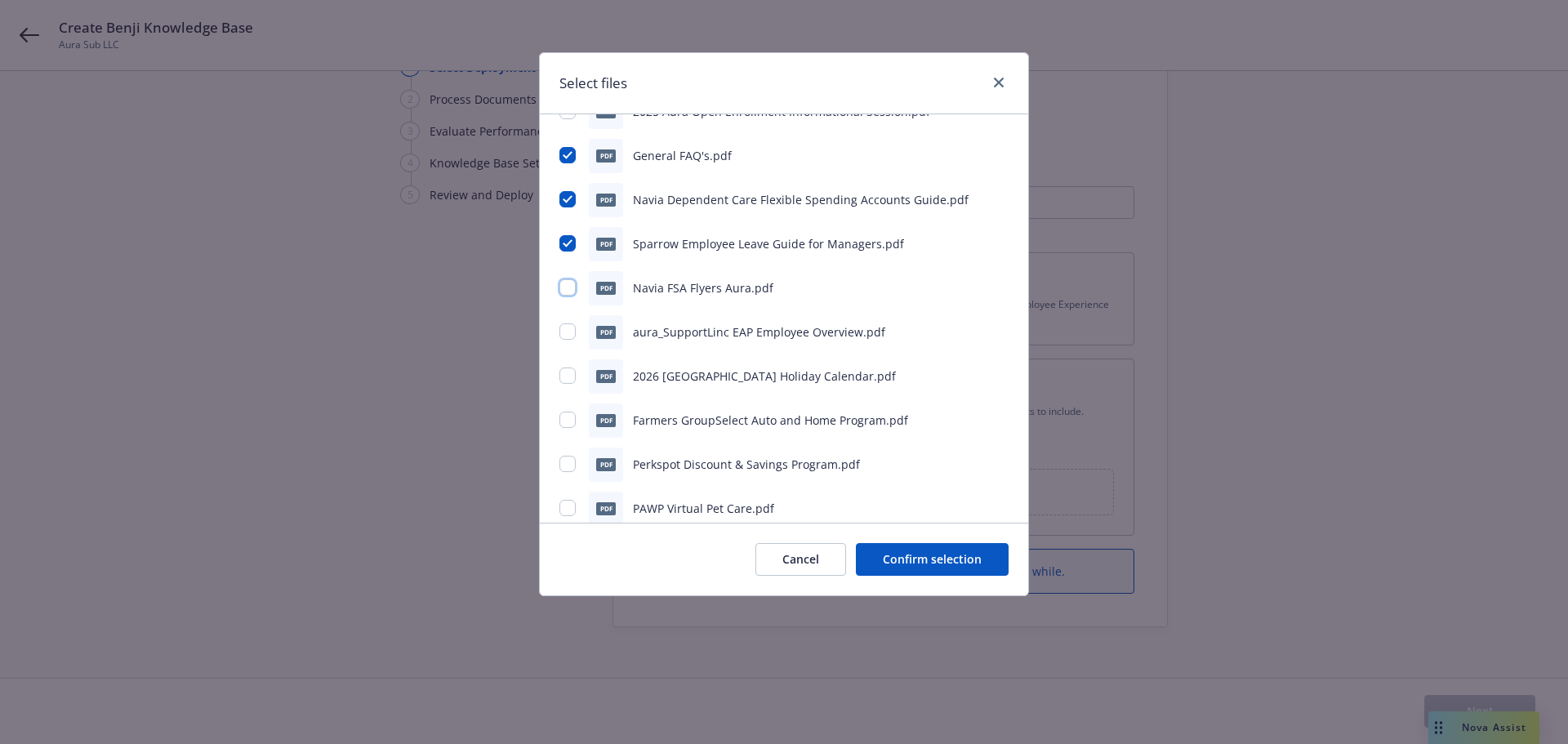
checkbox input "true"
click at [568, 330] on input "checkbox" at bounding box center [567, 331] width 16 height 16
checkbox input "true"
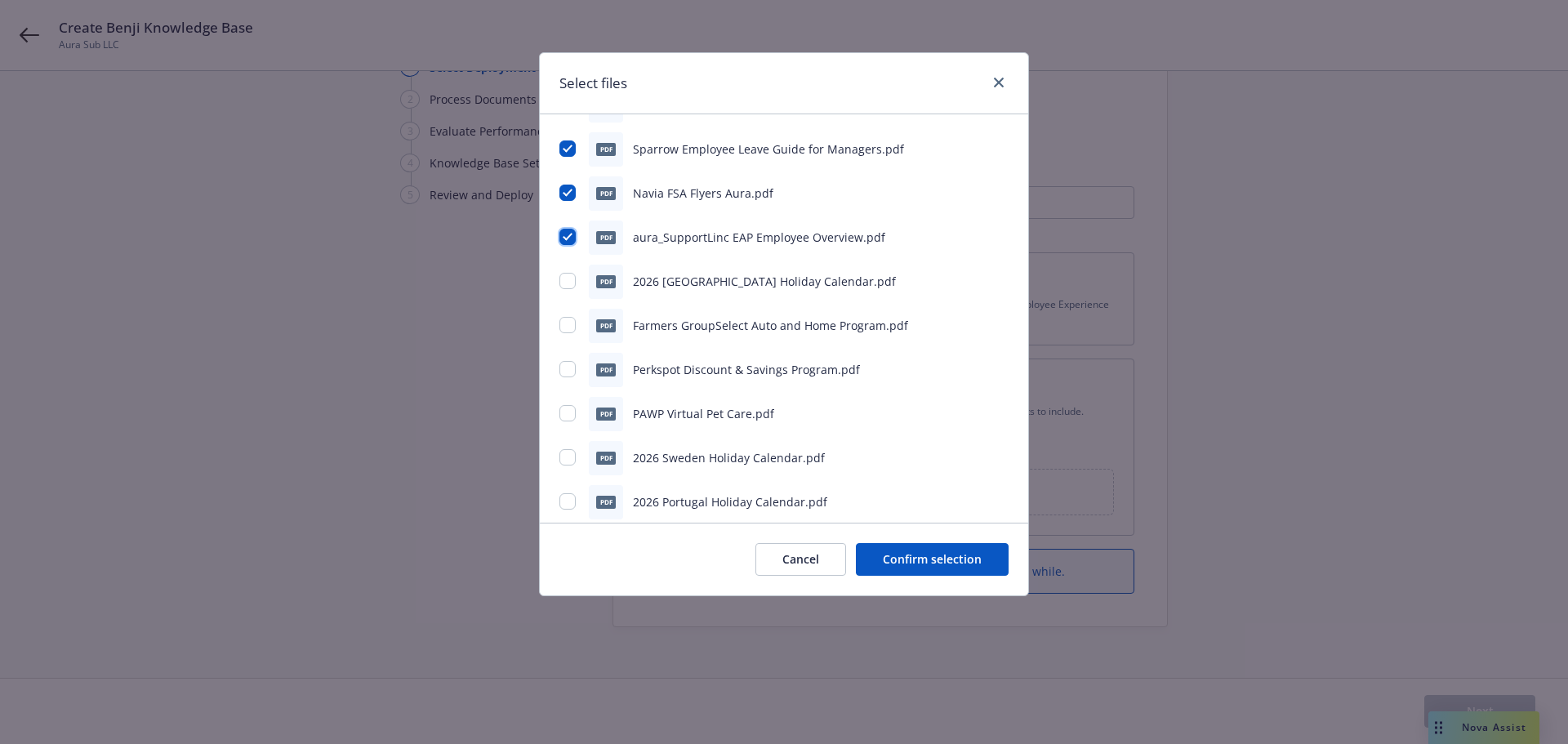
scroll to position [1335, 0]
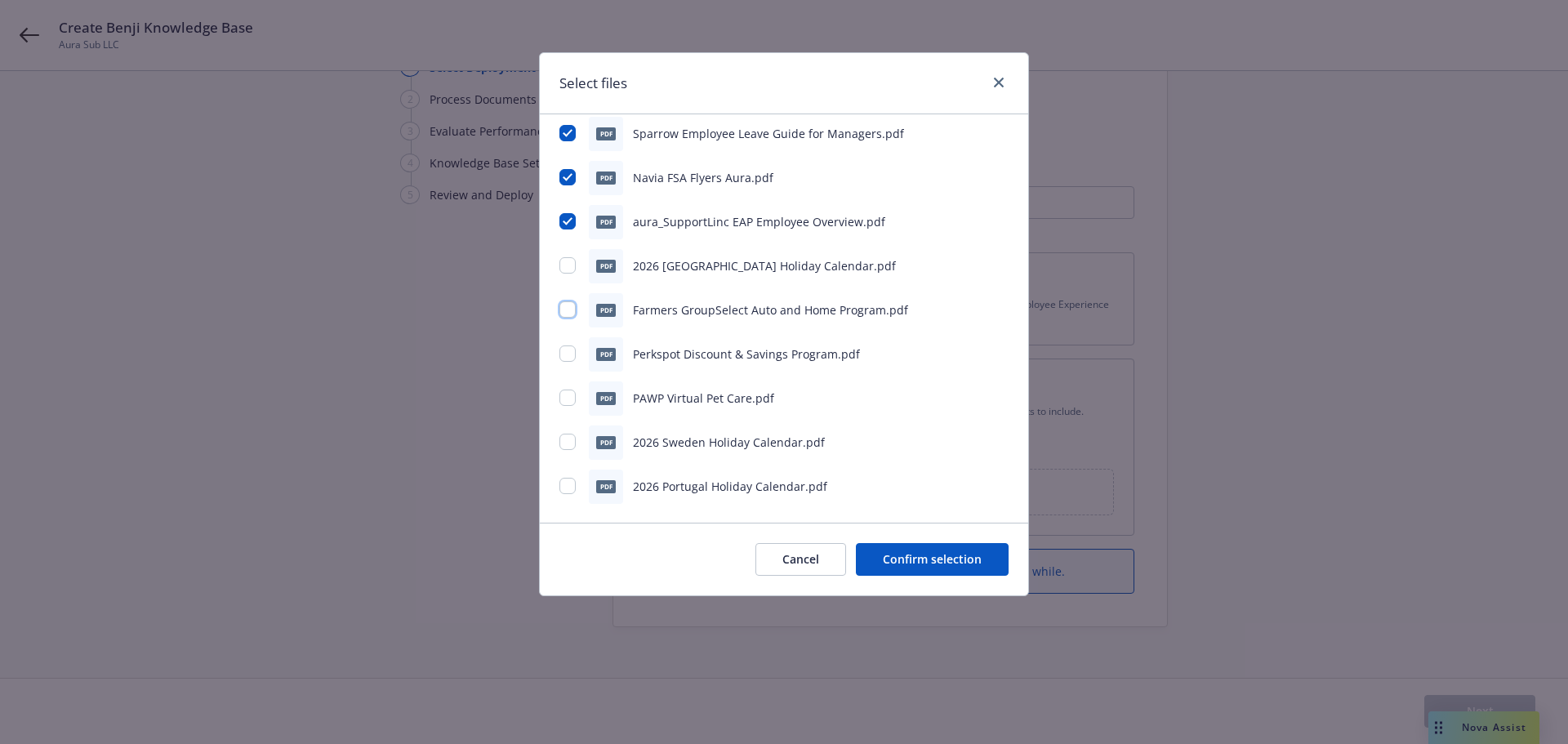
click at [567, 310] on input "checkbox" at bounding box center [567, 310] width 16 height 16
checkbox input "true"
click at [570, 353] on input "checkbox" at bounding box center [567, 353] width 16 height 16
checkbox input "true"
click at [565, 400] on input "checkbox" at bounding box center [567, 397] width 16 height 16
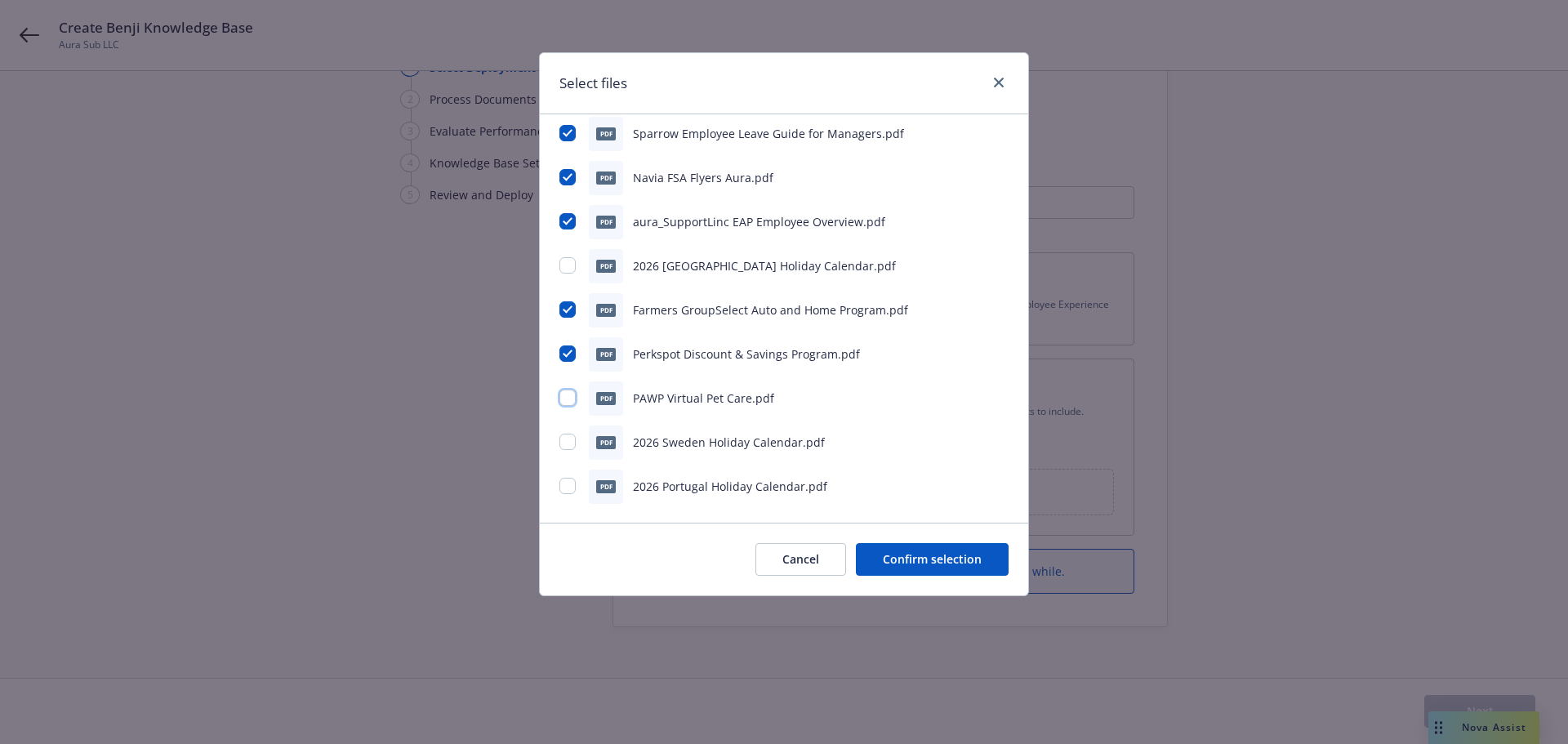
checkbox input "true"
click at [807, 558] on button "Cancel" at bounding box center [800, 559] width 91 height 33
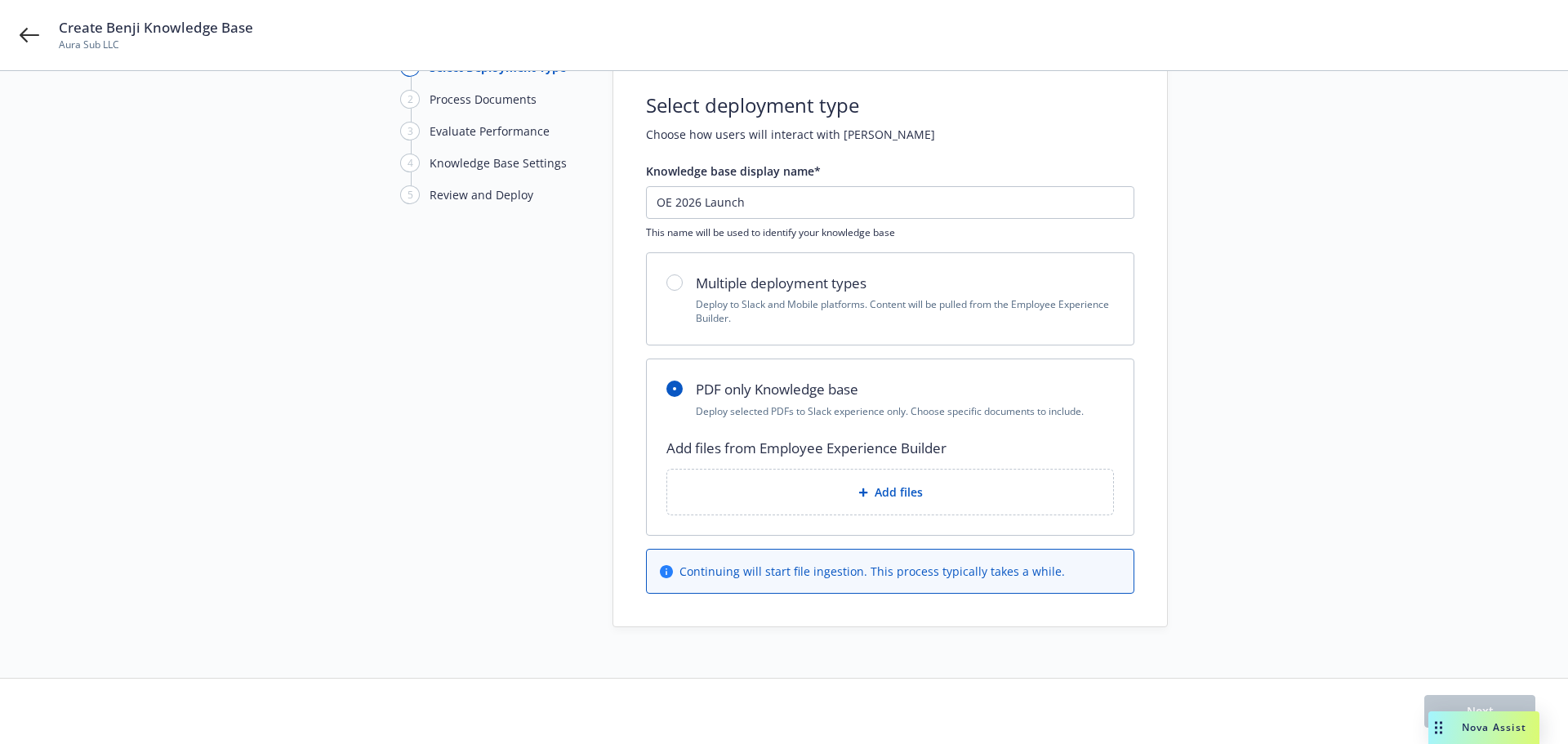
click at [363, 388] on div "1 Select Deployment Type 2 Process Documents 3 Evaluate Performance 4 Knowledge…" at bounding box center [784, 343] width 1529 height 570
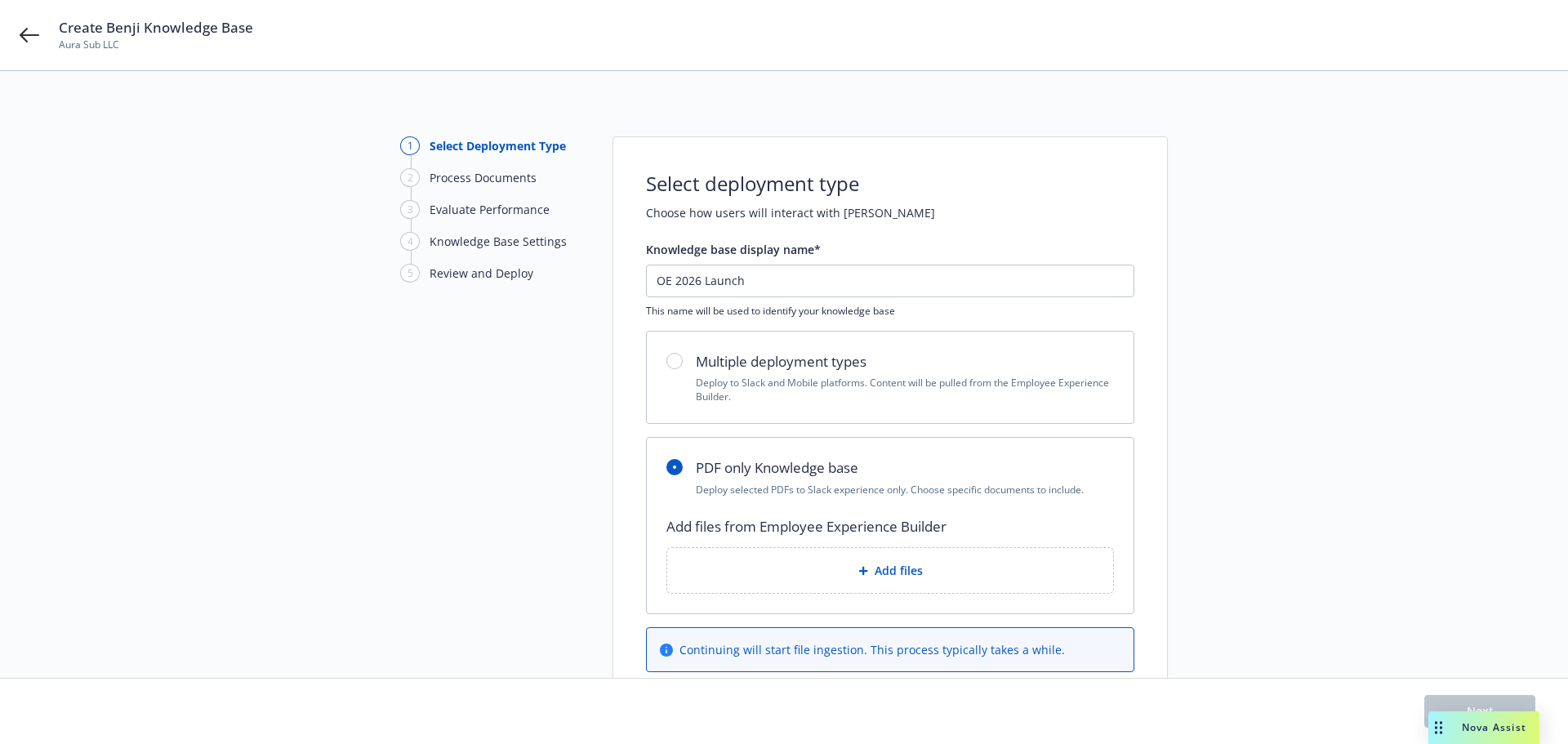
click at [587, 521] on div "1 Select Deployment Type 2 Process Documents 3 Evaluate Performance 4 Knowledge…" at bounding box center [784, 421] width 1529 height 570
click at [876, 581] on div "Add files" at bounding box center [891, 571] width 446 height 45
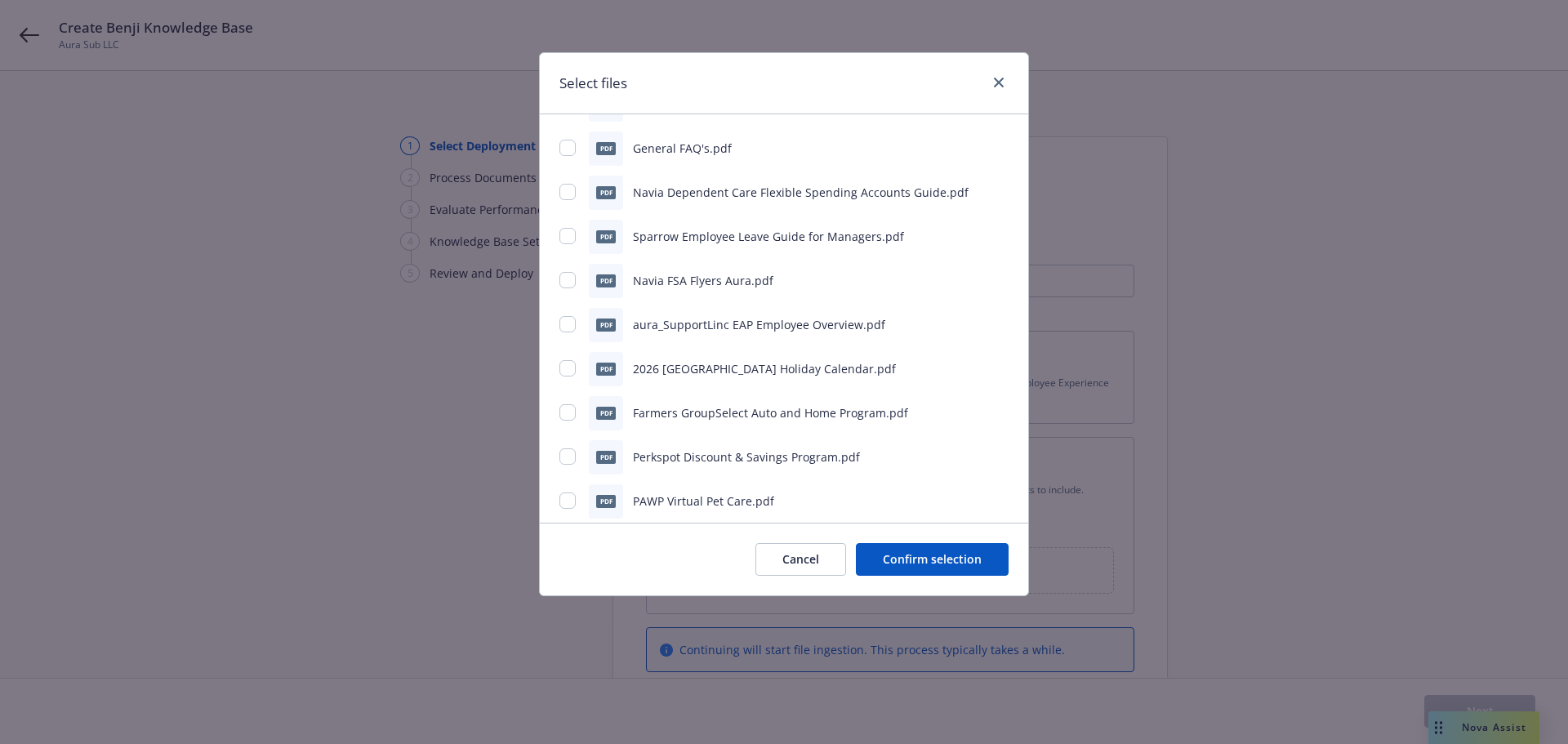
scroll to position [1335, 0]
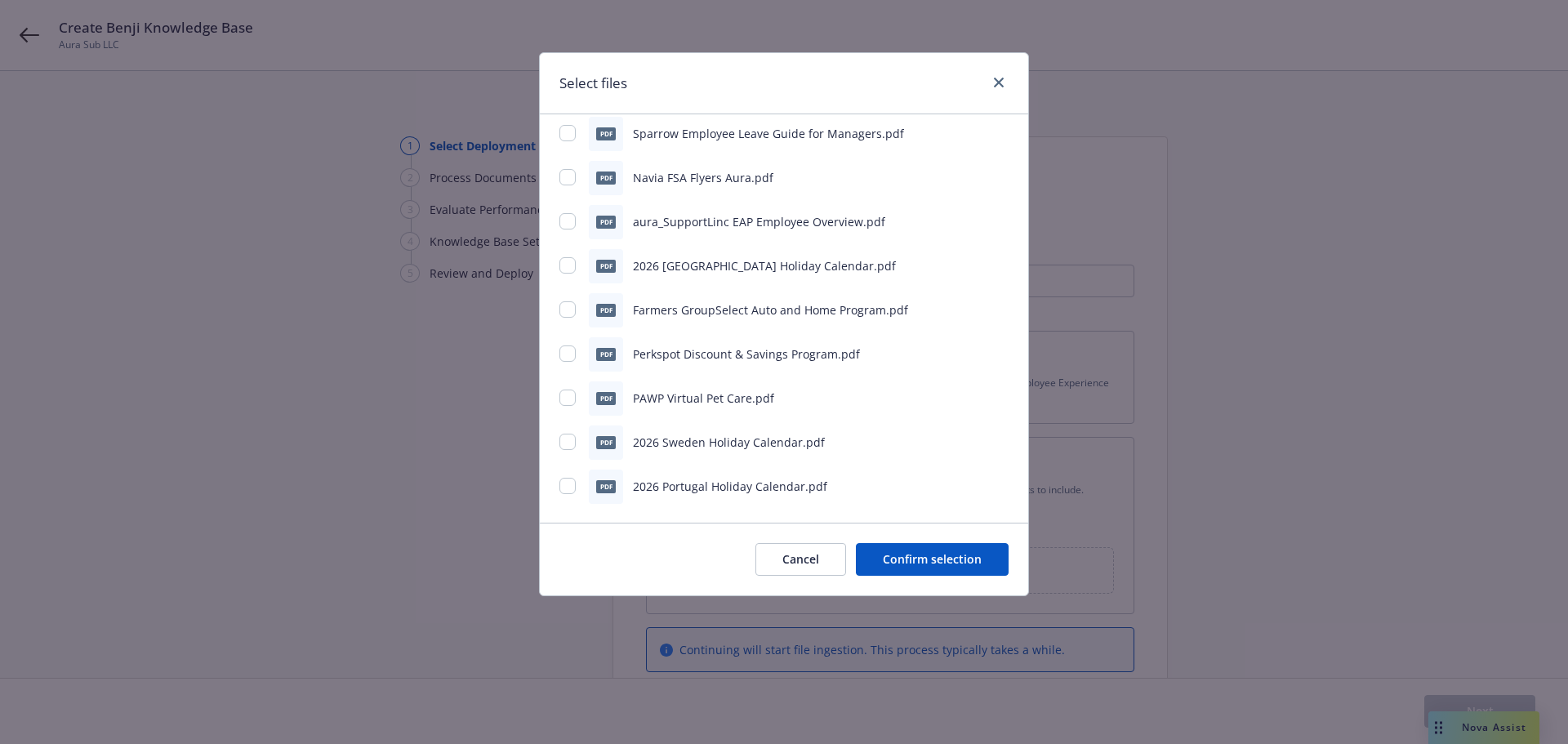
click at [803, 554] on button "Cancel" at bounding box center [800, 559] width 91 height 33
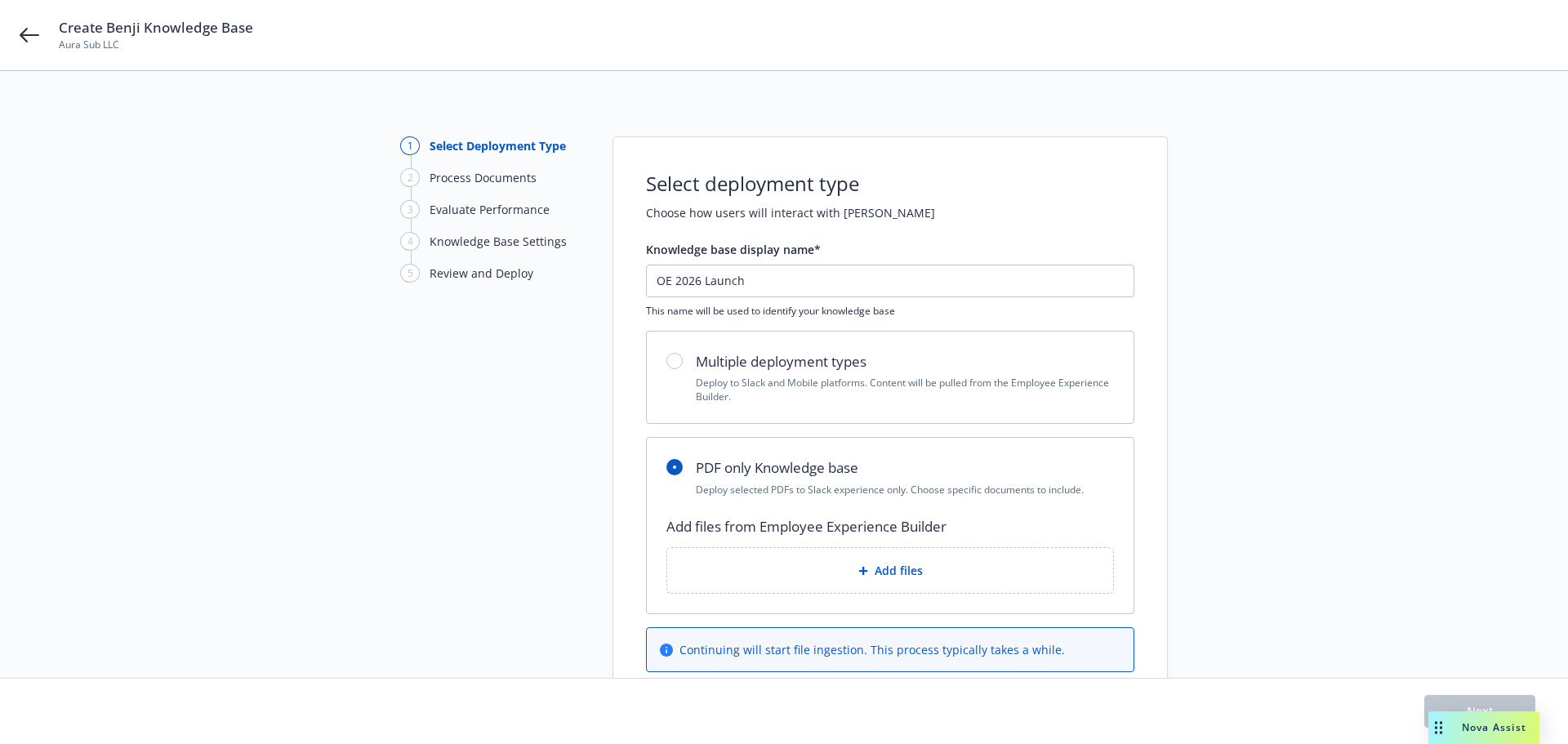
click at [484, 505] on div "1 Select Deployment Type 2 Process Documents 3 Evaluate Performance 4 Knowledge…" at bounding box center [490, 421] width 180 height 570
click at [226, 33] on span "Create Benji Knowledge Base" at bounding box center [156, 28] width 194 height 20
click at [29, 42] on icon at bounding box center [29, 35] width 20 height 20
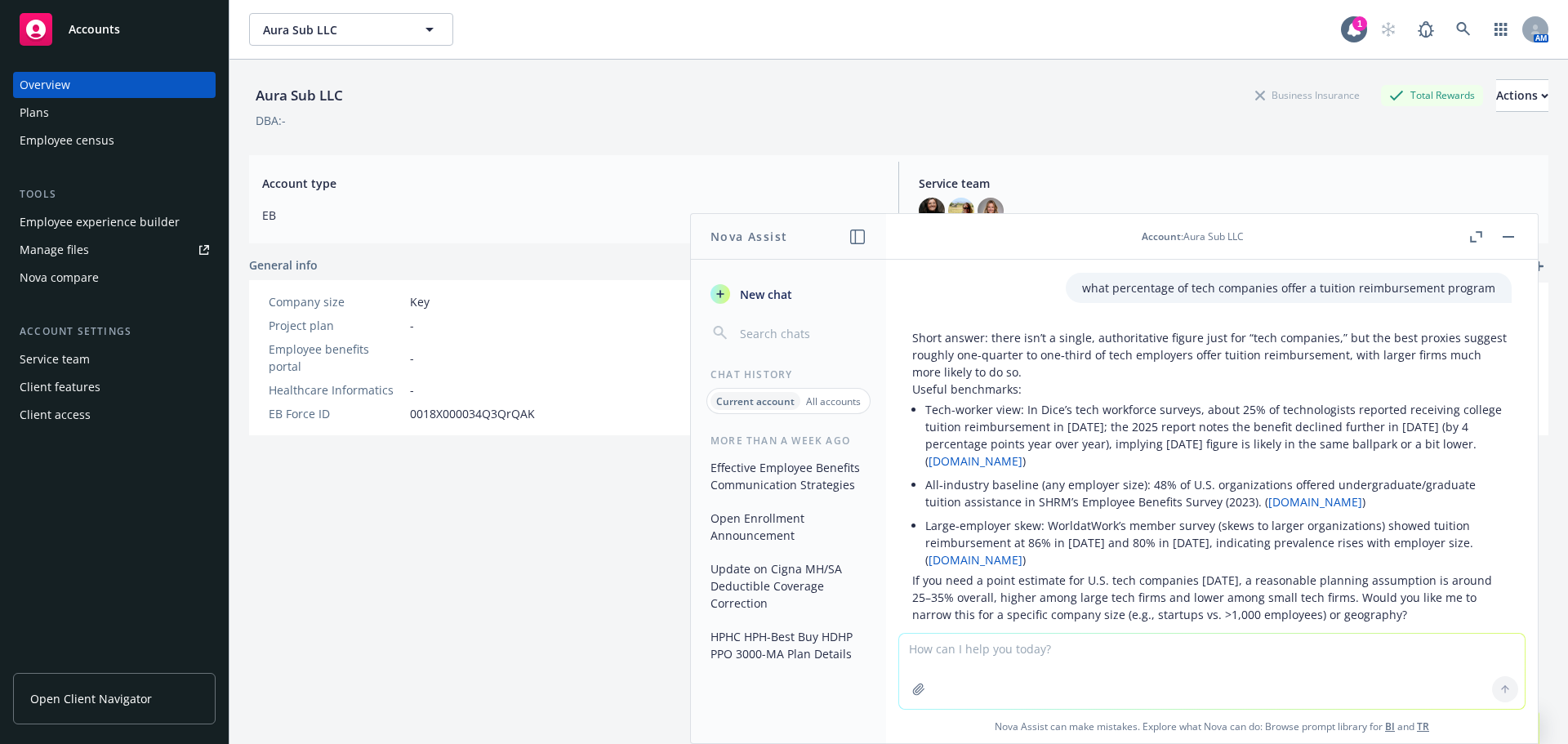
scroll to position [9767, 0]
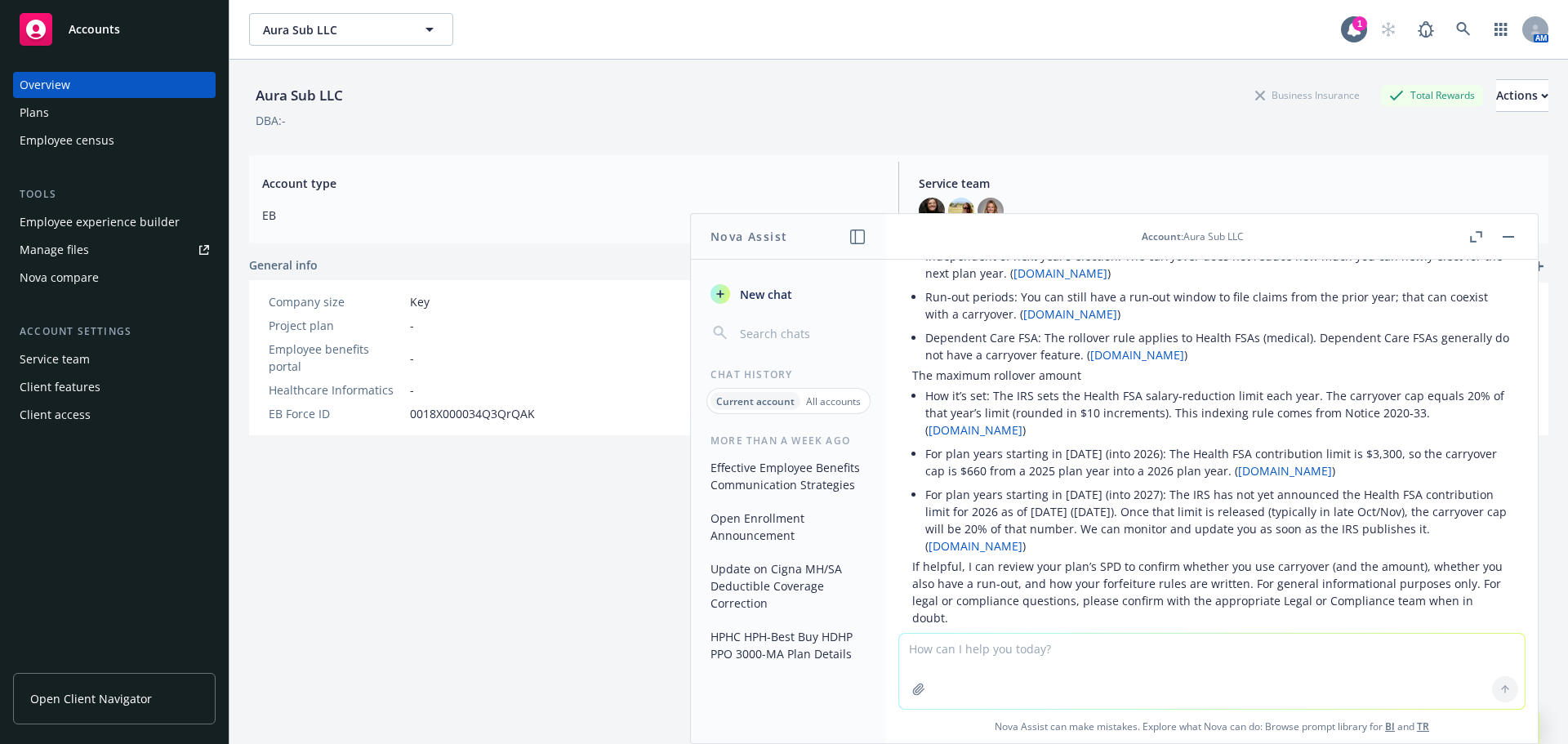
click at [584, 497] on div "Aura Sub LLC Business Insurance Total Rewards Actions DBA: - Account type EB Se…" at bounding box center [898, 421] width 1300 height 724
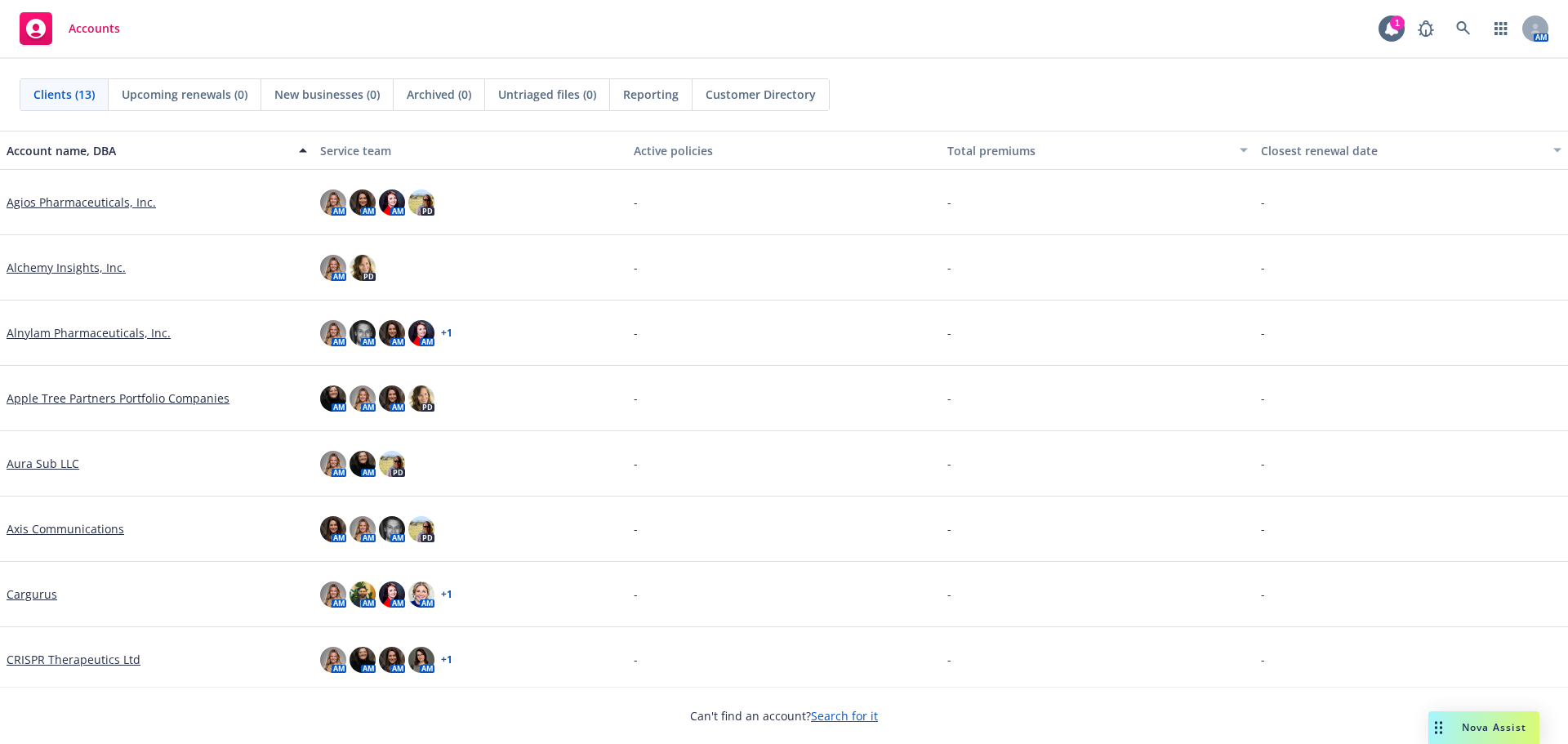
click at [44, 464] on link "Aura Sub LLC" at bounding box center [43, 464] width 73 height 17
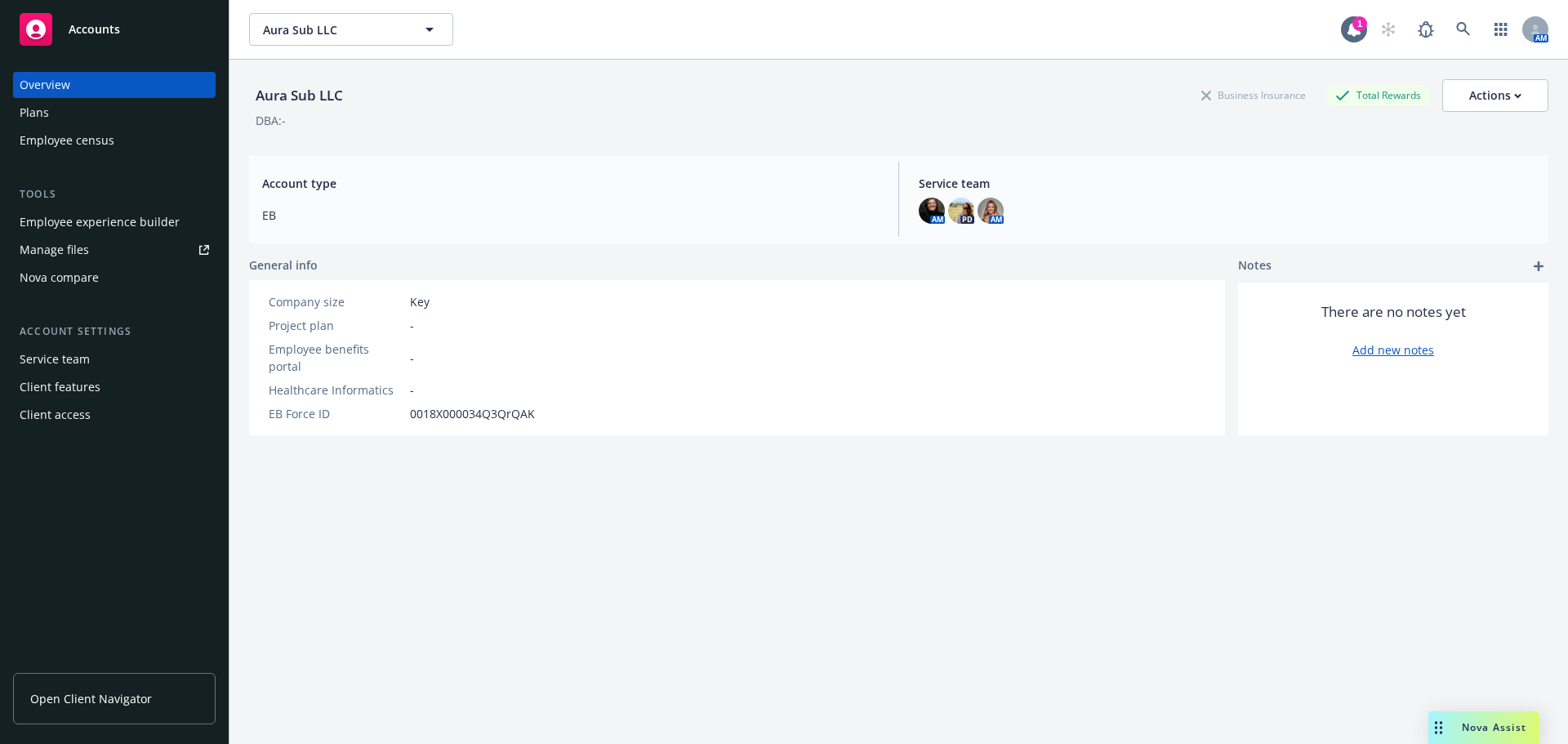
click at [134, 228] on div "Employee experience builder" at bounding box center [100, 222] width 160 height 26
click at [180, 218] on div "Employee experience builder" at bounding box center [114, 222] width 190 height 26
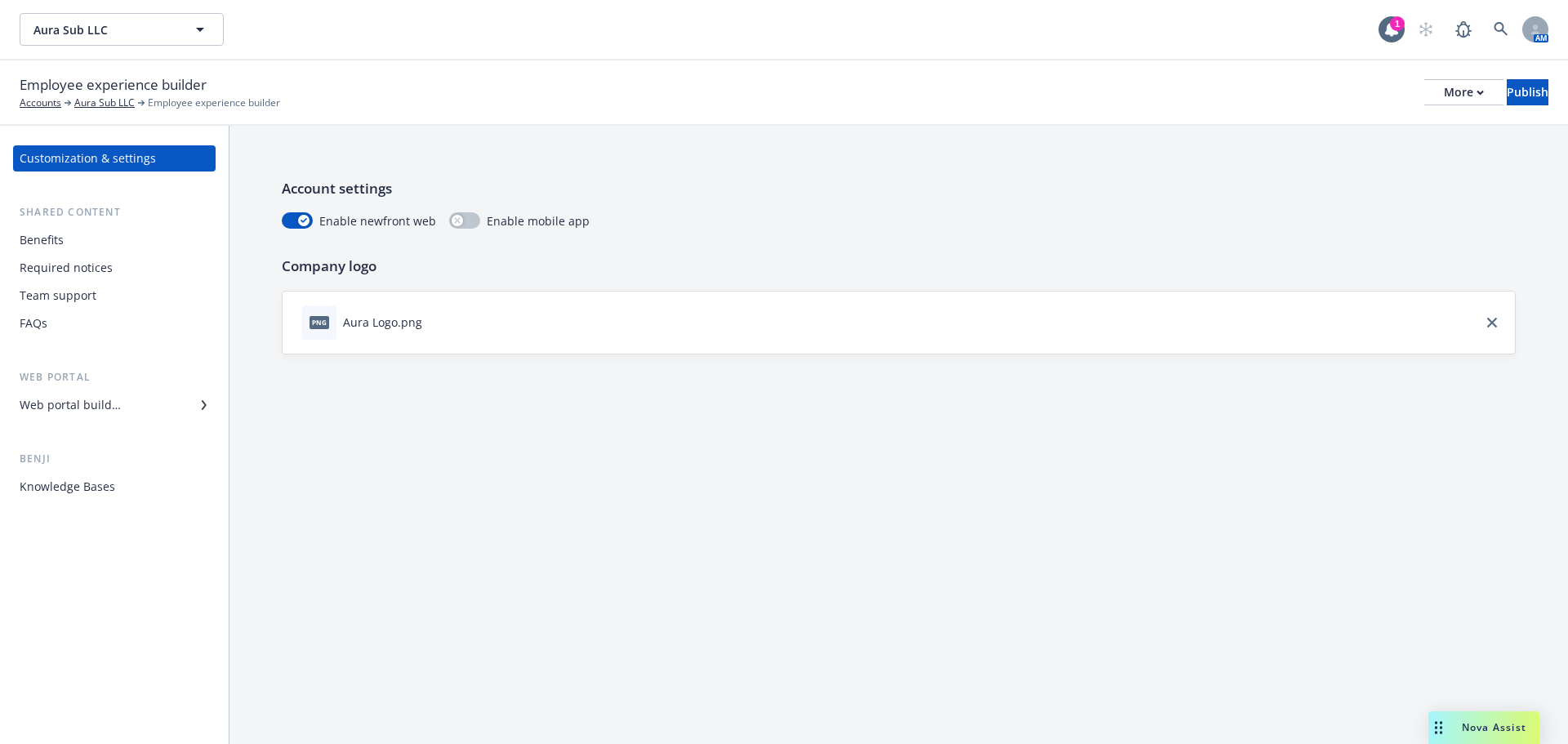
click at [101, 493] on div "Knowledge Bases" at bounding box center [68, 486] width 95 height 26
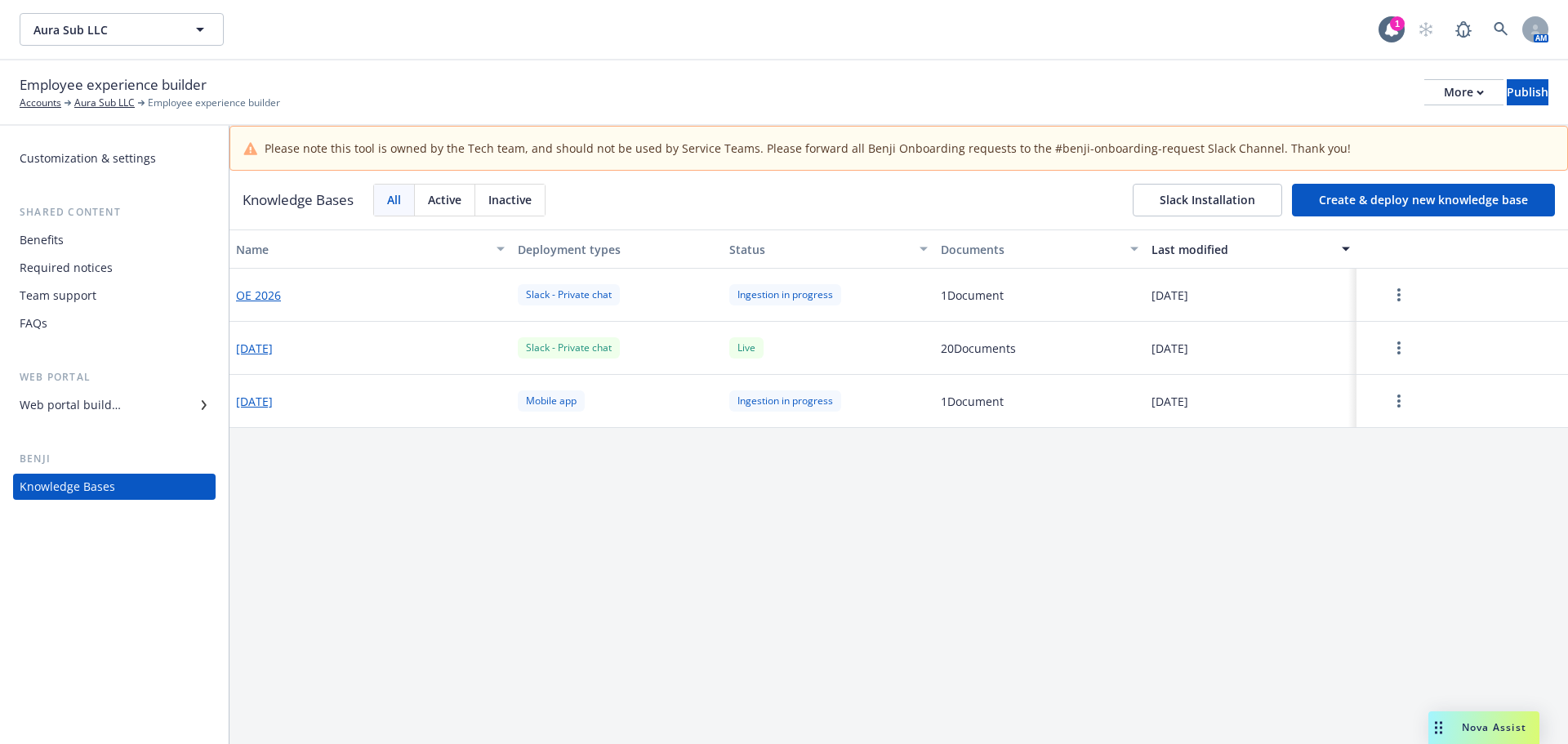
click at [1323, 199] on button "Create & deploy new knowledge base" at bounding box center [1423, 200] width 263 height 33
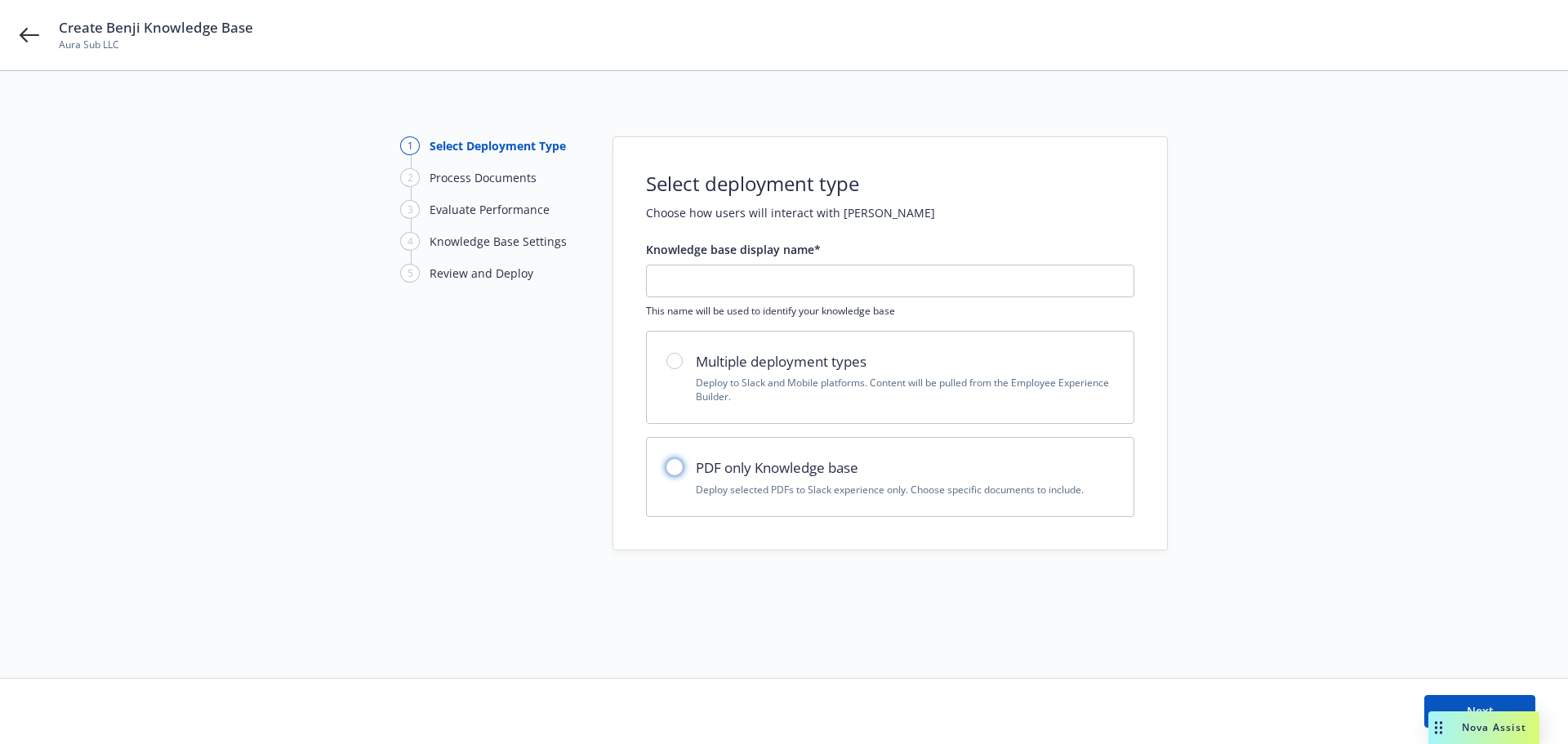
click at [678, 471] on input "radio" at bounding box center [675, 467] width 16 height 16
radio input "true"
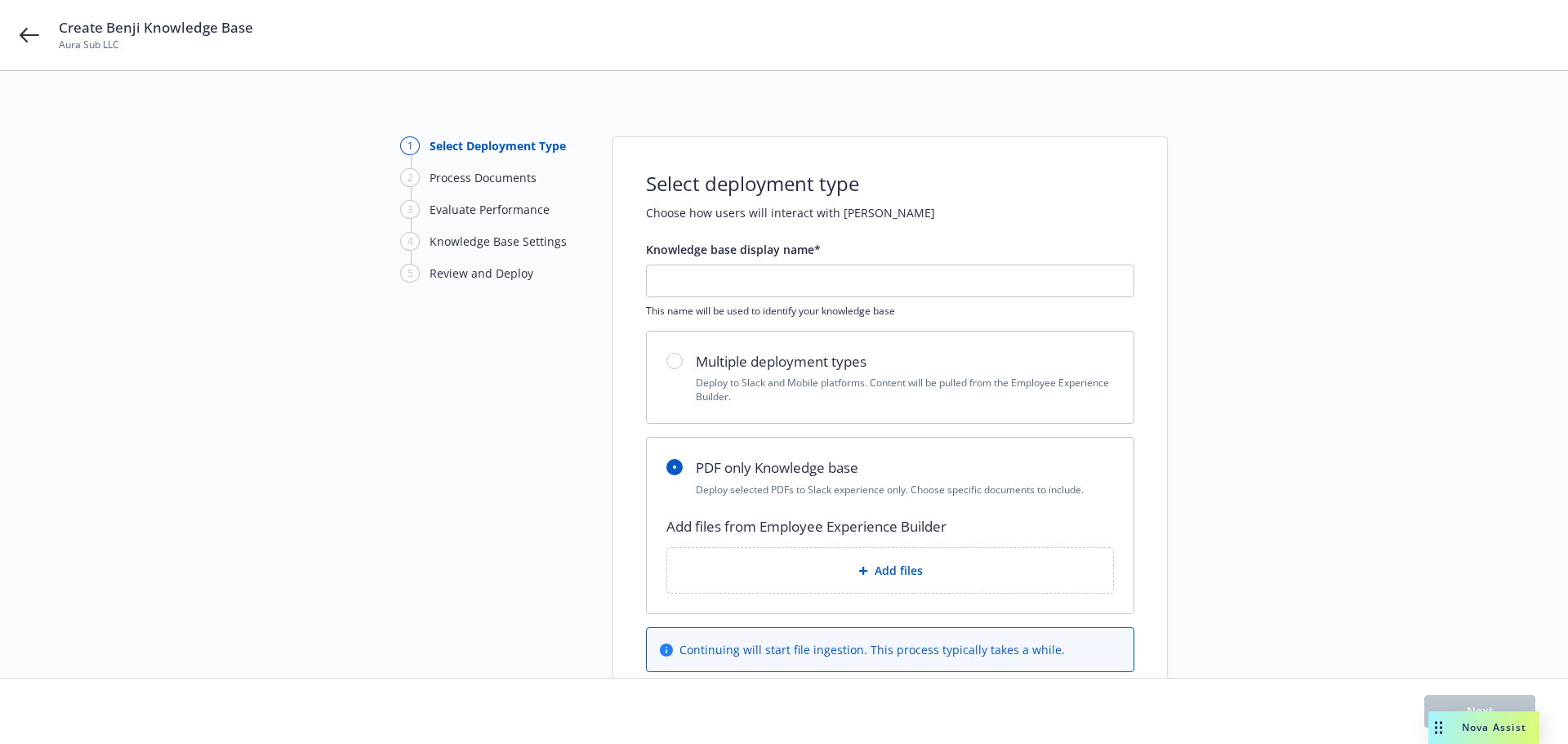
click at [875, 575] on span "Add files" at bounding box center [899, 571] width 49 height 17
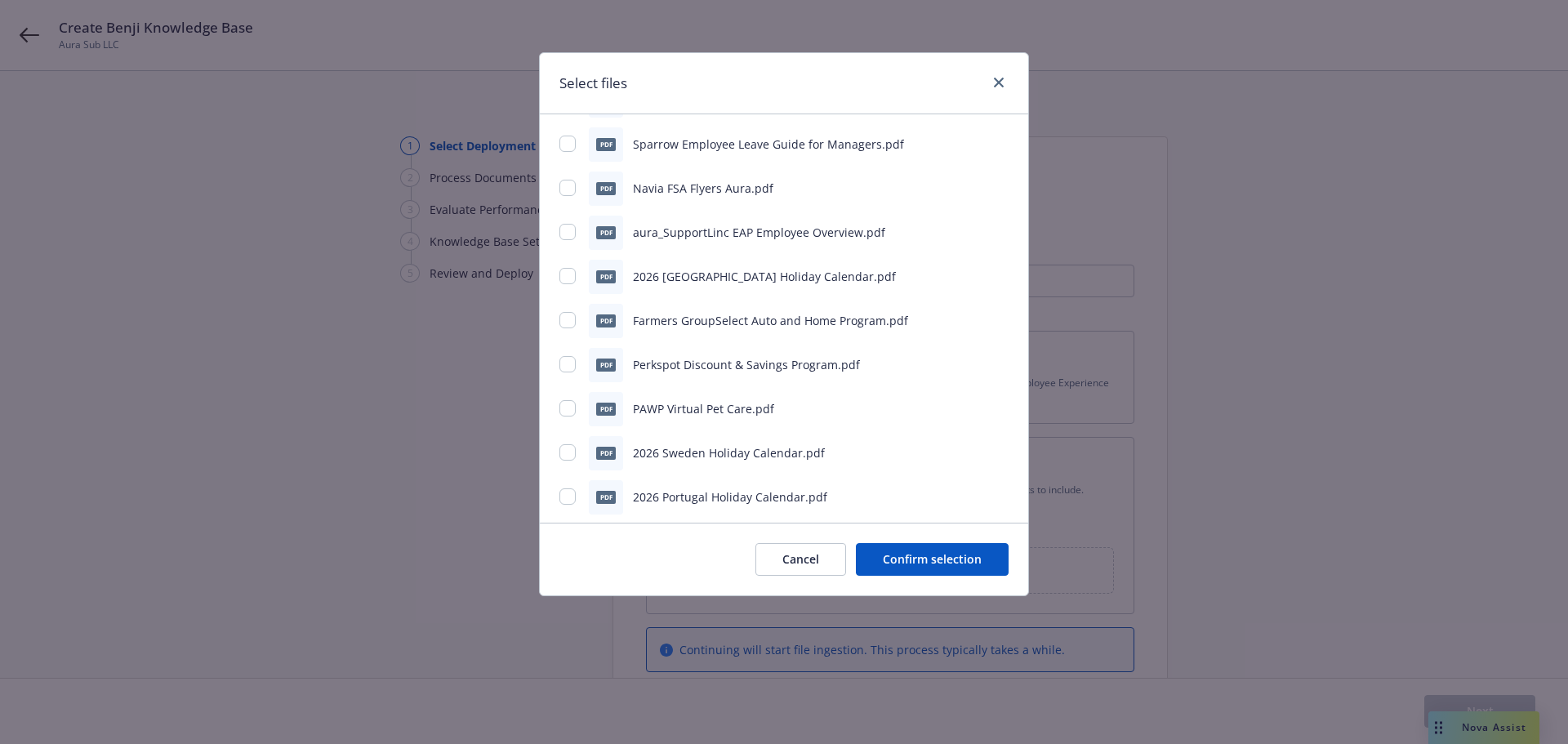
scroll to position [1335, 0]
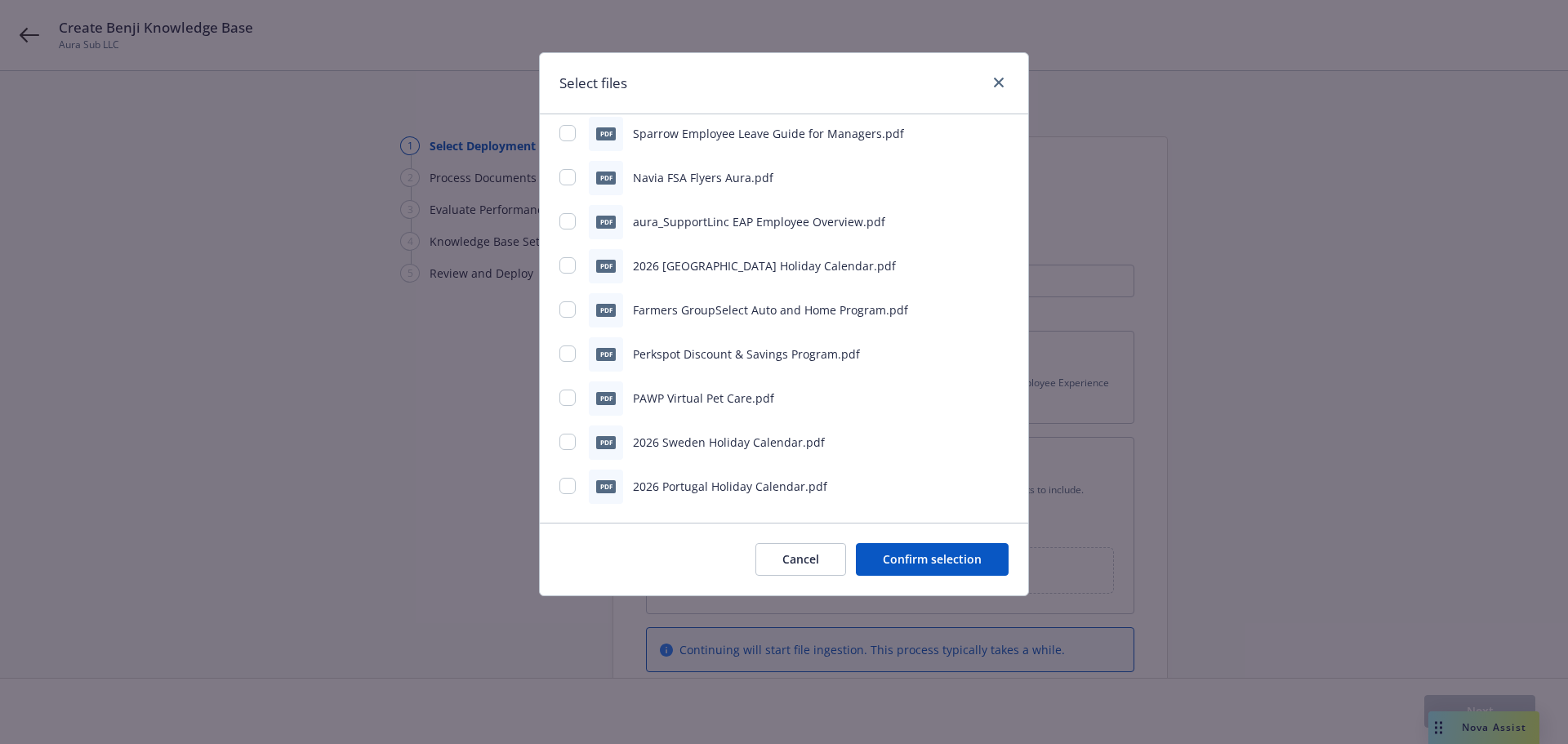
click at [798, 557] on button "Cancel" at bounding box center [800, 559] width 91 height 33
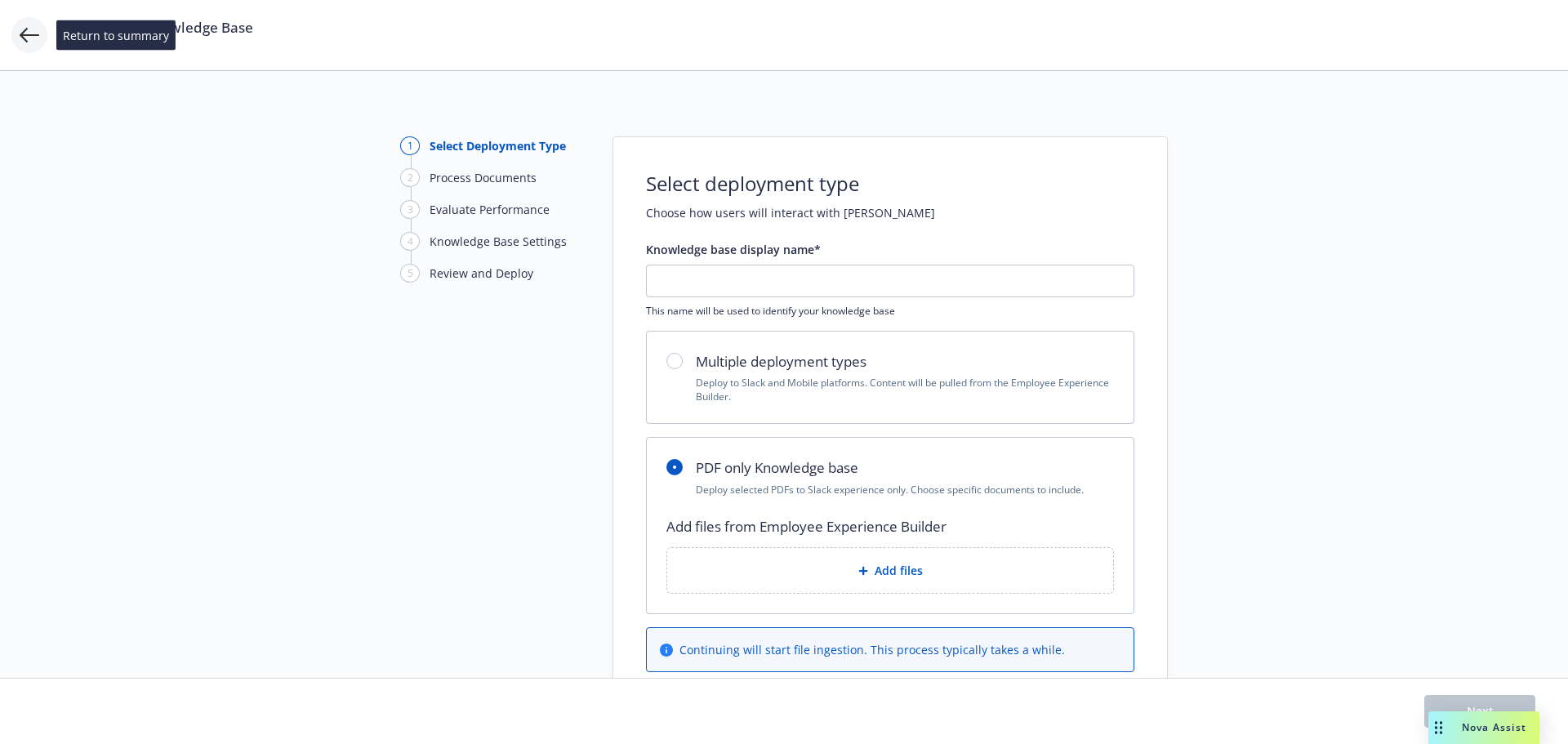
click at [31, 30] on icon at bounding box center [29, 35] width 20 height 20
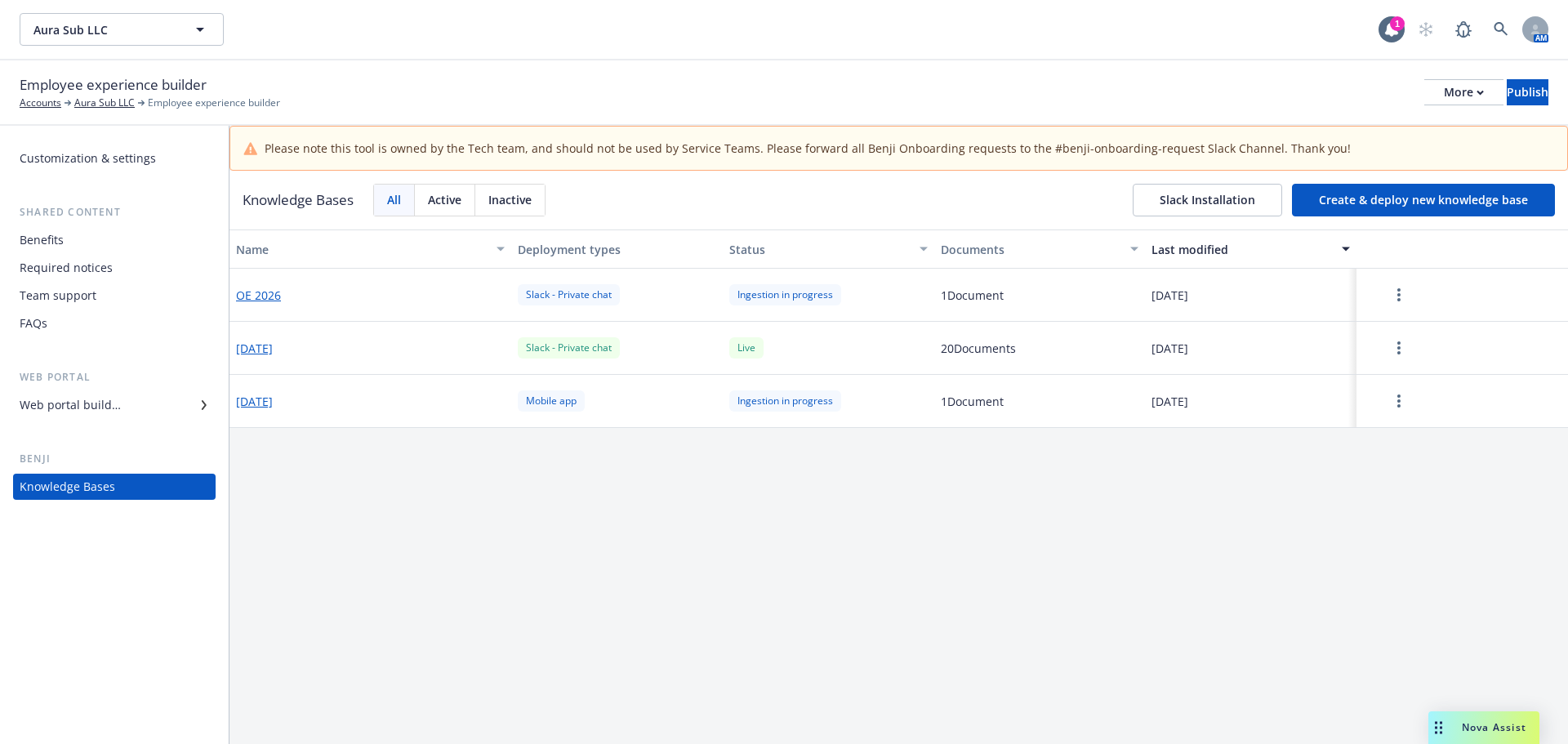
click at [1354, 196] on button "Create & deploy new knowledge base" at bounding box center [1423, 200] width 263 height 33
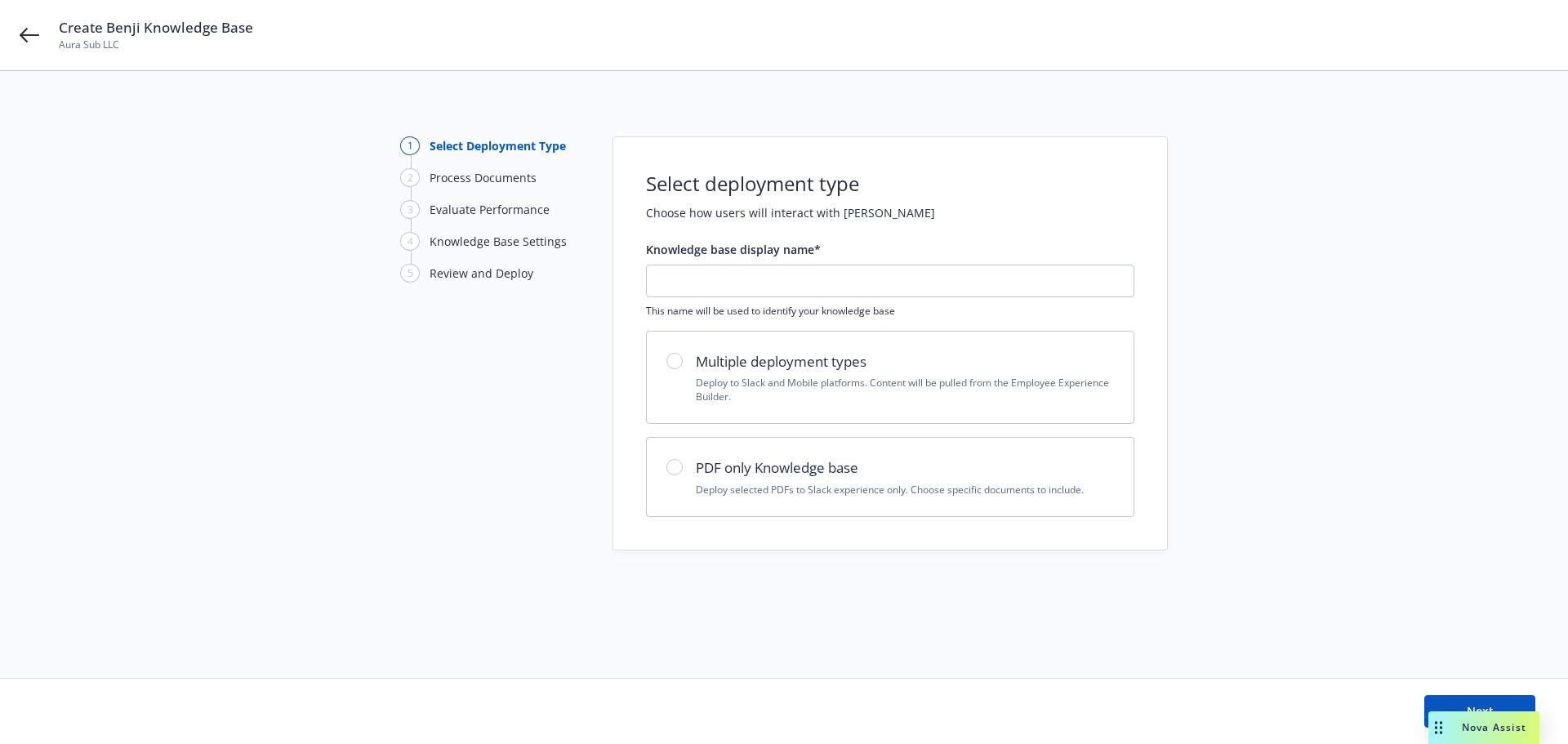
click at [793, 477] on h2 "PDF only Knowledge base" at bounding box center [905, 467] width 418 height 21
radio input "true"
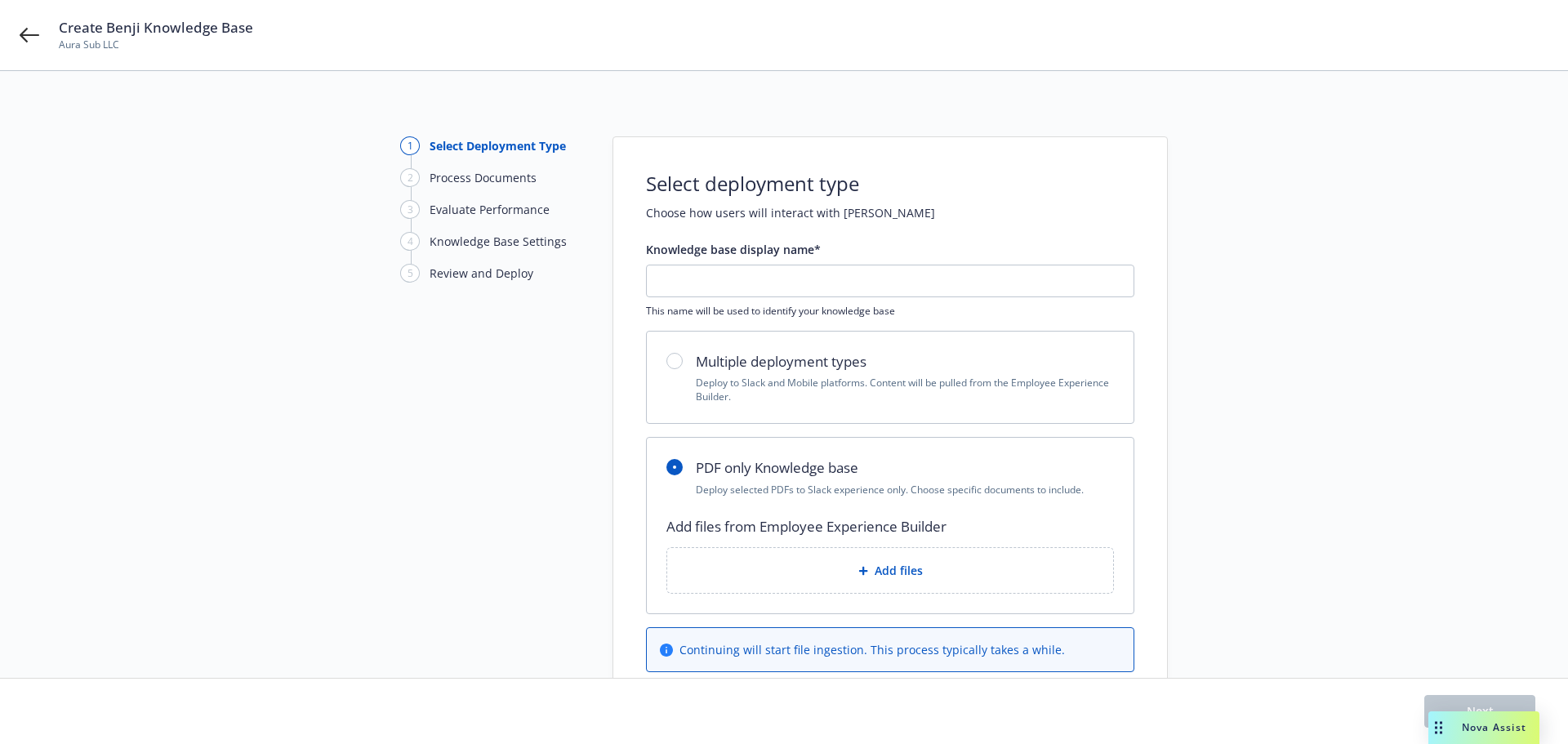
click at [845, 567] on div "Add files" at bounding box center [891, 571] width 420 height 19
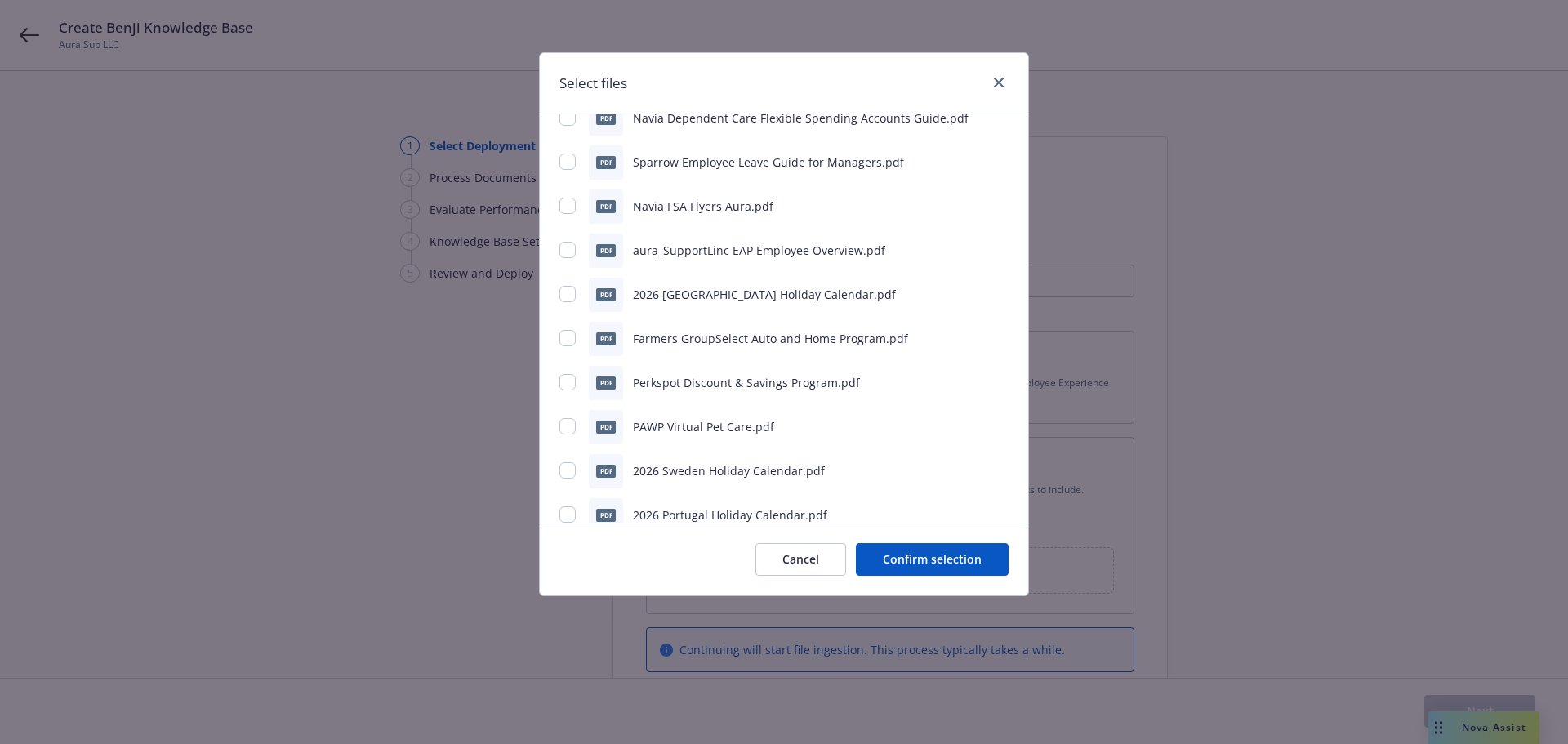
scroll to position [1335, 0]
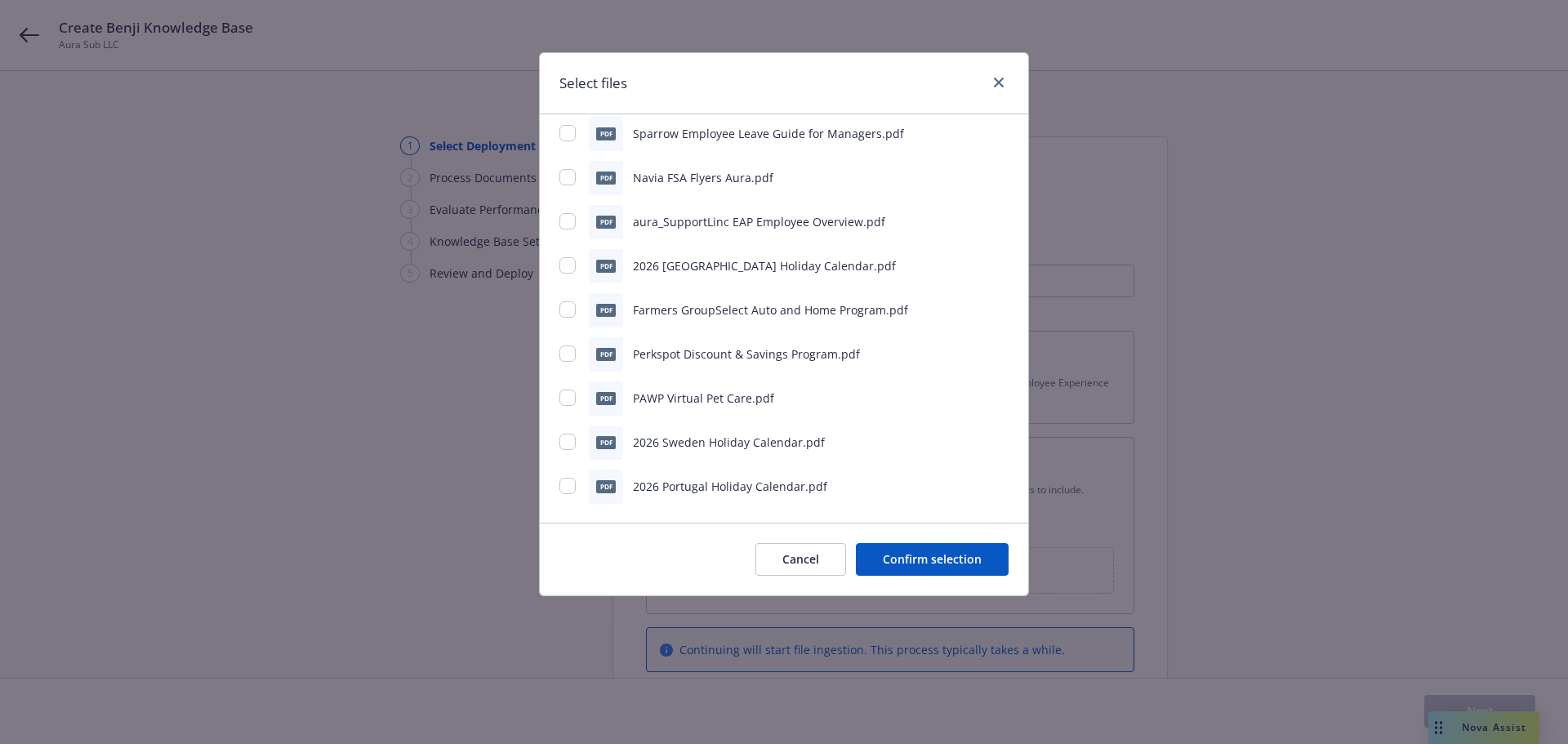
click at [821, 555] on button "Cancel" at bounding box center [800, 559] width 91 height 33
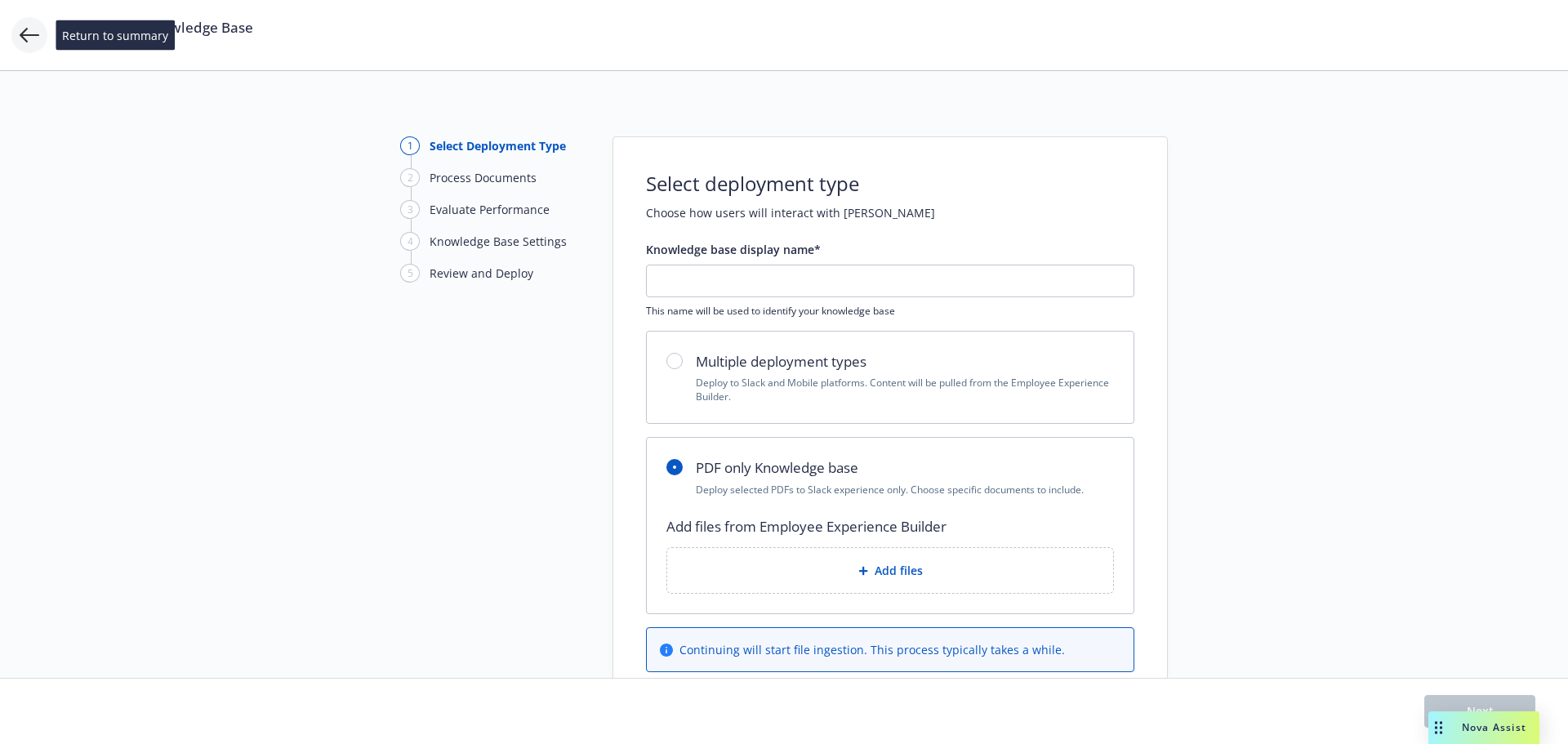
click at [21, 36] on icon at bounding box center [29, 35] width 20 height 15
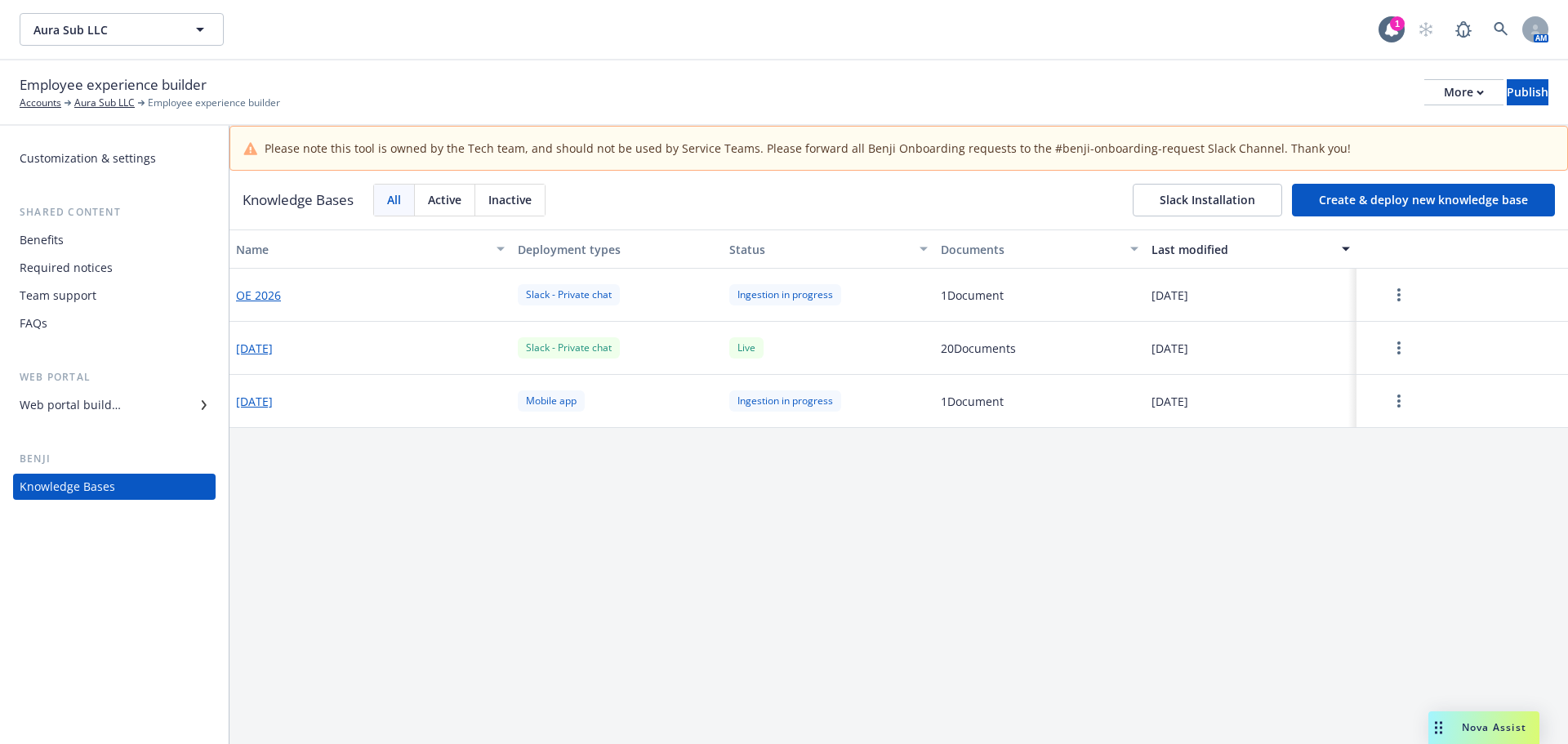
click at [82, 153] on div "Customization & settings" at bounding box center [88, 159] width 136 height 26
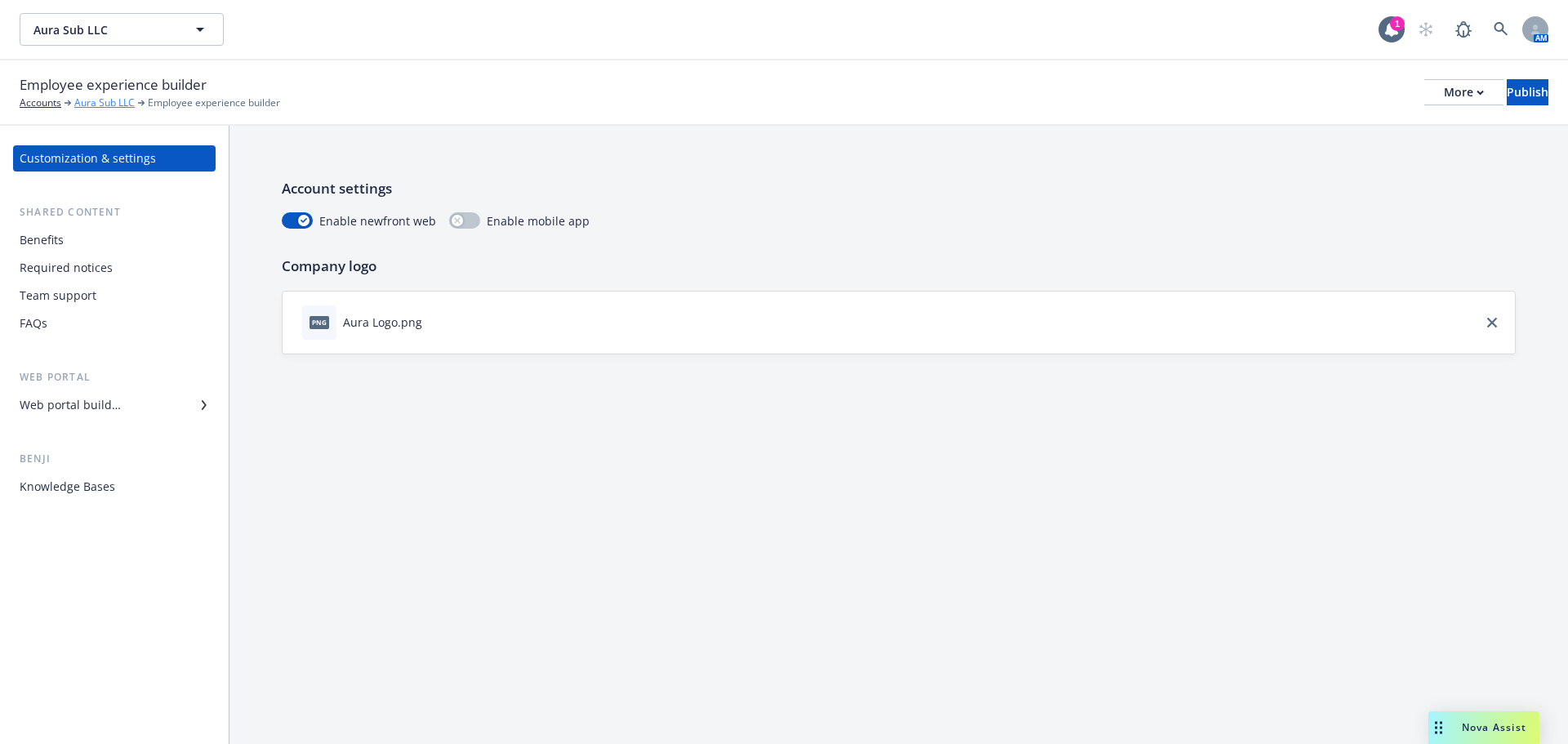
click at [99, 103] on link "Aura Sub LLC" at bounding box center [105, 102] width 61 height 15
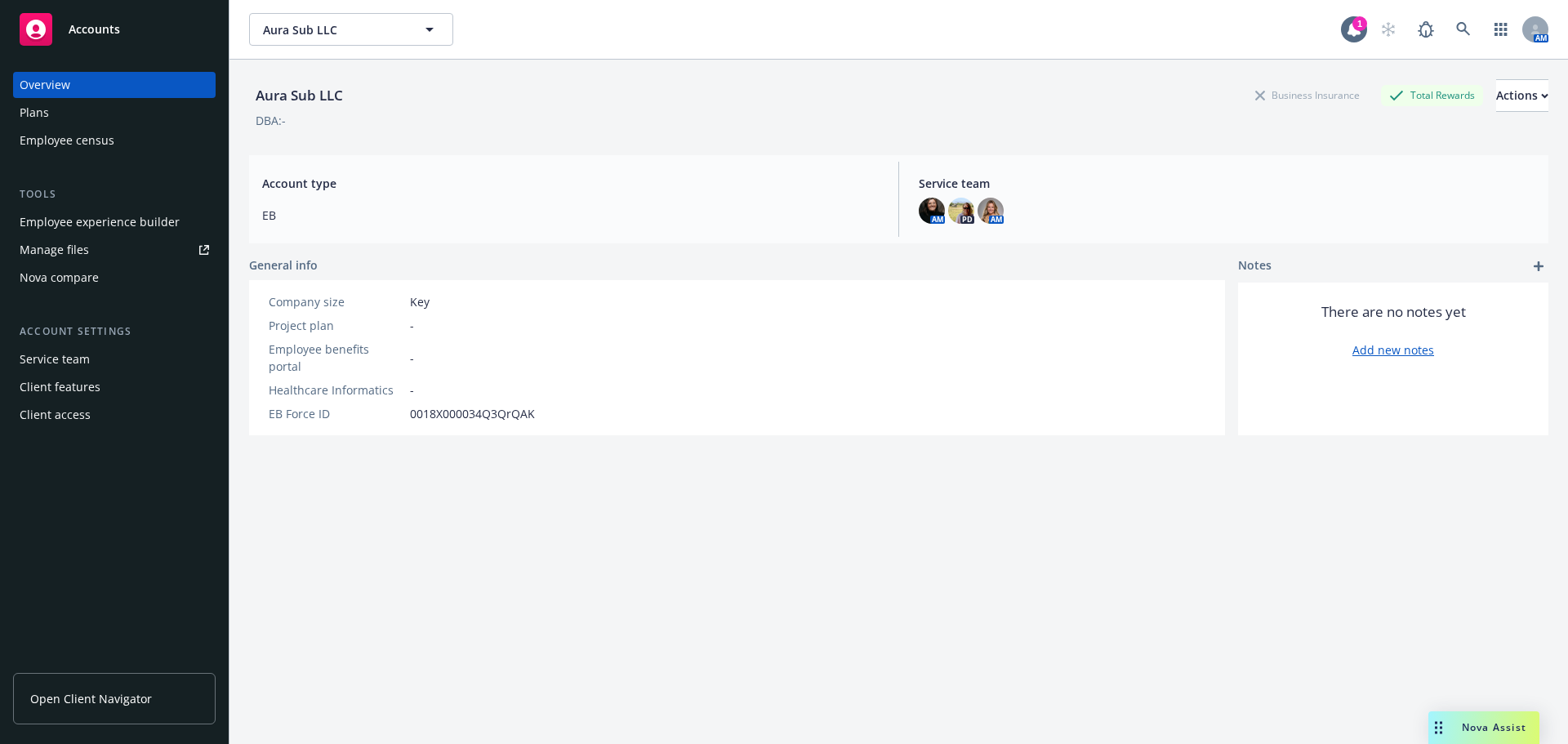
click at [147, 232] on div "Employee experience builder" at bounding box center [100, 222] width 160 height 26
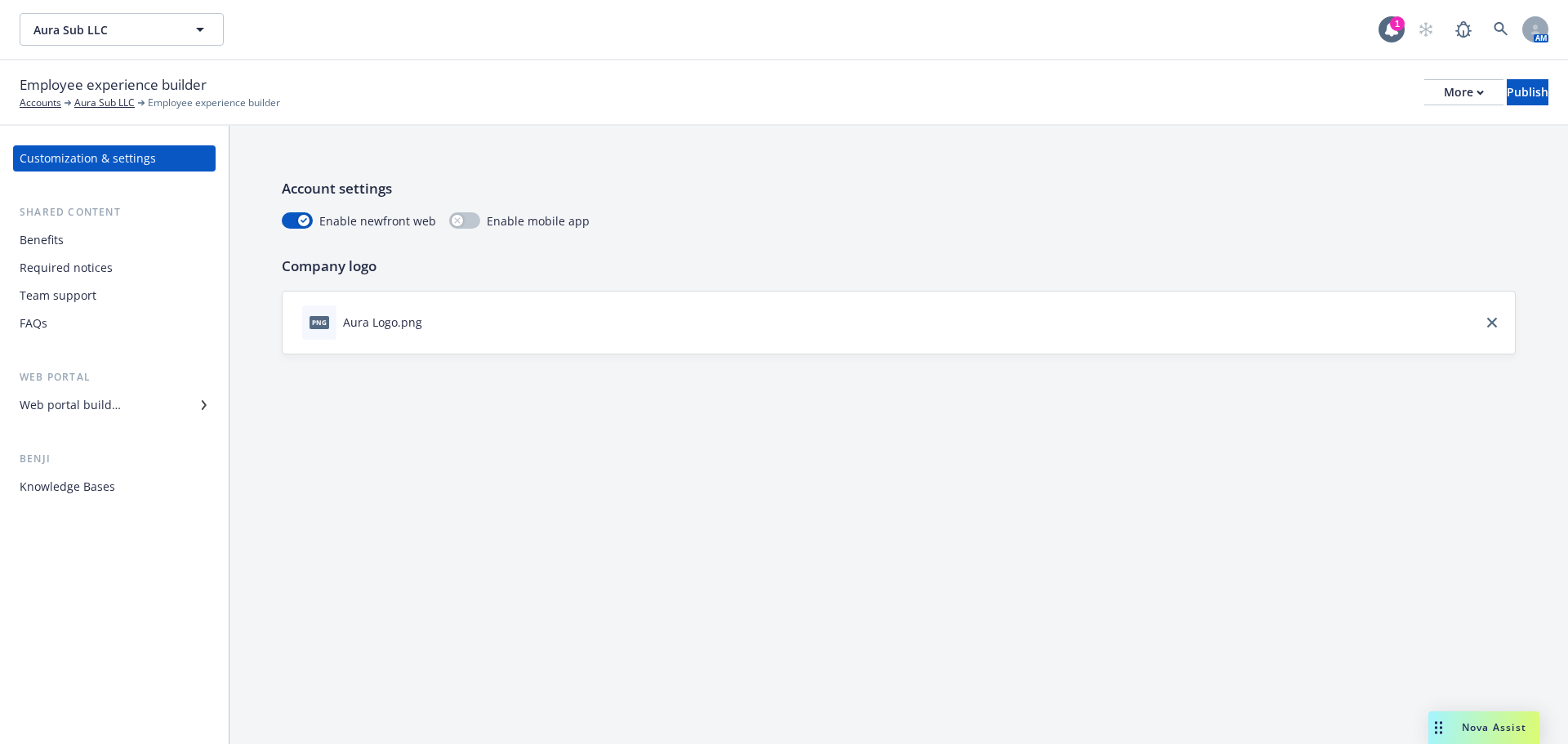
click at [75, 408] on div "Web portal builder" at bounding box center [70, 405] width 101 height 26
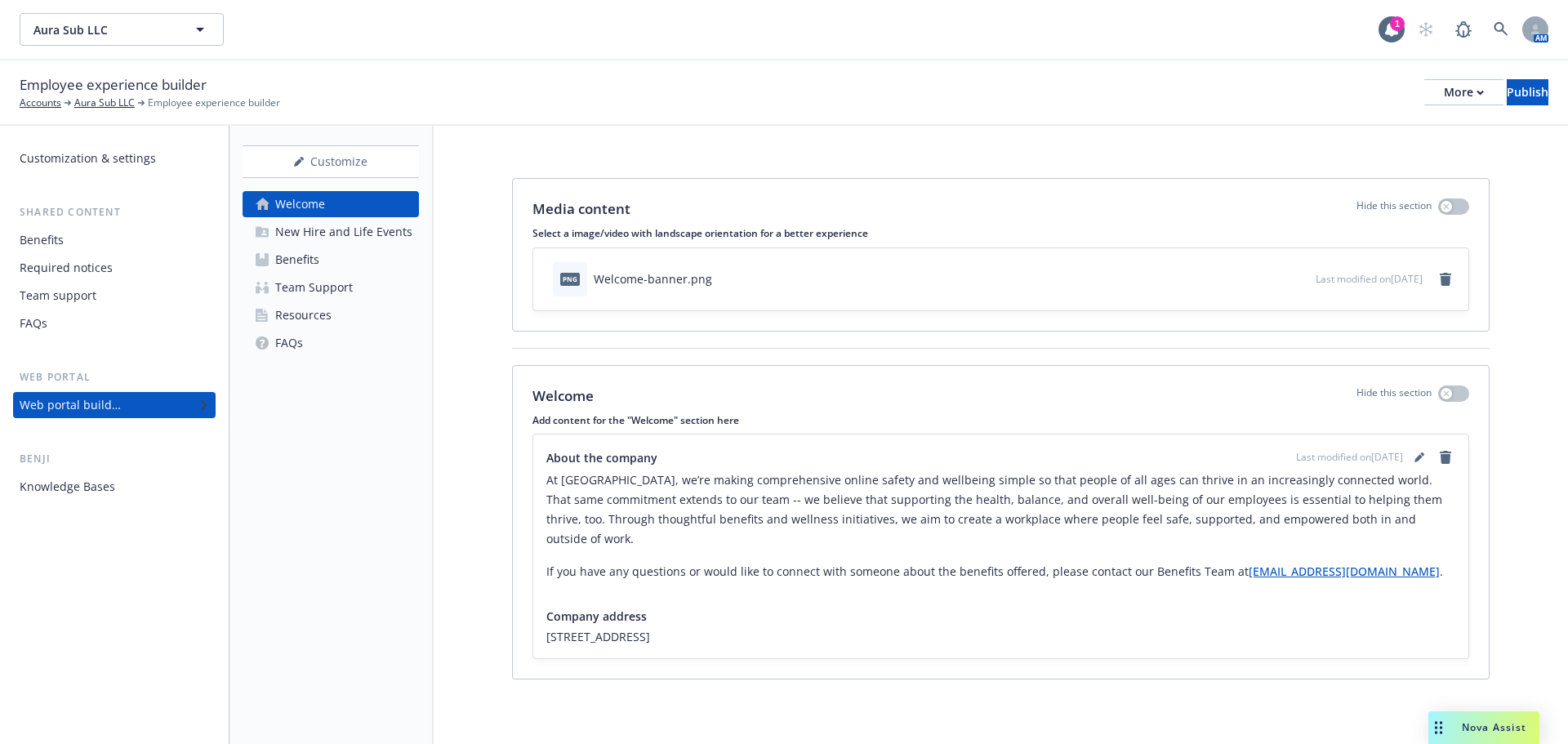
click at [358, 234] on div "New Hire and Life Events" at bounding box center [343, 232] width 137 height 26
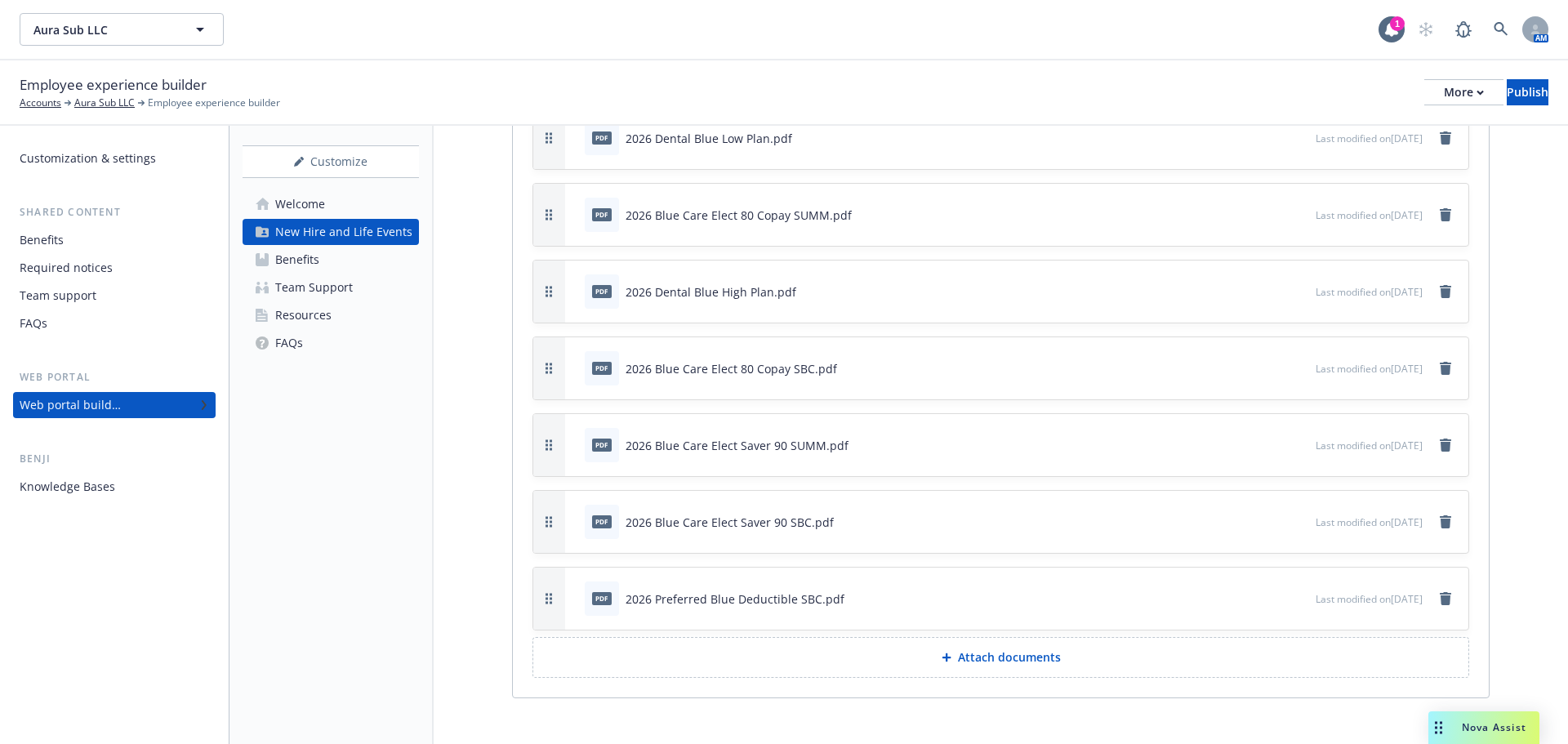
scroll to position [6409, 0]
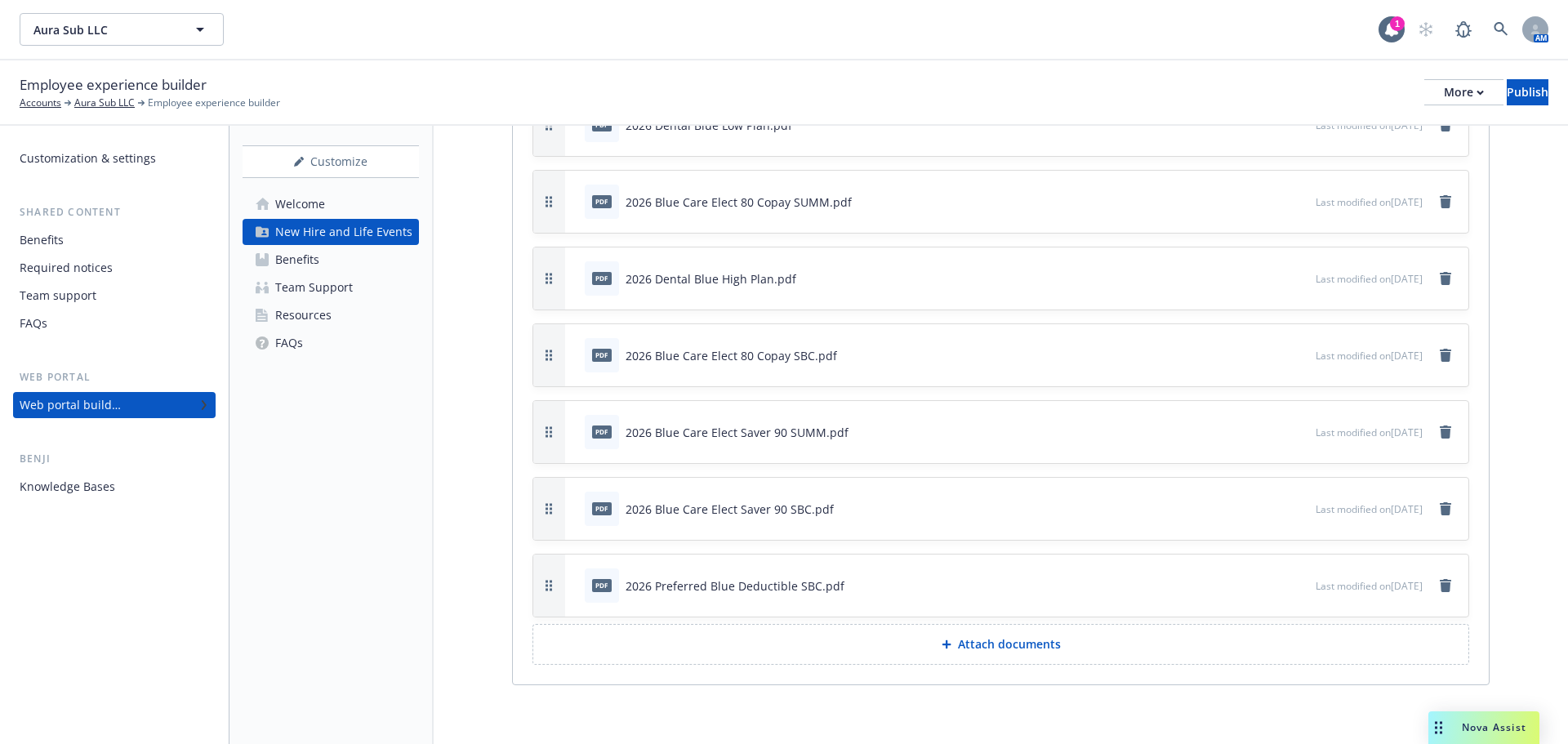
click at [114, 480] on div "Knowledge Bases" at bounding box center [114, 486] width 190 height 26
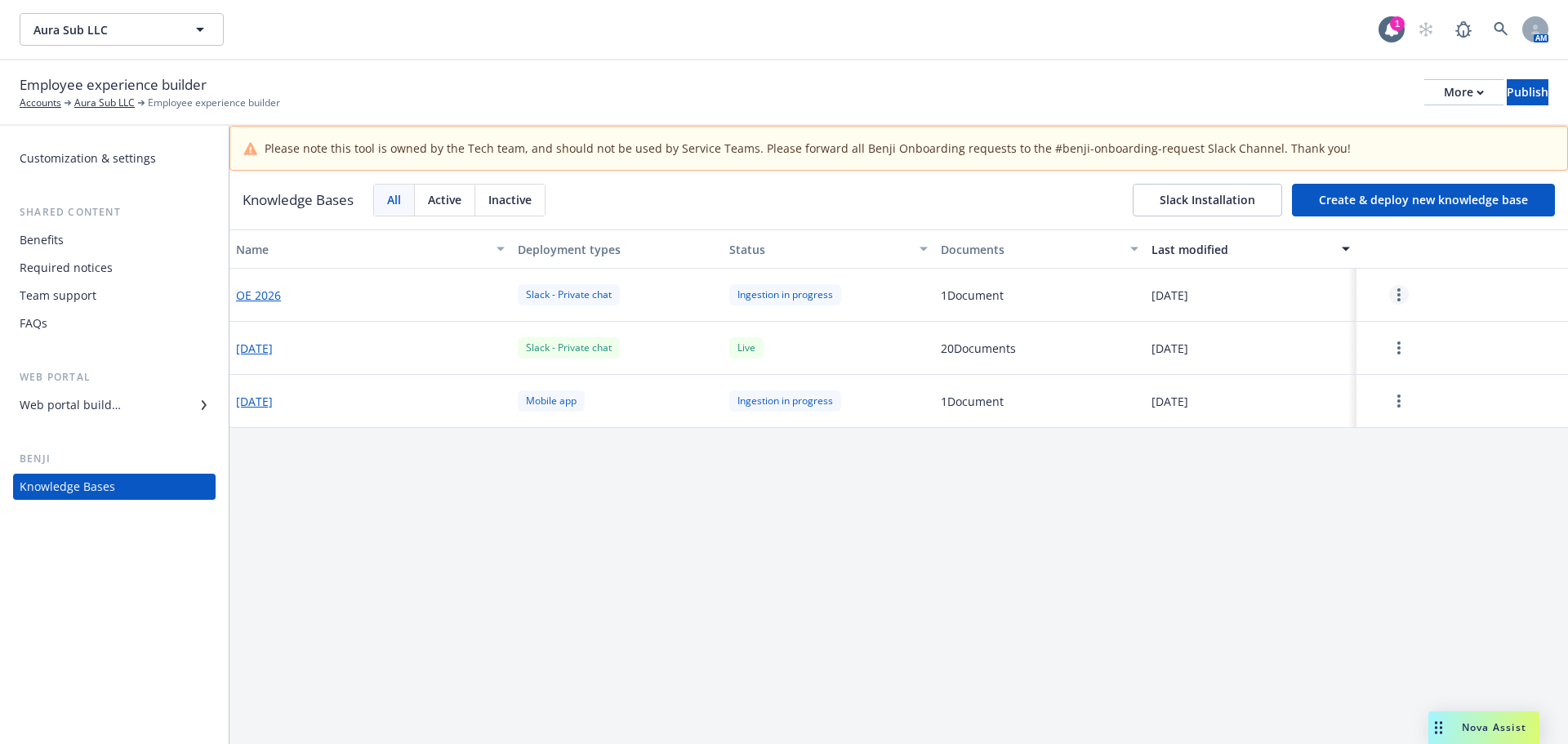
click at [1395, 298] on link "more" at bounding box center [1399, 295] width 20 height 20
click at [1392, 324] on div "Resume" at bounding box center [1389, 331] width 96 height 27
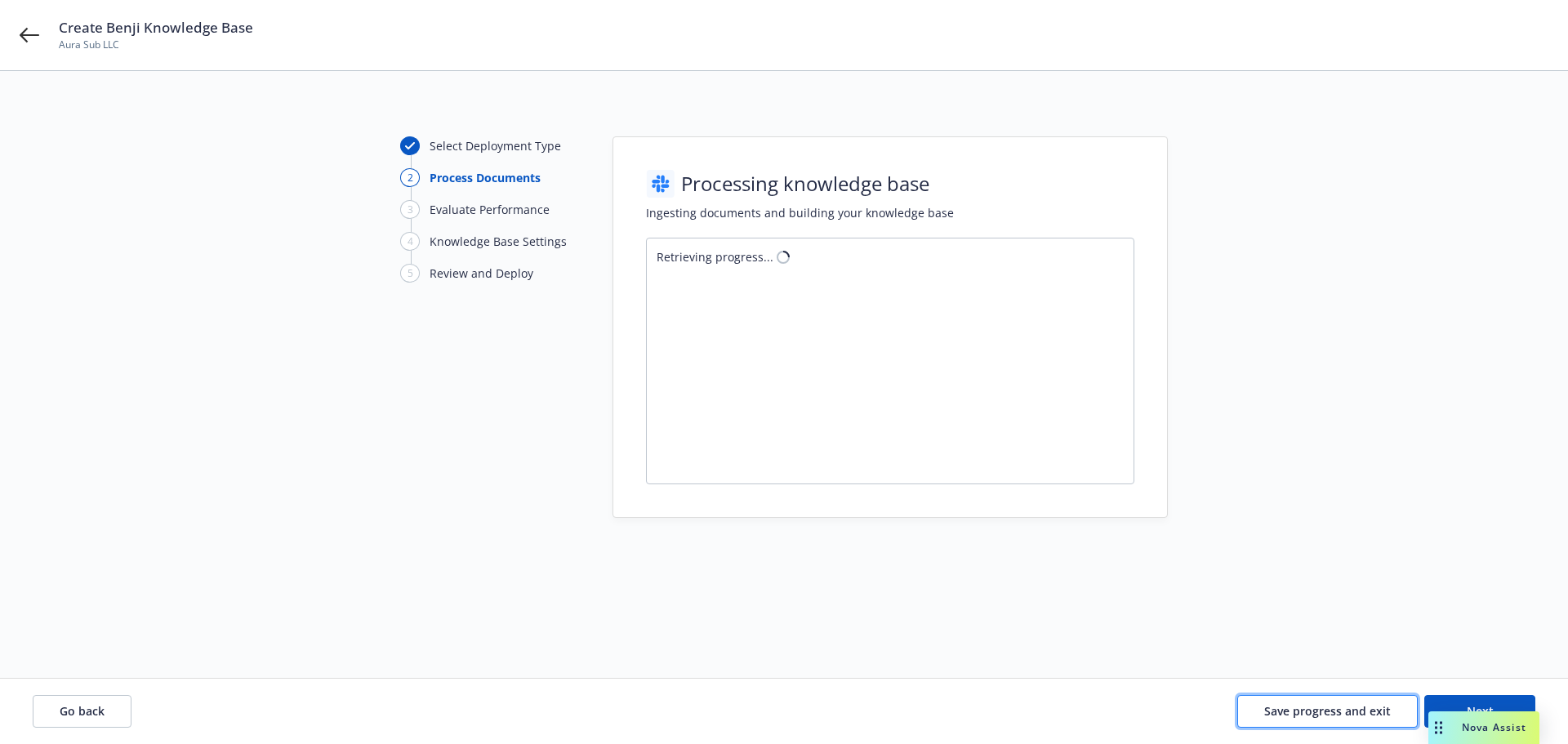
click at [1300, 705] on span "Save progress and exit" at bounding box center [1328, 711] width 127 height 16
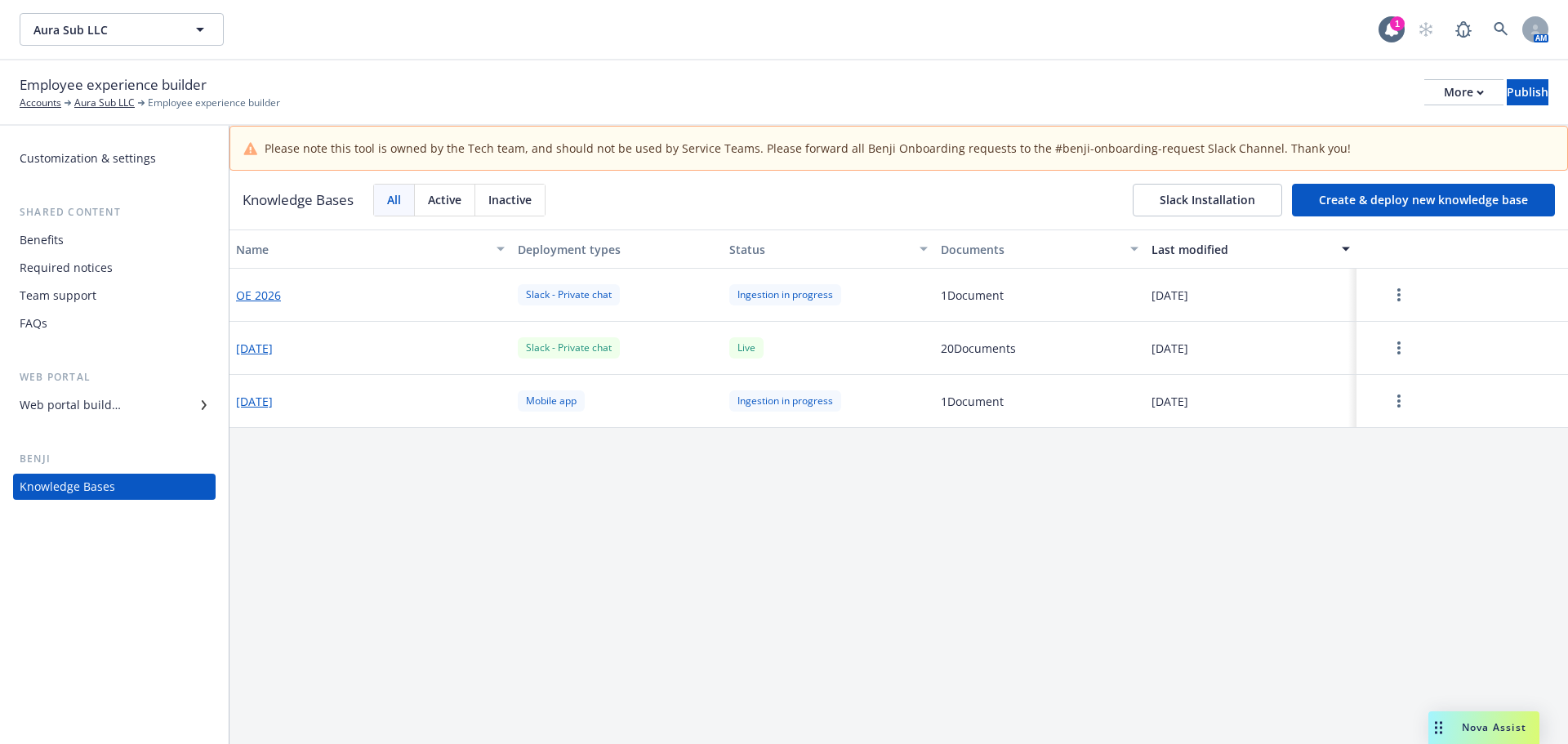
click at [1375, 195] on button "Create & deploy new knowledge base" at bounding box center [1423, 200] width 263 height 33
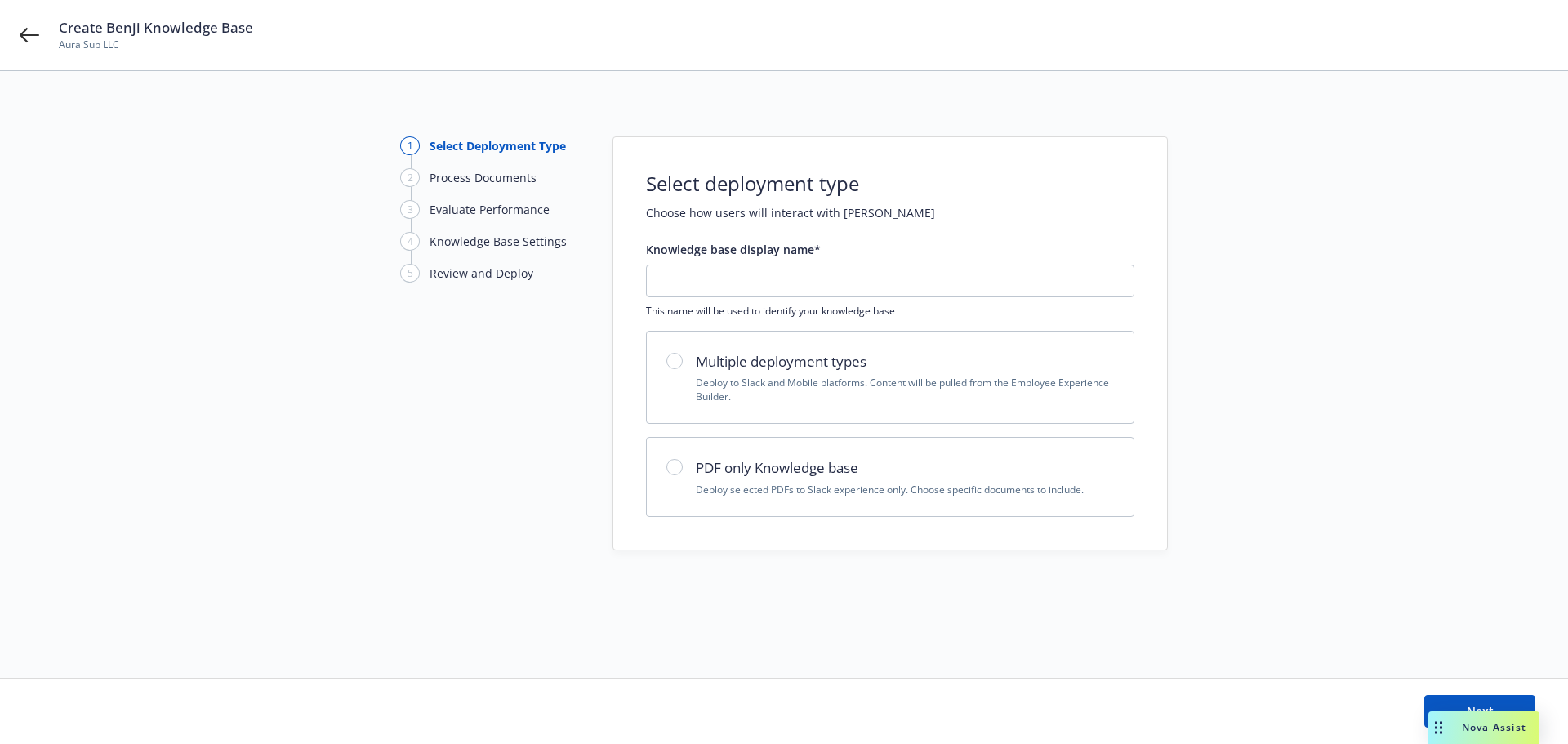
click at [782, 372] on h2 "Multiple deployment types" at bounding box center [905, 362] width 418 height 21
radio input "true"
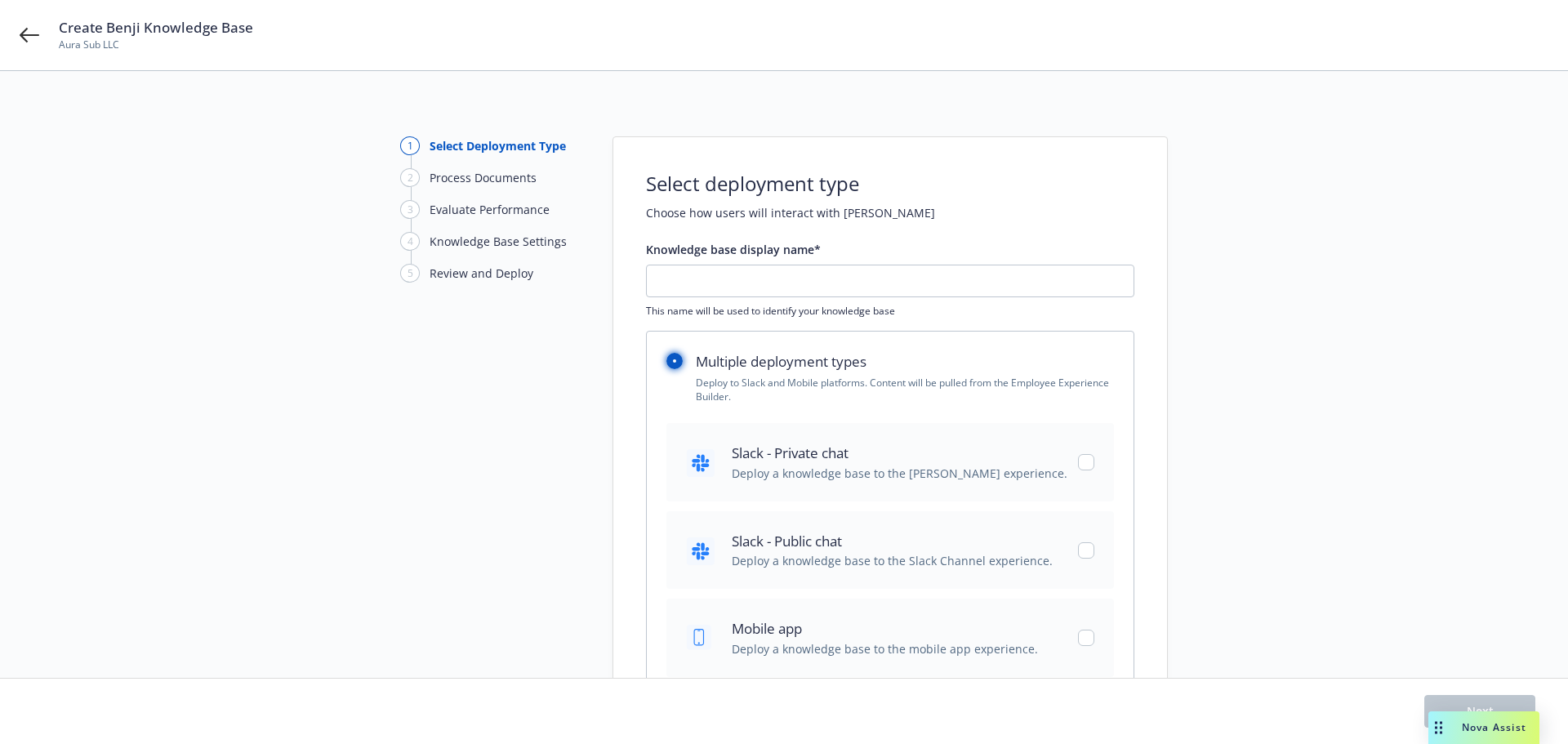
click at [669, 364] on input "radio" at bounding box center [675, 361] width 16 height 16
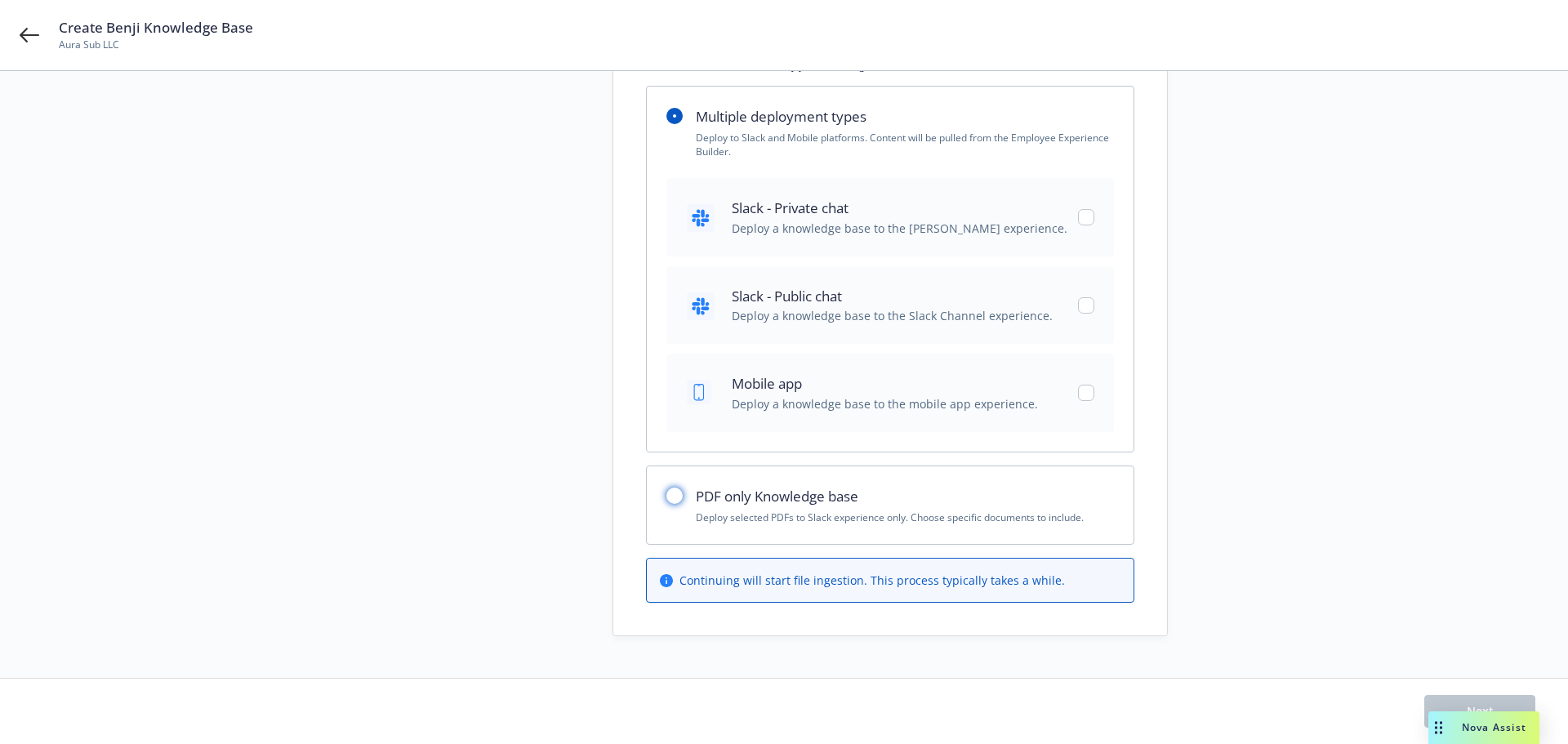
click at [674, 502] on input "radio" at bounding box center [675, 495] width 16 height 16
radio input "true"
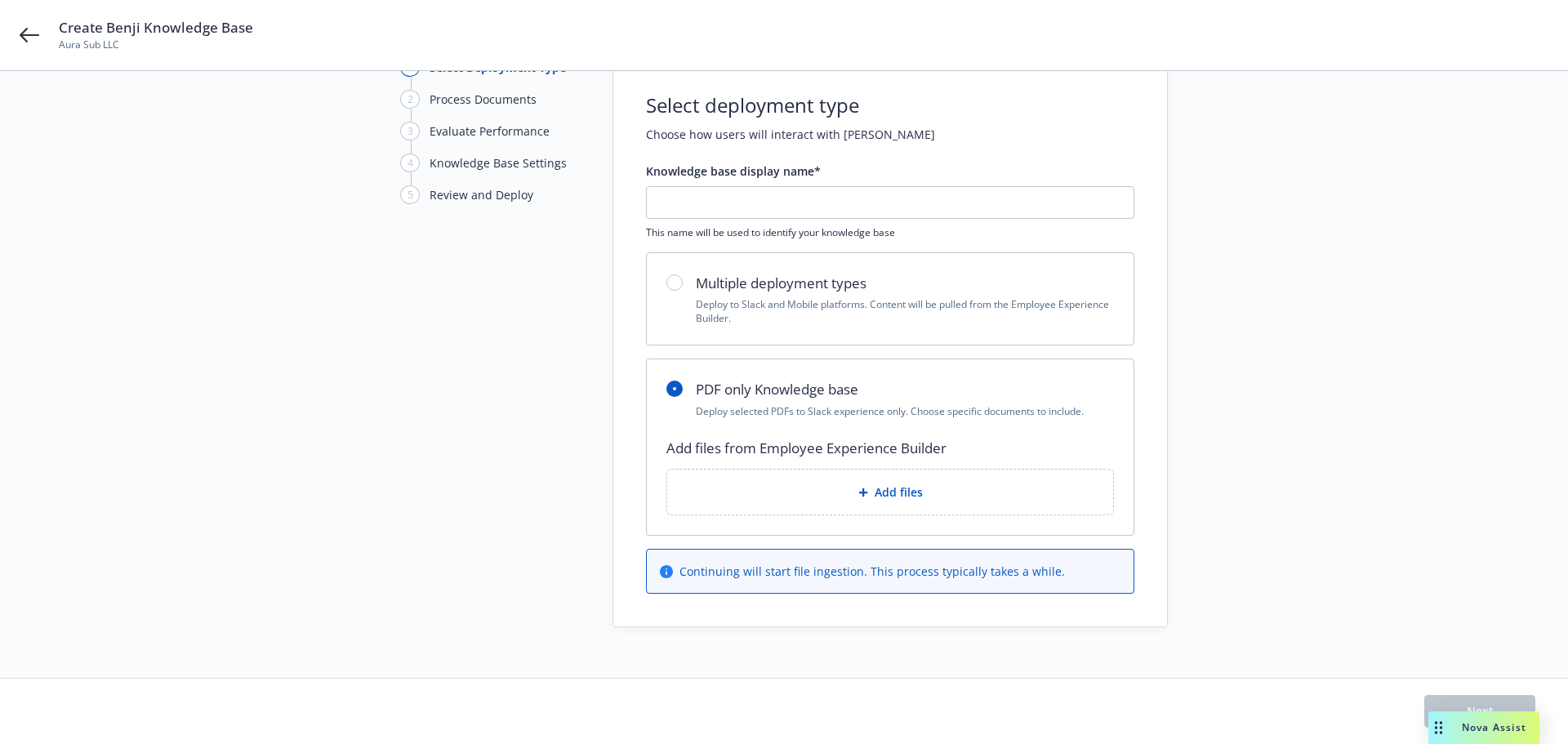
click at [879, 497] on span "Add files" at bounding box center [899, 493] width 49 height 17
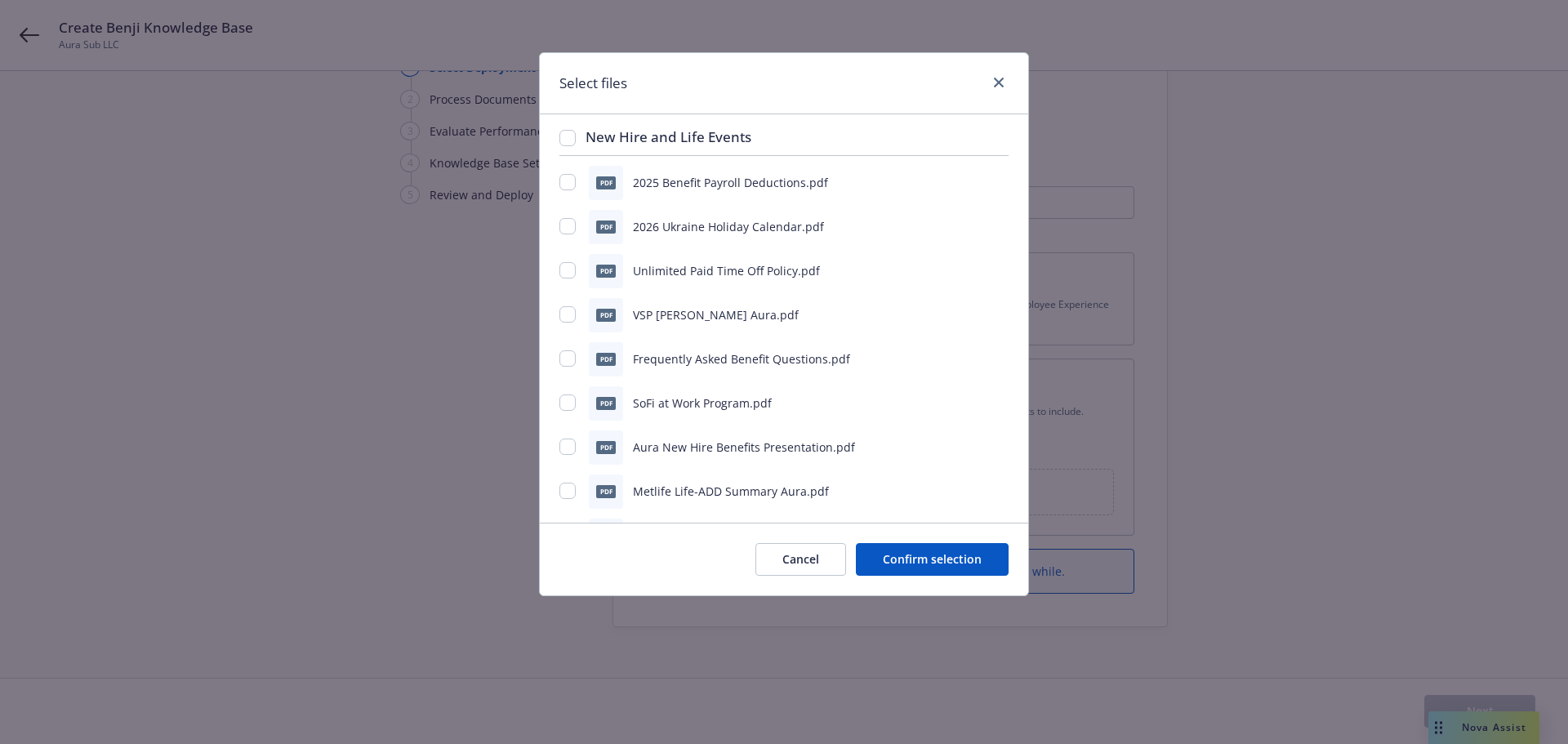
scroll to position [0, 0]
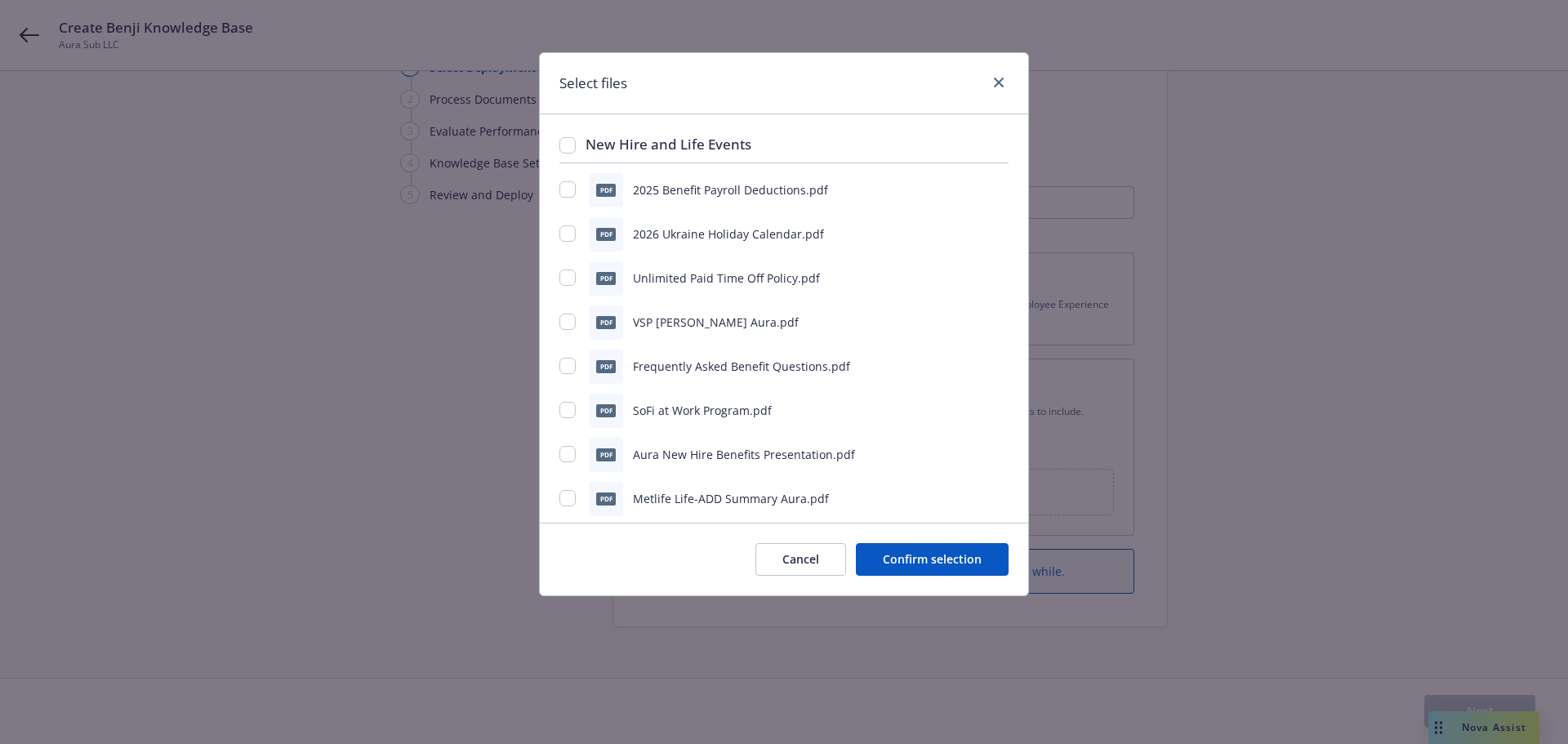
click at [817, 555] on button "Cancel" at bounding box center [800, 559] width 91 height 33
